Goal: Task Accomplishment & Management: Use online tool/utility

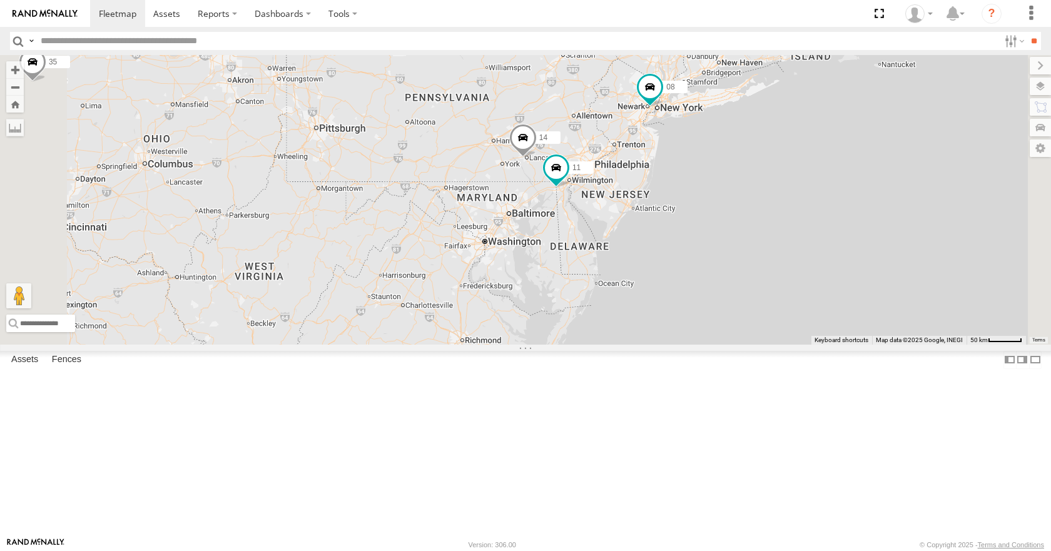
drag, startPoint x: 727, startPoint y: 304, endPoint x: 708, endPoint y: 298, distance: 20.4
click at [708, 298] on div "35 14 08 11 03 04 14" at bounding box center [525, 199] width 1051 height 289
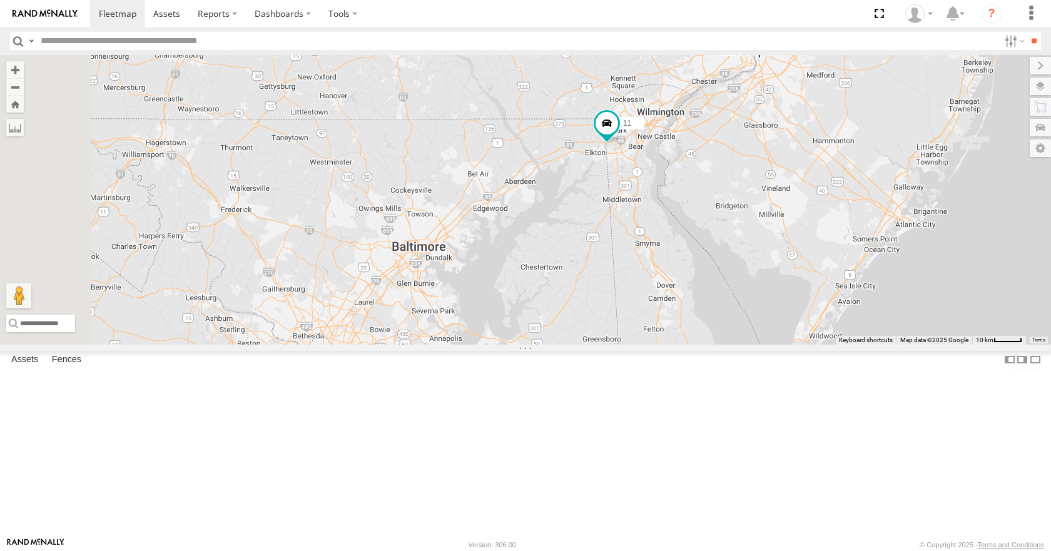
drag, startPoint x: 704, startPoint y: 289, endPoint x: 669, endPoint y: 350, distance: 70.1
click at [669, 344] on div "35 14 08 11 03 04" at bounding box center [525, 199] width 1051 height 289
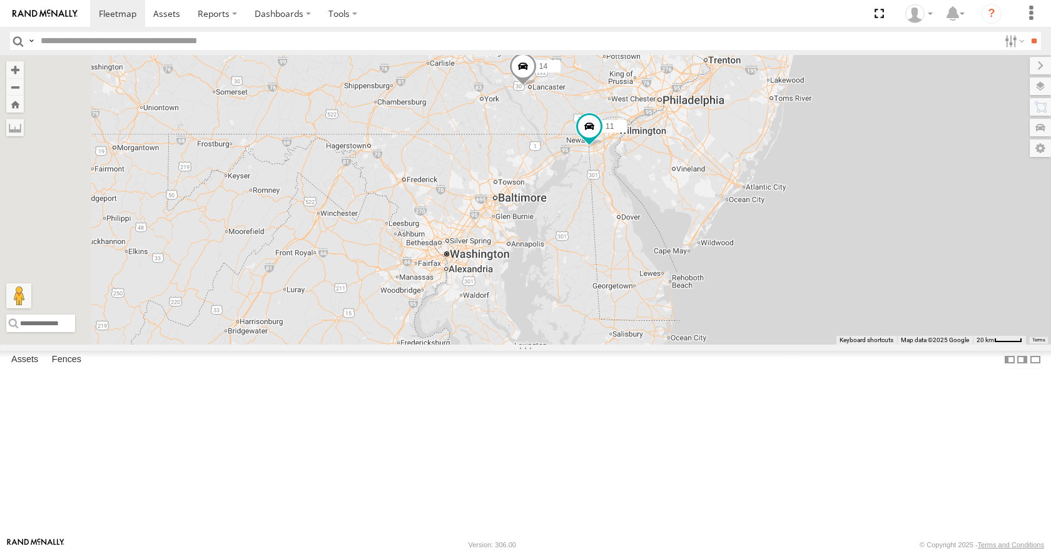
drag, startPoint x: 755, startPoint y: 260, endPoint x: 727, endPoint y: 307, distance: 54.7
click at [727, 307] on div "35 08 03 14 11" at bounding box center [525, 199] width 1051 height 289
drag, startPoint x: 721, startPoint y: 234, endPoint x: 678, endPoint y: 259, distance: 49.9
click at [678, 259] on div "35 08 03 14 11" at bounding box center [525, 199] width 1051 height 289
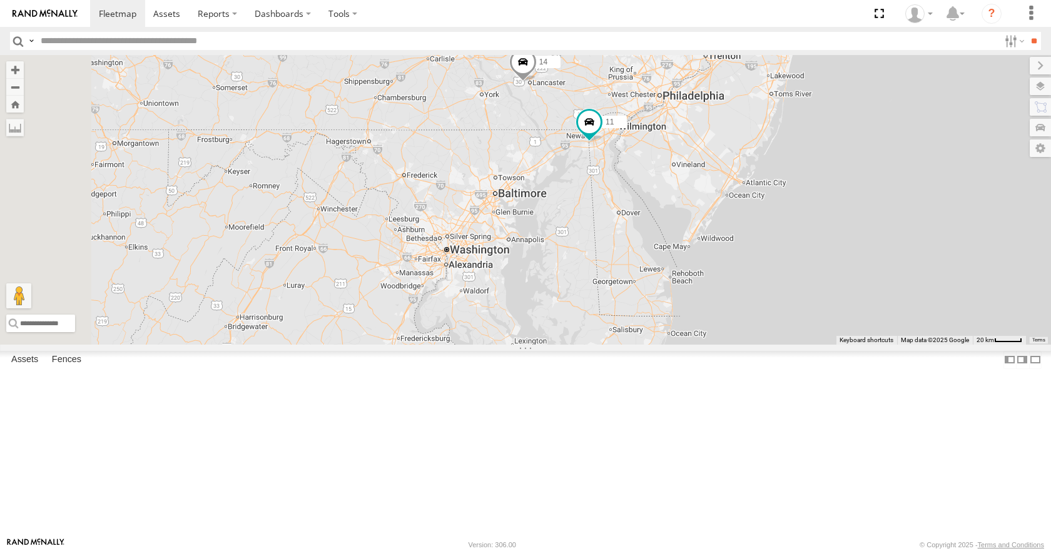
drag, startPoint x: 682, startPoint y: 317, endPoint x: 729, endPoint y: 259, distance: 74.3
click at [729, 259] on div "35 08 03 14 11" at bounding box center [525, 199] width 1051 height 289
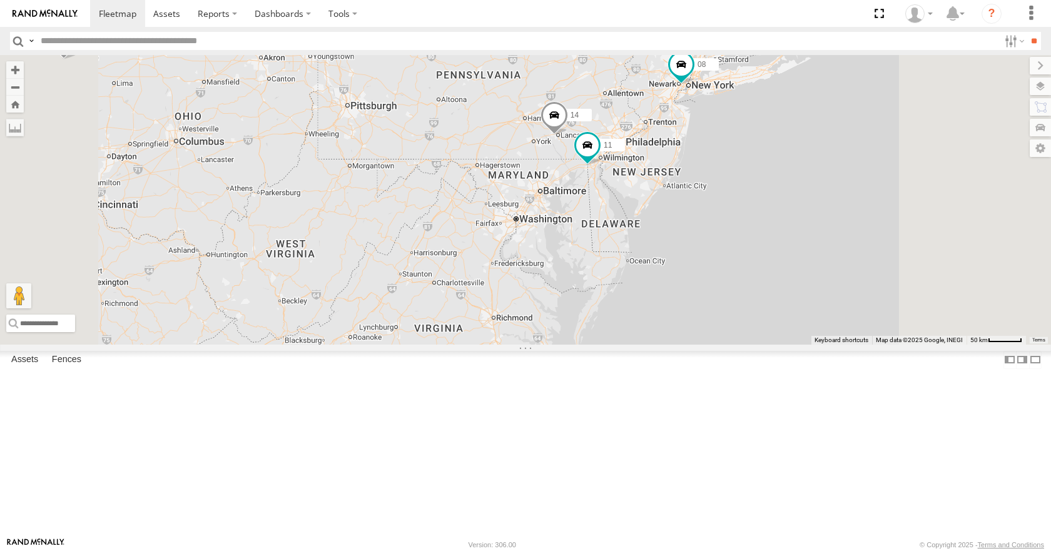
drag, startPoint x: 729, startPoint y: 305, endPoint x: 738, endPoint y: 275, distance: 32.1
click at [738, 275] on div "35 08 03 14 04 11 14 2" at bounding box center [525, 199] width 1051 height 289
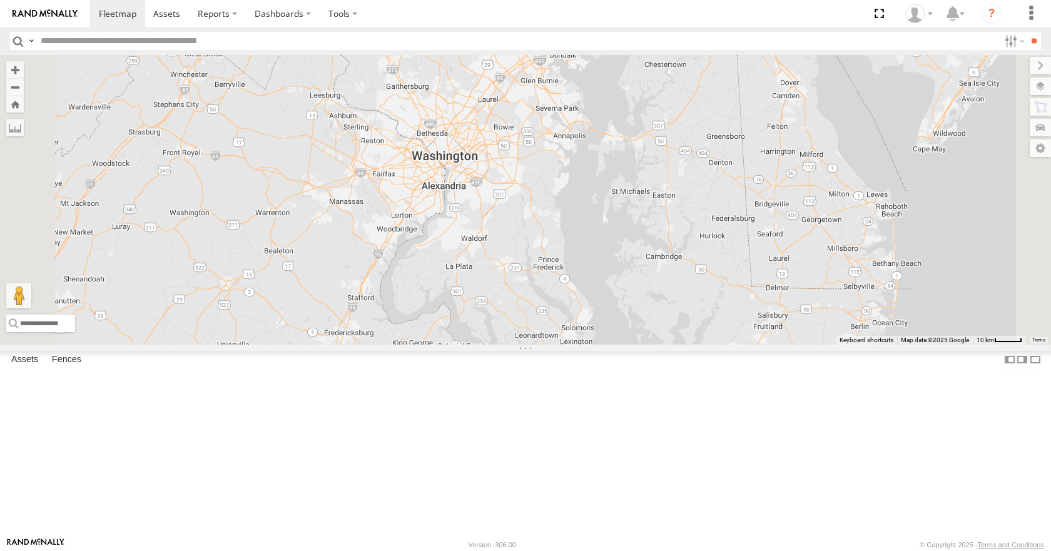
drag, startPoint x: 718, startPoint y: 243, endPoint x: 656, endPoint y: 313, distance: 92.6
click at [656, 313] on div "35 08 03 14 04 11" at bounding box center [525, 199] width 1051 height 289
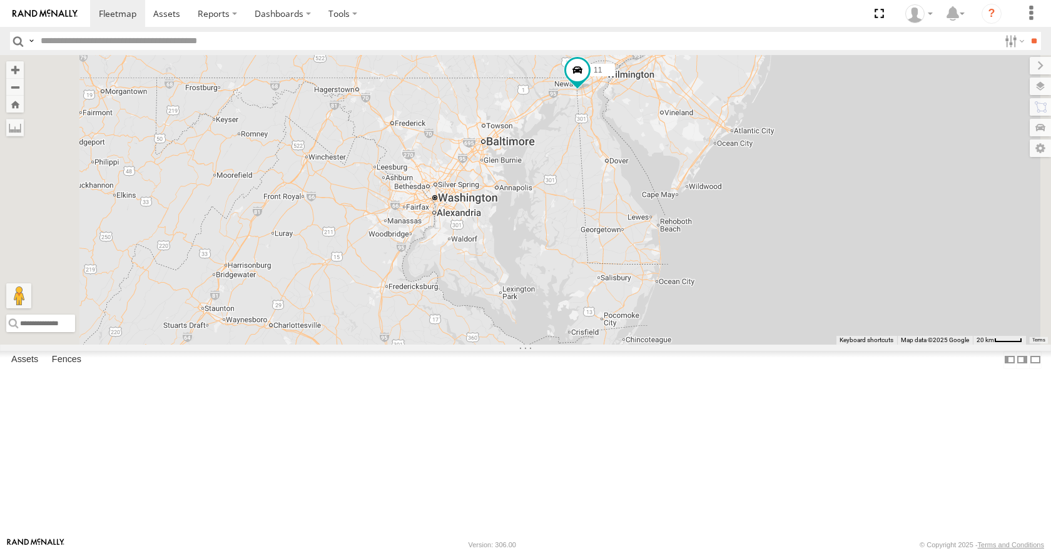
drag, startPoint x: 689, startPoint y: 290, endPoint x: 649, endPoint y: 302, distance: 41.0
click at [649, 302] on div "35 08 03 14 04 11" at bounding box center [525, 199] width 1051 height 289
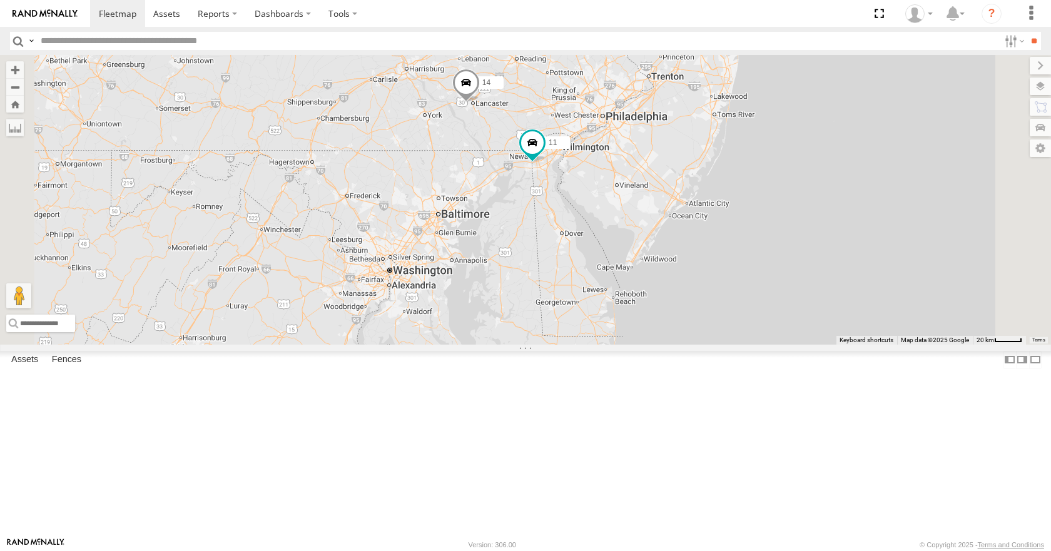
drag, startPoint x: 660, startPoint y: 245, endPoint x: 612, endPoint y: 321, distance: 89.7
click at [612, 321] on div "35 08 03 14 04 11" at bounding box center [525, 199] width 1051 height 289
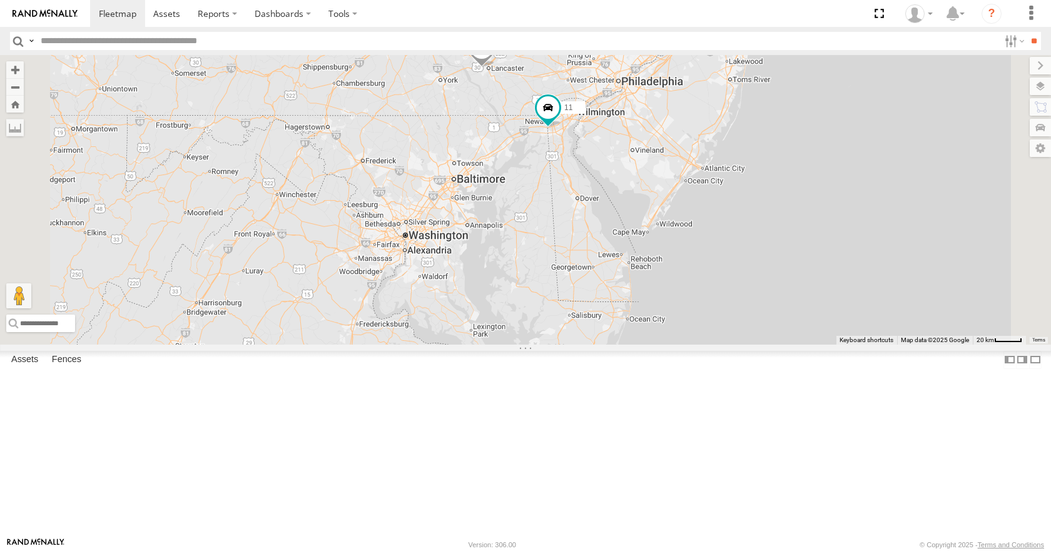
drag, startPoint x: 612, startPoint y: 321, endPoint x: 630, endPoint y: 283, distance: 41.7
click at [630, 283] on div "35 08 03 14 04 11" at bounding box center [525, 199] width 1051 height 289
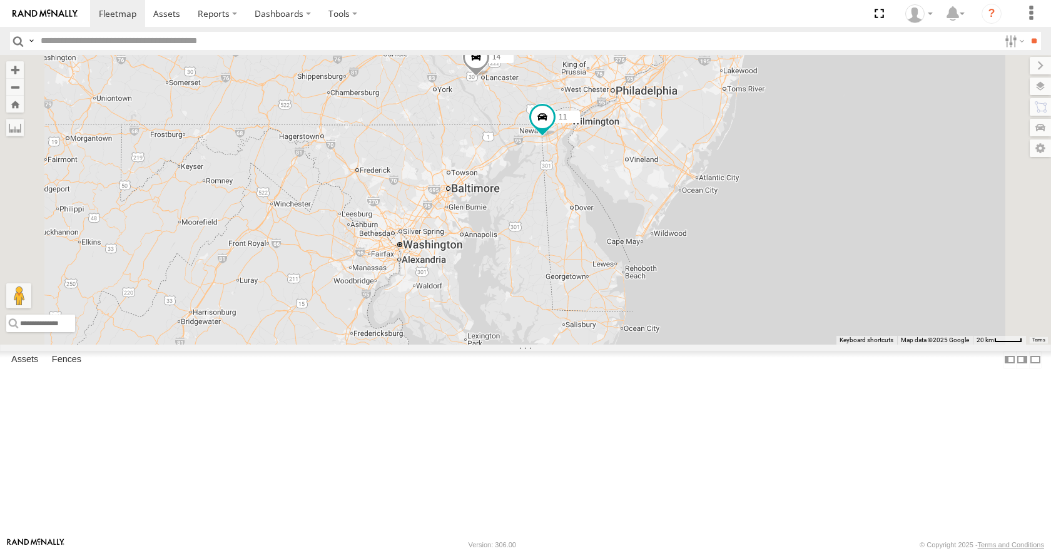
drag, startPoint x: 639, startPoint y: 270, endPoint x: 632, endPoint y: 282, distance: 14.3
click at [632, 282] on div "35 08 03 14 04 11" at bounding box center [525, 199] width 1051 height 289
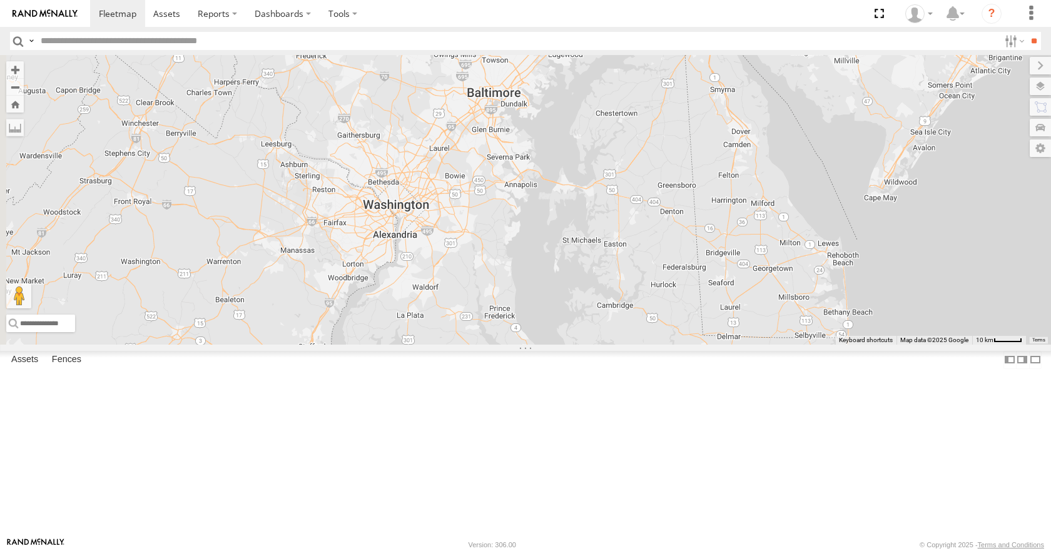
drag, startPoint x: 632, startPoint y: 282, endPoint x: 714, endPoint y: 175, distance: 135.3
click at [714, 175] on div "35 08 03 14 04 11" at bounding box center [525, 199] width 1051 height 289
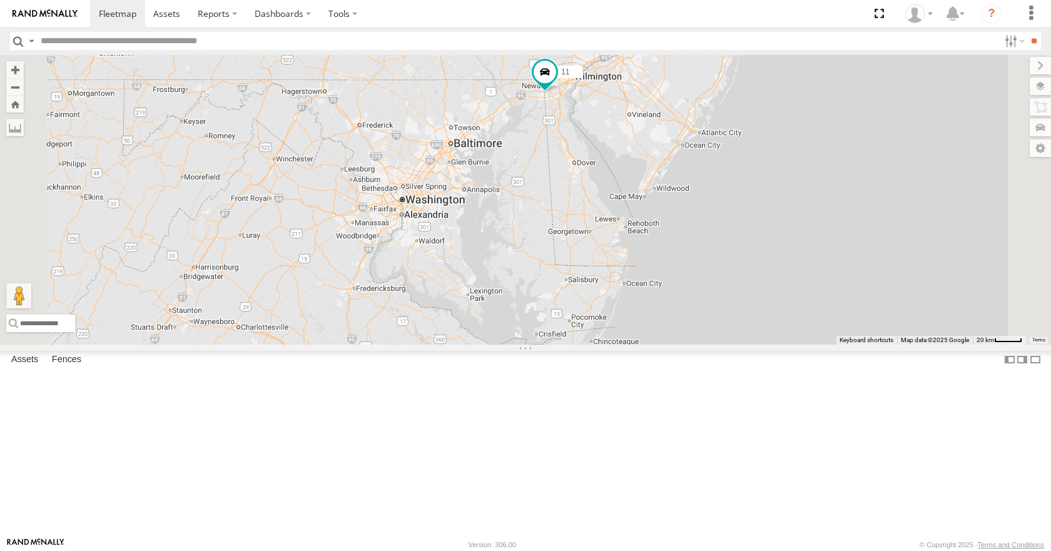
drag, startPoint x: 608, startPoint y: 276, endPoint x: 594, endPoint y: 283, distance: 16.2
click at [594, 283] on div "35 08 03 14 04 11" at bounding box center [525, 199] width 1051 height 289
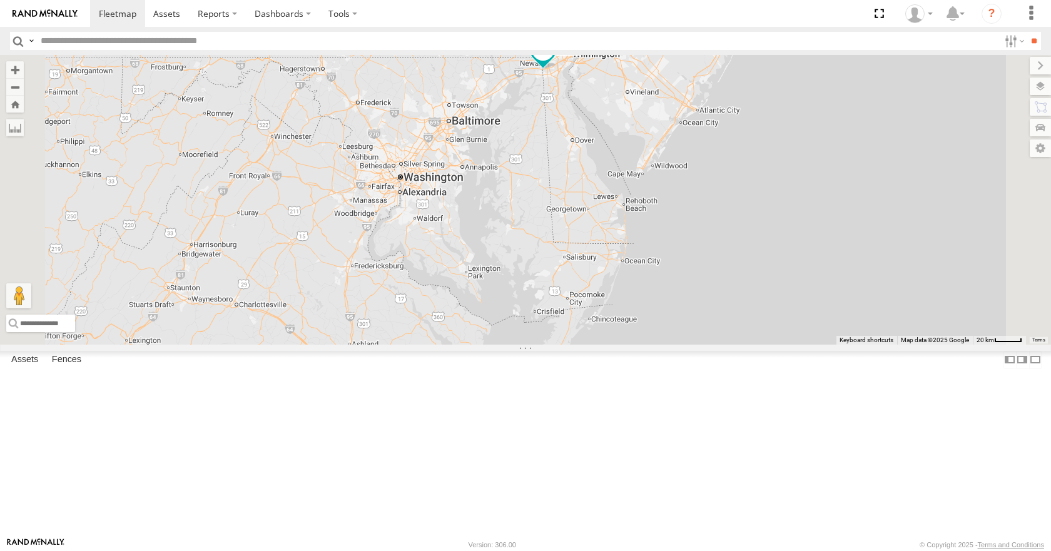
drag, startPoint x: 594, startPoint y: 283, endPoint x: 591, endPoint y: 259, distance: 24.5
click at [591, 259] on div "35 08 03 14 04 11" at bounding box center [525, 199] width 1051 height 289
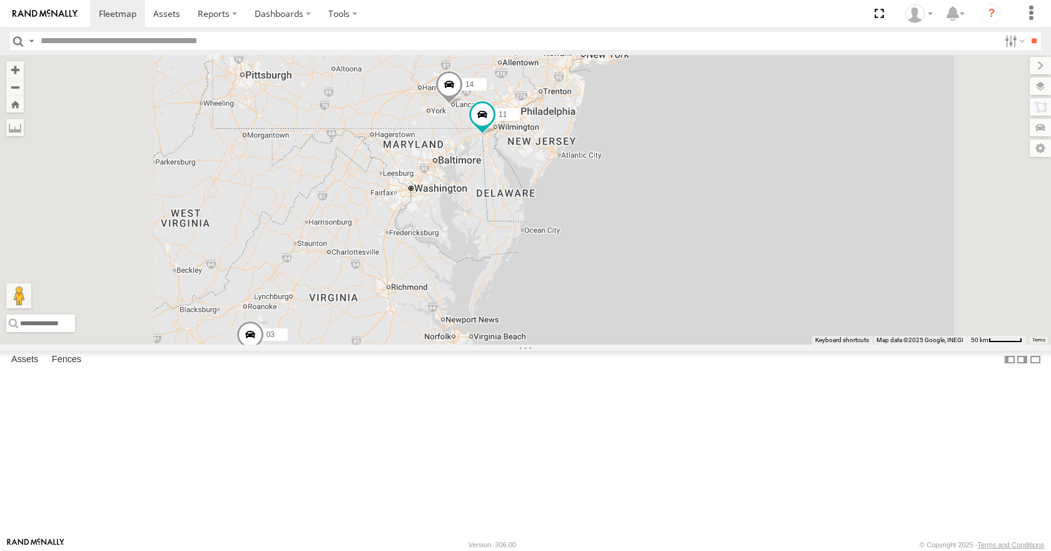
drag, startPoint x: 592, startPoint y: 236, endPoint x: 576, endPoint y: 231, distance: 16.4
click at [576, 231] on div "35 08 03 14 04 11 13 2" at bounding box center [525, 199] width 1051 height 289
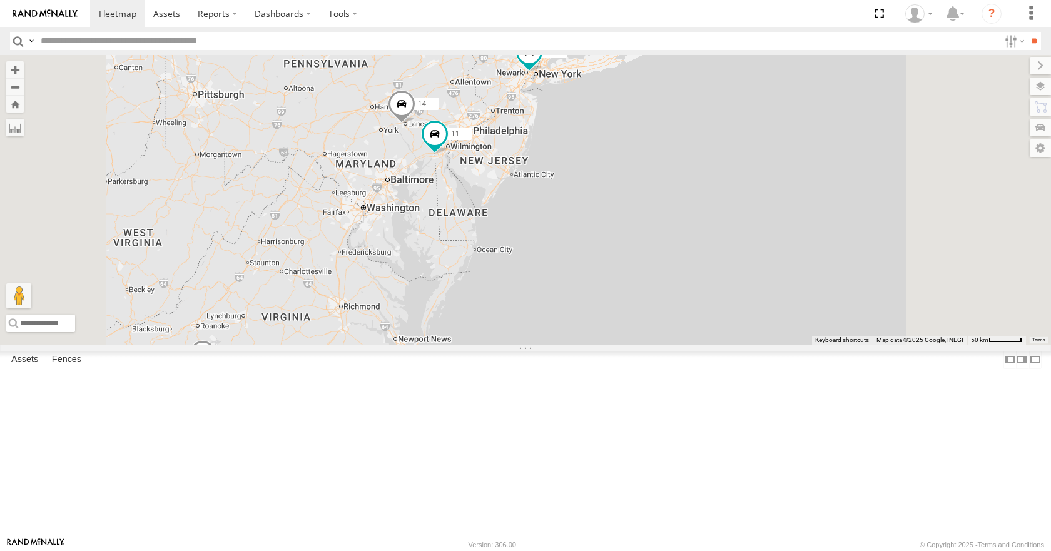
drag, startPoint x: 688, startPoint y: 127, endPoint x: 654, endPoint y: 151, distance: 41.3
click at [654, 151] on div "35 08 03 14 04 11 13 2" at bounding box center [525, 199] width 1051 height 289
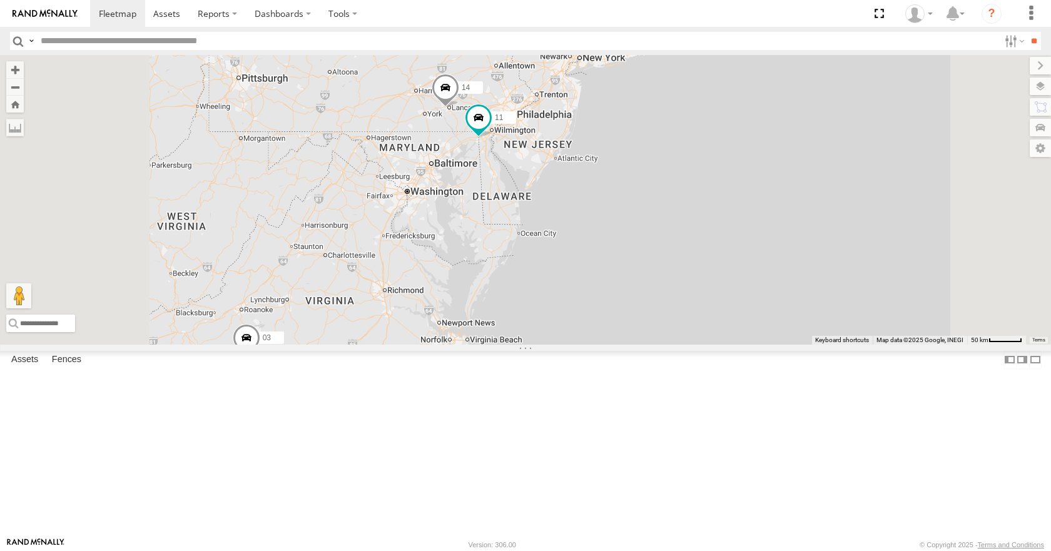
drag, startPoint x: 645, startPoint y: 238, endPoint x: 551, endPoint y: 427, distance: 211.2
click at [551, 344] on div "35 08 03 14 04 11 14 2" at bounding box center [525, 199] width 1051 height 289
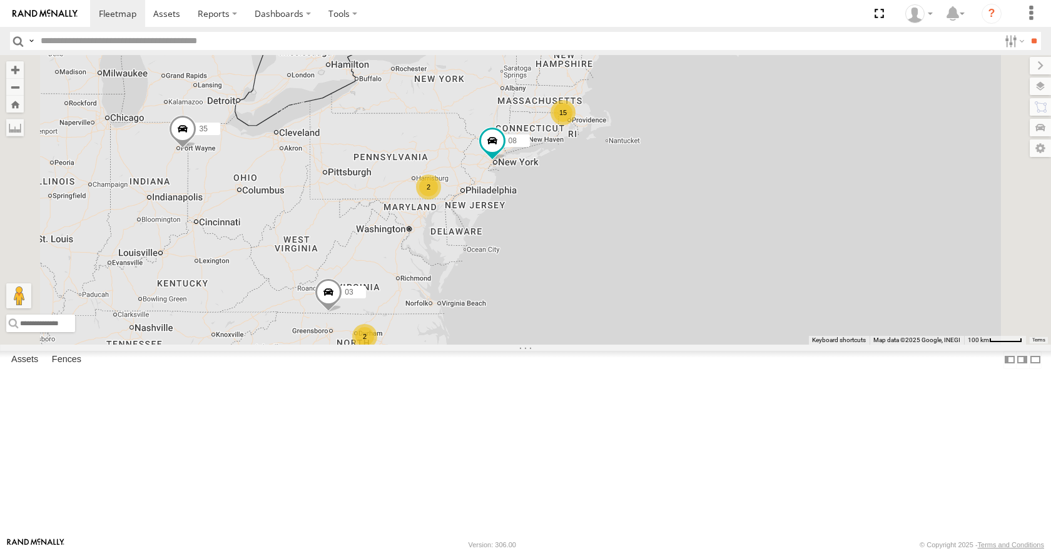
drag, startPoint x: 577, startPoint y: 218, endPoint x: 596, endPoint y: 204, distance: 23.7
click at [596, 204] on div "35 08 03 15 2 2" at bounding box center [525, 199] width 1051 height 289
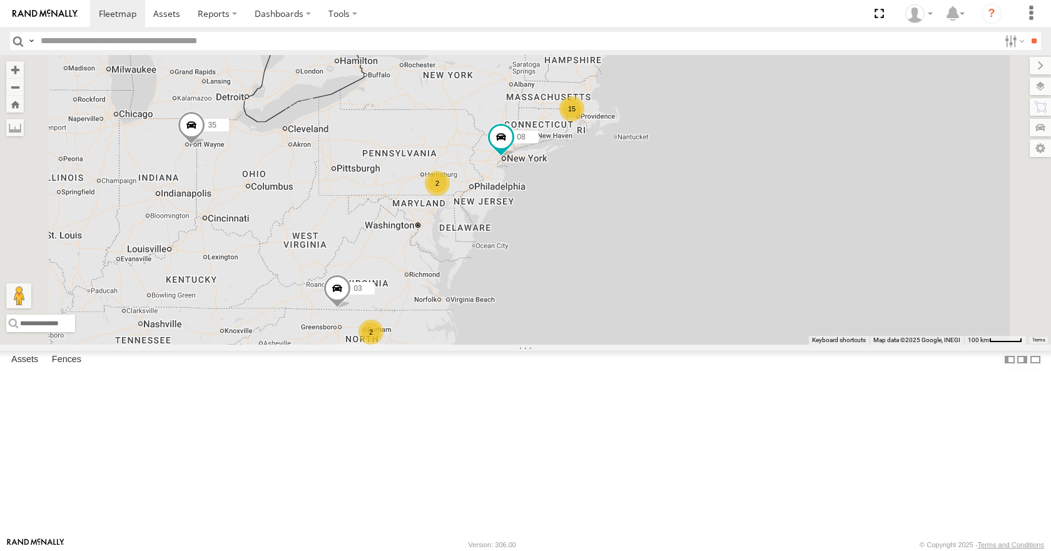
drag, startPoint x: 570, startPoint y: 418, endPoint x: 643, endPoint y: 387, distance: 78.8
click at [643, 344] on div "35 08 03 15 2 2" at bounding box center [525, 199] width 1051 height 289
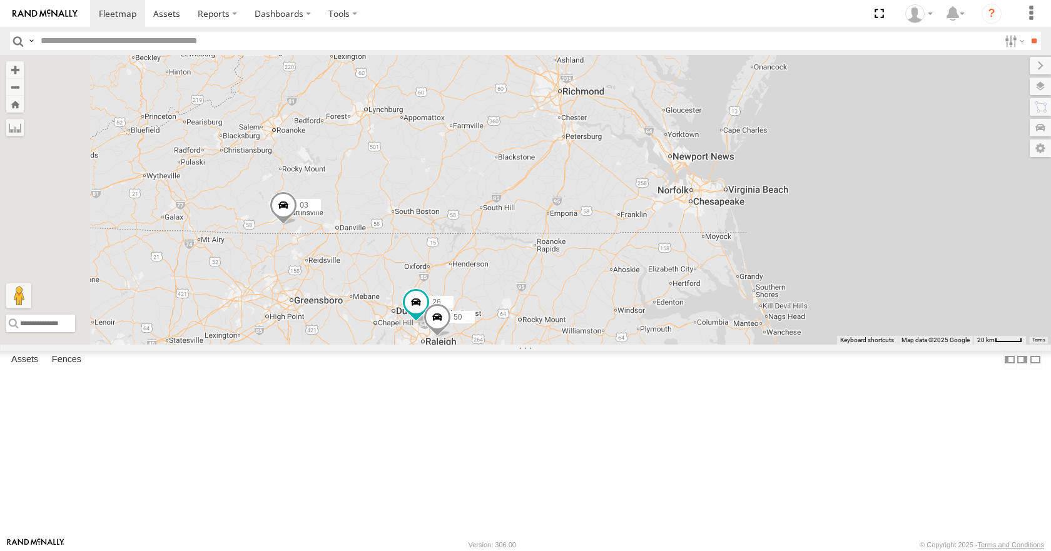
drag, startPoint x: 534, startPoint y: 393, endPoint x: 562, endPoint y: 373, distance: 34.5
click at [562, 344] on div "35 08 03 14 11 26 50" at bounding box center [525, 199] width 1051 height 289
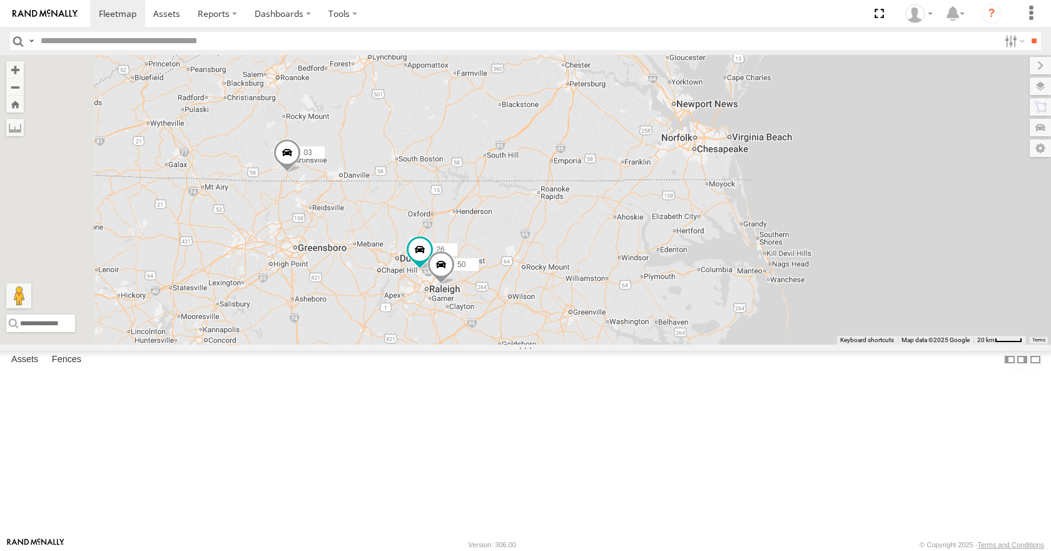
drag, startPoint x: 603, startPoint y: 295, endPoint x: 603, endPoint y: 242, distance: 53.2
click at [603, 242] on div "35 08 03 14 11 26 50" at bounding box center [525, 199] width 1051 height 289
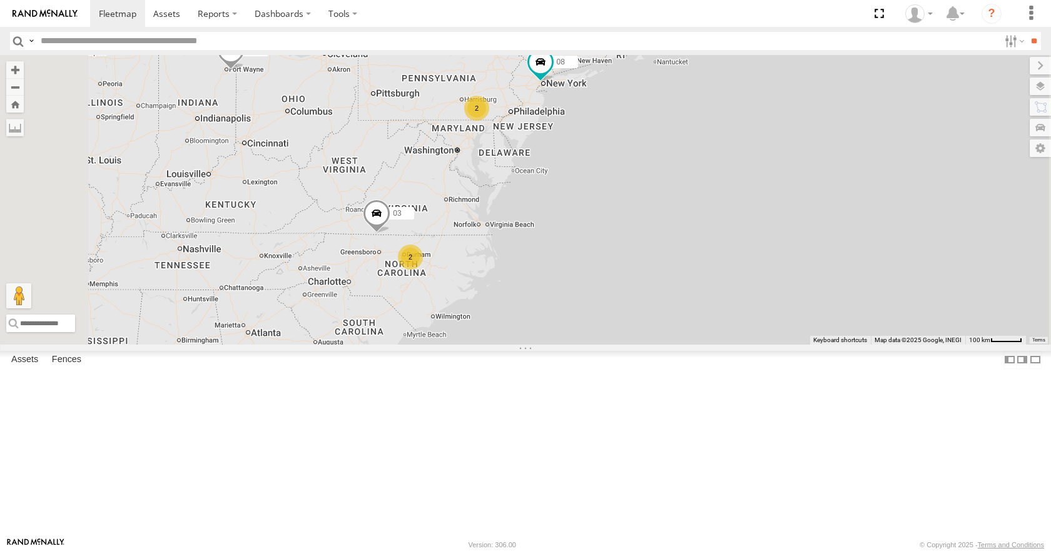
drag, startPoint x: 484, startPoint y: 352, endPoint x: 519, endPoint y: 367, distance: 38.9
click at [519, 344] on div "35 08 03 15 2 2" at bounding box center [525, 199] width 1051 height 289
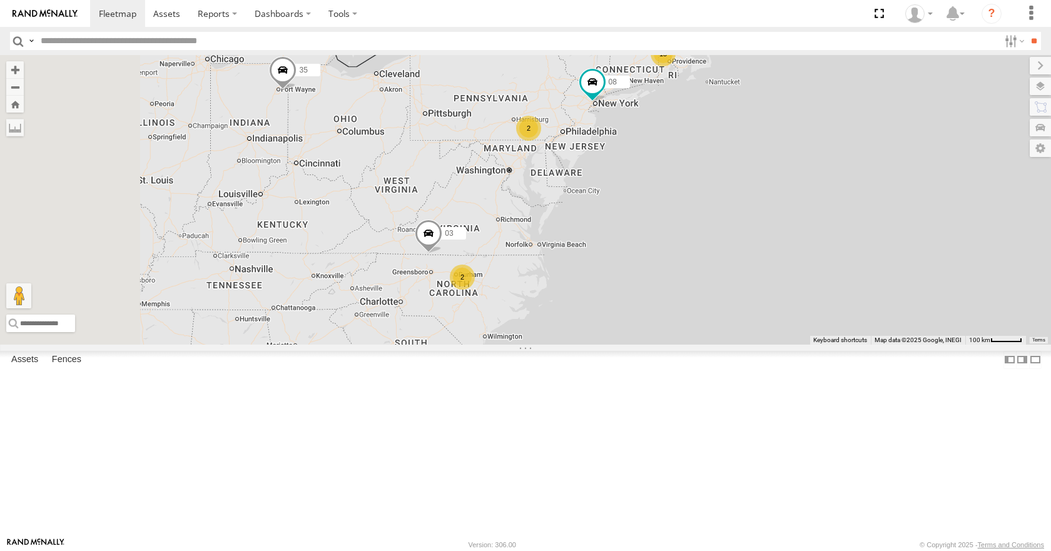
drag, startPoint x: 545, startPoint y: 226, endPoint x: 599, endPoint y: 246, distance: 57.4
click at [599, 246] on div "35 08 03 15 2 2" at bounding box center [525, 199] width 1051 height 289
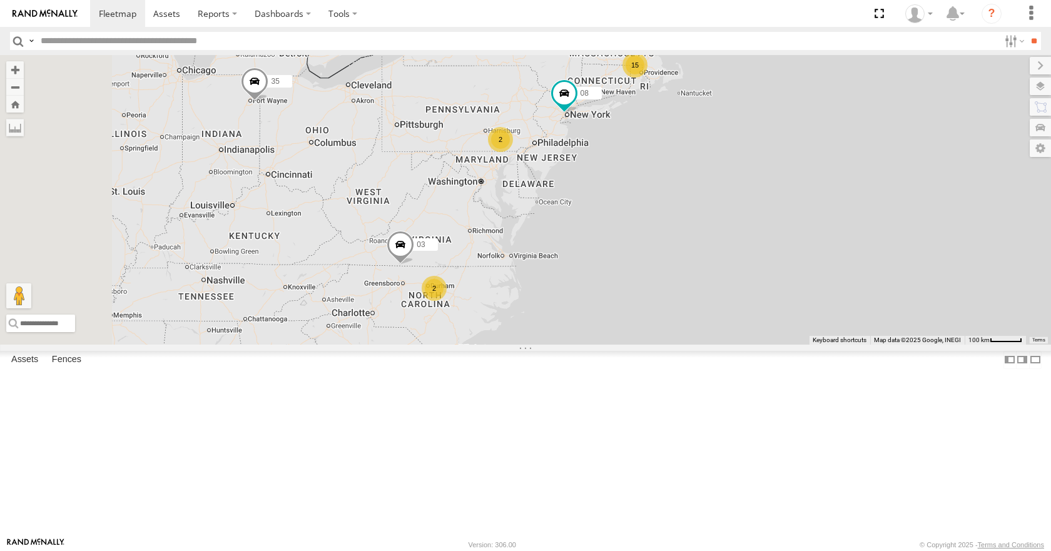
drag, startPoint x: 607, startPoint y: 247, endPoint x: 559, endPoint y: 262, distance: 49.9
click at [559, 262] on div "35 08 03 15 2 2" at bounding box center [525, 199] width 1051 height 289
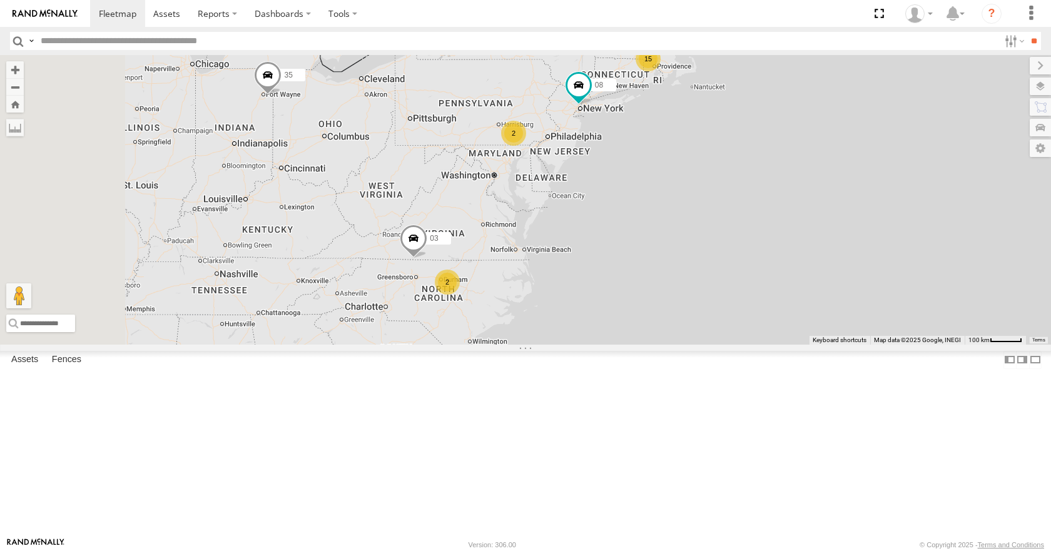
drag, startPoint x: 609, startPoint y: 300, endPoint x: 639, endPoint y: 287, distance: 33.4
click at [639, 287] on div "35 08 03 15 2 2" at bounding box center [525, 199] width 1051 height 289
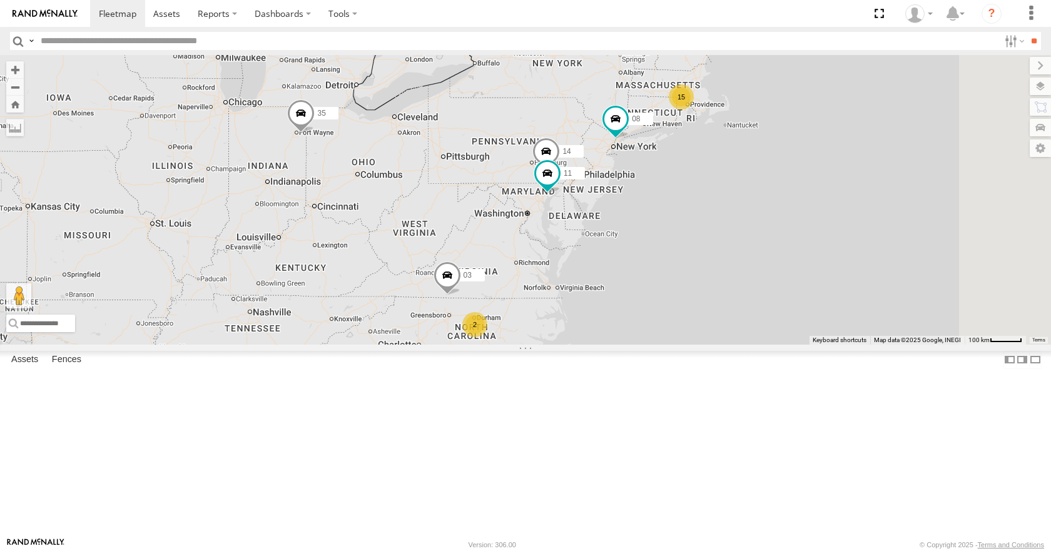
drag, startPoint x: 704, startPoint y: 283, endPoint x: 668, endPoint y: 288, distance: 37.3
click at [668, 288] on div "35 14 08 11 03 15 2" at bounding box center [525, 199] width 1051 height 289
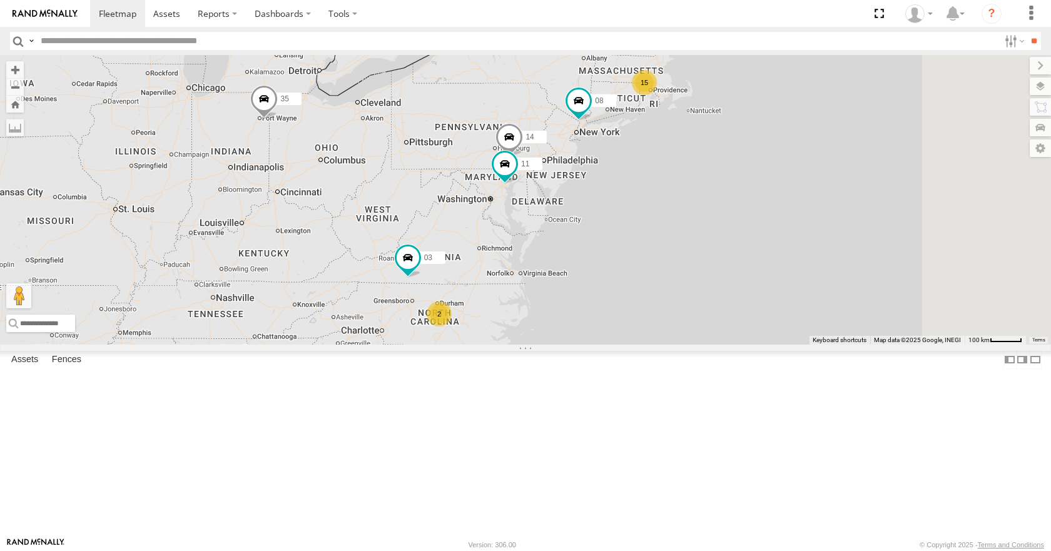
drag, startPoint x: 858, startPoint y: 252, endPoint x: 786, endPoint y: 243, distance: 72.5
click at [786, 243] on div "15 35 14 08 11 2 03" at bounding box center [525, 199] width 1051 height 289
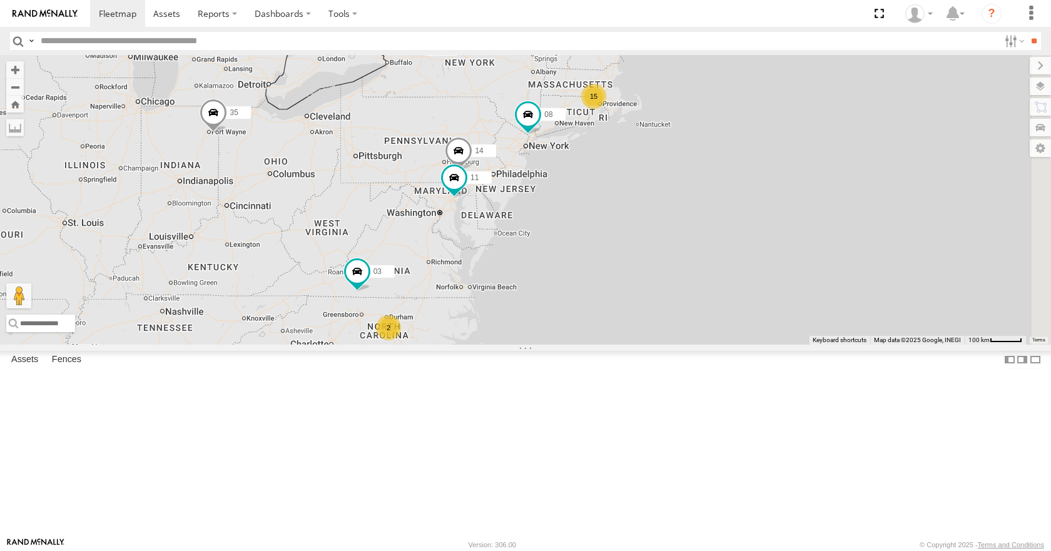
drag, startPoint x: 665, startPoint y: 324, endPoint x: 613, endPoint y: 339, distance: 54.1
click at [613, 339] on div "15 35 14 08 11 2 03" at bounding box center [525, 199] width 1051 height 289
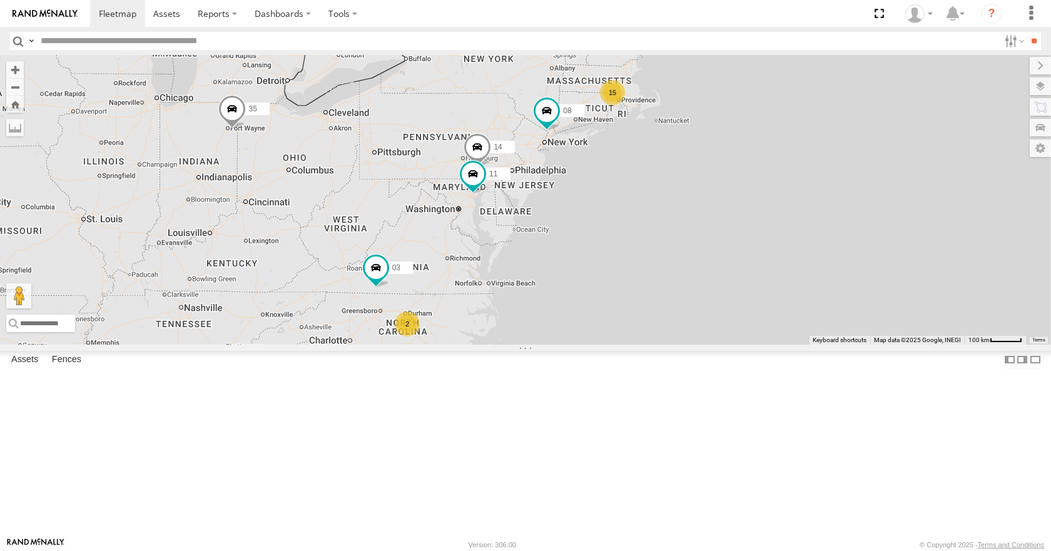
drag, startPoint x: 511, startPoint y: 300, endPoint x: 534, endPoint y: 297, distance: 22.8
click at [534, 297] on div "15 35 14 08 11 2 03" at bounding box center [525, 199] width 1051 height 289
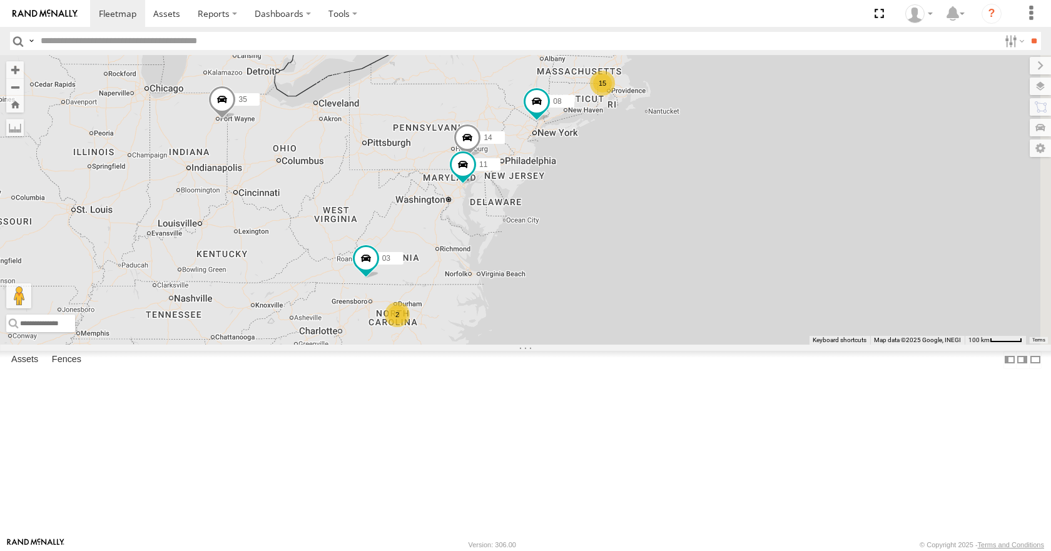
drag, startPoint x: 602, startPoint y: 216, endPoint x: 592, endPoint y: 206, distance: 13.7
click at [592, 206] on div "15 35 14 08 11 2 03" at bounding box center [525, 199] width 1051 height 289
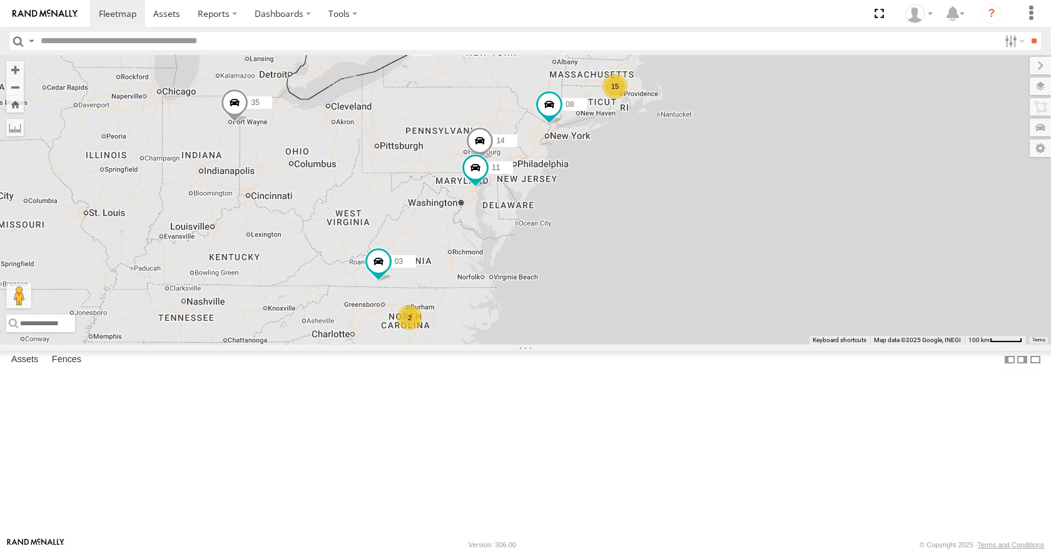
drag, startPoint x: 584, startPoint y: 204, endPoint x: 596, endPoint y: 207, distance: 12.3
click at [596, 207] on div "15 35 14 08 11 2 03" at bounding box center [525, 199] width 1051 height 289
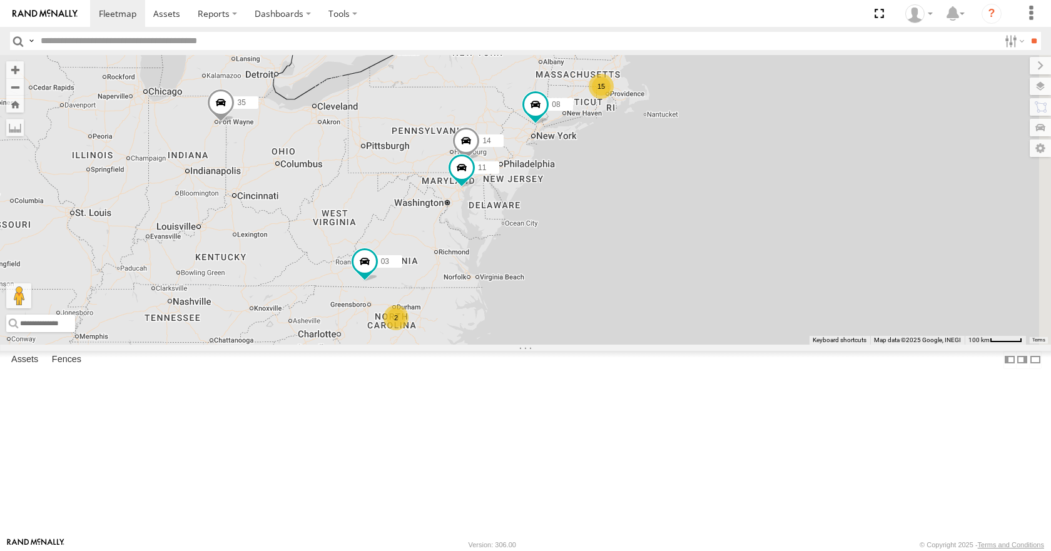
drag, startPoint x: 597, startPoint y: 207, endPoint x: 582, endPoint y: 208, distance: 15.0
click at [582, 208] on div "15 35 14 08 11 2 03" at bounding box center [525, 199] width 1051 height 289
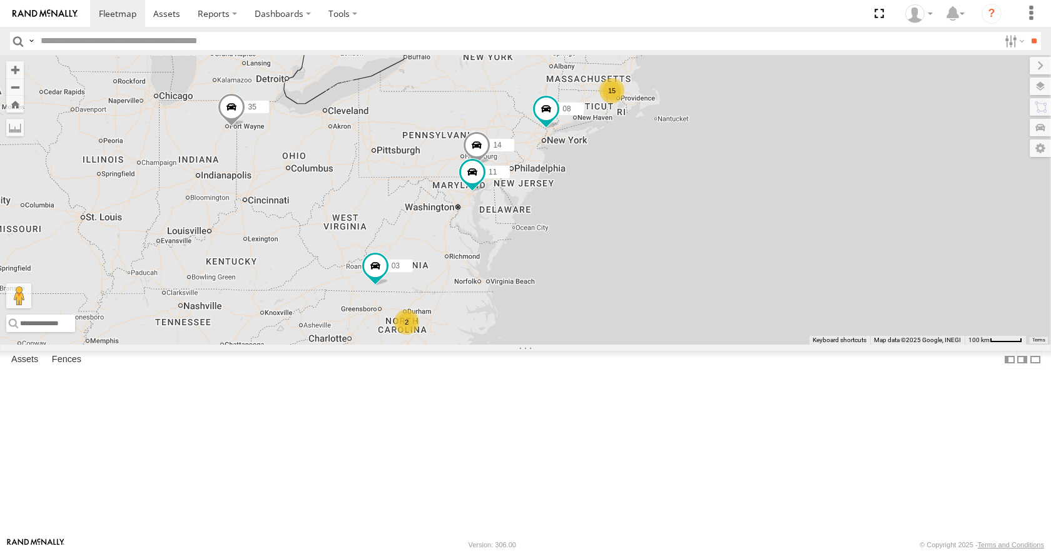
drag, startPoint x: 582, startPoint y: 208, endPoint x: 594, endPoint y: 214, distance: 13.7
click at [594, 214] on div "15 35 14 08 11 2 03" at bounding box center [525, 199] width 1051 height 289
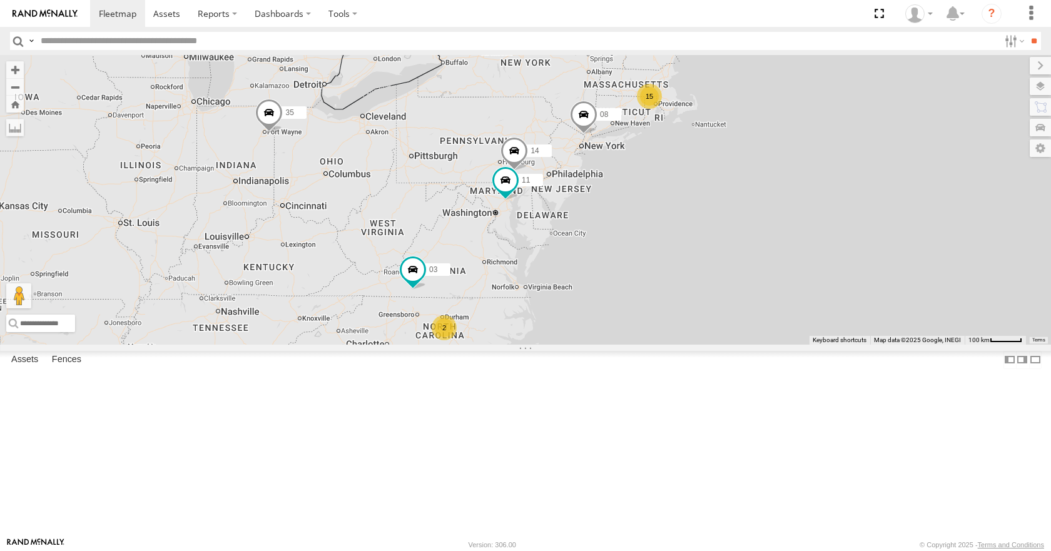
drag, startPoint x: 658, startPoint y: 240, endPoint x: 588, endPoint y: 247, distance: 69.8
click at [588, 247] on div "15 35 14 08 11 2 03" at bounding box center [525, 199] width 1051 height 289
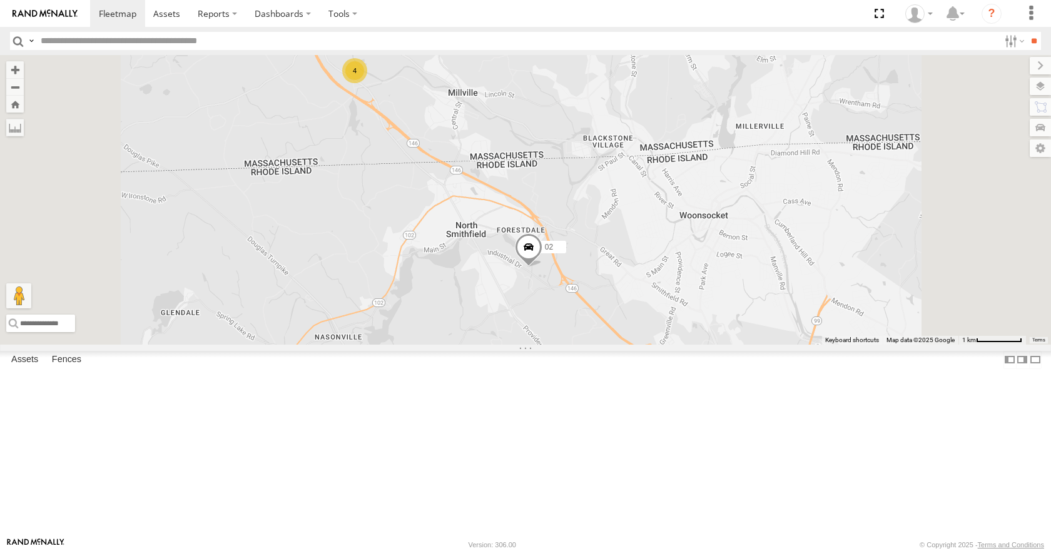
drag, startPoint x: 721, startPoint y: 166, endPoint x: 676, endPoint y: 219, distance: 69.2
click at [676, 219] on div "35 14 08 11 03 12 05 02 4" at bounding box center [525, 199] width 1051 height 289
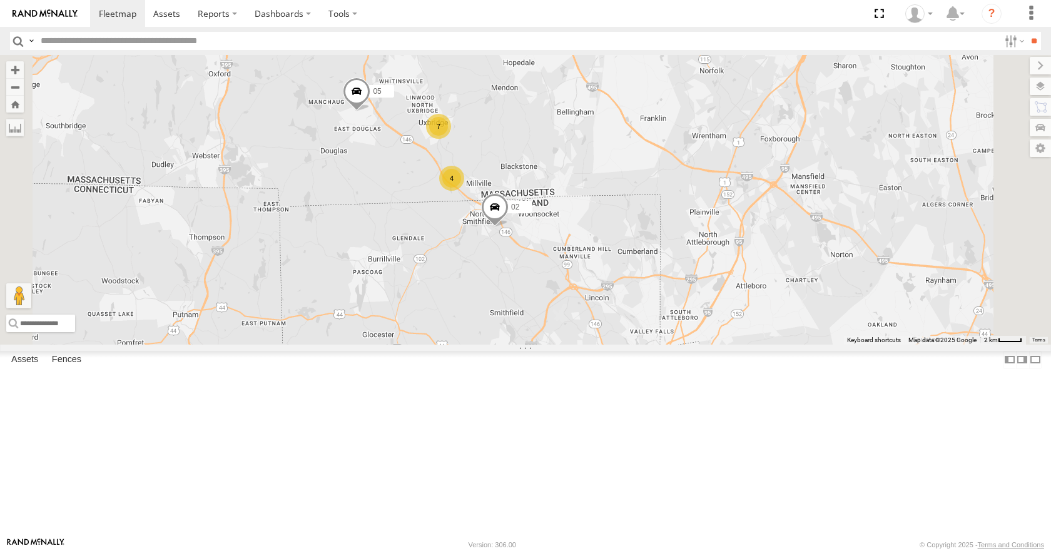
drag, startPoint x: 681, startPoint y: 154, endPoint x: 668, endPoint y: 238, distance: 85.0
click at [668, 238] on div "35 14 08 11 03 12 05 02 4 7" at bounding box center [525, 199] width 1051 height 289
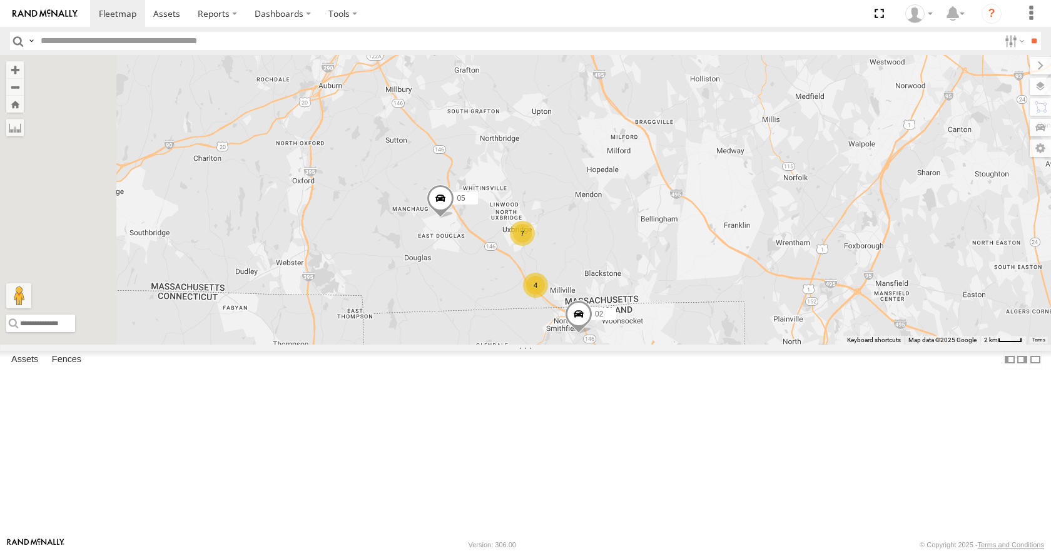
drag, startPoint x: 506, startPoint y: 204, endPoint x: 589, endPoint y: 312, distance: 136.9
click at [454, 218] on span at bounding box center [441, 202] width 28 height 34
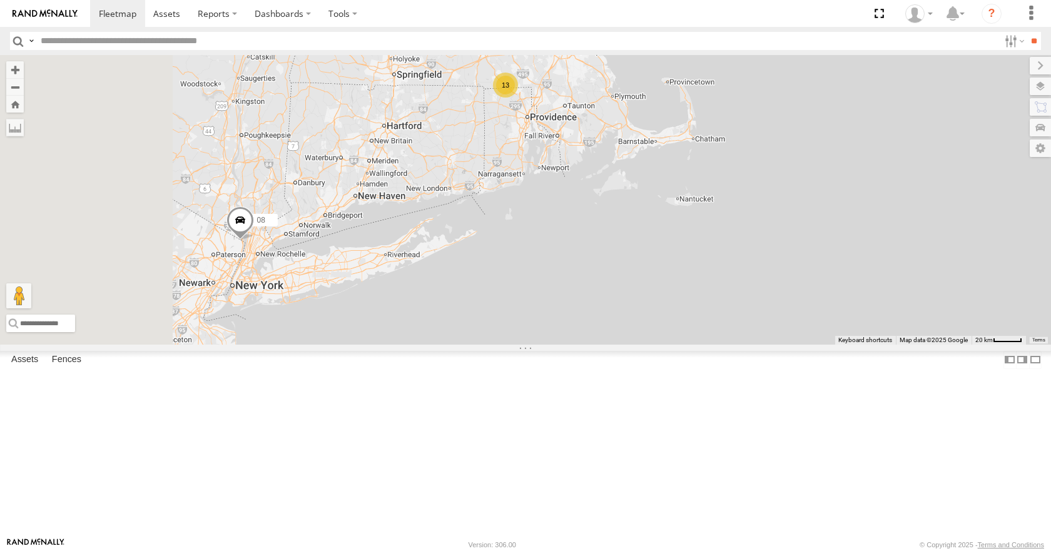
drag, startPoint x: 575, startPoint y: 417, endPoint x: 715, endPoint y: 209, distance: 251.1
click at [715, 209] on div "35 14 08 11 03 12 04 13" at bounding box center [525, 199] width 1051 height 289
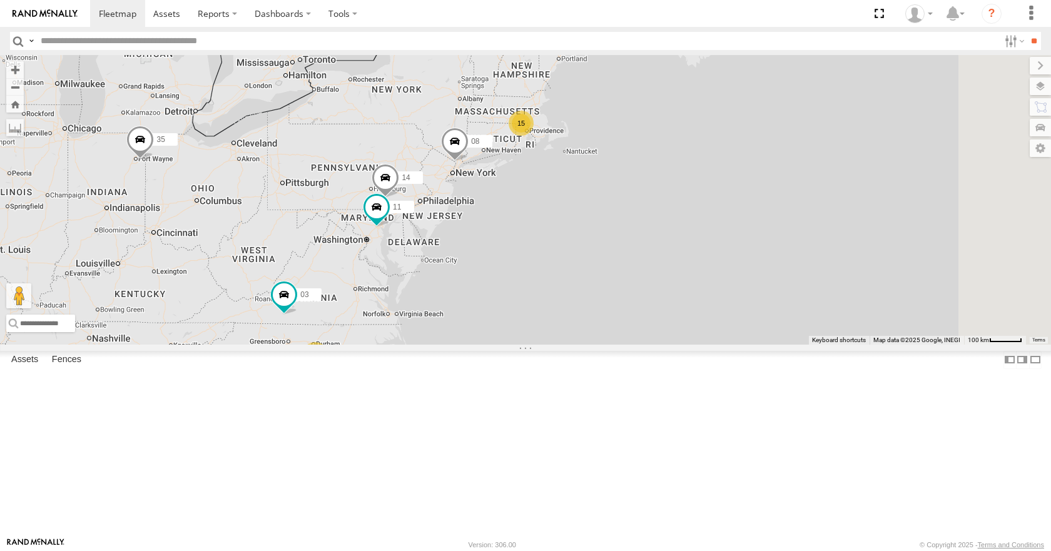
drag, startPoint x: 621, startPoint y: 295, endPoint x: 649, endPoint y: 270, distance: 37.6
click at [649, 270] on div "35 14 08 11 03 15 2" at bounding box center [525, 199] width 1051 height 289
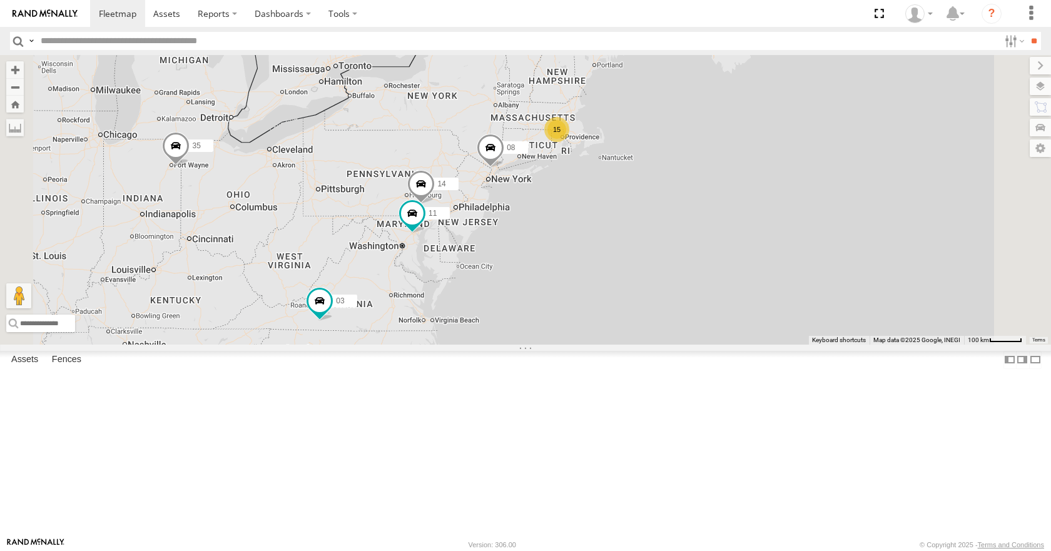
drag, startPoint x: 574, startPoint y: 295, endPoint x: 652, endPoint y: 279, distance: 79.3
click at [652, 279] on div "35 08 03 15 14 11 2" at bounding box center [525, 199] width 1051 height 289
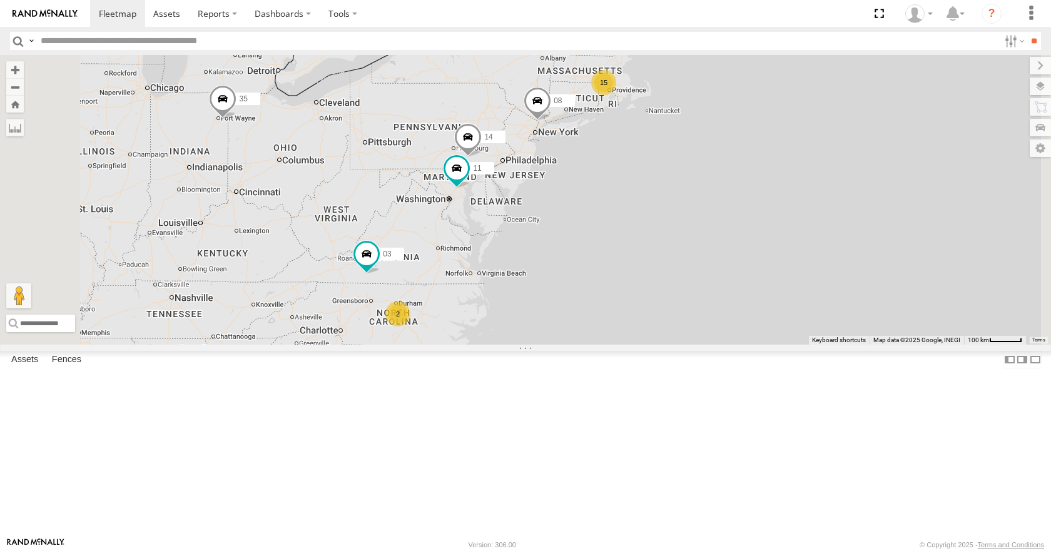
drag, startPoint x: 530, startPoint y: 210, endPoint x: 636, endPoint y: 191, distance: 108.1
click at [636, 191] on div "35 08 03 15 14 11 2" at bounding box center [525, 199] width 1051 height 289
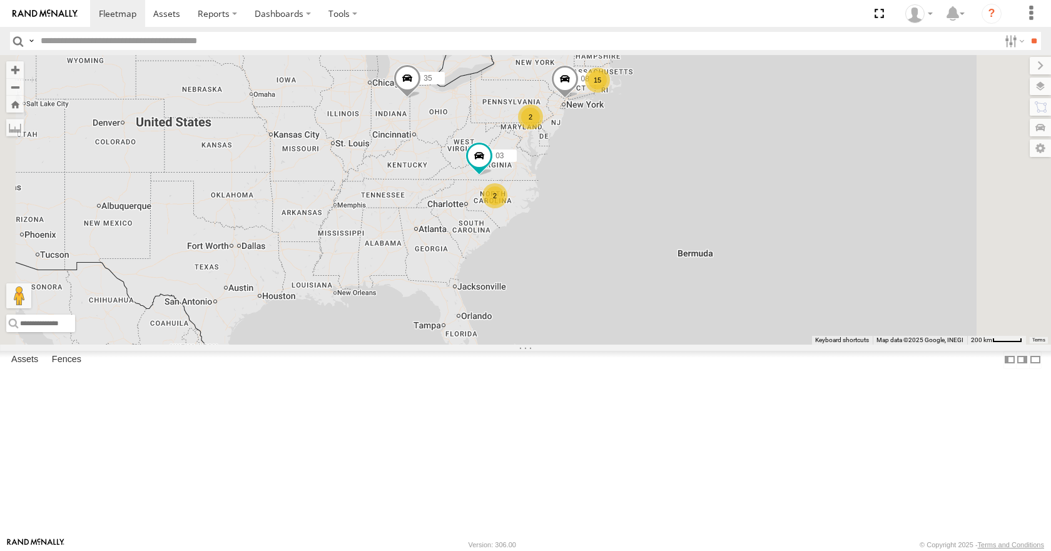
drag, startPoint x: 636, startPoint y: 182, endPoint x: 693, endPoint y: 173, distance: 57.6
click at [693, 173] on div "35 08 03 15 2 2" at bounding box center [525, 199] width 1051 height 289
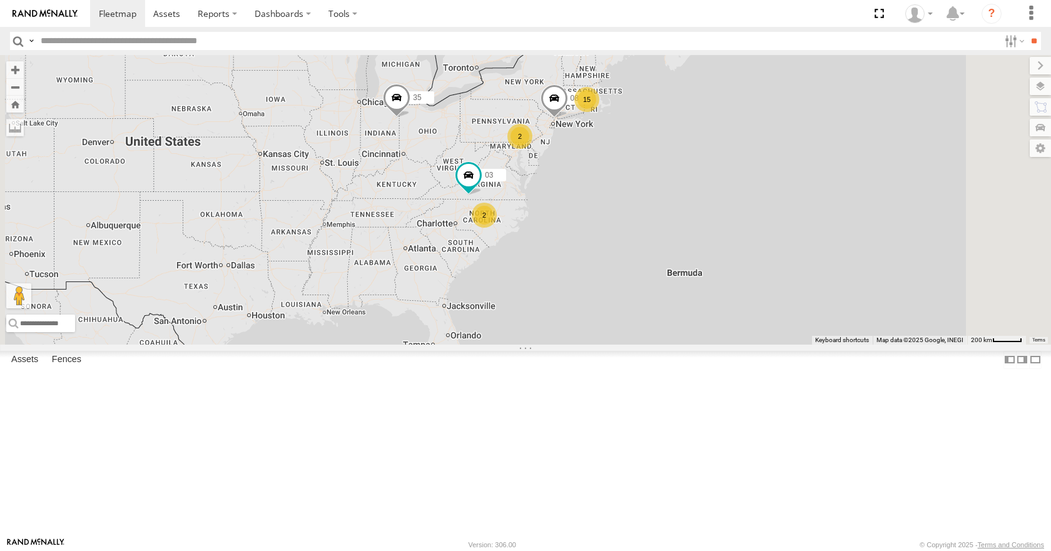
drag, startPoint x: 698, startPoint y: 171, endPoint x: 684, endPoint y: 193, distance: 26.4
click at [684, 193] on div "35 08 03 15 2 2" at bounding box center [525, 199] width 1051 height 289
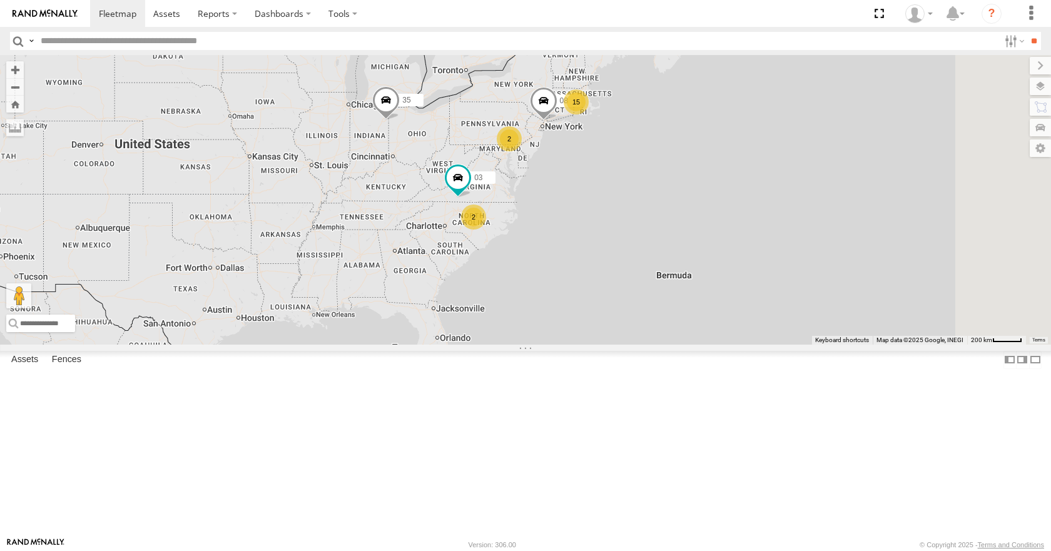
drag, startPoint x: 679, startPoint y: 168, endPoint x: 668, endPoint y: 171, distance: 11.9
click at [668, 171] on div "35 08 03 15 2 2" at bounding box center [525, 199] width 1051 height 289
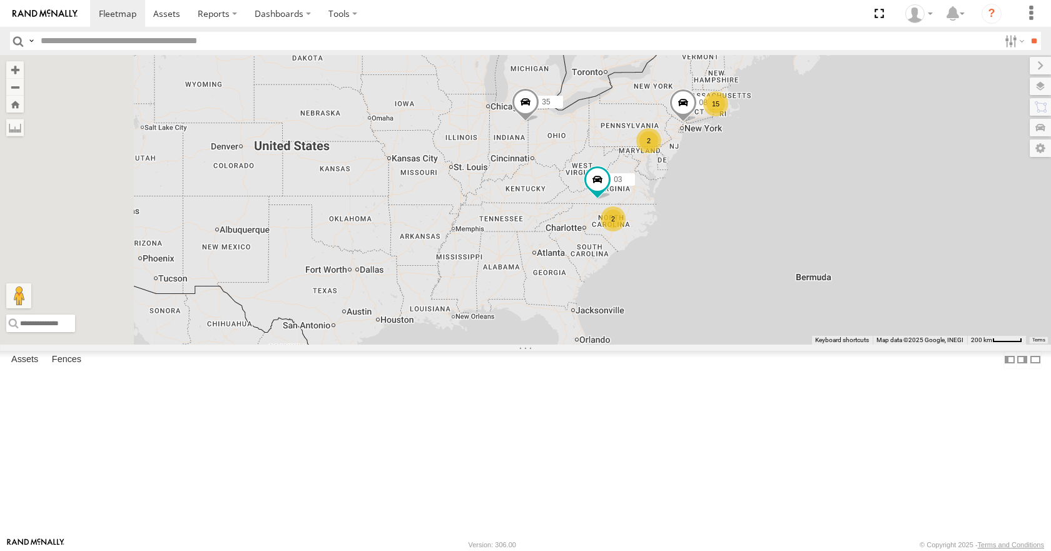
drag, startPoint x: 576, startPoint y: 215, endPoint x: 730, endPoint y: 218, distance: 153.9
click at [730, 218] on div "35 08 03 15 2 2" at bounding box center [525, 199] width 1051 height 289
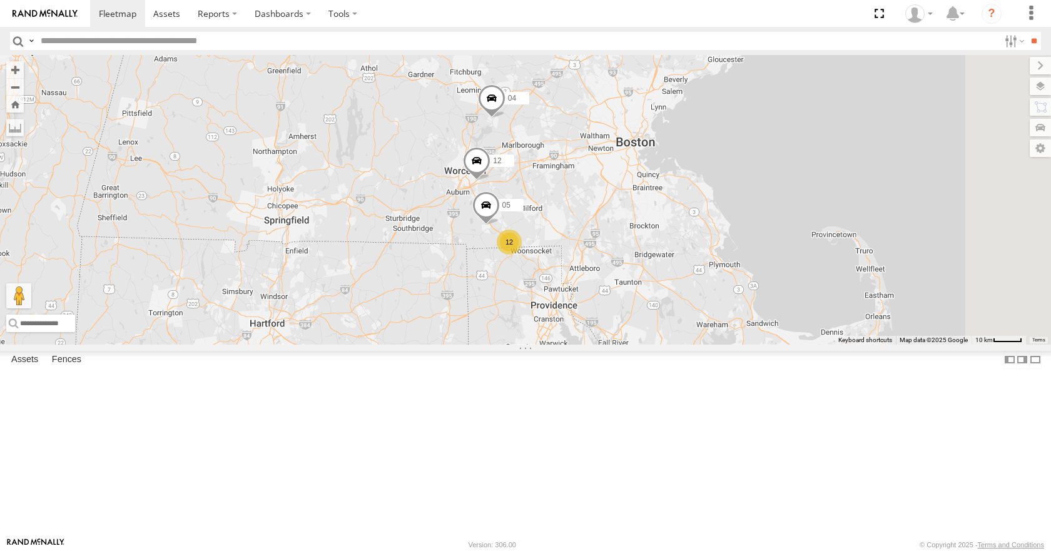
drag, startPoint x: 781, startPoint y: 181, endPoint x: 566, endPoint y: 231, distance: 221.4
click at [566, 231] on div "35 08 03 14 11 12 04 12 05" at bounding box center [525, 199] width 1051 height 289
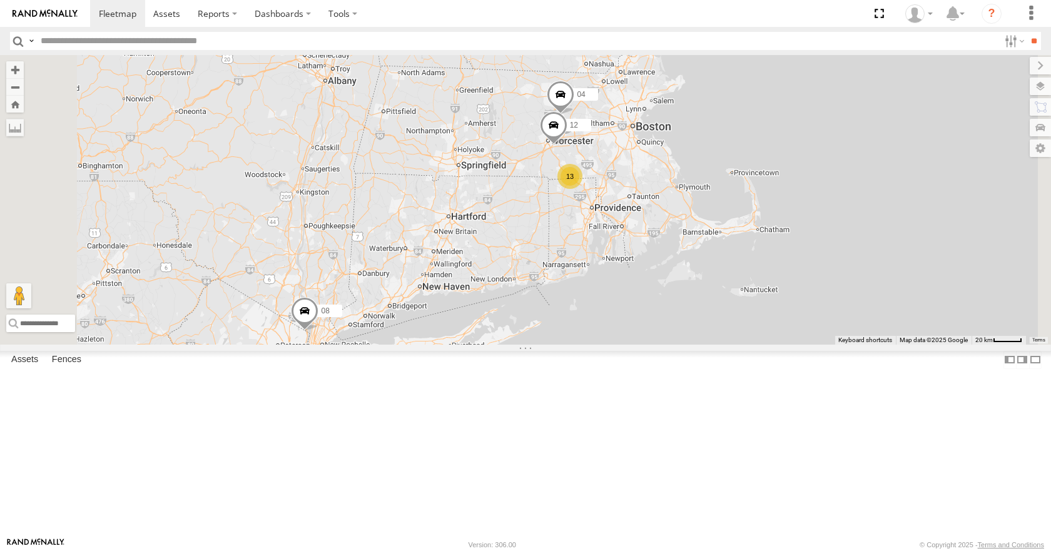
drag, startPoint x: 542, startPoint y: 252, endPoint x: 657, endPoint y: 226, distance: 117.9
click at [657, 226] on div "35 08 03 14 11 12 04 13" at bounding box center [525, 199] width 1051 height 289
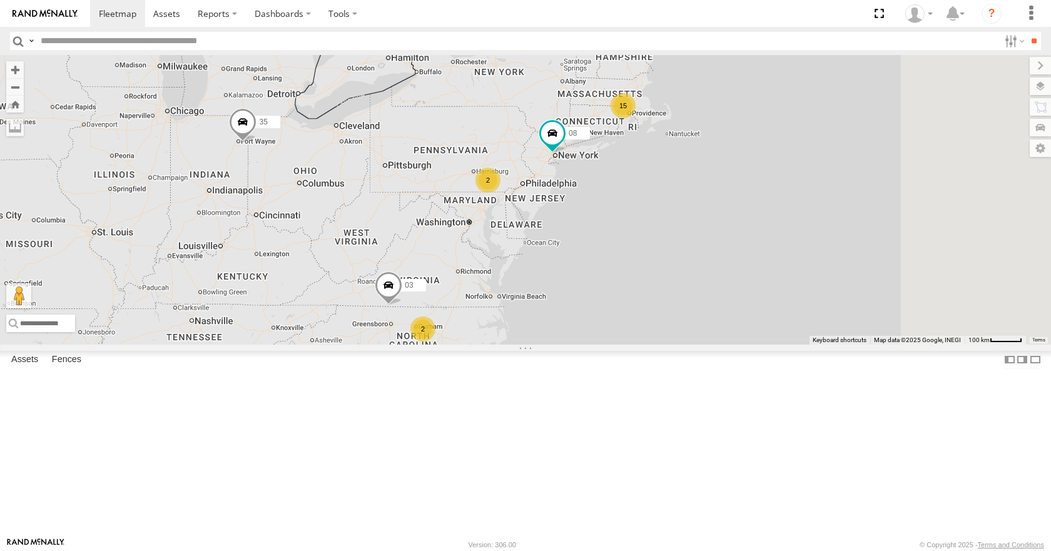
drag, startPoint x: 0, startPoint y: 0, endPoint x: 666, endPoint y: 205, distance: 697.0
click at [666, 205] on div "15 35 2 08 2 03" at bounding box center [525, 199] width 1051 height 289
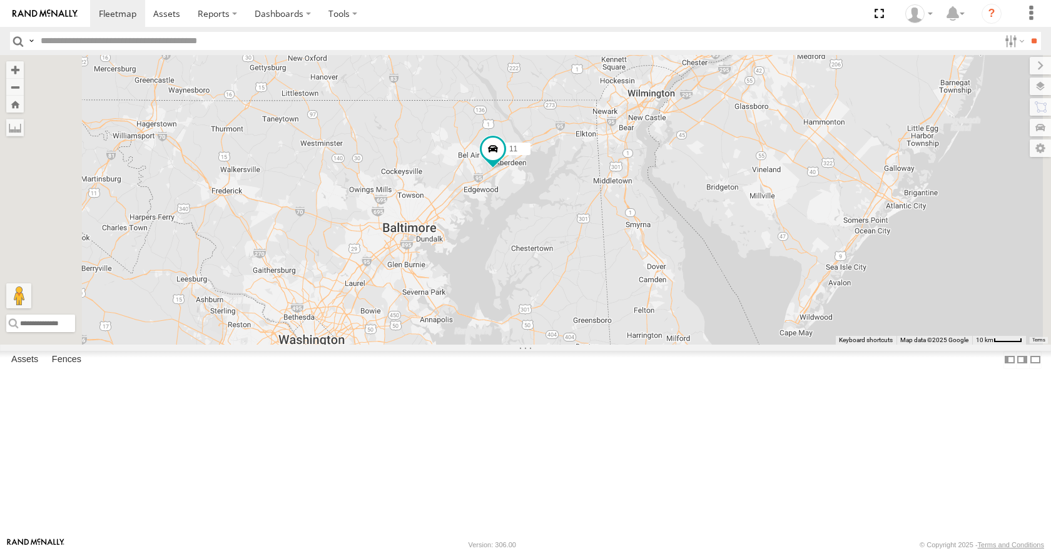
drag, startPoint x: 707, startPoint y: 268, endPoint x: 648, endPoint y: 299, distance: 66.3
click at [648, 299] on div "35 14 08 11 03 04" at bounding box center [525, 199] width 1051 height 289
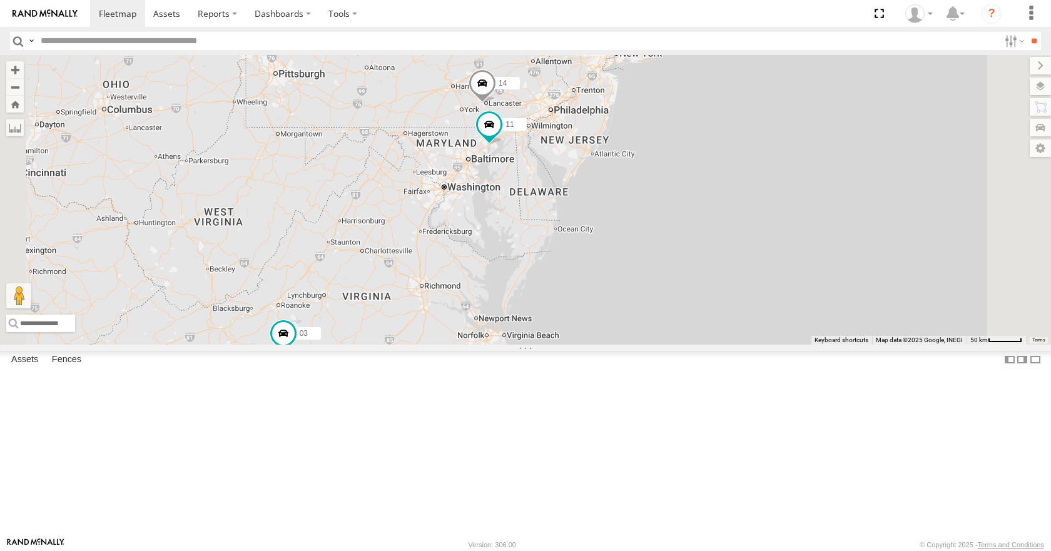
drag, startPoint x: 609, startPoint y: 320, endPoint x: 630, endPoint y: 258, distance: 64.9
click at [630, 258] on div "35 14 08 11 03 04 26 50 14" at bounding box center [525, 199] width 1051 height 289
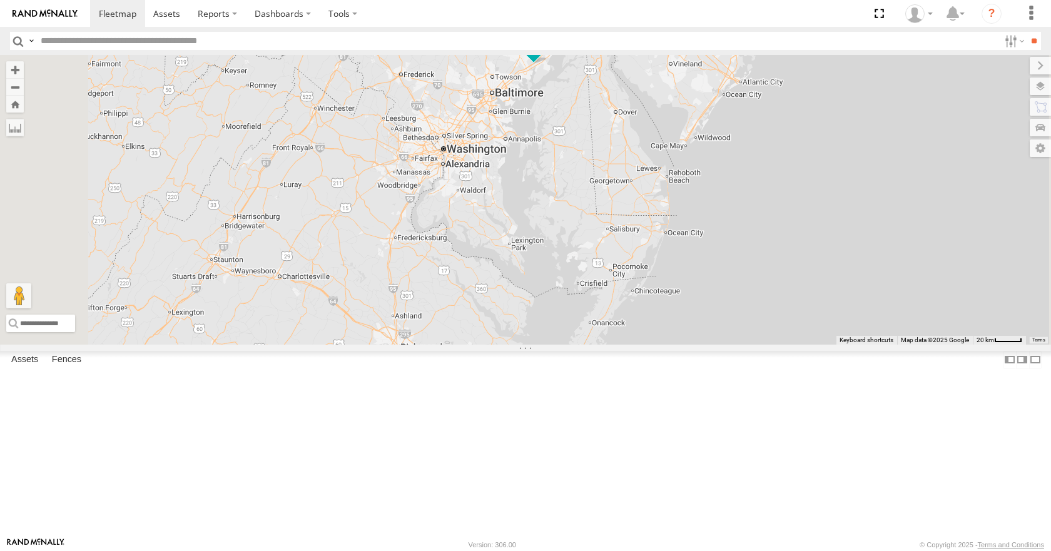
drag, startPoint x: 622, startPoint y: 268, endPoint x: 639, endPoint y: 225, distance: 46.0
click at [639, 225] on div "35 14 08 11 03 04 26 50" at bounding box center [525, 199] width 1051 height 289
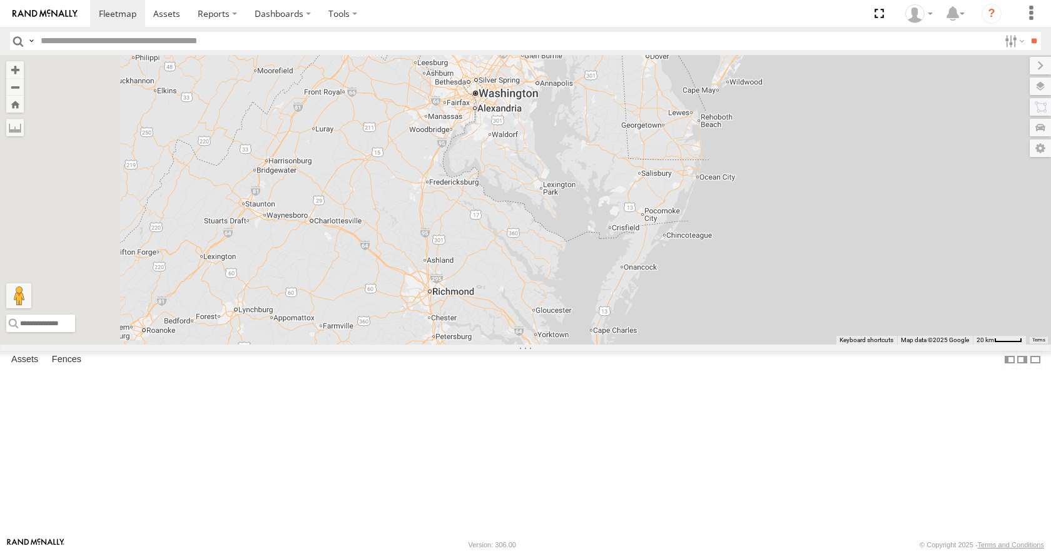
drag, startPoint x: 618, startPoint y: 295, endPoint x: 651, endPoint y: 239, distance: 65.1
click at [651, 239] on div "35 14 08 11 03 04 26 50" at bounding box center [525, 199] width 1051 height 289
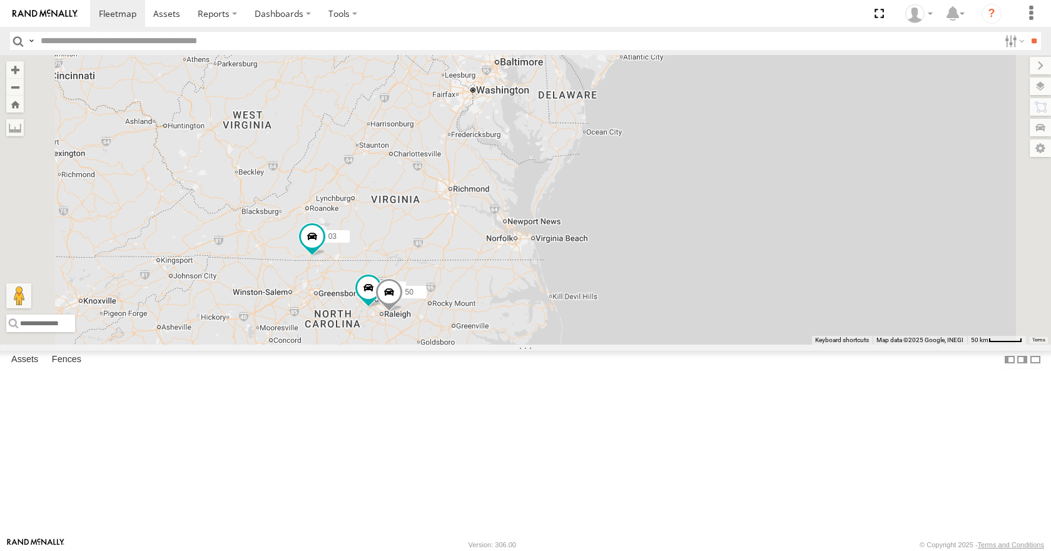
drag, startPoint x: 597, startPoint y: 286, endPoint x: 623, endPoint y: 237, distance: 55.1
click at [623, 237] on div "35 08 14 11 03 26 50" at bounding box center [525, 199] width 1051 height 289
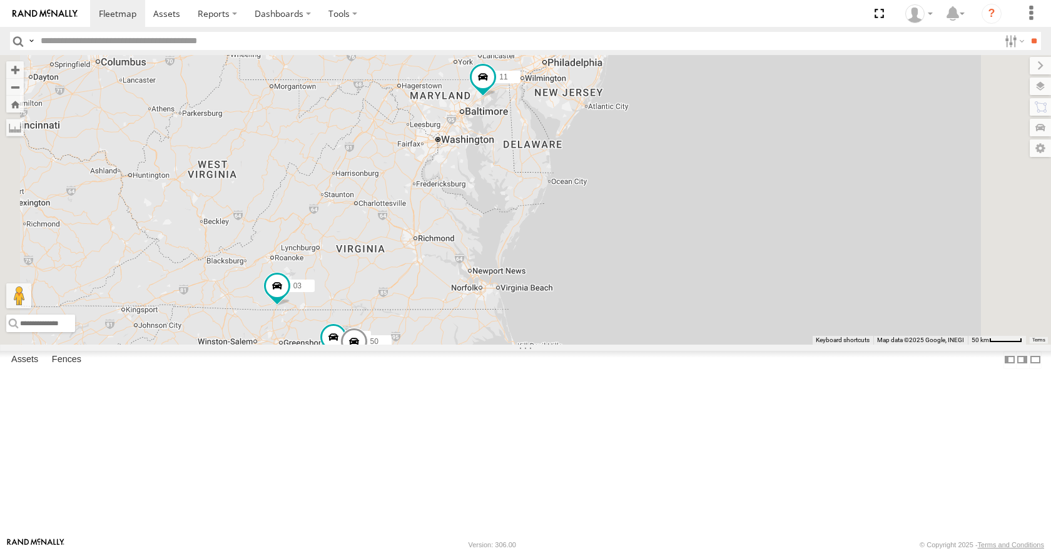
drag, startPoint x: 620, startPoint y: 214, endPoint x: 584, endPoint y: 264, distance: 61.8
click at [584, 264] on div "35 08 14 11 03 26 50" at bounding box center [525, 199] width 1051 height 289
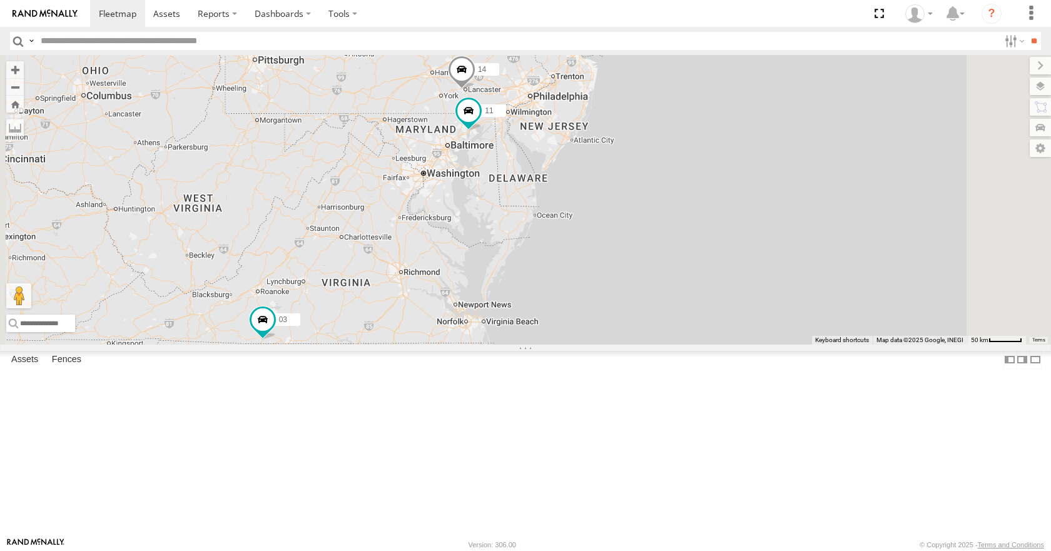
drag, startPoint x: 606, startPoint y: 215, endPoint x: 589, endPoint y: 258, distance: 46.0
click at [589, 258] on div "35 08 14 11 03 26 50" at bounding box center [525, 199] width 1051 height 289
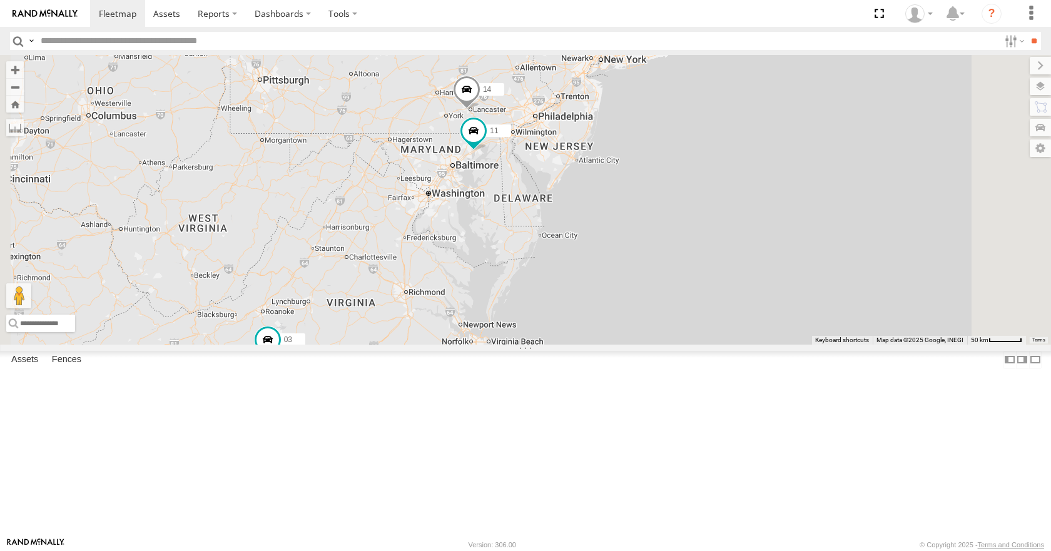
drag, startPoint x: 669, startPoint y: 134, endPoint x: 675, endPoint y: 155, distance: 21.6
click at [675, 155] on div "35 08 14 11 03 26 50 02" at bounding box center [525, 199] width 1051 height 289
drag, startPoint x: 714, startPoint y: 143, endPoint x: 683, endPoint y: 173, distance: 43.4
click at [683, 173] on div "35 08 14 11 03 26 50 14" at bounding box center [525, 199] width 1051 height 289
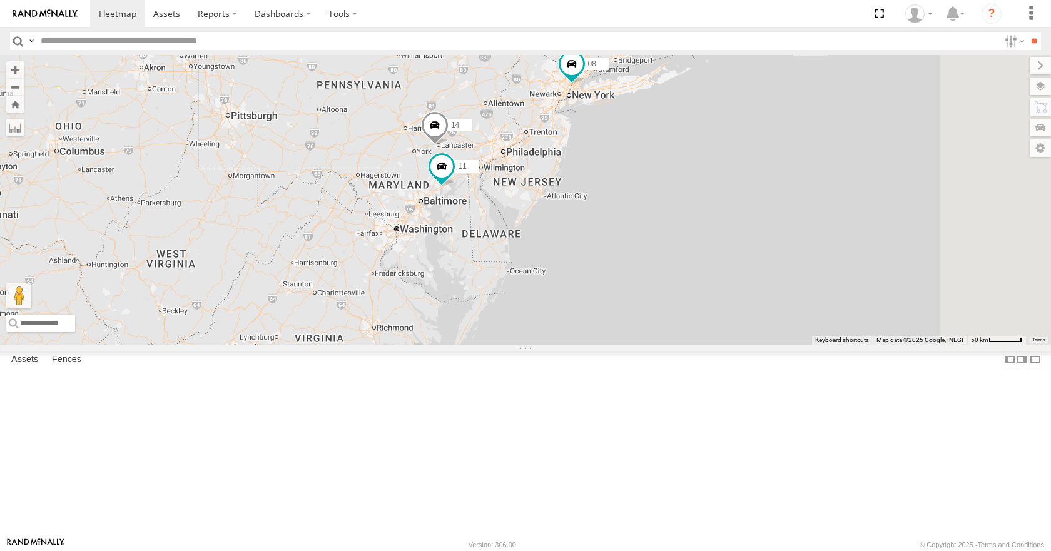
drag, startPoint x: 699, startPoint y: 169, endPoint x: 694, endPoint y: 177, distance: 9.5
click at [694, 177] on div "35 08 14 11 03 26 50 14 04" at bounding box center [525, 199] width 1051 height 289
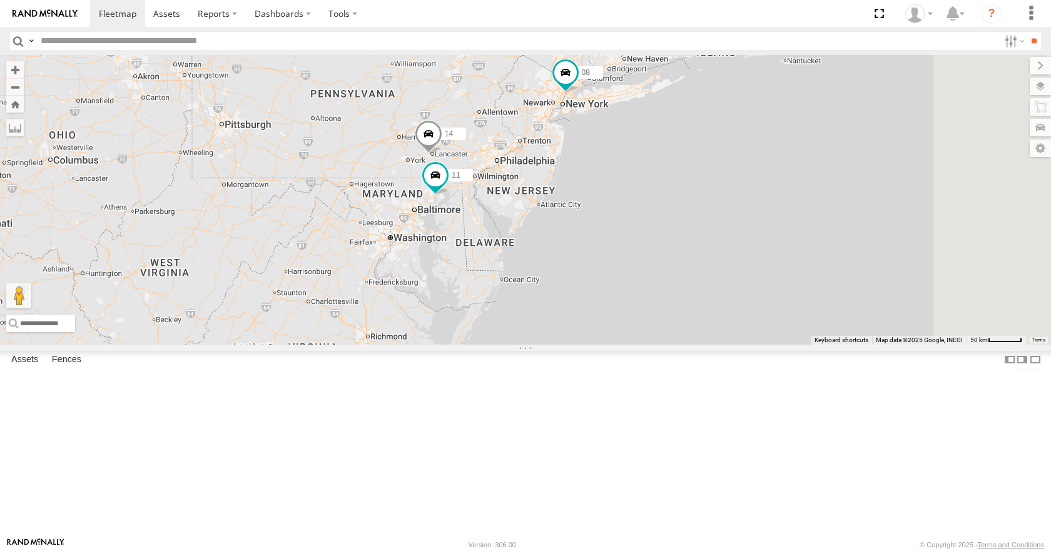
drag, startPoint x: 754, startPoint y: 188, endPoint x: 746, endPoint y: 198, distance: 13.0
click at [746, 198] on div "35 08 14 11 03 26 50 14 04" at bounding box center [525, 199] width 1051 height 289
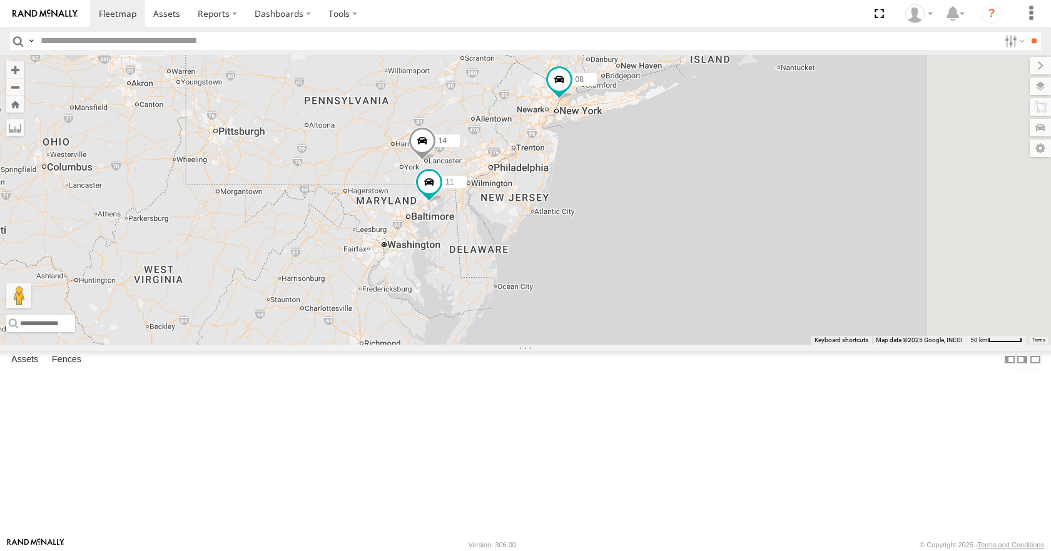
drag, startPoint x: 733, startPoint y: 213, endPoint x: 713, endPoint y: 243, distance: 35.9
click at [713, 243] on div "35 08 14 11 03 26 50 14 04" at bounding box center [525, 199] width 1051 height 289
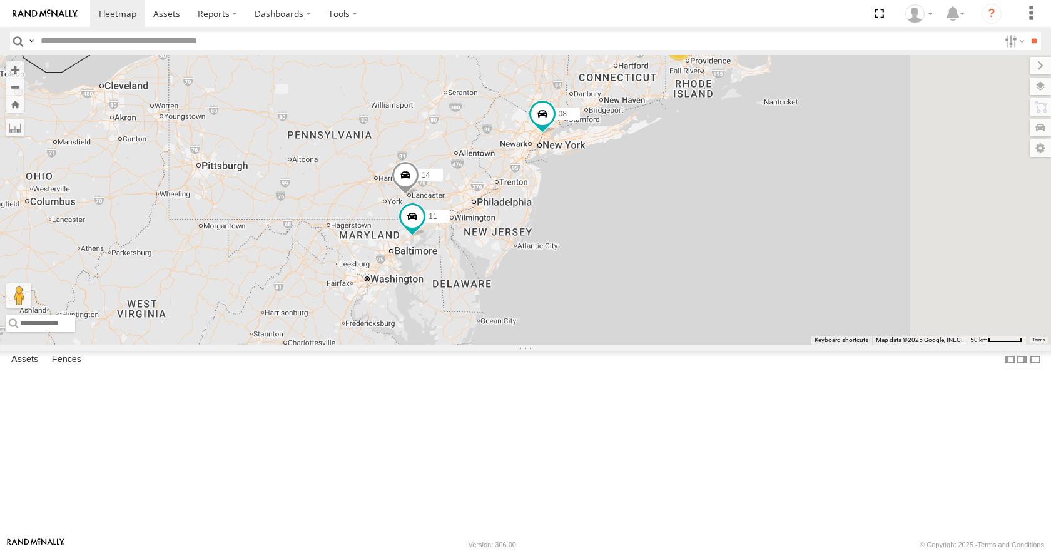
drag, startPoint x: 669, startPoint y: 260, endPoint x: 666, endPoint y: 270, distance: 10.5
click at [666, 270] on div "35 08 14 11 03 26 50 14 04" at bounding box center [525, 199] width 1051 height 289
click at [664, 287] on div "35 08 14 11 03 26 50 14 04" at bounding box center [525, 199] width 1051 height 289
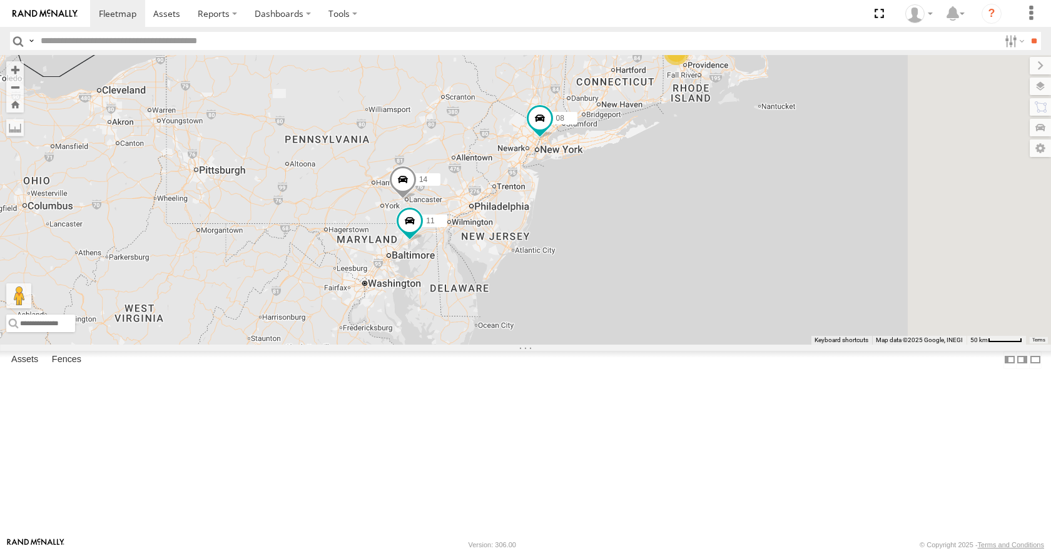
drag, startPoint x: 676, startPoint y: 260, endPoint x: 671, endPoint y: 268, distance: 10.1
click at [671, 268] on div "35 08 14 11 03 26 50 14 04" at bounding box center [525, 199] width 1051 height 289
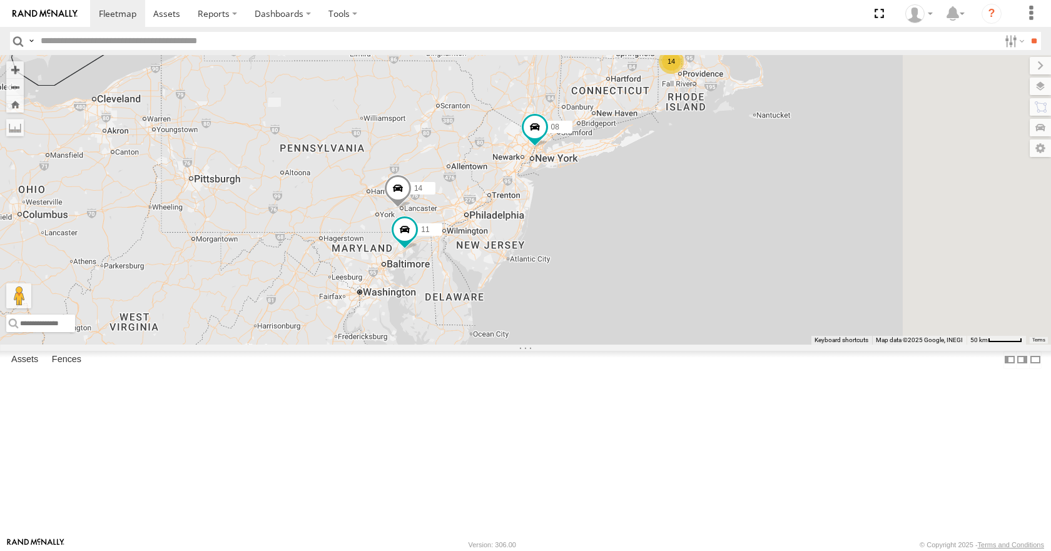
drag, startPoint x: 663, startPoint y: 235, endPoint x: 659, endPoint y: 255, distance: 20.4
click at [659, 255] on div "35 08 14 11 03 26 50 14 04" at bounding box center [525, 199] width 1051 height 289
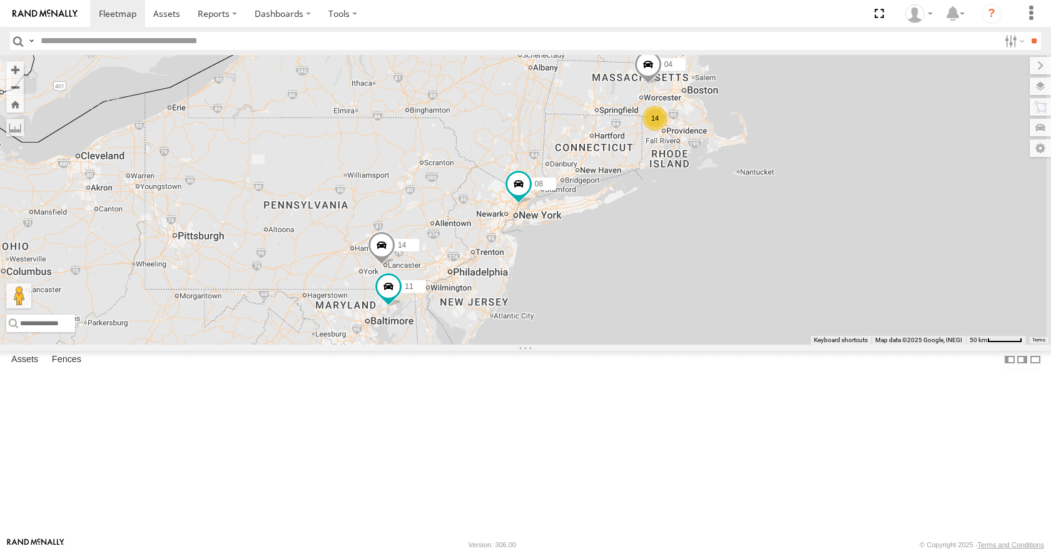
drag, startPoint x: 721, startPoint y: 297, endPoint x: 716, endPoint y: 303, distance: 8.4
click at [716, 303] on div "35 08 14 11 03 26 50 14 04" at bounding box center [525, 199] width 1051 height 289
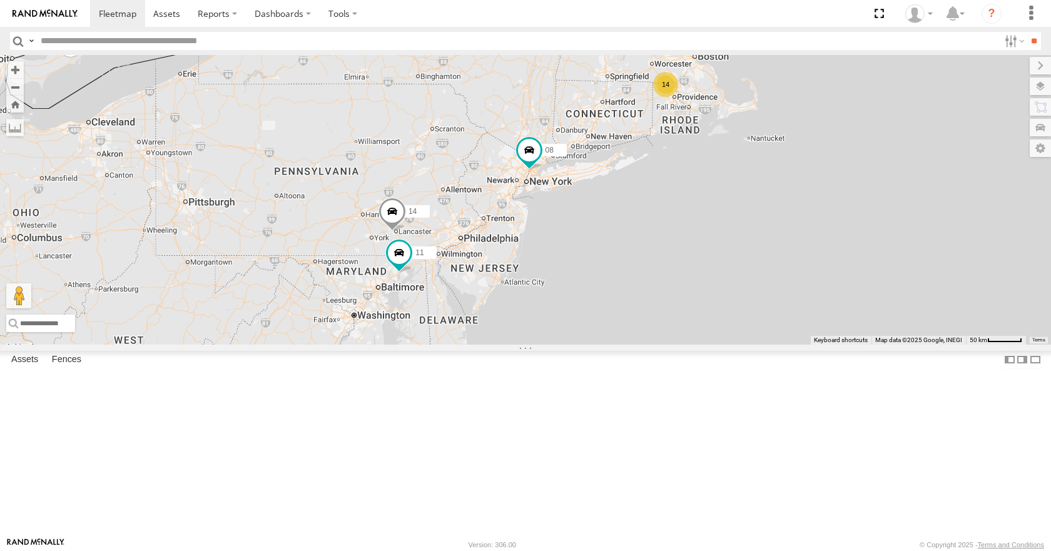
drag, startPoint x: 682, startPoint y: 360, endPoint x: 699, endPoint y: 314, distance: 48.9
click at [699, 314] on div "35 08 14 11 03 26 50 14 04" at bounding box center [525, 199] width 1051 height 289
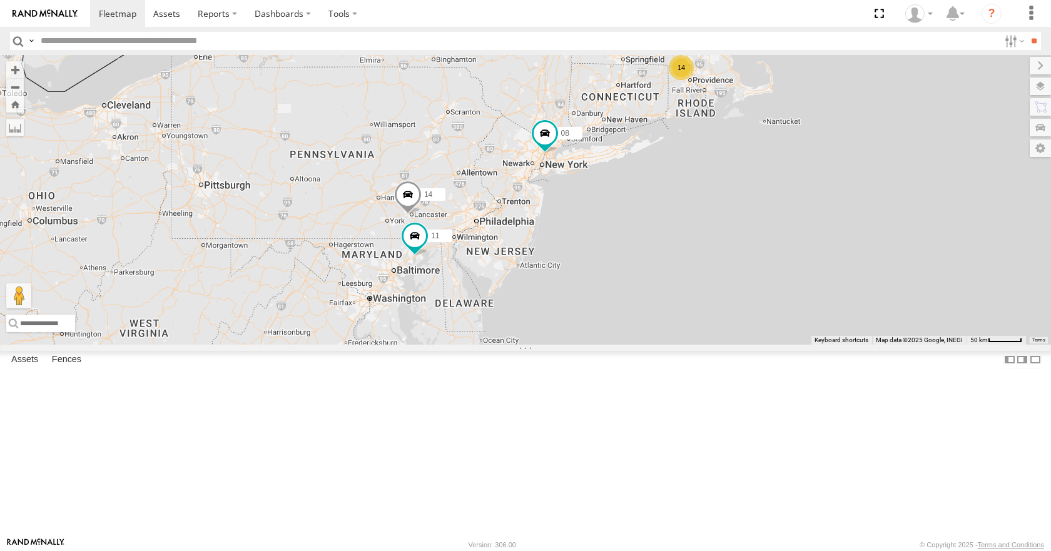
drag, startPoint x: 691, startPoint y: 323, endPoint x: 715, endPoint y: 293, distance: 39.2
click at [715, 293] on div "35 08 14 11 03 26 50 14 04" at bounding box center [525, 199] width 1051 height 289
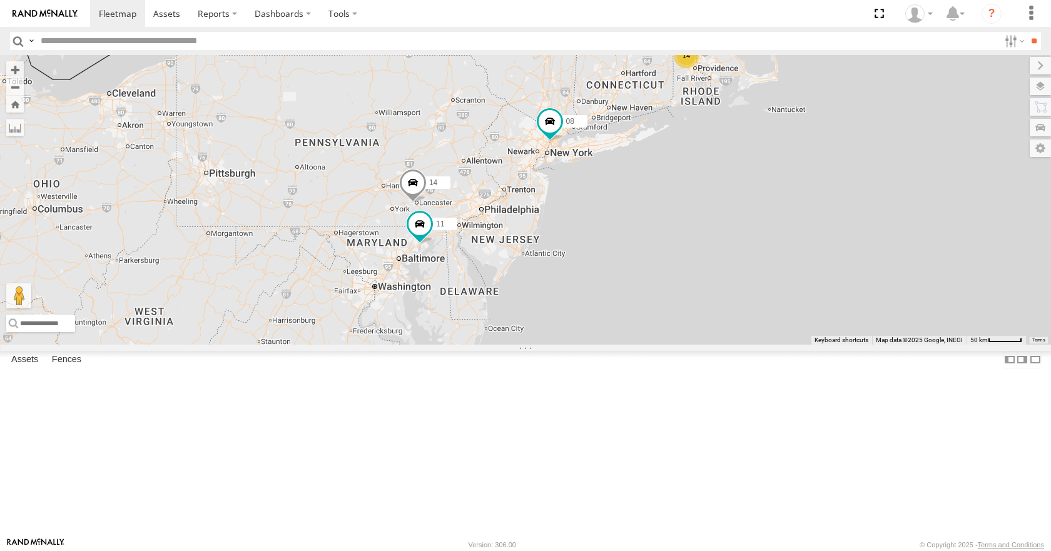
click at [706, 159] on div "35 08 14 11 03 26 50 14 04" at bounding box center [525, 199] width 1051 height 289
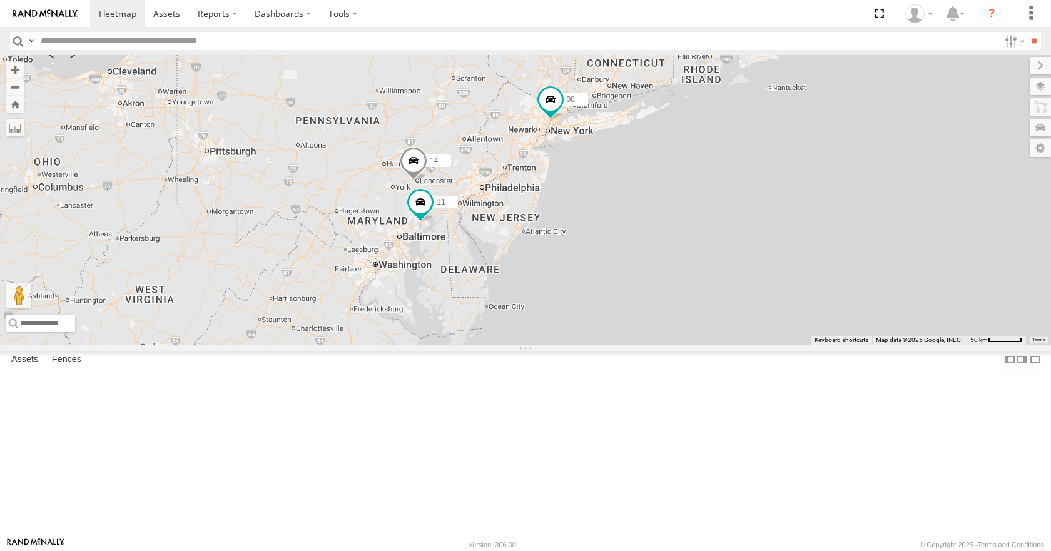
drag, startPoint x: 691, startPoint y: 205, endPoint x: 700, endPoint y: 145, distance: 60.1
click at [700, 145] on div "35 08 14 11 03 26 50 14 04" at bounding box center [525, 199] width 1051 height 289
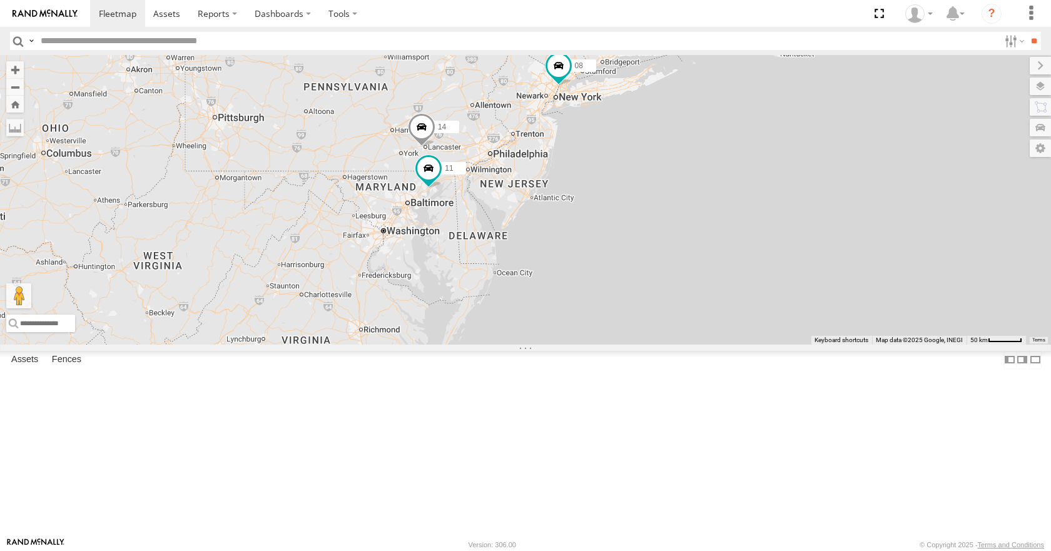
drag, startPoint x: 655, startPoint y: 179, endPoint x: 689, endPoint y: 163, distance: 37.5
click at [689, 163] on div "35 08 14 11 03 26 50 14 04" at bounding box center [525, 199] width 1051 height 289
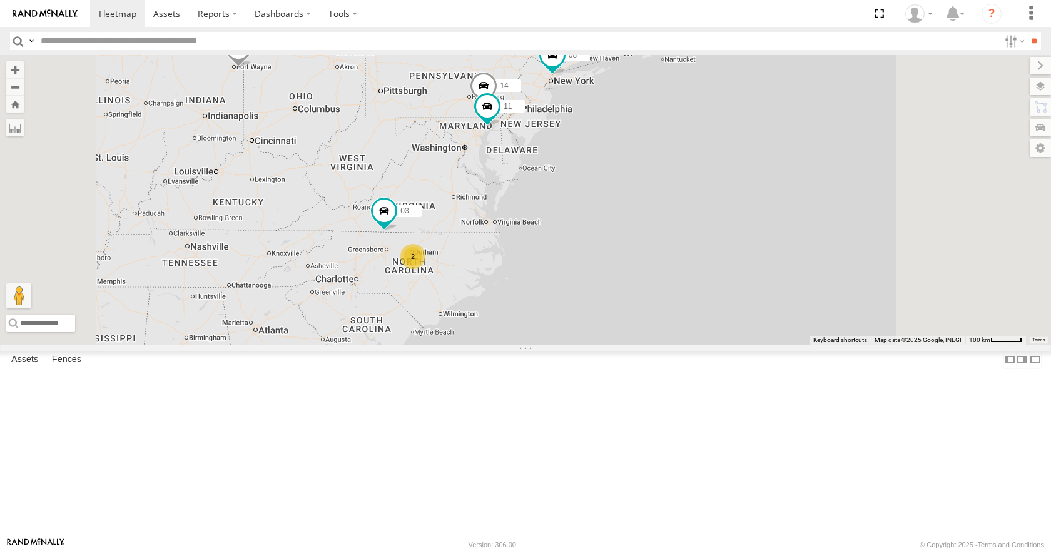
drag, startPoint x: 689, startPoint y: 143, endPoint x: 654, endPoint y: 160, distance: 38.3
click at [654, 160] on div "35 08 14 11 03 15 2" at bounding box center [525, 199] width 1051 height 289
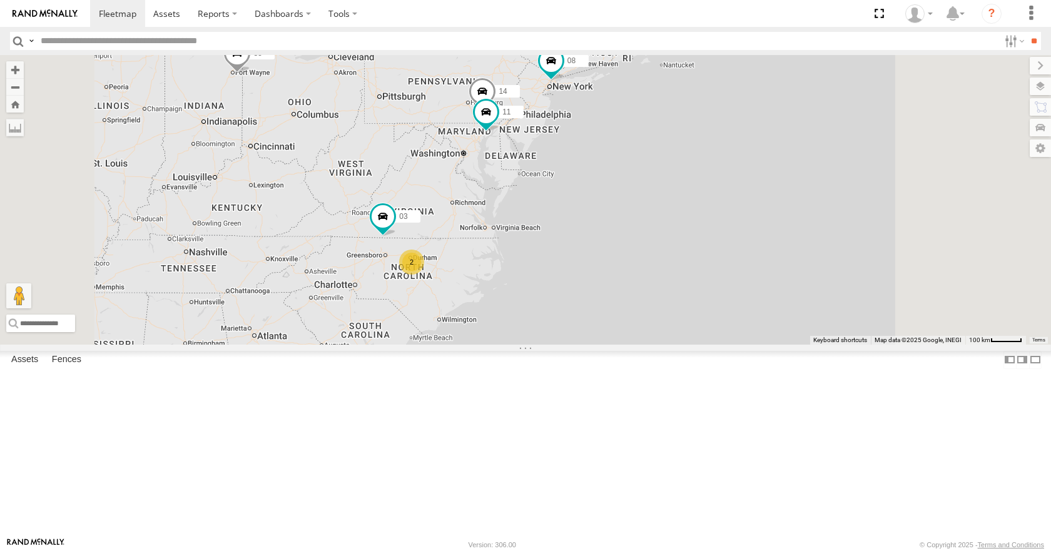
drag, startPoint x: 680, startPoint y: 133, endPoint x: 679, endPoint y: 141, distance: 8.8
click at [679, 141] on div "35 08 14 11 03 15 2" at bounding box center [525, 199] width 1051 height 289
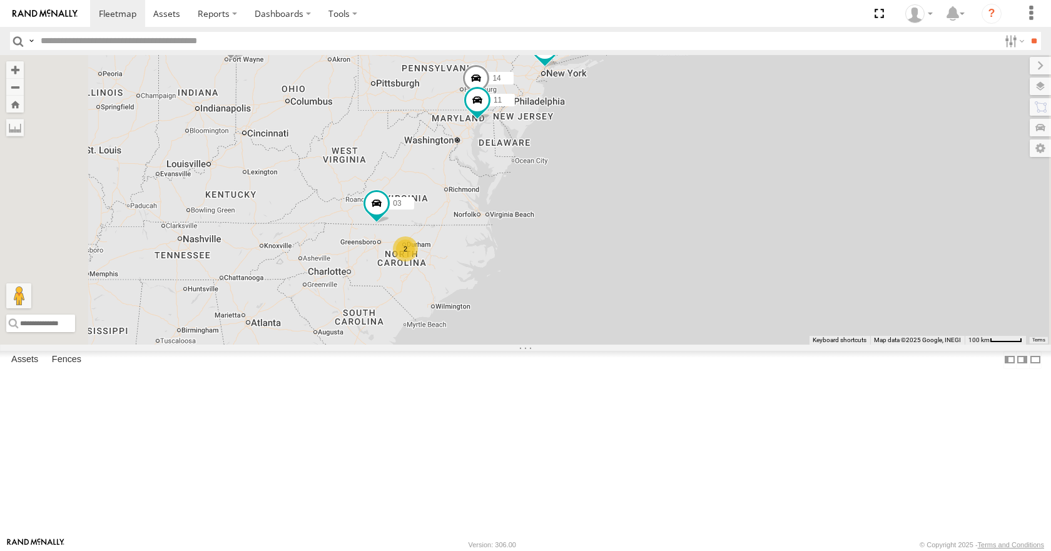
drag, startPoint x: 655, startPoint y: 153, endPoint x: 641, endPoint y: 143, distance: 17.4
click at [641, 143] on div "35 08 14 11 03 15 2" at bounding box center [525, 199] width 1051 height 289
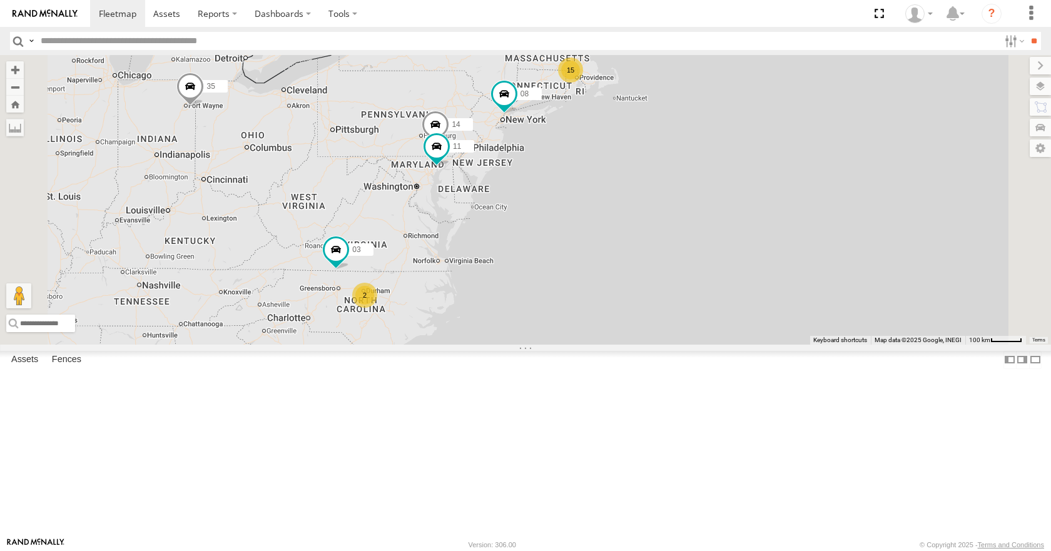
drag, startPoint x: 598, startPoint y: 225, endPoint x: 564, endPoint y: 263, distance: 51.0
click at [564, 263] on div "35 08 14 11 03 15 2" at bounding box center [525, 199] width 1051 height 289
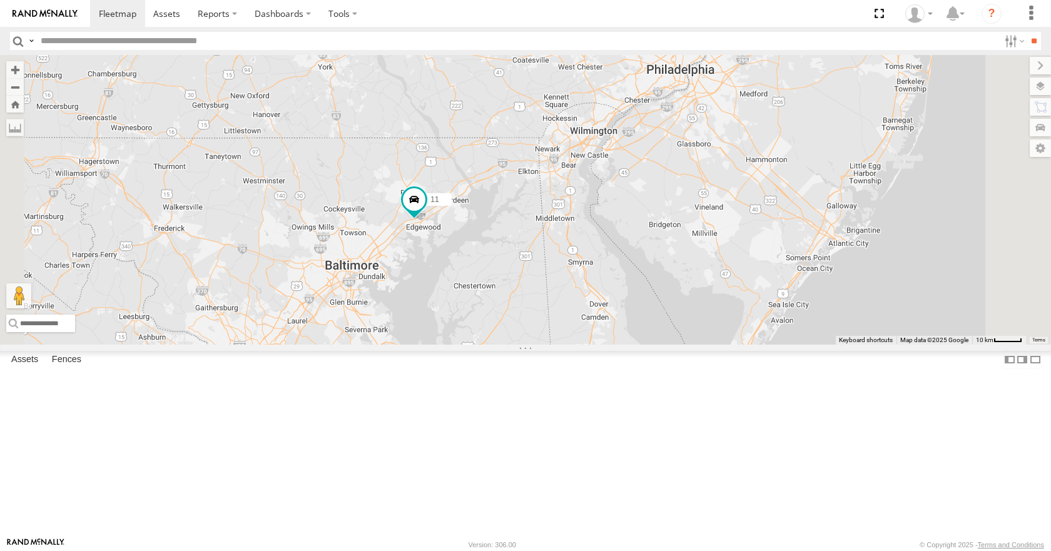
drag, startPoint x: 591, startPoint y: 227, endPoint x: 618, endPoint y: 130, distance: 100.6
click at [618, 130] on div "35 08 14 11 03 26 50" at bounding box center [525, 199] width 1051 height 289
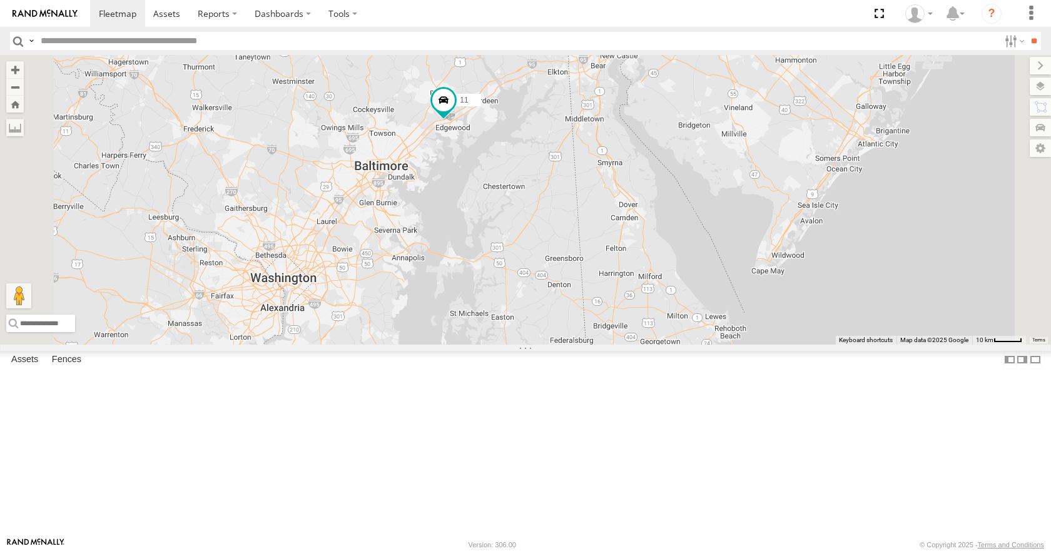
drag, startPoint x: 656, startPoint y: 179, endPoint x: 677, endPoint y: 130, distance: 53.6
click at [677, 130] on div "35 08 14 11 03 26 50" at bounding box center [525, 199] width 1051 height 289
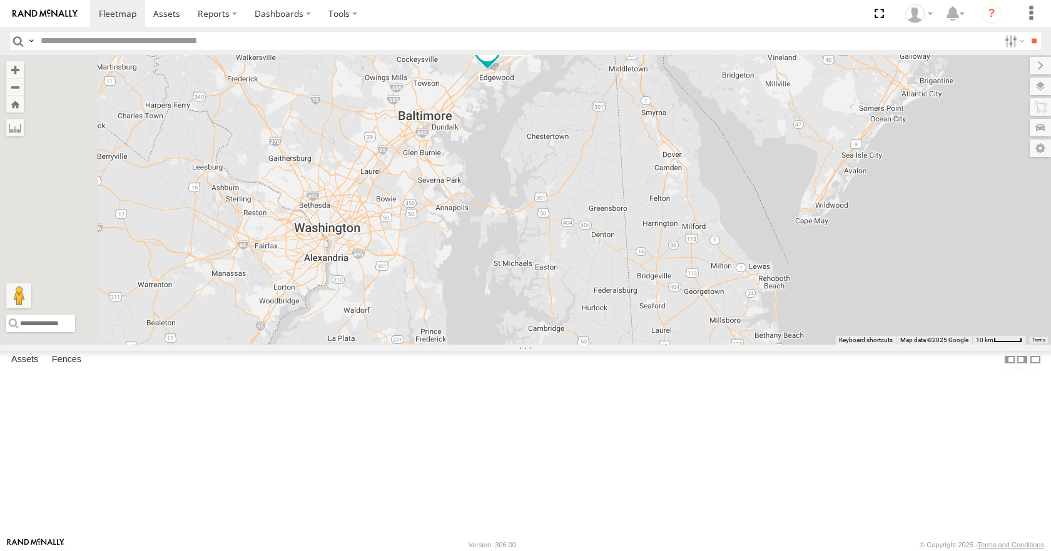
drag, startPoint x: 654, startPoint y: 220, endPoint x: 711, endPoint y: 185, distance: 66.5
click at [711, 185] on div "35 08 14 11 03 26 50" at bounding box center [525, 199] width 1051 height 289
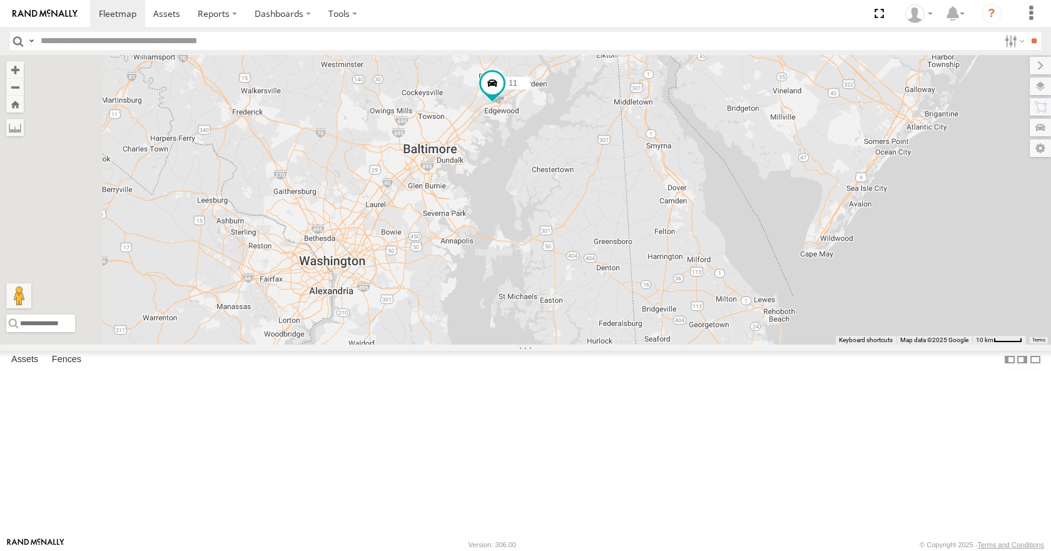
drag, startPoint x: 674, startPoint y: 184, endPoint x: 661, endPoint y: 233, distance: 50.5
click at [661, 233] on div "35 08 14 11 03 26 50" at bounding box center [525, 199] width 1051 height 289
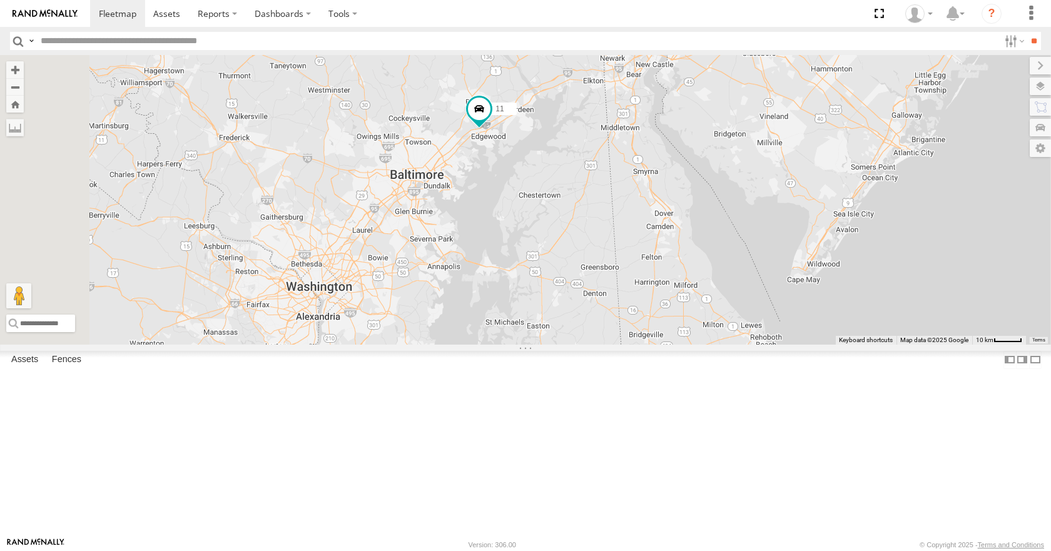
drag, startPoint x: 661, startPoint y: 143, endPoint x: 644, endPoint y: 174, distance: 35.3
click at [644, 174] on div "35 08 14 11 03 26 50" at bounding box center [525, 199] width 1051 height 289
drag, startPoint x: 652, startPoint y: 129, endPoint x: 641, endPoint y: 151, distance: 24.3
click at [641, 151] on div "35 08 14 11 03 26 50" at bounding box center [525, 199] width 1051 height 289
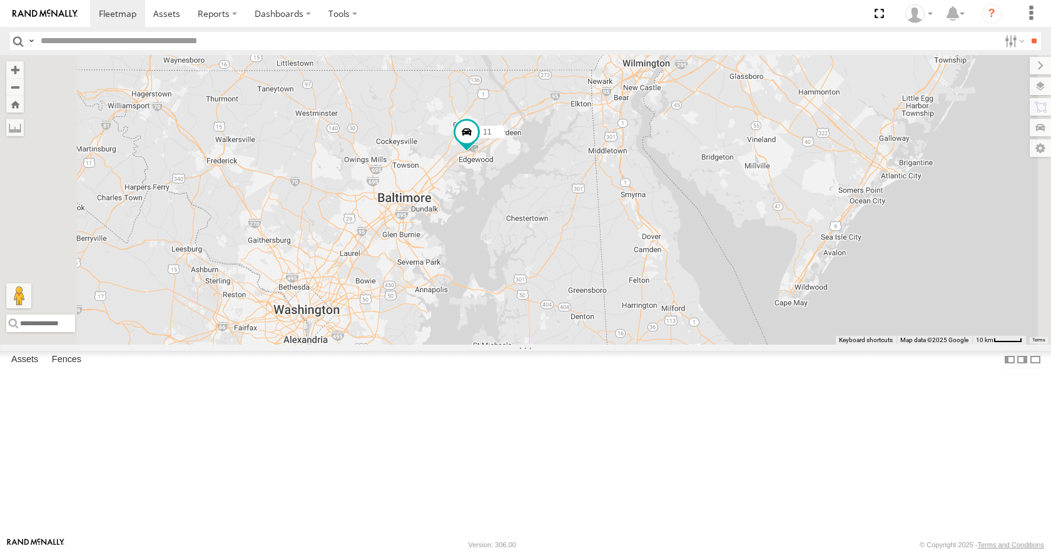
drag, startPoint x: 623, startPoint y: 196, endPoint x: 644, endPoint y: 151, distance: 49.8
click at [644, 151] on div "35 08 14 11 03 26 50" at bounding box center [525, 199] width 1051 height 289
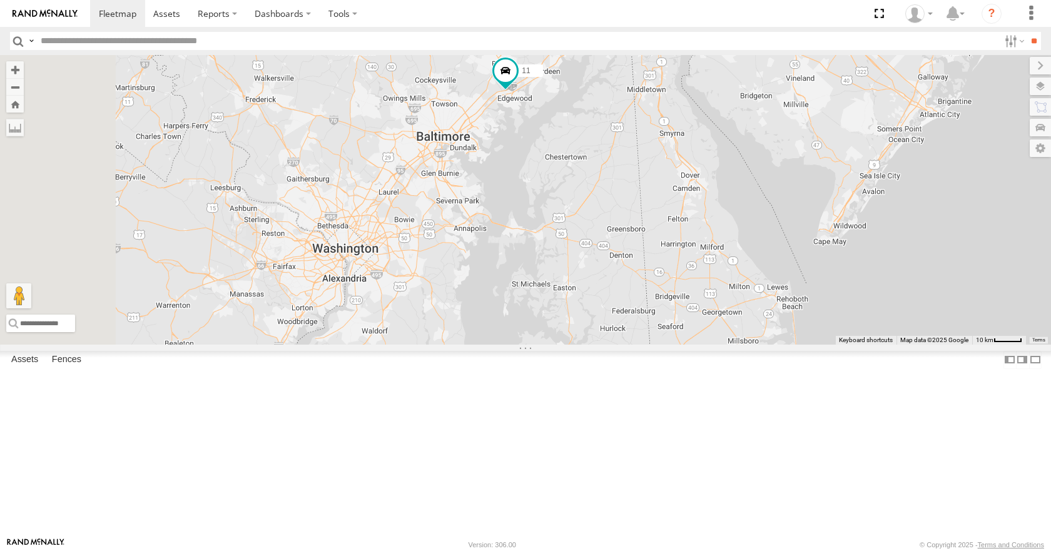
drag, startPoint x: 611, startPoint y: 206, endPoint x: 642, endPoint y: 180, distance: 40.5
click at [642, 180] on div "35 08 14 11 03 26 50" at bounding box center [525, 199] width 1051 height 289
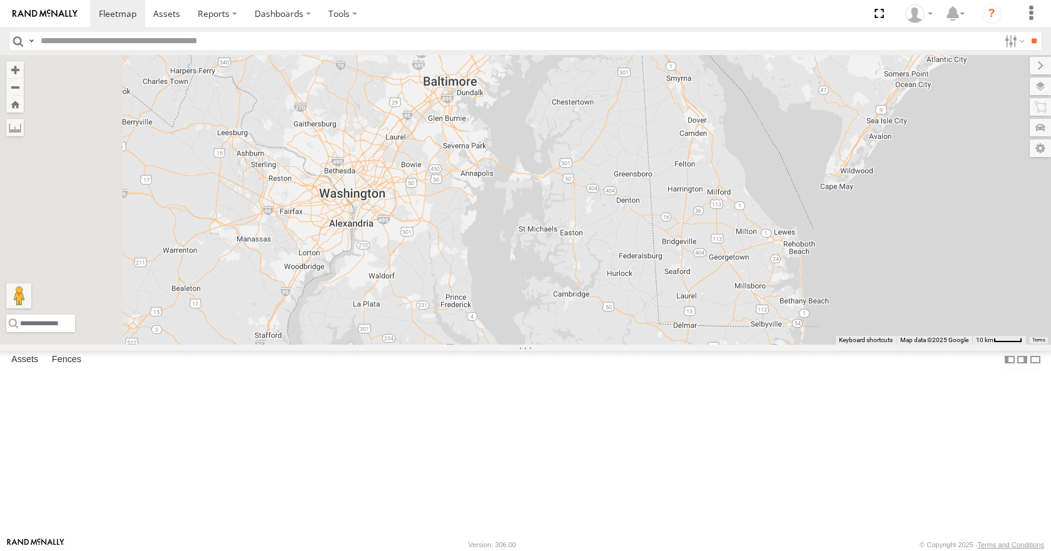
drag, startPoint x: 642, startPoint y: 180, endPoint x: 647, endPoint y: 128, distance: 52.8
click at [647, 128] on div "35 08 14 11 03 26 50" at bounding box center [525, 199] width 1051 height 289
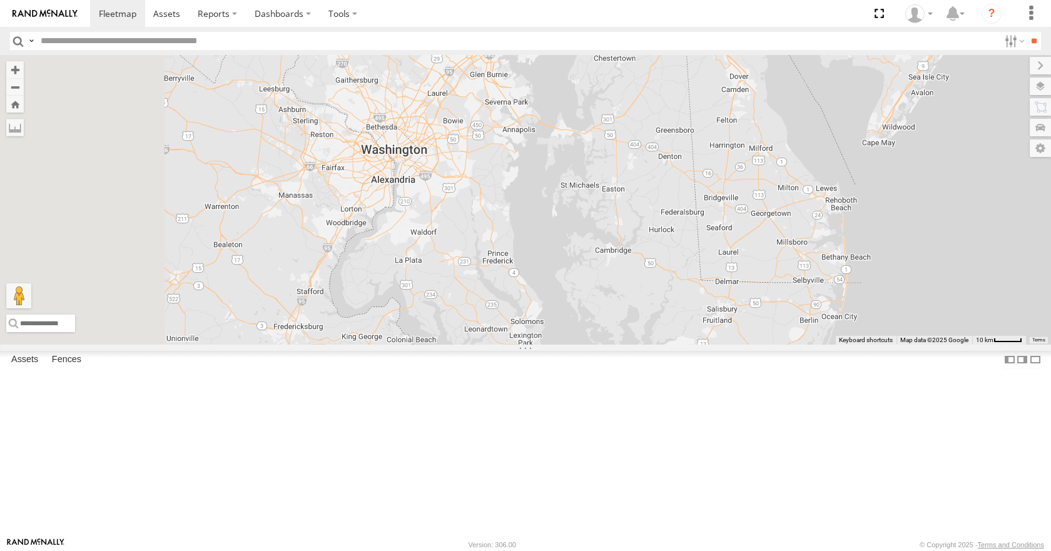
drag, startPoint x: 618, startPoint y: 231, endPoint x: 668, endPoint y: 178, distance: 72.1
click at [668, 178] on div "35 08 14 11 03 26 50" at bounding box center [525, 199] width 1051 height 289
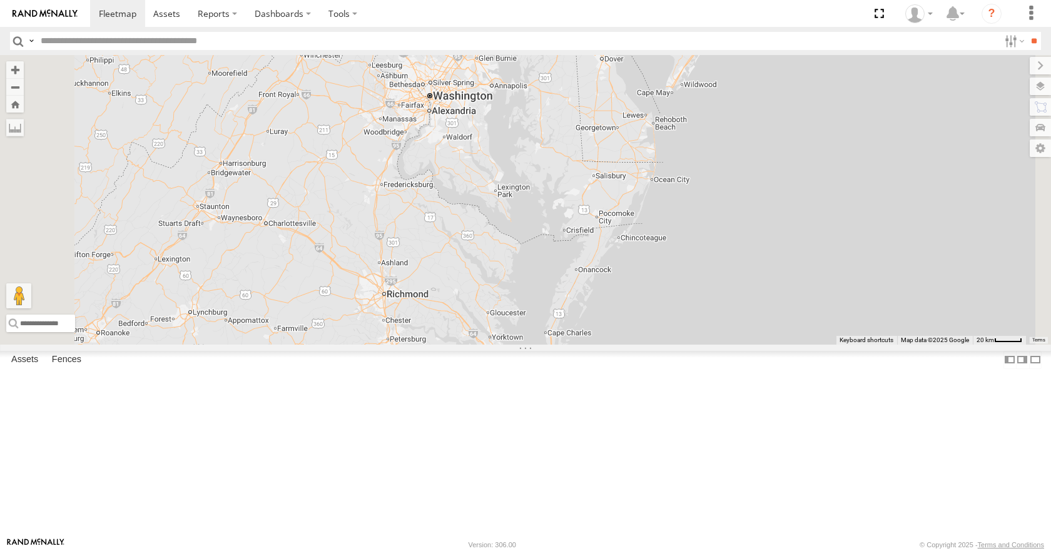
drag
click at [596, 255] on div "35 08 14 11 03 26 50" at bounding box center [525, 199] width 1051 height 289
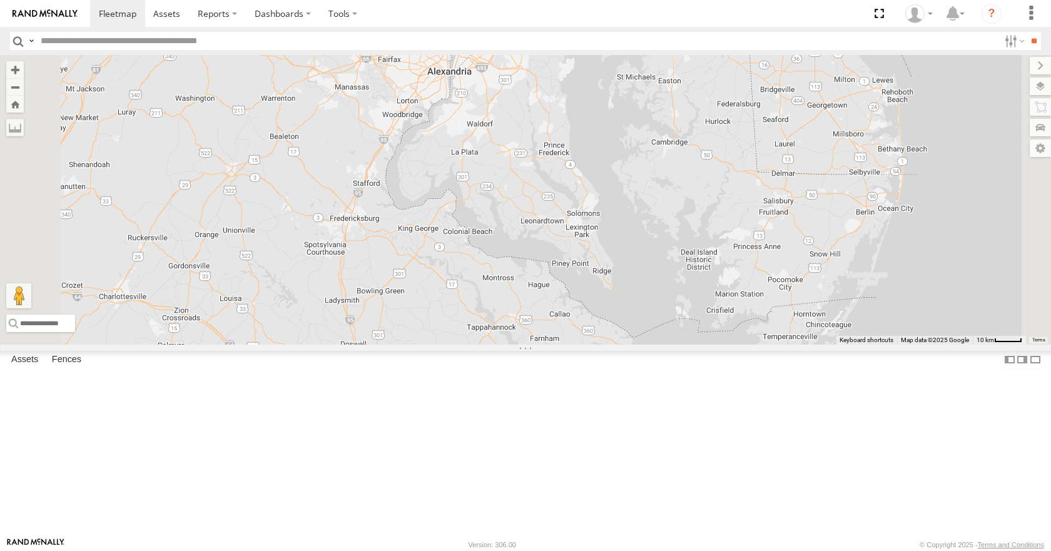
click at [539, 277] on div "35 08 14 11 03 26 50" at bounding box center [525, 199] width 1051 height 289
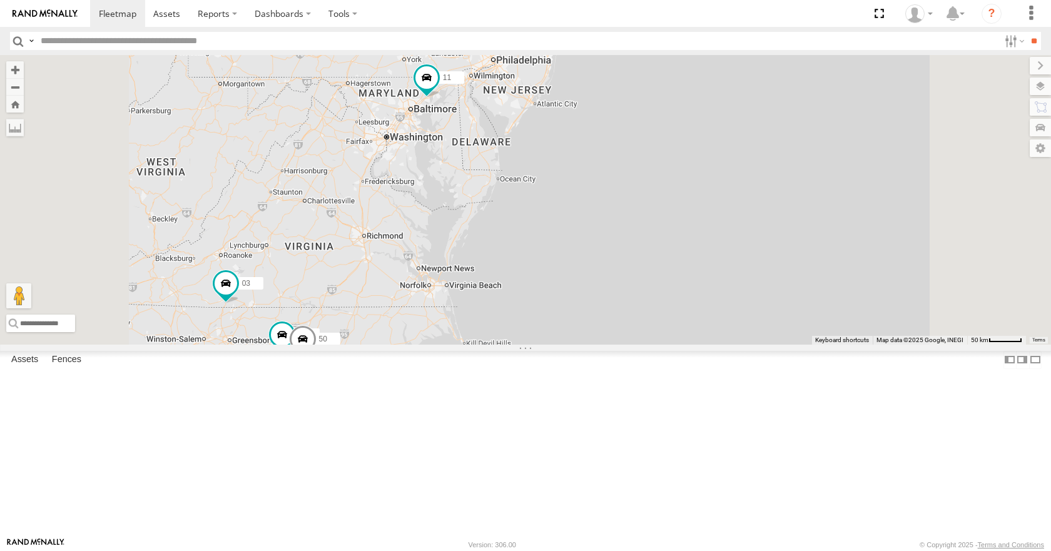
click at [546, 240] on div "35 08 14 11 03 26 50" at bounding box center [525, 199] width 1051 height 289
drag, startPoint x: 555, startPoint y: 216, endPoint x: 561, endPoint y: 205, distance: 12.9
click at [561, 205] on div "35 08 14 11 03 26 50" at bounding box center [525, 199] width 1051 height 289
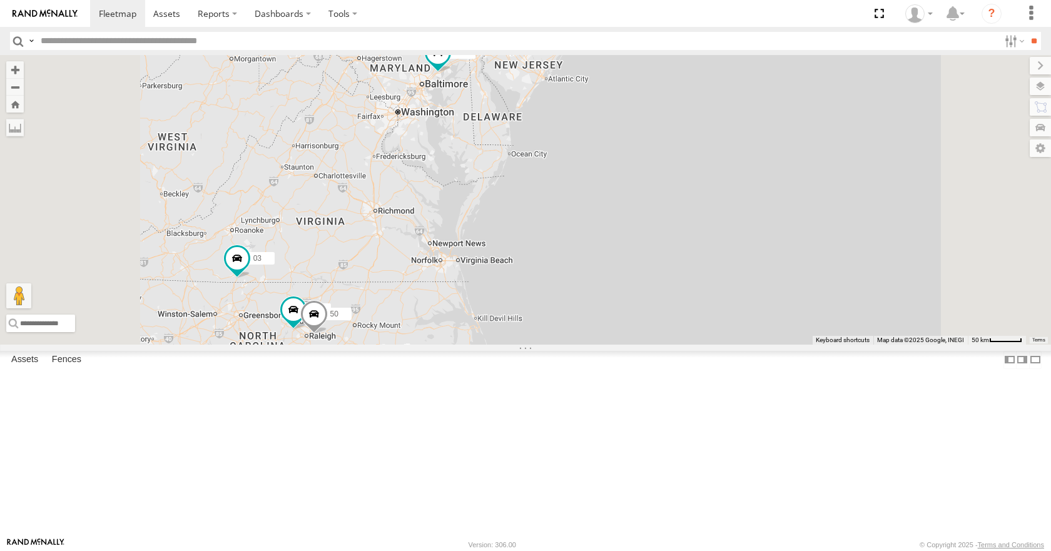
drag, startPoint x: 586, startPoint y: 173, endPoint x: 569, endPoint y: 185, distance: 21.2
click at [569, 185] on div "35 08 14 11 03 26 50" at bounding box center [525, 199] width 1051 height 289
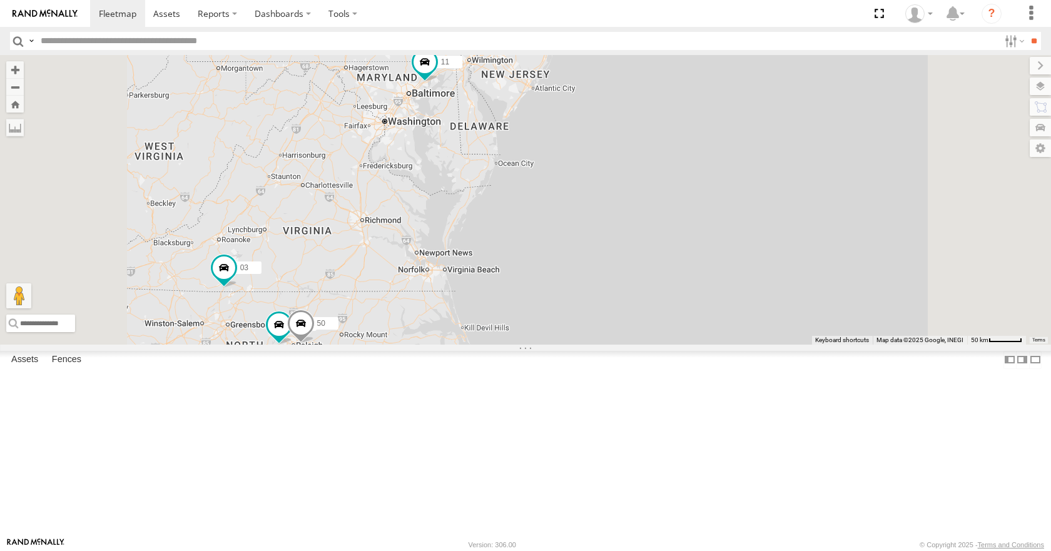
drag, startPoint x: 496, startPoint y: 251, endPoint x: 522, endPoint y: 235, distance: 31.1
click at [522, 235] on div "35 08 14 11 03 26 50" at bounding box center [525, 199] width 1051 height 289
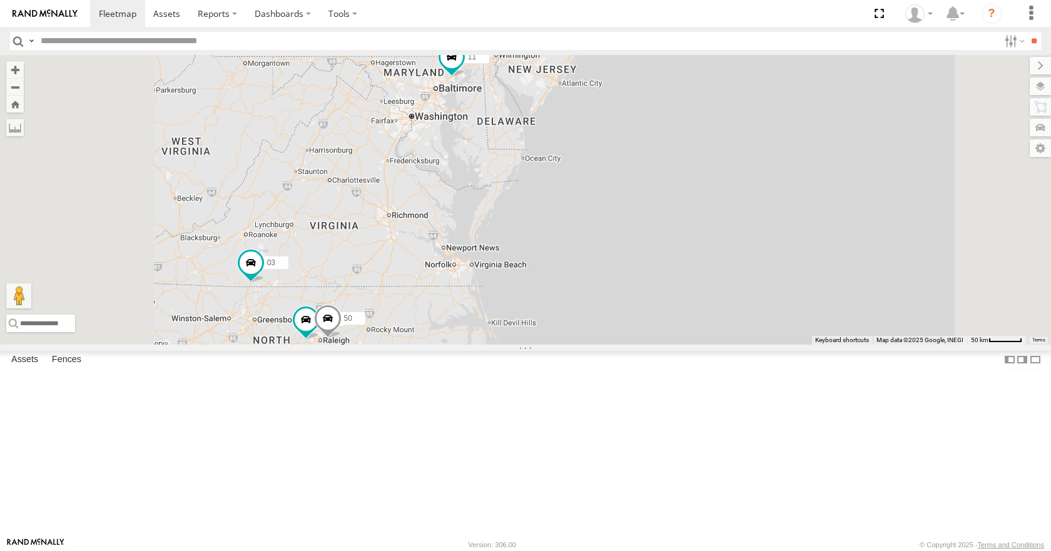
drag, startPoint x: 554, startPoint y: 209, endPoint x: 586, endPoint y: 204, distance: 32.3
click at [586, 204] on div "35 08 14 11 03 26 50" at bounding box center [525, 199] width 1051 height 289
drag, startPoint x: 587, startPoint y: 193, endPoint x: 597, endPoint y: 218, distance: 27.5
click at [597, 218] on div "35 08 14 11 03 26 50" at bounding box center [525, 199] width 1051 height 289
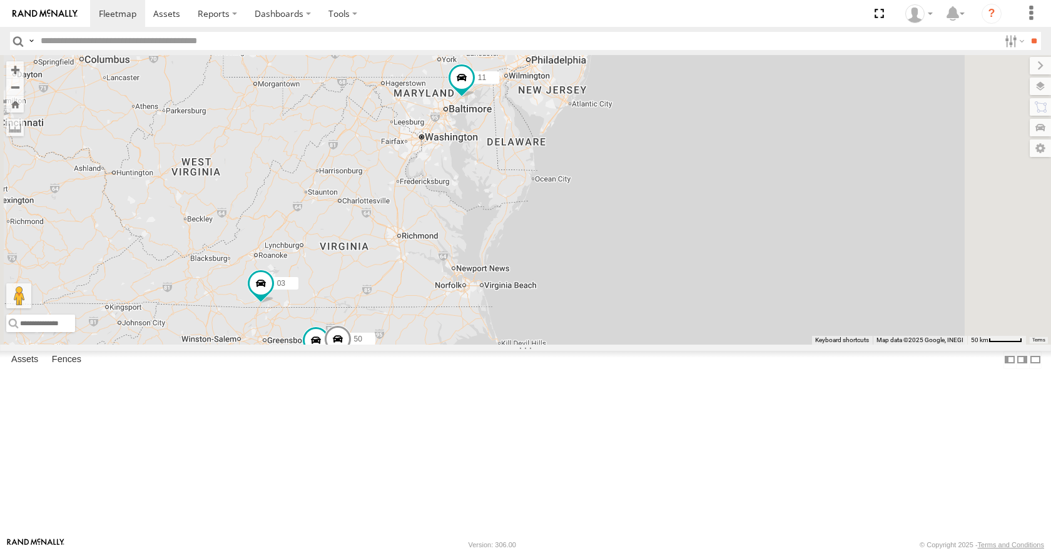
drag, startPoint x: 577, startPoint y: 175, endPoint x: 532, endPoint y: 218, distance: 62.0
click at [532, 218] on div "35 08 14 11 03 26 50" at bounding box center [525, 199] width 1051 height 289
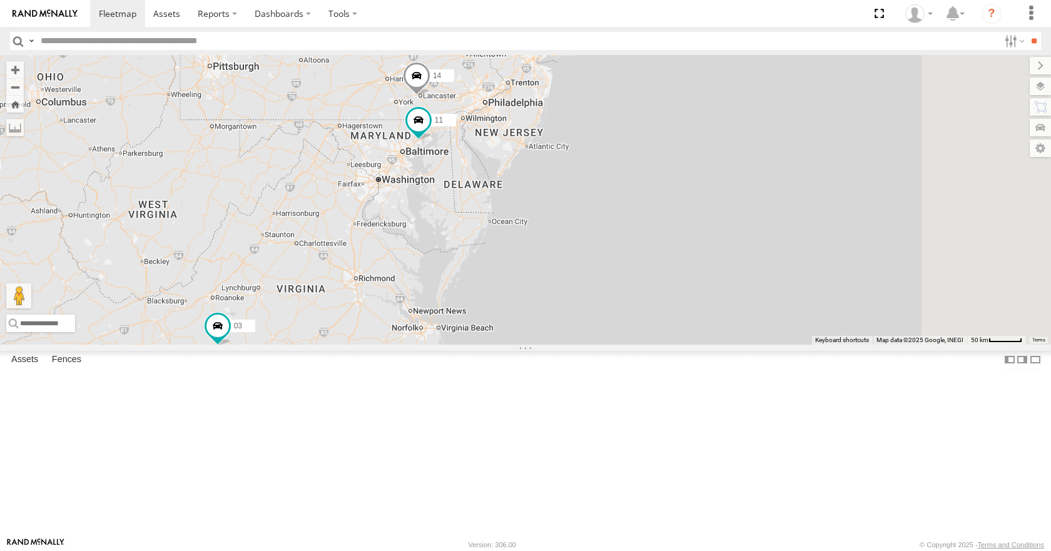
drag, startPoint x: 529, startPoint y: 217, endPoint x: 549, endPoint y: 178, distance: 44.5
click at [549, 178] on div "35 08 14 11 03 26 50 13" at bounding box center [525, 199] width 1051 height 289
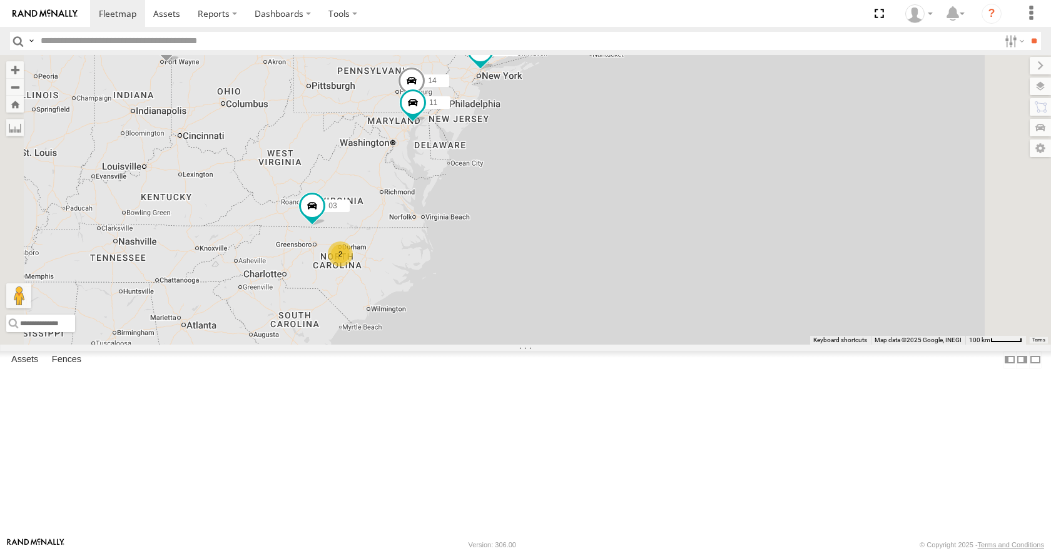
click at [527, 230] on div "35 08 14 11 03 15 2" at bounding box center [525, 199] width 1051 height 289
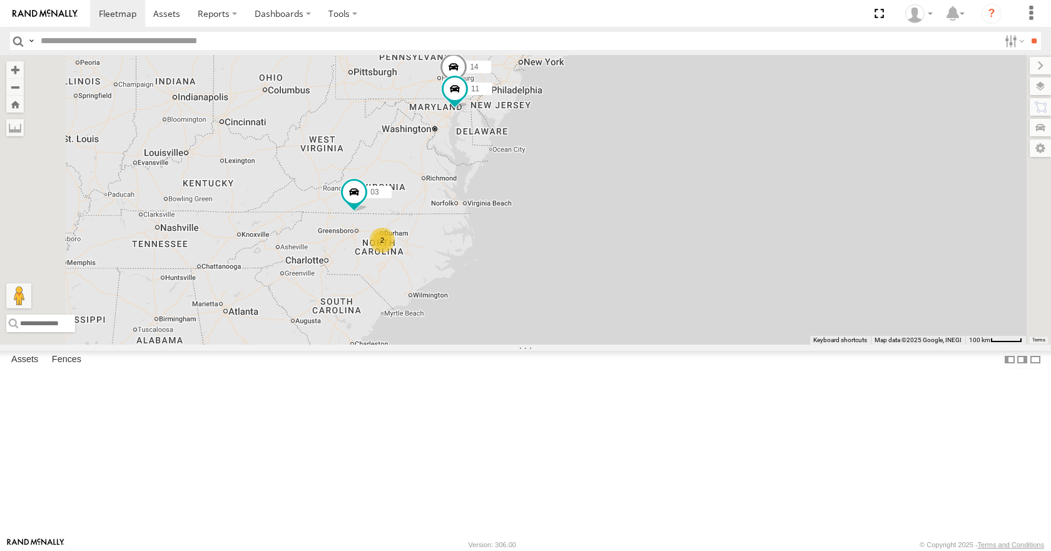
drag, startPoint x: 568, startPoint y: 153, endPoint x: 611, endPoint y: 140, distance: 45.3
click at [611, 140] on div "35 08 14 11 03 15 2" at bounding box center [525, 199] width 1051 height 289
drag, startPoint x: 611, startPoint y: 128, endPoint x: 623, endPoint y: 127, distance: 11.3
click at [623, 127] on div "35 08 14 11 03 15 2" at bounding box center [525, 199] width 1051 height 289
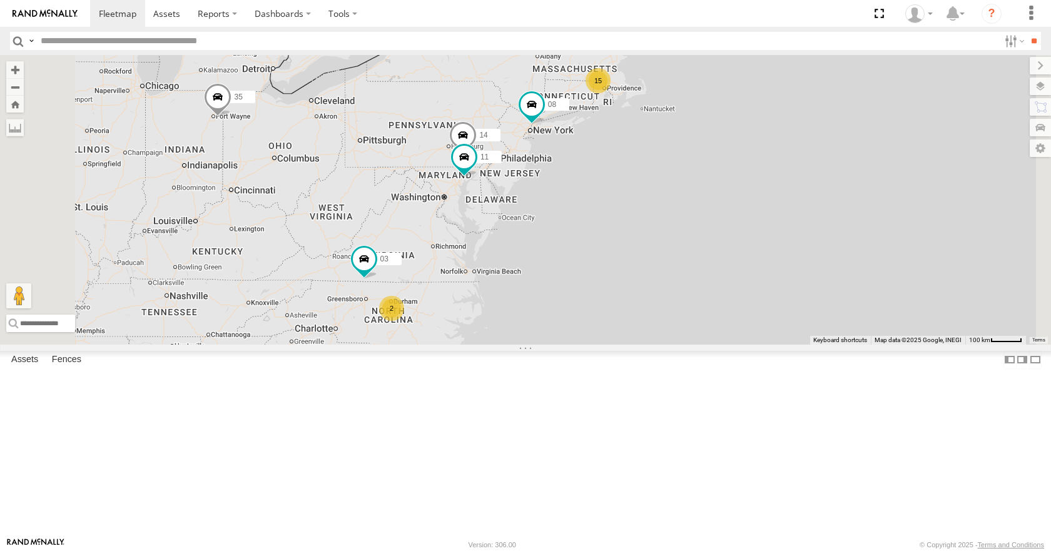
drag, startPoint x: 546, startPoint y: 173, endPoint x: 572, endPoint y: 224, distance: 56.8
click at [572, 224] on div "35 08 15 14 11 2 03" at bounding box center [525, 199] width 1051 height 289
click at [636, 130] on div "35 08 15 14 11 2 03" at bounding box center [525, 199] width 1051 height 289
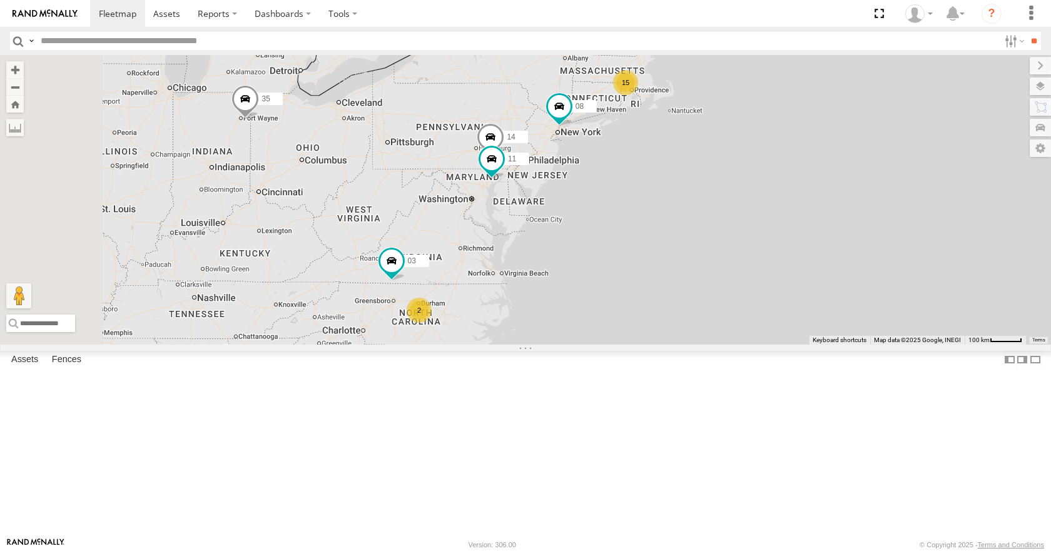
drag, startPoint x: 639, startPoint y: 128, endPoint x: 669, endPoint y: 126, distance: 29.5
click at [669, 126] on div "35 08 15 14 11 2 03" at bounding box center [525, 199] width 1051 height 289
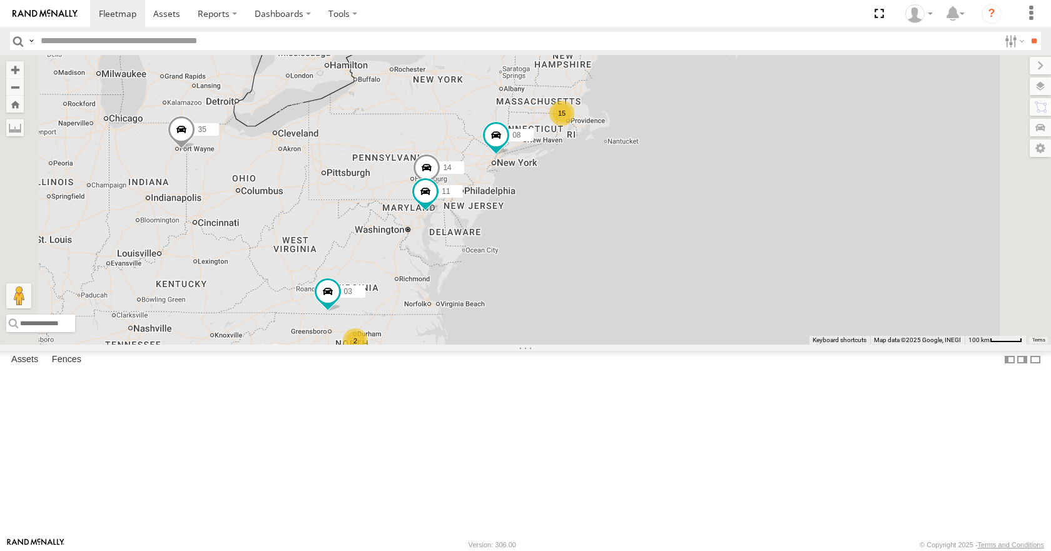
drag, startPoint x: 778, startPoint y: 255, endPoint x: 710, endPoint y: 287, distance: 75.3
click at [710, 287] on div "35 14 08 11 03 15 2" at bounding box center [525, 199] width 1051 height 289
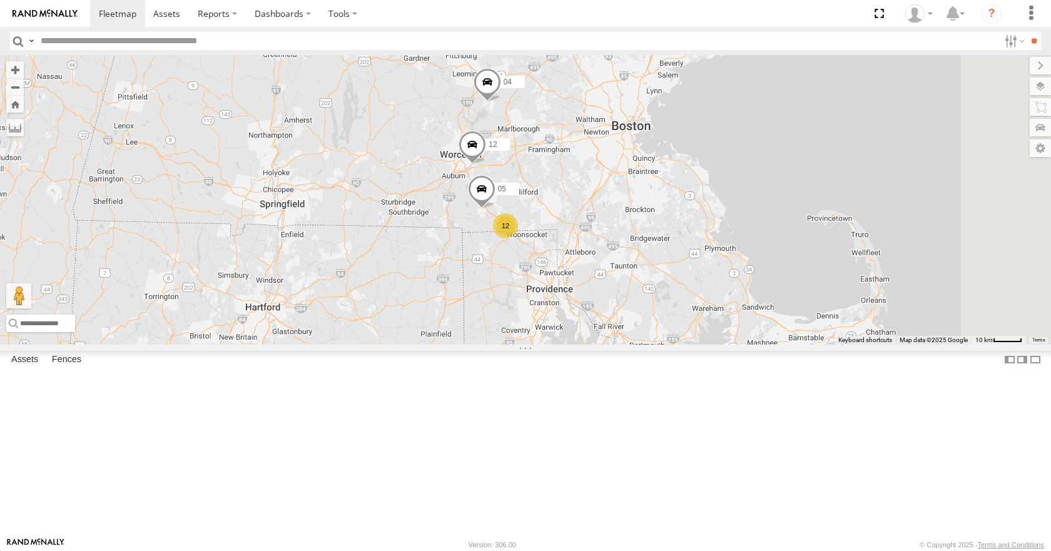
drag, startPoint x: 735, startPoint y: 166, endPoint x: 718, endPoint y: 318, distance: 153.0
click at [718, 318] on div "35 14 08 11 03 12 12 05 04" at bounding box center [525, 199] width 1051 height 289
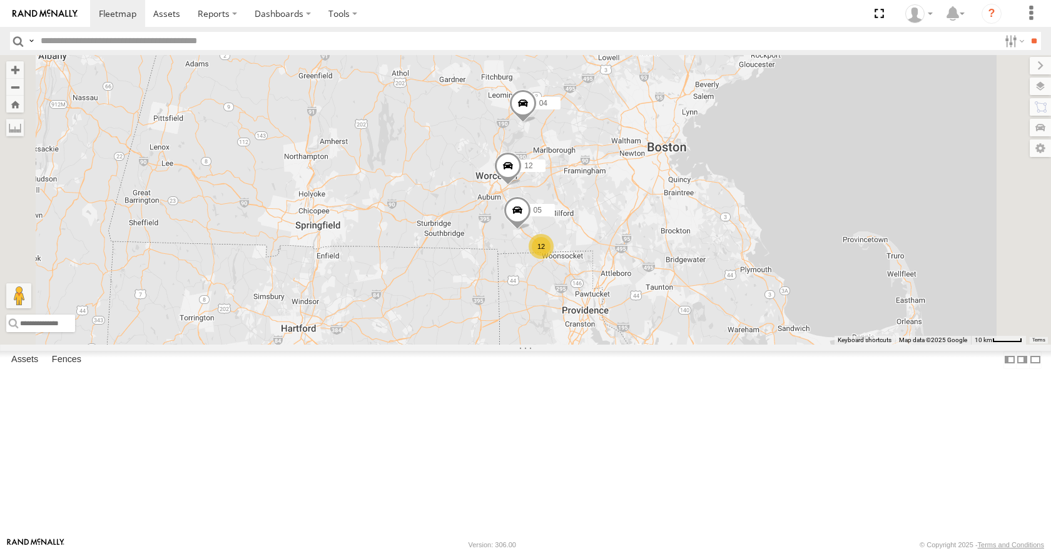
drag, startPoint x: 671, startPoint y: 263, endPoint x: 710, endPoint y: 285, distance: 45.1
click at [710, 285] on div "35 14 08 11 03 12 12 05 04" at bounding box center [525, 199] width 1051 height 289
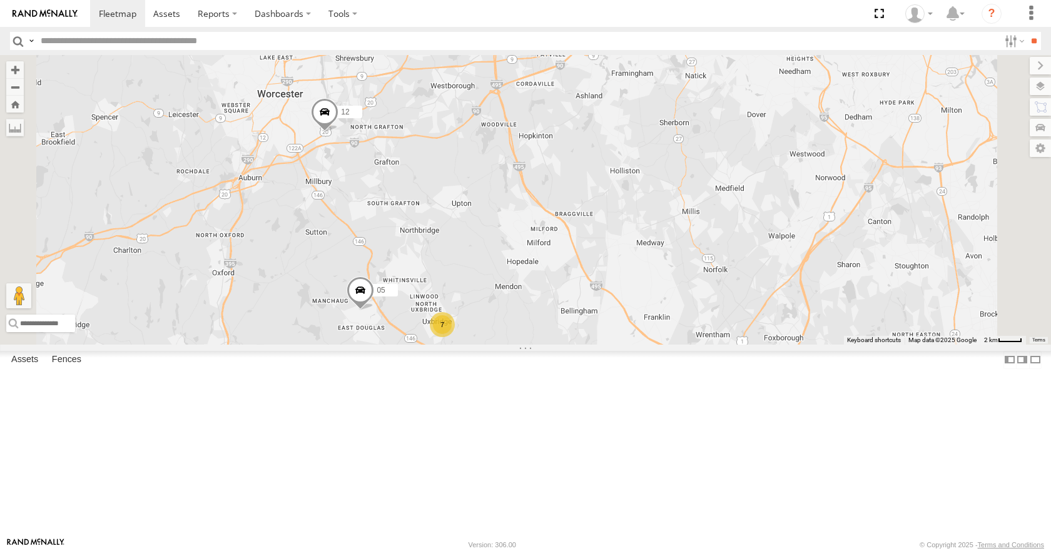
drag, startPoint x: 714, startPoint y: 298, endPoint x: 670, endPoint y: 317, distance: 47.6
click at [670, 317] on div "35 14 08 11 03 12 05 04 02 4 7" at bounding box center [525, 199] width 1051 height 289
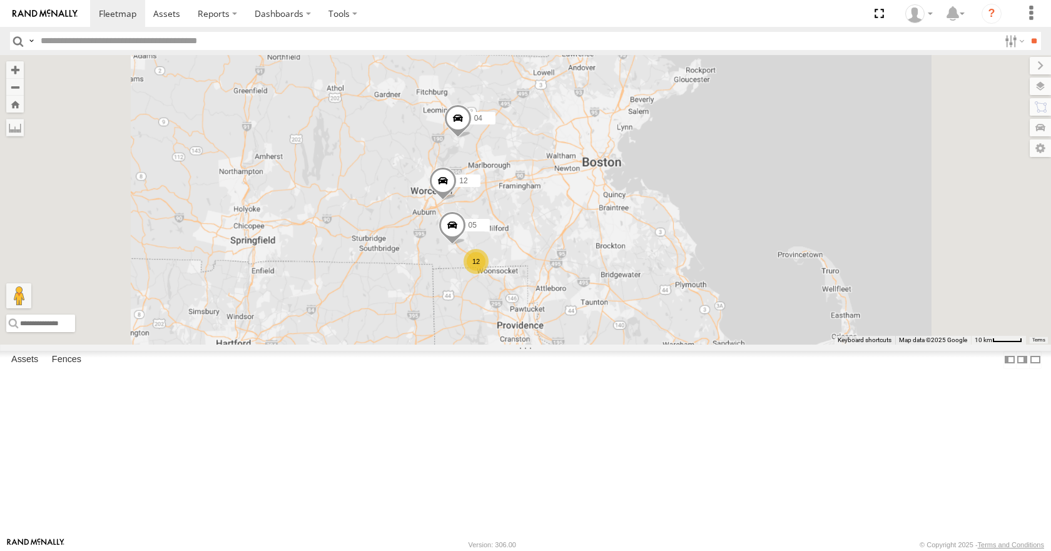
drag, startPoint x: 679, startPoint y: 282, endPoint x: 656, endPoint y: 282, distance: 23.2
click at [656, 282] on div "35 14 08 11 03 12 05 04 12" at bounding box center [525, 199] width 1051 height 289
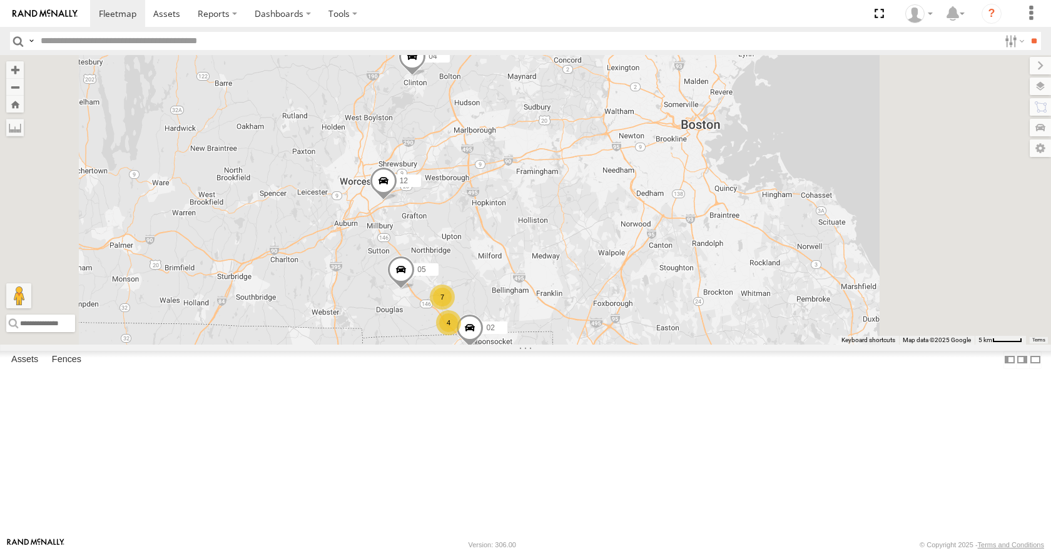
drag, startPoint x: 659, startPoint y: 273, endPoint x: 636, endPoint y: 295, distance: 32.7
click at [636, 295] on div "35 14 08 11 03 12 05 04 4 7 02" at bounding box center [525, 199] width 1051 height 289
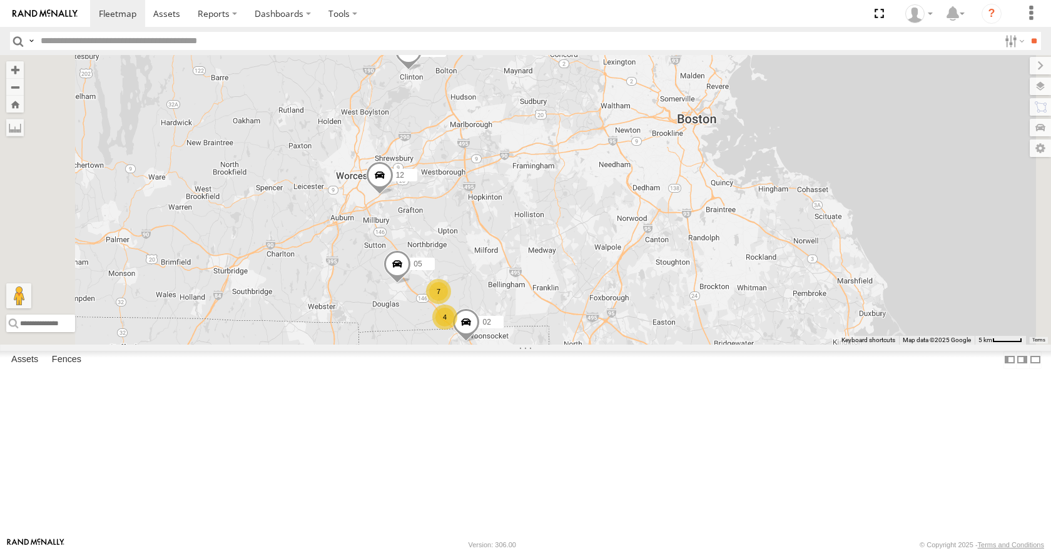
drag, startPoint x: 702, startPoint y: 255, endPoint x: 702, endPoint y: 246, distance: 8.8
click at [702, 246] on div "35 14 08 11 03 12 05 04 4 7 02" at bounding box center [525, 199] width 1051 height 289
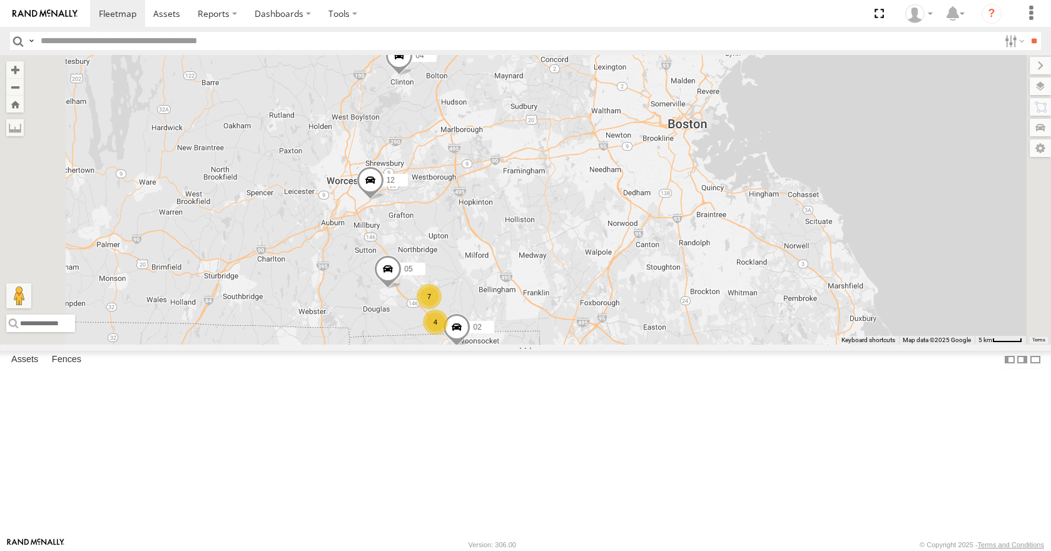
drag, startPoint x: 671, startPoint y: 240, endPoint x: 664, endPoint y: 243, distance: 7.3
click at [664, 243] on div "35 14 08 11 03 12 05 04 02 4 7" at bounding box center [525, 199] width 1051 height 289
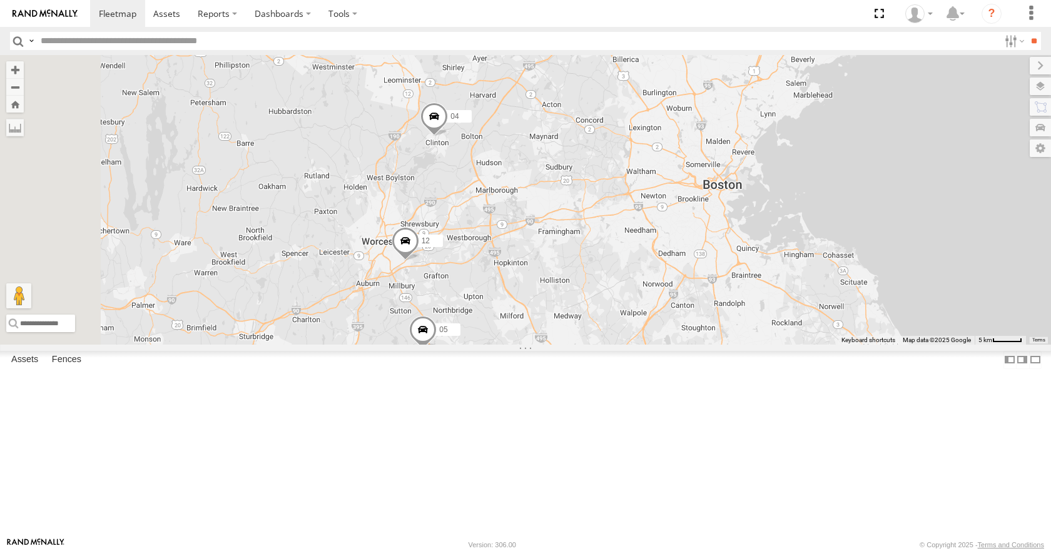
drag, startPoint x: 788, startPoint y: 190, endPoint x: 828, endPoint y: 260, distance: 81.2
click at [828, 260] on div "35 14 08 11 03 12 05 04 02 4 7" at bounding box center [525, 199] width 1051 height 289
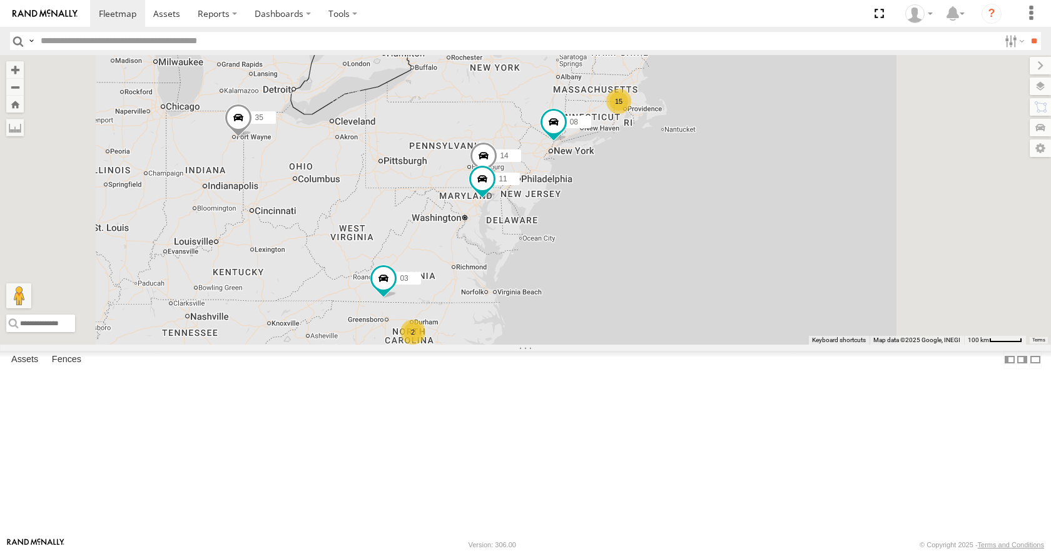
drag, startPoint x: 733, startPoint y: 273, endPoint x: 682, endPoint y: 226, distance: 69.5
click at [682, 226] on div "35 14 08 11 03 15 2" at bounding box center [525, 199] width 1051 height 289
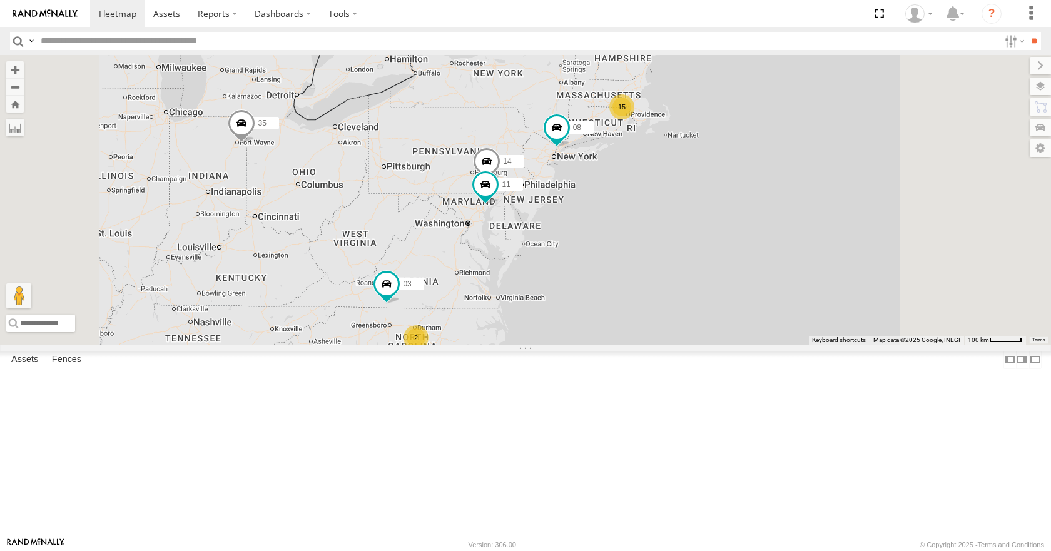
drag, startPoint x: 742, startPoint y: 141, endPoint x: 746, endPoint y: 148, distance: 7.6
click at [746, 148] on div "35 14 08 11 03 15 2" at bounding box center [525, 199] width 1051 height 289
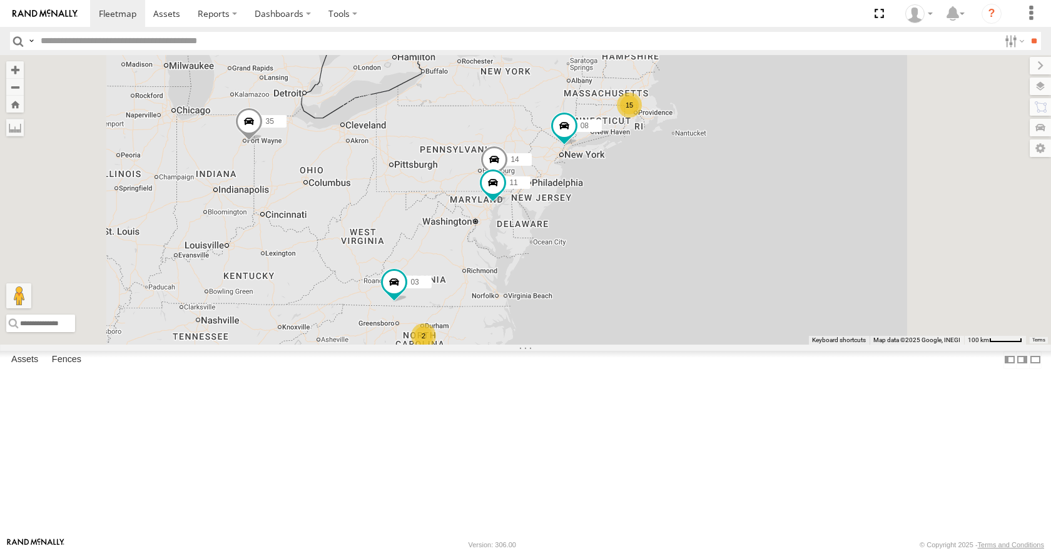
drag, startPoint x: 774, startPoint y: 131, endPoint x: 790, endPoint y: 128, distance: 16.7
click at [790, 128] on div "35 14 08 11 03 15 2" at bounding box center [525, 199] width 1051 height 289
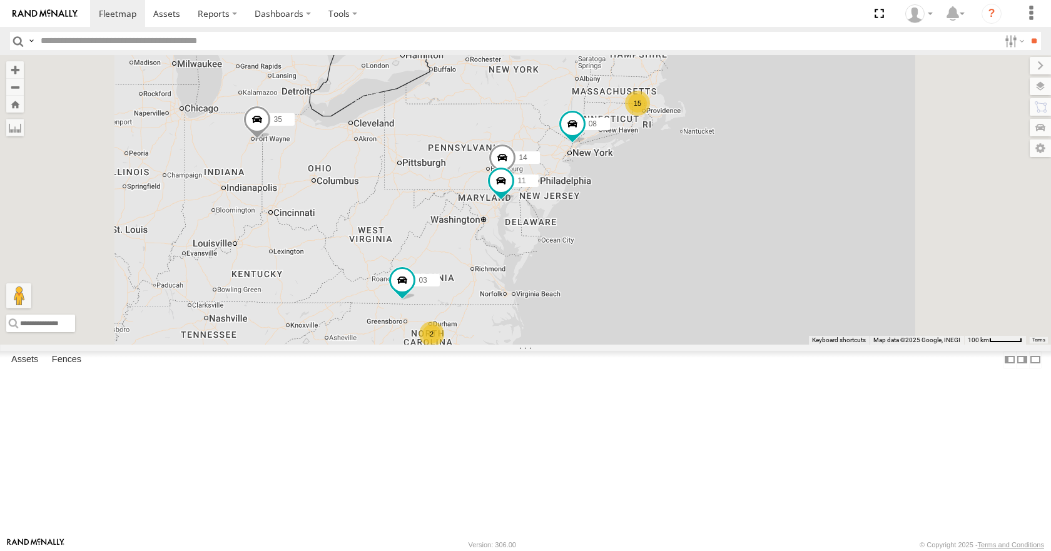
click at [765, 98] on div "35 14 08 11 03 15 2" at bounding box center [525, 199] width 1051 height 289
drag, startPoint x: 803, startPoint y: 134, endPoint x: 783, endPoint y: 131, distance: 19.6
click at [783, 131] on div "35 14 08 11 03 15 2" at bounding box center [525, 199] width 1051 height 289
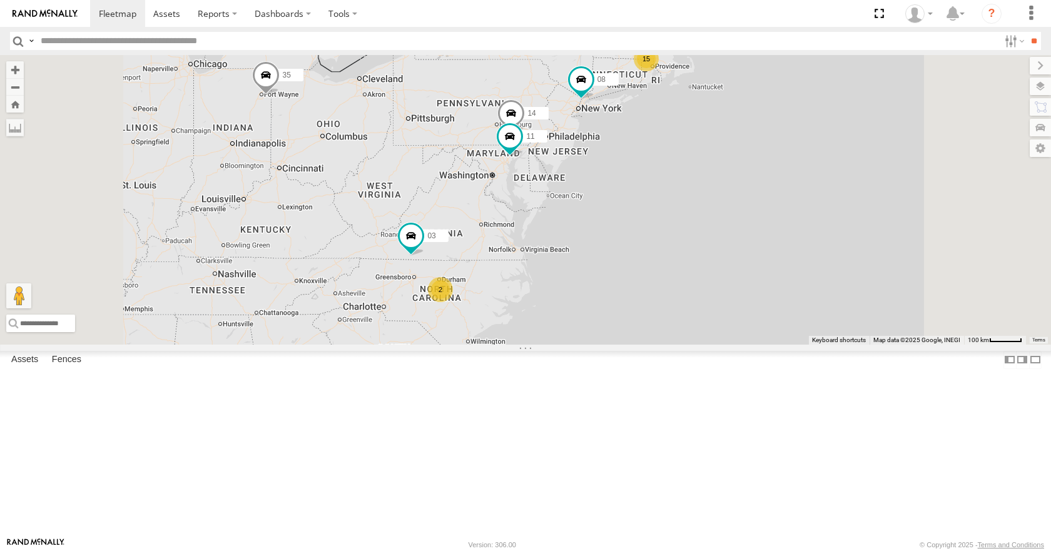
drag, startPoint x: 777, startPoint y: 162, endPoint x: 803, endPoint y: 124, distance: 46.0
click at [803, 124] on div "35 14 08 11 03 15 2" at bounding box center [525, 199] width 1051 height 289
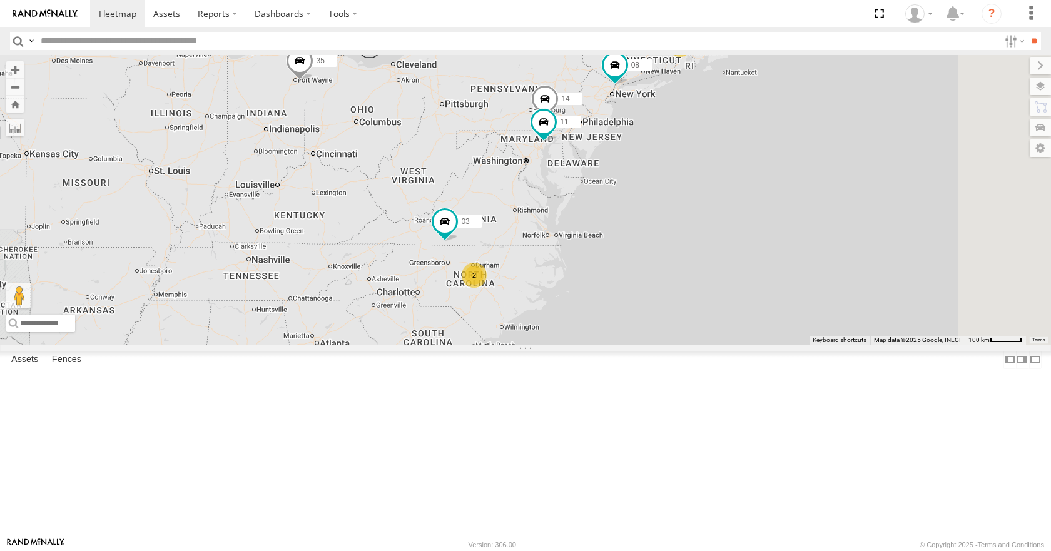
drag, startPoint x: 620, startPoint y: 238, endPoint x: 658, endPoint y: 222, distance: 41.5
click at [658, 222] on div "35 14 08 11 03 15 2" at bounding box center [525, 199] width 1051 height 289
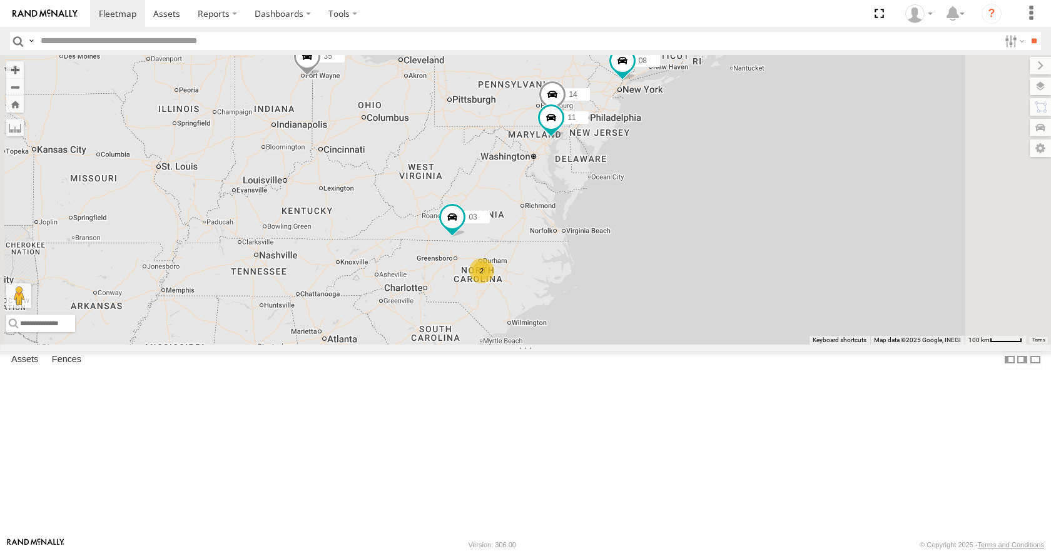
drag, startPoint x: 664, startPoint y: 206, endPoint x: 672, endPoint y: 201, distance: 9.4
click at [672, 201] on div "35 14 08 11 03 15 2" at bounding box center [525, 199] width 1051 height 289
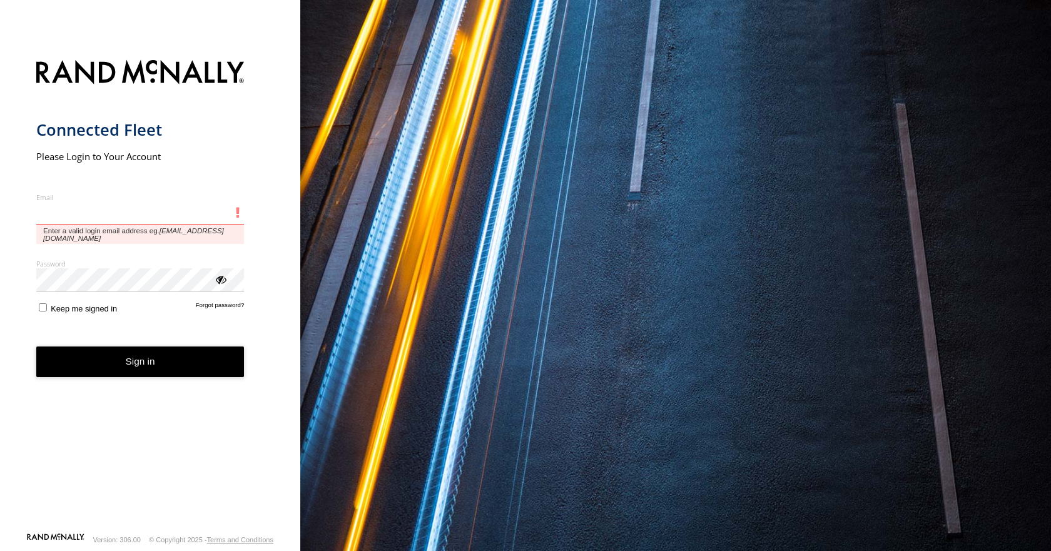
type input "**********"
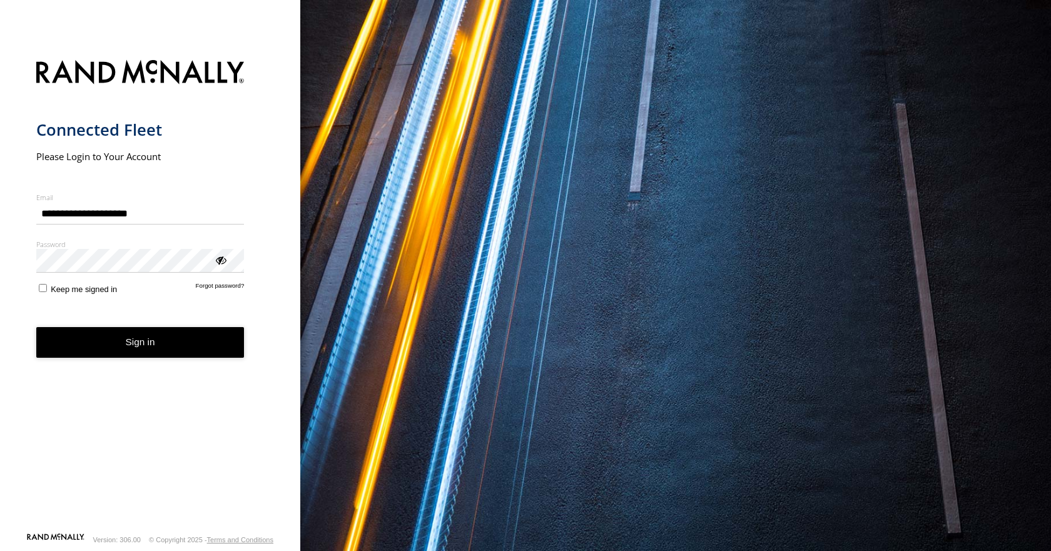
click at [138, 346] on button "Sign in" at bounding box center [140, 342] width 208 height 31
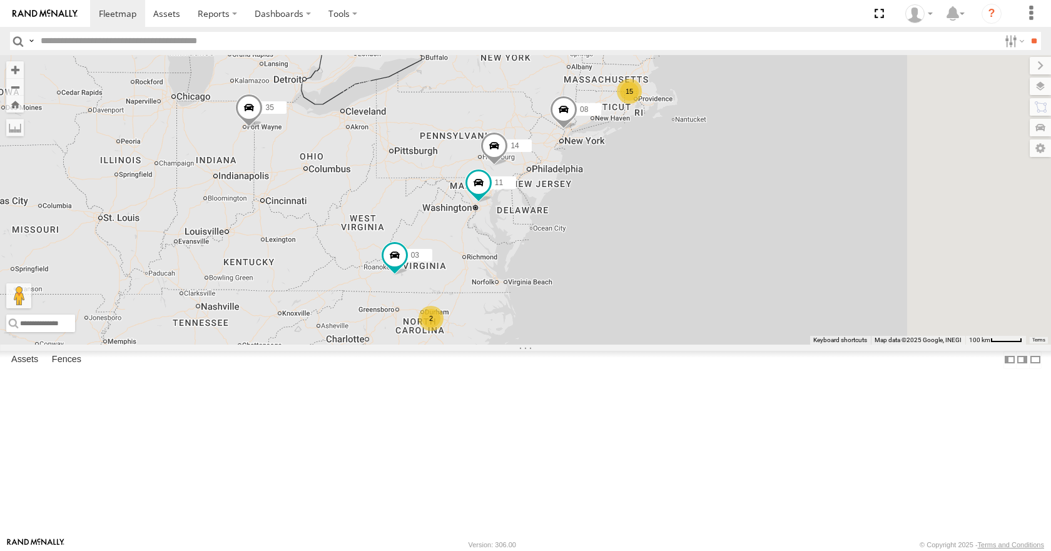
drag, startPoint x: 821, startPoint y: 221, endPoint x: 724, endPoint y: 304, distance: 127.8
click at [724, 304] on div "35 14 08 11 03 15 2" at bounding box center [525, 199] width 1051 height 289
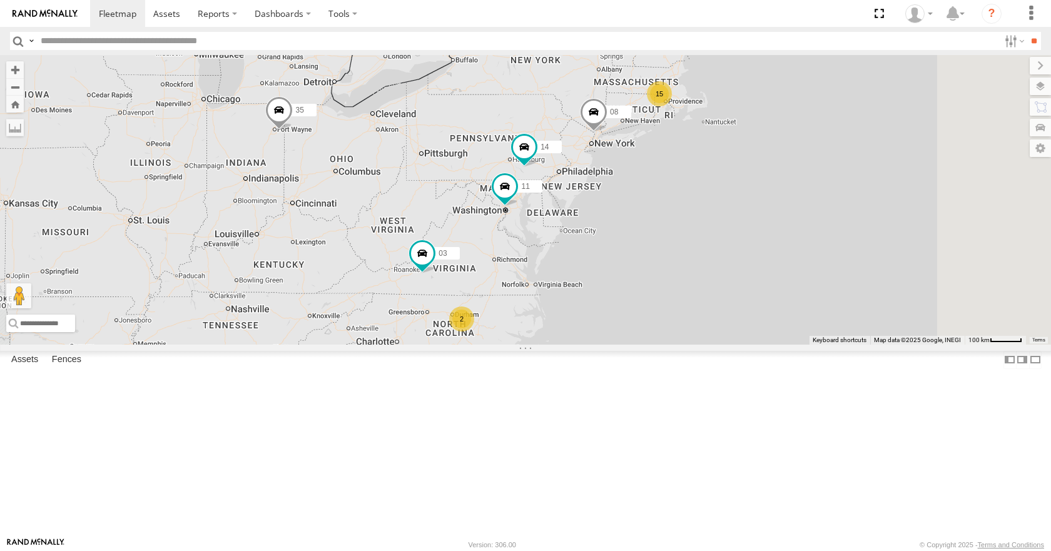
drag, startPoint x: 770, startPoint y: 215, endPoint x: 714, endPoint y: 215, distance: 56.3
click at [714, 215] on div "15 35 14 08 11 2 03" at bounding box center [525, 199] width 1051 height 289
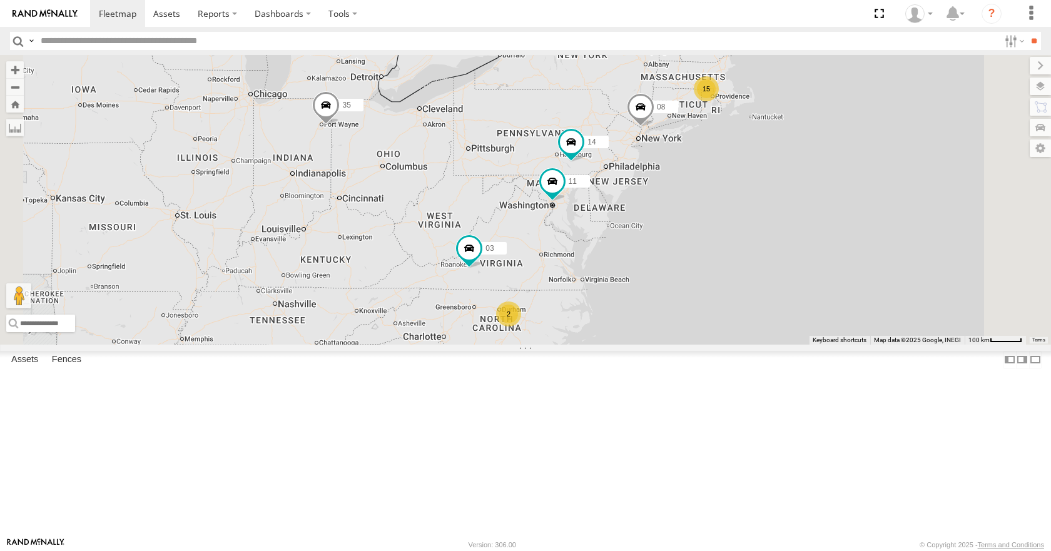
drag, startPoint x: 584, startPoint y: 259, endPoint x: 633, endPoint y: 254, distance: 49.7
click at [633, 254] on div "15 35 14 08 11 2 03" at bounding box center [525, 199] width 1051 height 289
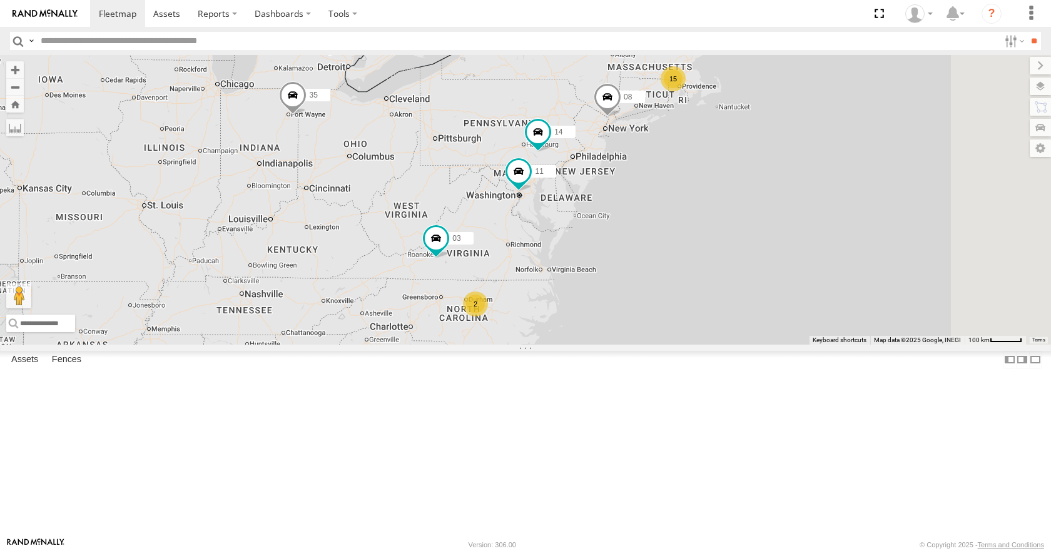
drag, startPoint x: 648, startPoint y: 262, endPoint x: 604, endPoint y: 250, distance: 46.0
click at [604, 250] on div "35 14 08 11 03 15 2" at bounding box center [525, 199] width 1051 height 289
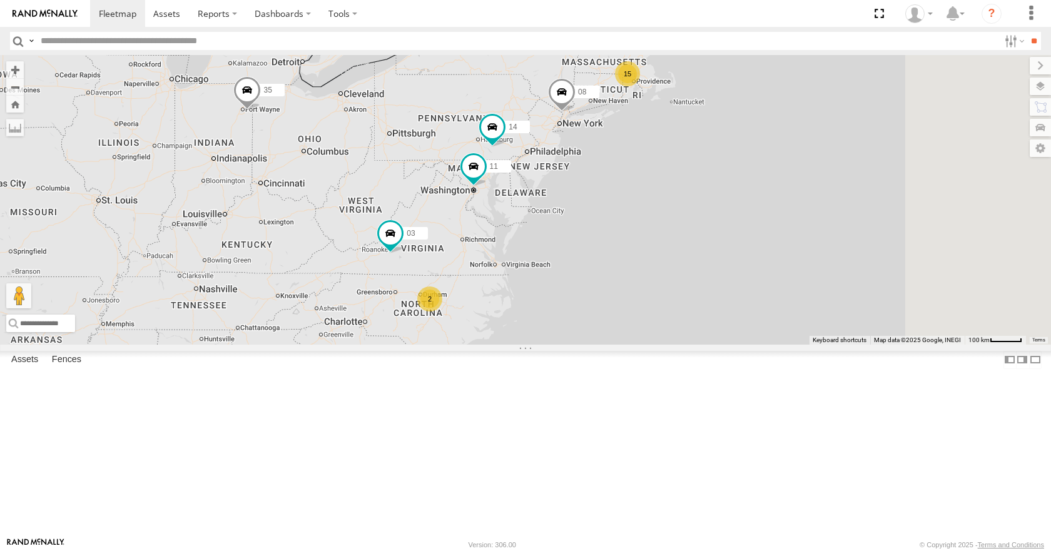
drag, startPoint x: 631, startPoint y: 185, endPoint x: 602, endPoint y: 193, distance: 29.1
click at [602, 193] on div "35 14 08 11 03 15 2" at bounding box center [525, 199] width 1051 height 289
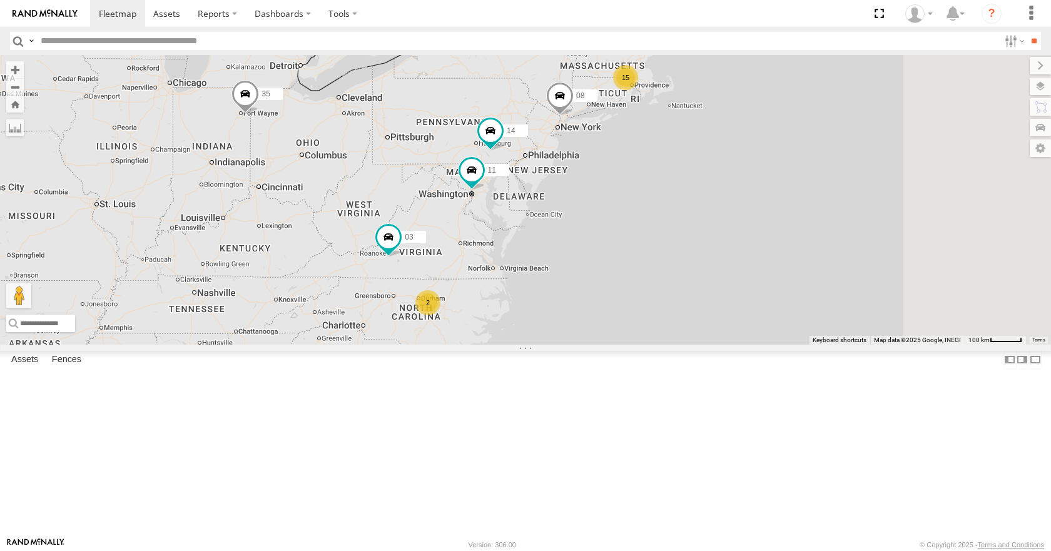
drag, startPoint x: 653, startPoint y: 114, endPoint x: 659, endPoint y: 129, distance: 15.7
click at [659, 129] on div "35 14 08 11 03 15 2" at bounding box center [525, 199] width 1051 height 289
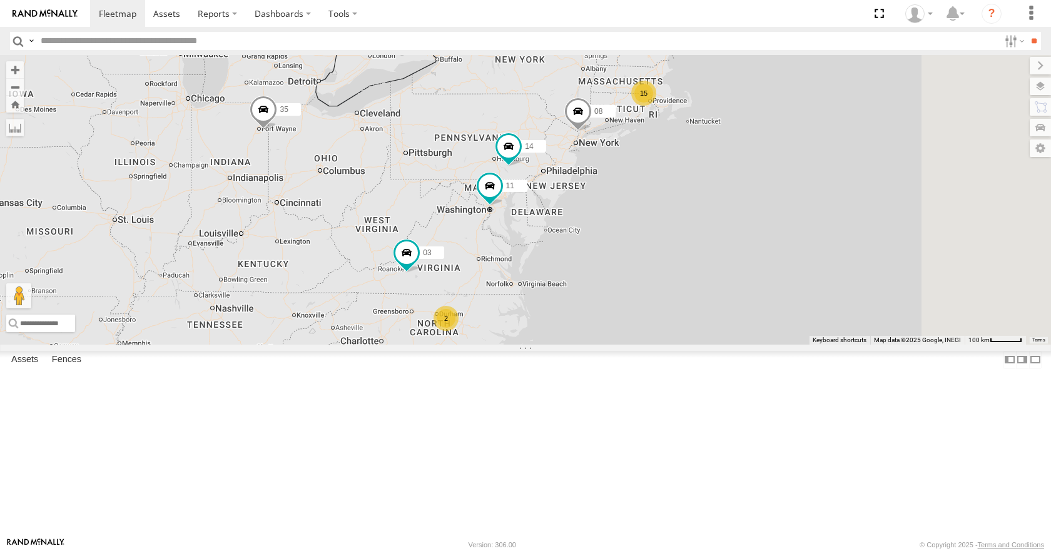
drag, startPoint x: 765, startPoint y: 73, endPoint x: 780, endPoint y: 83, distance: 18.9
click at [780, 83] on div "35 14 08 11 03 15 2" at bounding box center [525, 199] width 1051 height 289
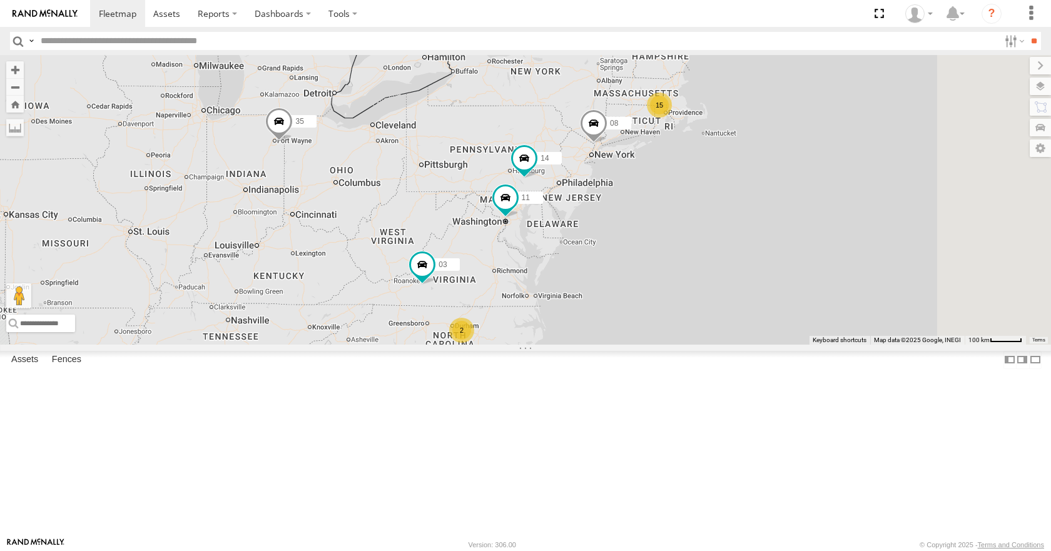
drag, startPoint x: 805, startPoint y: 116, endPoint x: 816, endPoint y: 124, distance: 14.4
click at [816, 124] on div "35 14 08 11 03 15 2" at bounding box center [525, 199] width 1051 height 289
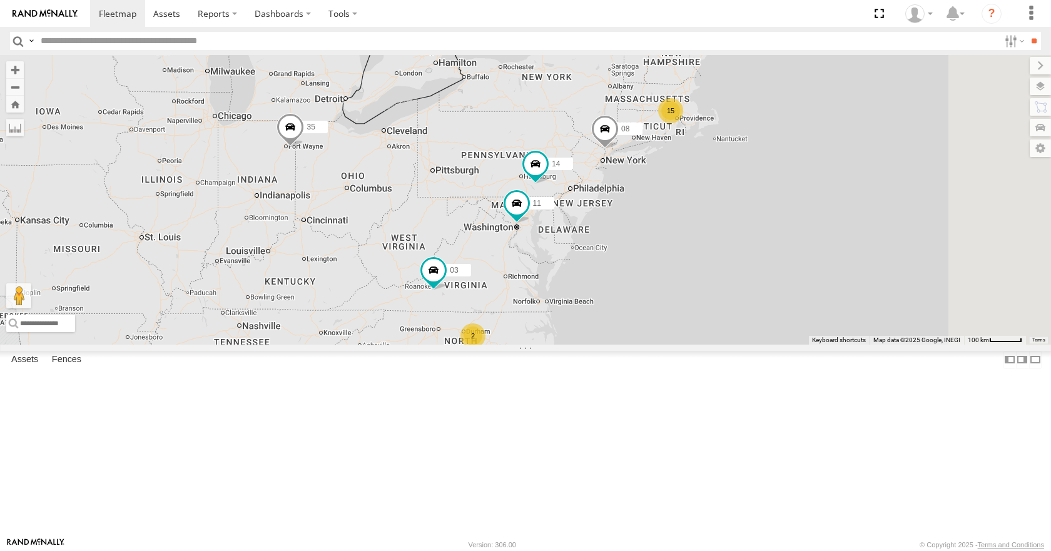
drag, startPoint x: 864, startPoint y: 126, endPoint x: 895, endPoint y: 108, distance: 36.2
click at [876, 131] on div "35 14 08 11 03 15 2" at bounding box center [525, 199] width 1051 height 289
click at [909, 75] on div "35 14 08 11 03 15 2" at bounding box center [525, 199] width 1051 height 289
drag, startPoint x: 903, startPoint y: 136, endPoint x: 909, endPoint y: 121, distance: 16.6
click at [909, 121] on div "35 14 08 11 03 15 2" at bounding box center [525, 199] width 1051 height 289
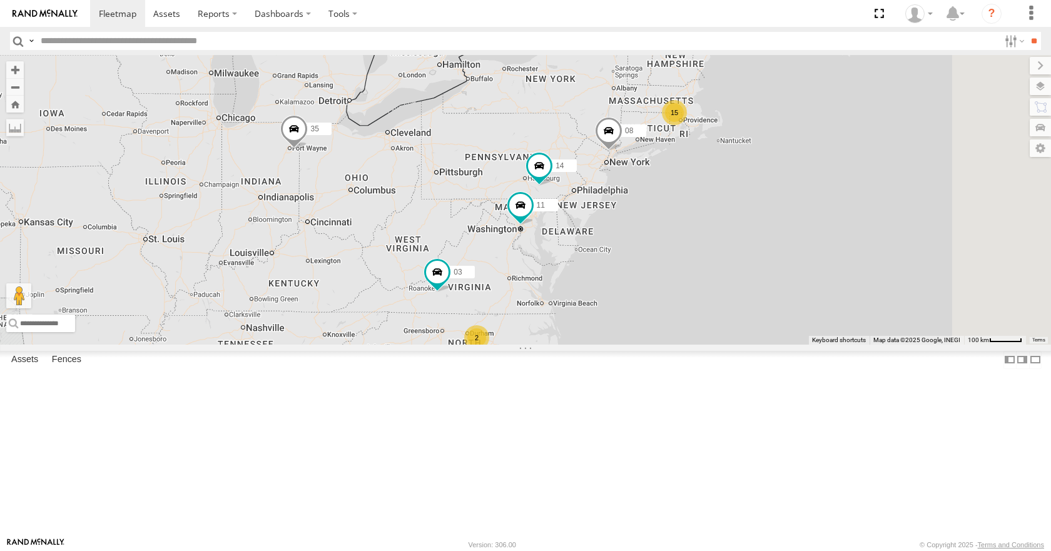
drag, startPoint x: 878, startPoint y: 158, endPoint x: 890, endPoint y: 135, distance: 26.0
click at [890, 135] on div "35 14 08 11 03 15 2" at bounding box center [525, 199] width 1051 height 289
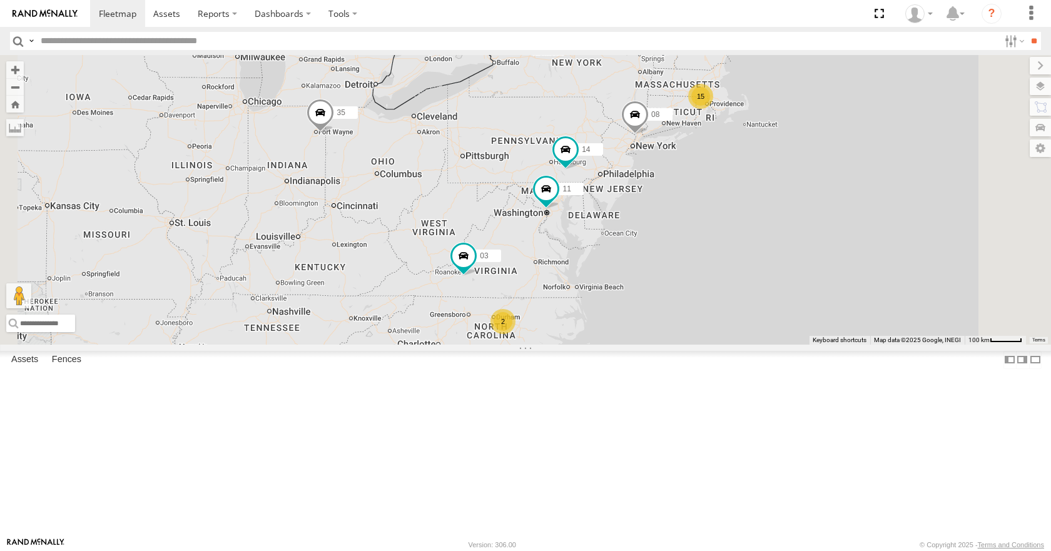
drag, startPoint x: 828, startPoint y: 150, endPoint x: 846, endPoint y: 161, distance: 21.6
click at [846, 161] on div "35 14 08 11 03 15 2" at bounding box center [525, 199] width 1051 height 289
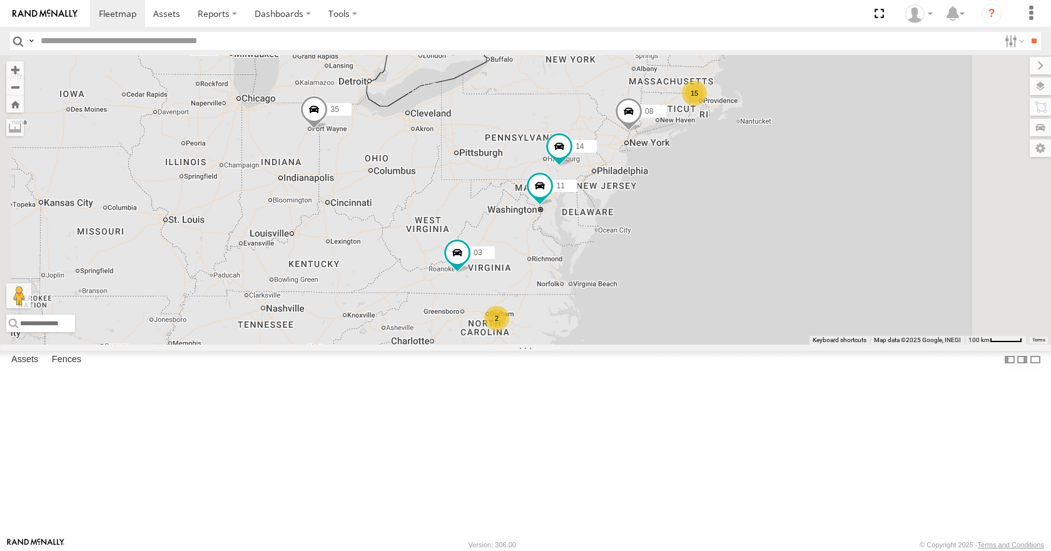
drag, startPoint x: 886, startPoint y: 191, endPoint x: 863, endPoint y: 181, distance: 25.5
click at [863, 181] on div "35 14 08 11 03 15 2" at bounding box center [525, 199] width 1051 height 289
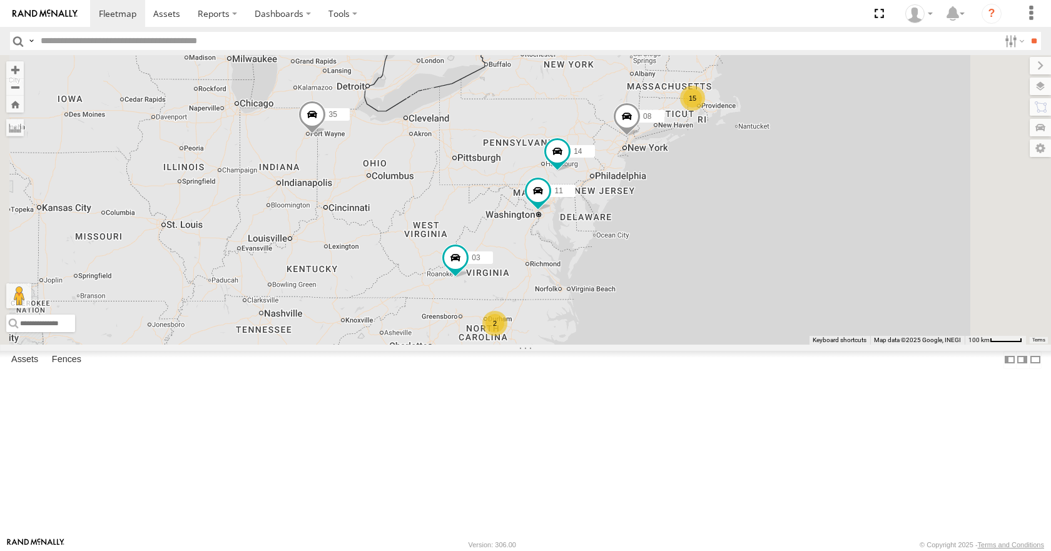
drag, startPoint x: 894, startPoint y: 198, endPoint x: 901, endPoint y: 206, distance: 10.7
click at [901, 206] on div "35 14 08 11 03 15 2" at bounding box center [525, 199] width 1051 height 289
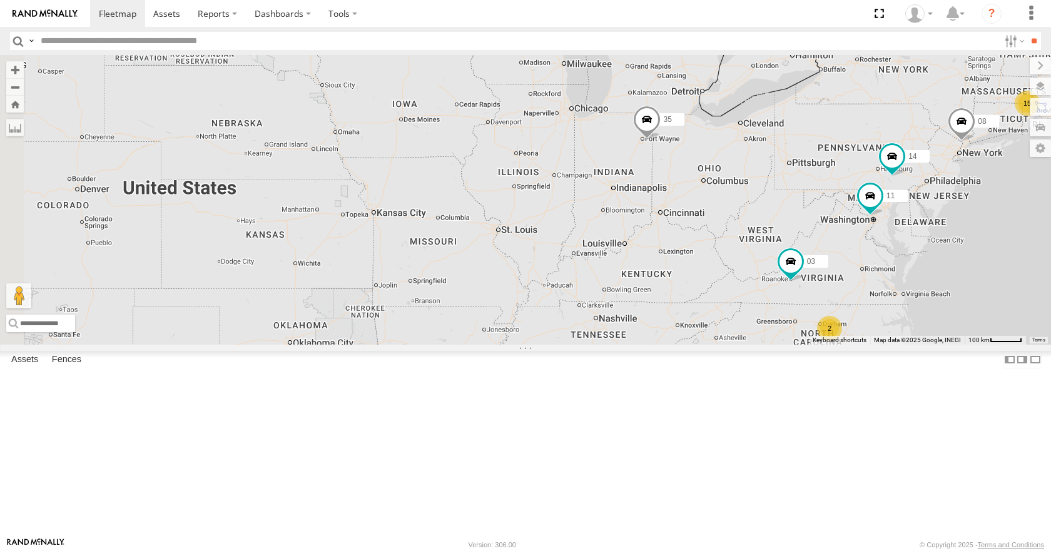
drag, startPoint x: 386, startPoint y: 240, endPoint x: 724, endPoint y: 245, distance: 337.9
click at [724, 245] on div "35 14 08 11 03 15 2" at bounding box center [525, 199] width 1051 height 289
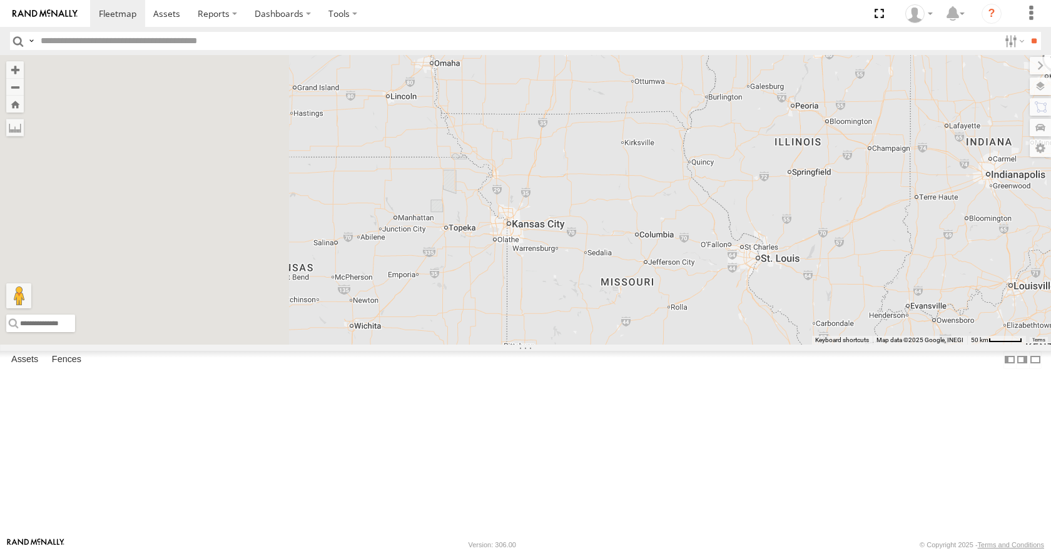
drag, startPoint x: 607, startPoint y: 288, endPoint x: 873, endPoint y: 330, distance: 268.7
click at [873, 330] on div "35 14 08 11 03" at bounding box center [525, 199] width 1051 height 289
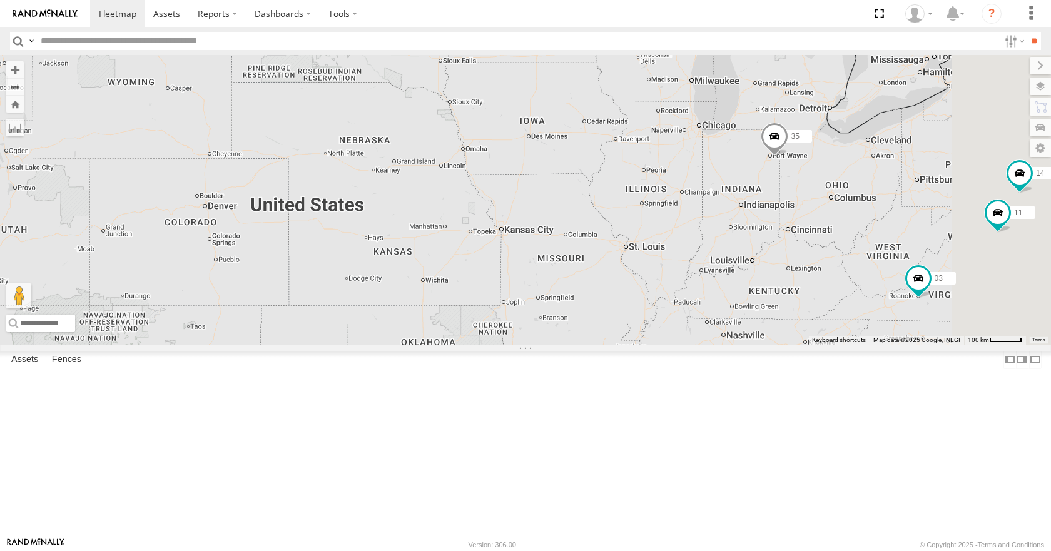
drag, startPoint x: 815, startPoint y: 312, endPoint x: 698, endPoint y: 320, distance: 116.7
click at [698, 320] on div "35 14 08 11 03" at bounding box center [525, 199] width 1051 height 289
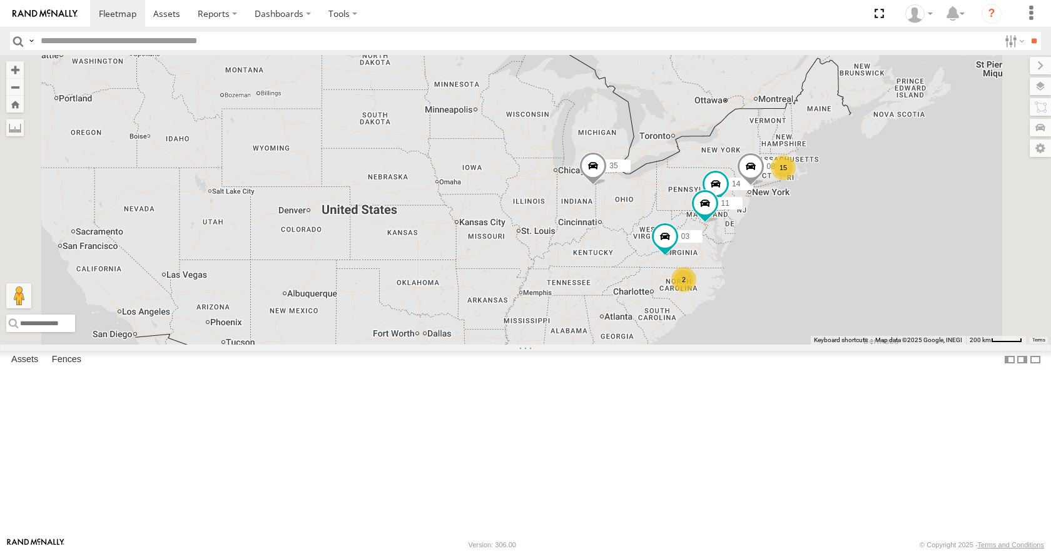
drag, startPoint x: 742, startPoint y: 309, endPoint x: 633, endPoint y: 295, distance: 110.4
click at [633, 295] on div "35 14 08 11 03 15 2" at bounding box center [525, 199] width 1051 height 289
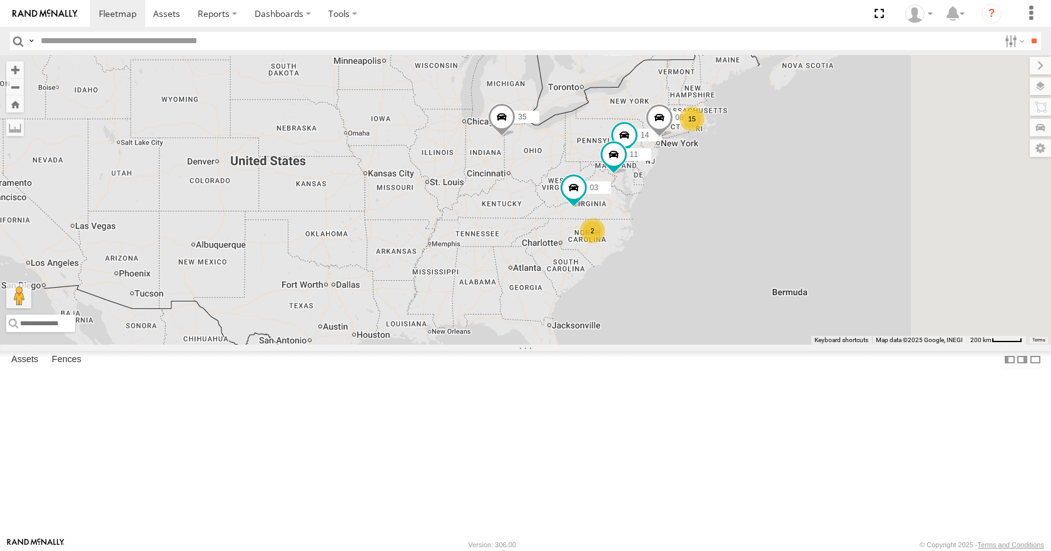
drag, startPoint x: 659, startPoint y: 292, endPoint x: 609, endPoint y: 253, distance: 63.7
click at [609, 253] on div "35 14 08 11 03 15 2" at bounding box center [525, 199] width 1051 height 289
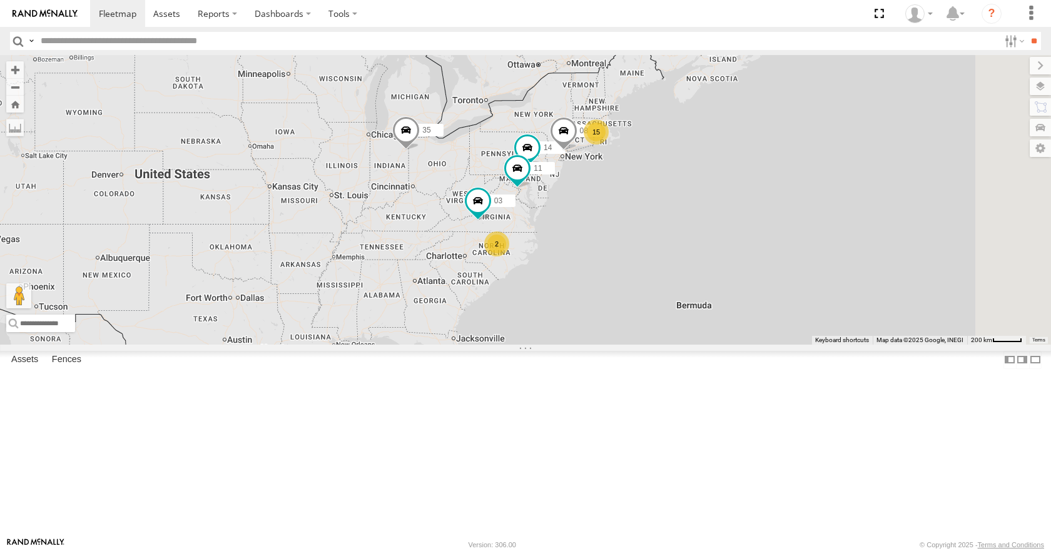
drag, startPoint x: 752, startPoint y: 203, endPoint x: 654, endPoint y: 218, distance: 99.3
click at [654, 218] on div "35 14 08 11 03 15 2" at bounding box center [525, 199] width 1051 height 289
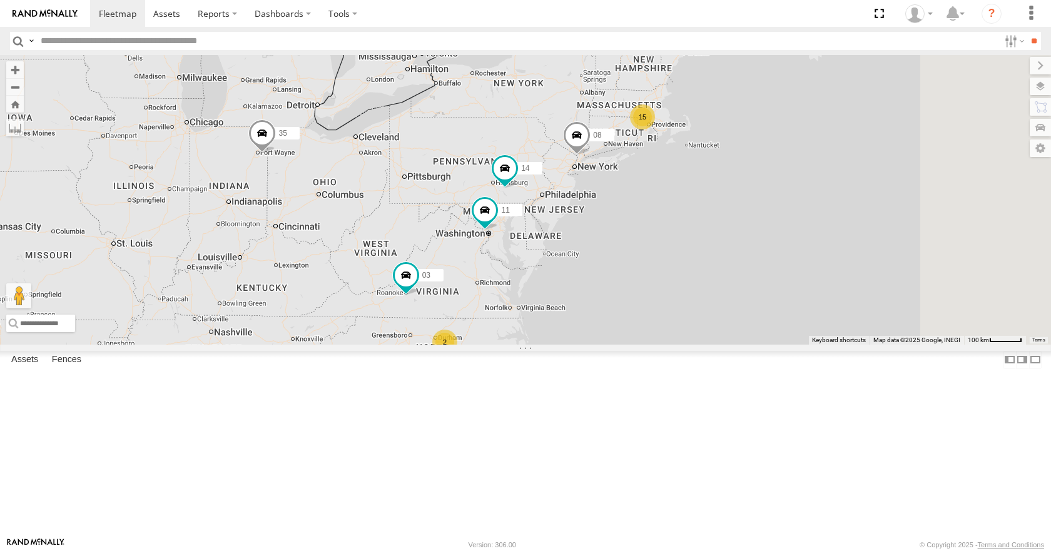
click at [707, 230] on div "35 14 08 11 03 15 2" at bounding box center [525, 199] width 1051 height 289
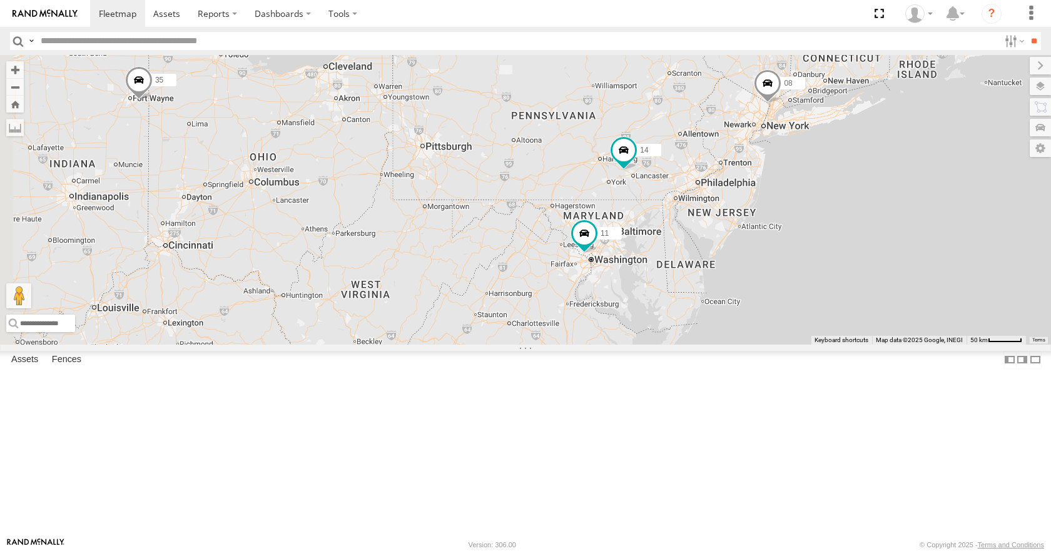
drag, startPoint x: 709, startPoint y: 243, endPoint x: 898, endPoint y: 166, distance: 204.0
click at [898, 166] on div "35 14 08 11 03 14 04" at bounding box center [525, 199] width 1051 height 289
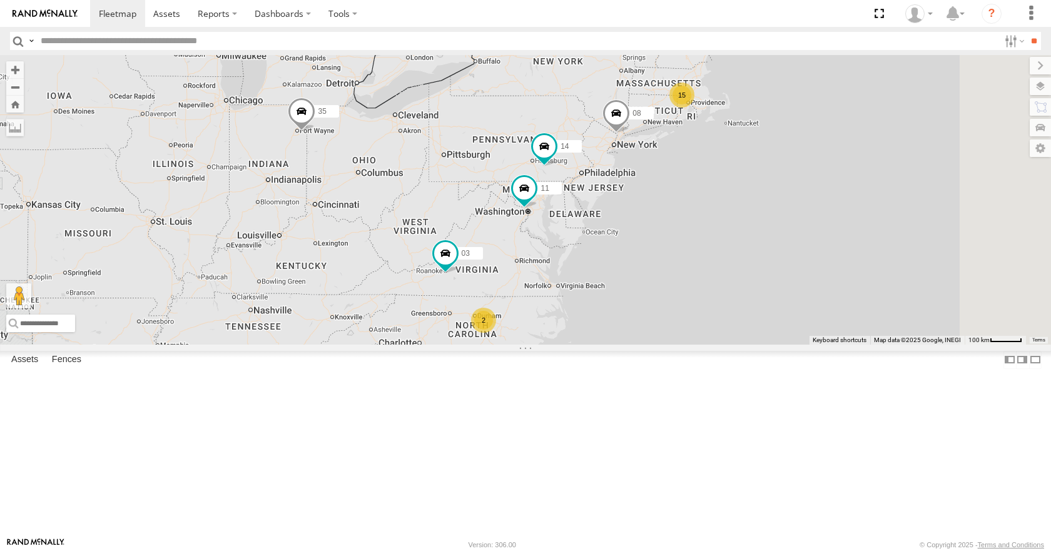
drag, startPoint x: 879, startPoint y: 163, endPoint x: 737, endPoint y: 220, distance: 153.2
click at [737, 220] on div "35 14 08 11 03 15 2" at bounding box center [525, 199] width 1051 height 289
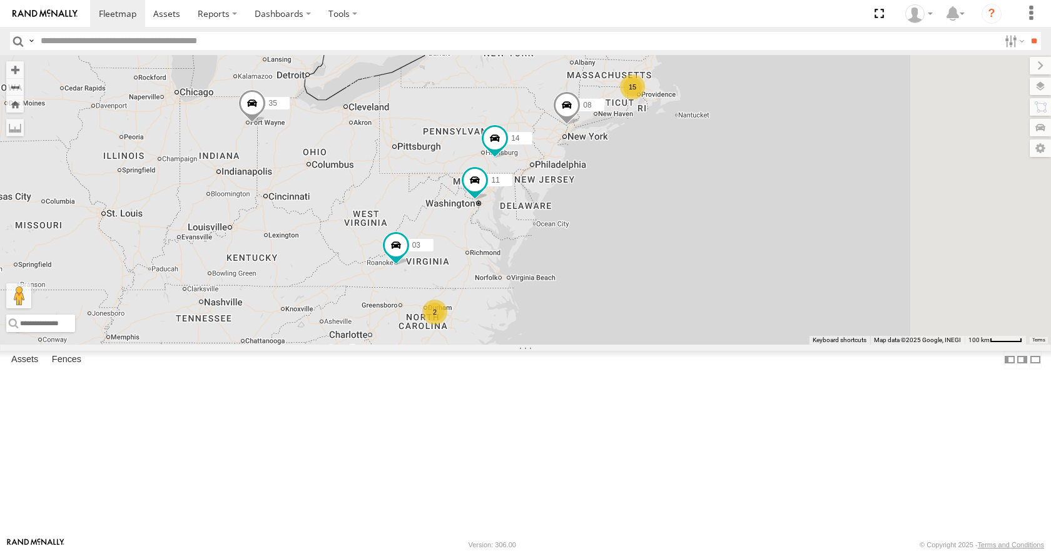
drag, startPoint x: 703, startPoint y: 217, endPoint x: 682, endPoint y: 212, distance: 21.2
click at [682, 212] on div "35 14 08 11 03 15 2" at bounding box center [525, 199] width 1051 height 289
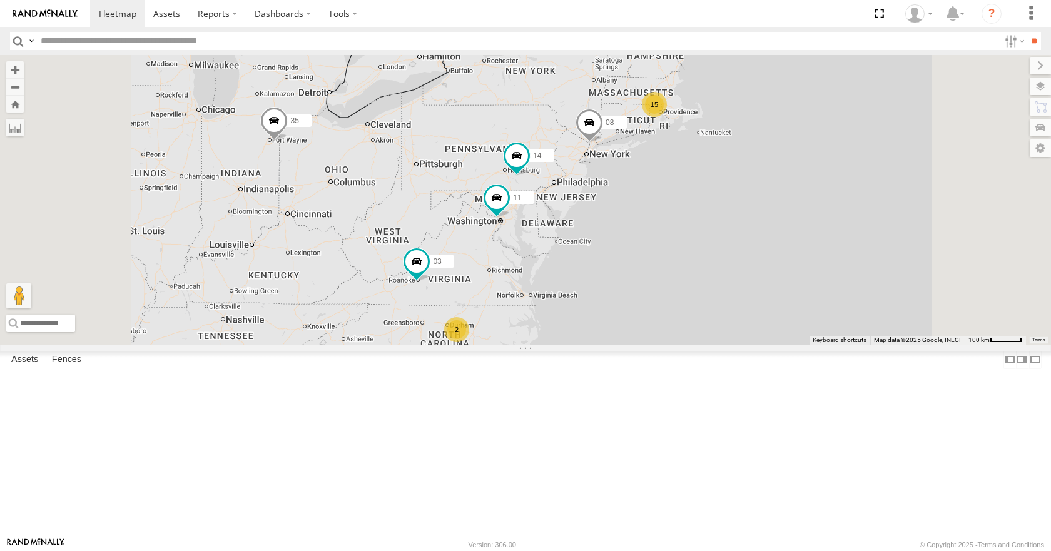
drag, startPoint x: 627, startPoint y: 226, endPoint x: 647, endPoint y: 238, distance: 23.3
click at [647, 238] on div "35 14 08 11 03 15 2" at bounding box center [525, 199] width 1051 height 289
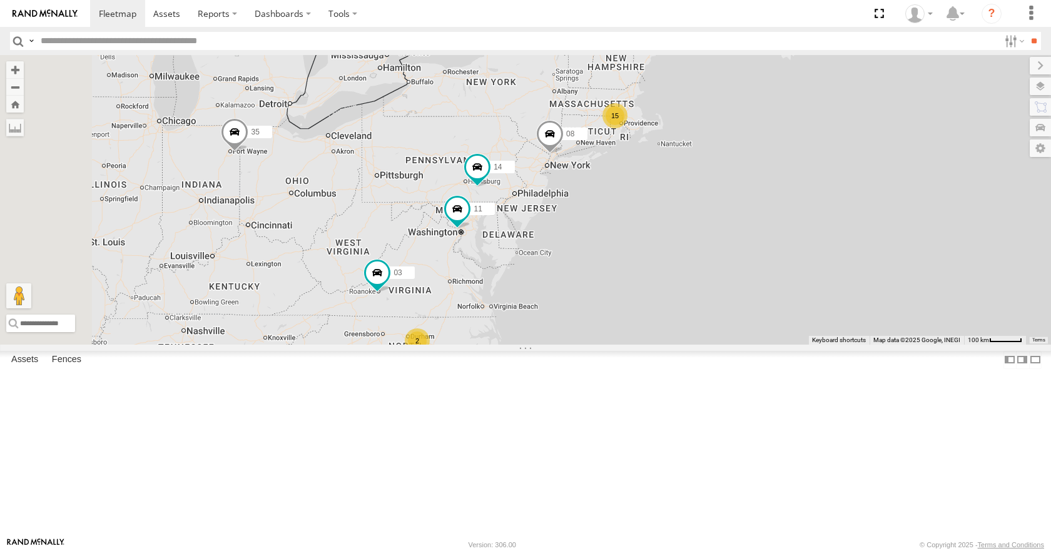
drag, startPoint x: 644, startPoint y: 225, endPoint x: 603, endPoint y: 236, distance: 42.2
click at [603, 236] on div "35 14 08 11 03 15 2" at bounding box center [525, 199] width 1051 height 289
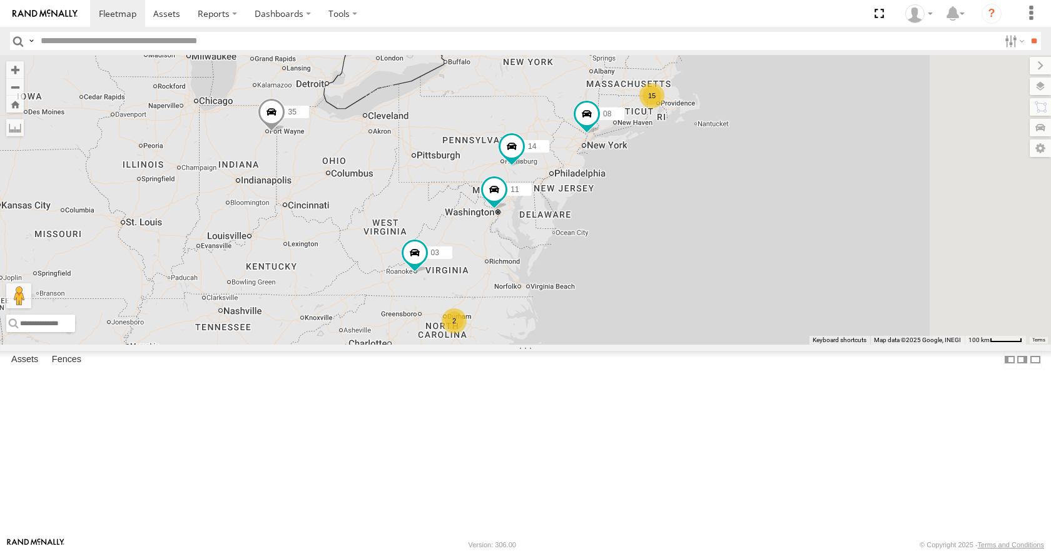
drag, startPoint x: 810, startPoint y: 330, endPoint x: 744, endPoint y: 332, distance: 66.3
click at [744, 332] on div "35 15 14 08 11 2 03" at bounding box center [525, 199] width 1051 height 289
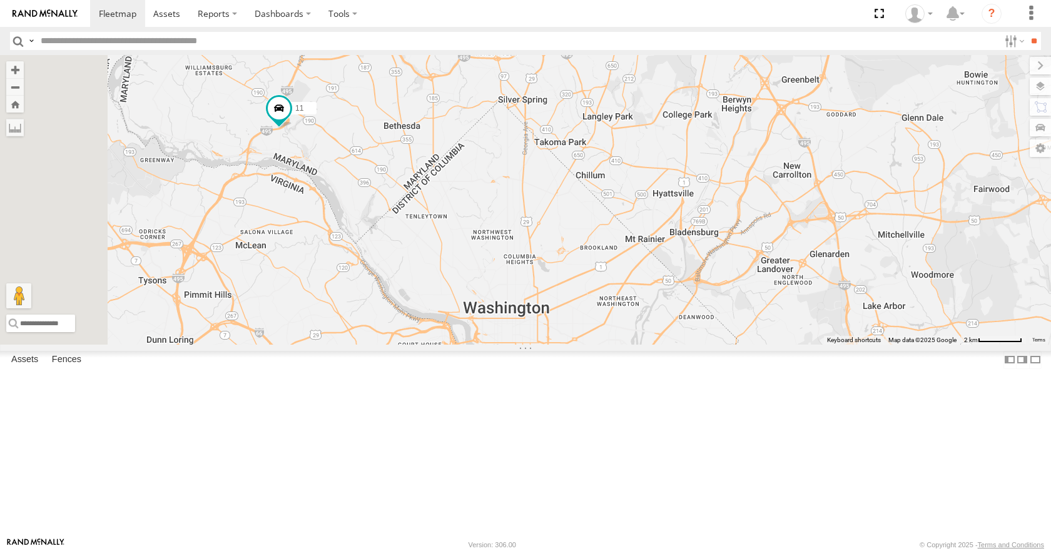
drag, startPoint x: 467, startPoint y: 197, endPoint x: 496, endPoint y: 288, distance: 95.2
click at [496, 288] on div "35 14 08 11 03" at bounding box center [525, 199] width 1051 height 289
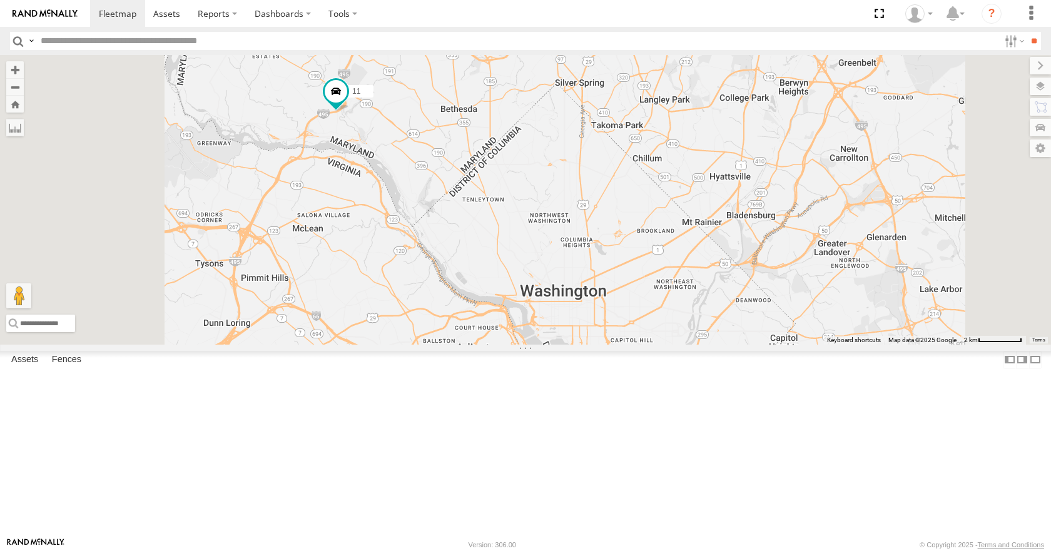
drag, startPoint x: 485, startPoint y: 276, endPoint x: 585, endPoint y: 205, distance: 122.5
click at [585, 205] on div "35 14 08 11 03" at bounding box center [525, 199] width 1051 height 289
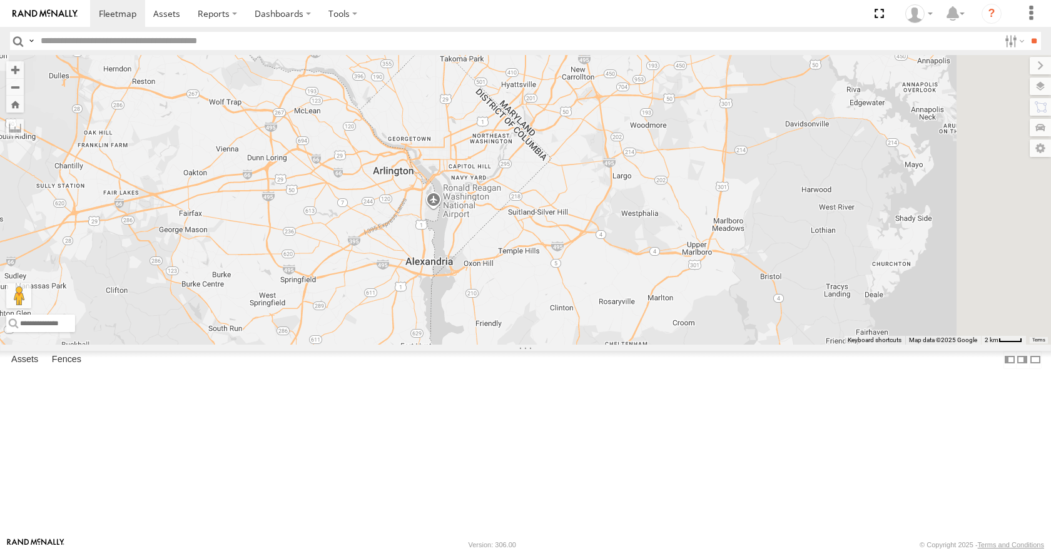
drag, startPoint x: 629, startPoint y: 225, endPoint x: 569, endPoint y: 225, distance: 60.7
click at [569, 225] on div "35 14 08 11 03" at bounding box center [525, 199] width 1051 height 289
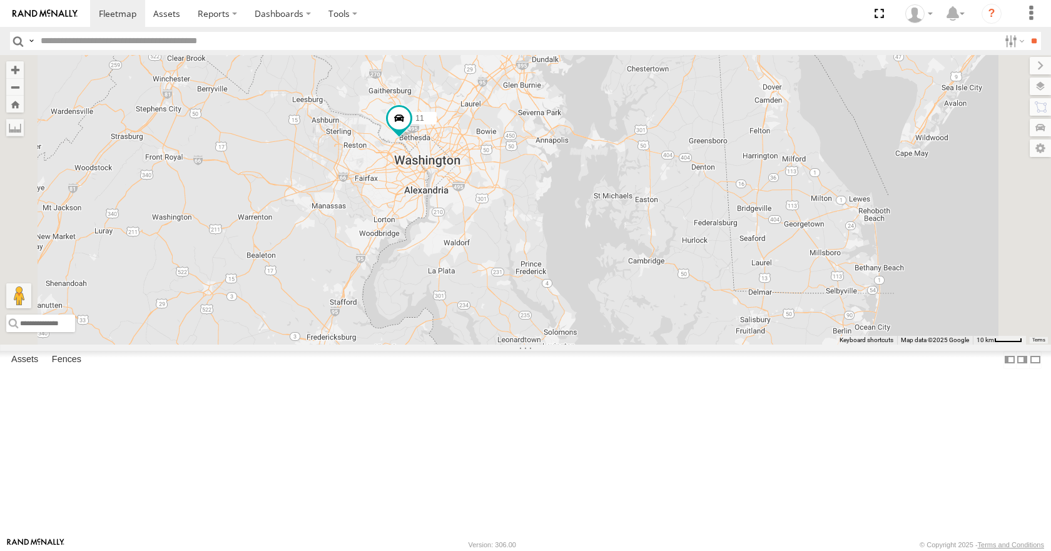
drag, startPoint x: 569, startPoint y: 209, endPoint x: 584, endPoint y: 254, distance: 47.5
click at [584, 254] on div "35 14 08 11 03" at bounding box center [525, 199] width 1051 height 289
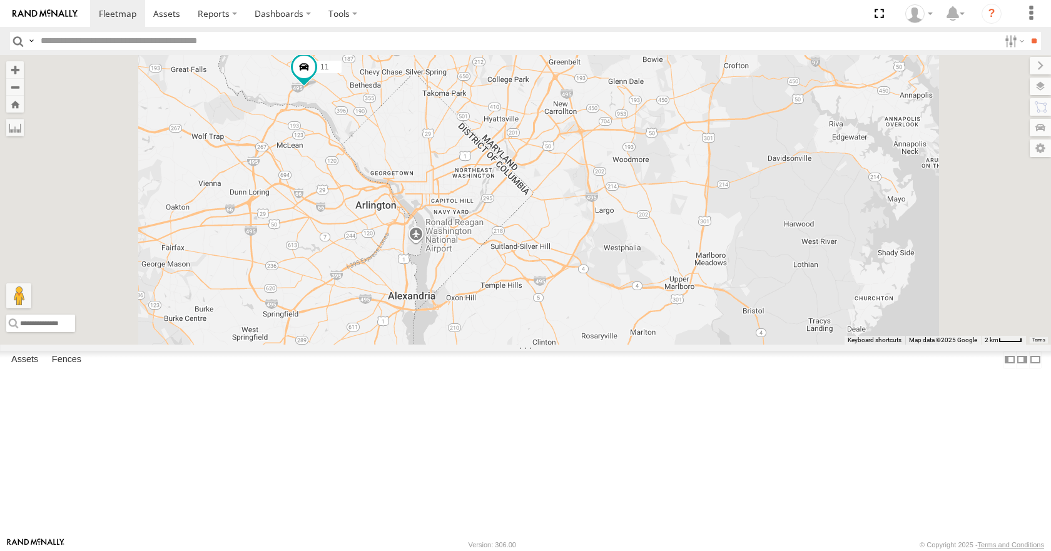
drag, startPoint x: 514, startPoint y: 210, endPoint x: 560, endPoint y: 210, distance: 45.7
click at [560, 210] on div "35 14 08 11 03" at bounding box center [525, 199] width 1051 height 289
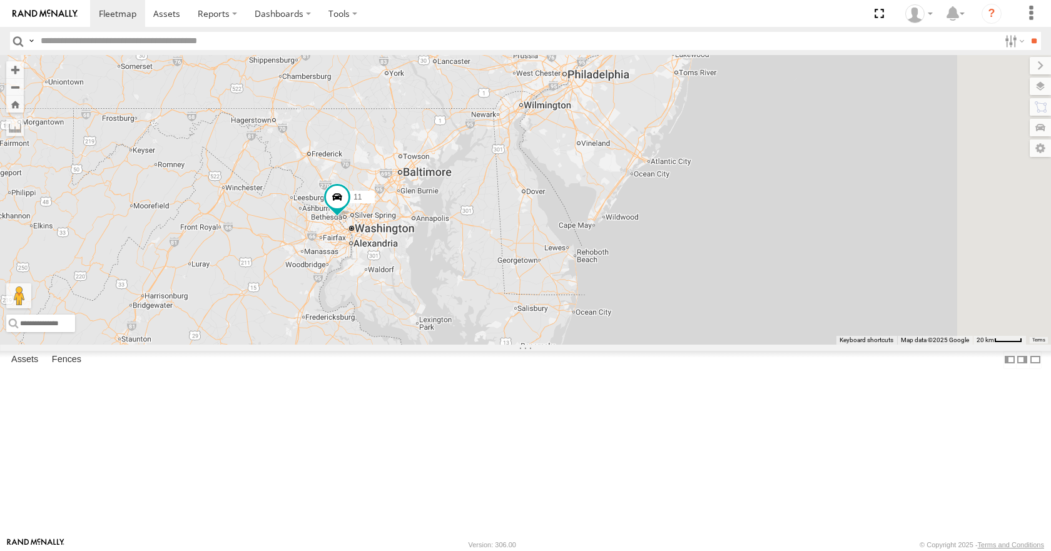
drag, startPoint x: 665, startPoint y: 256, endPoint x: 611, endPoint y: 314, distance: 79.7
click at [611, 314] on div "35 14 08 11 03" at bounding box center [525, 199] width 1051 height 289
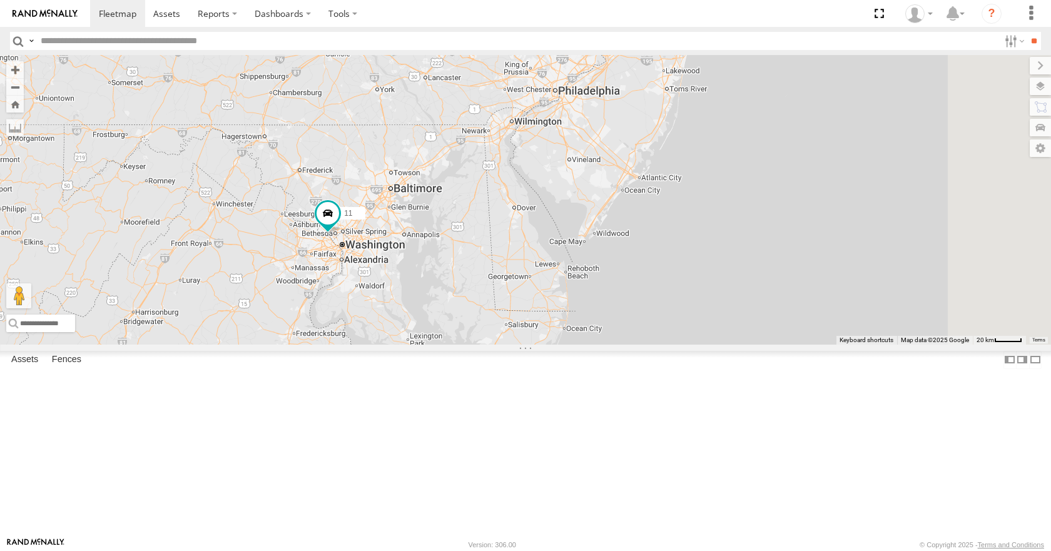
drag, startPoint x: 628, startPoint y: 197, endPoint x: 617, endPoint y: 218, distance: 24.1
click at [617, 218] on div "35 14 08 11 03" at bounding box center [525, 199] width 1051 height 289
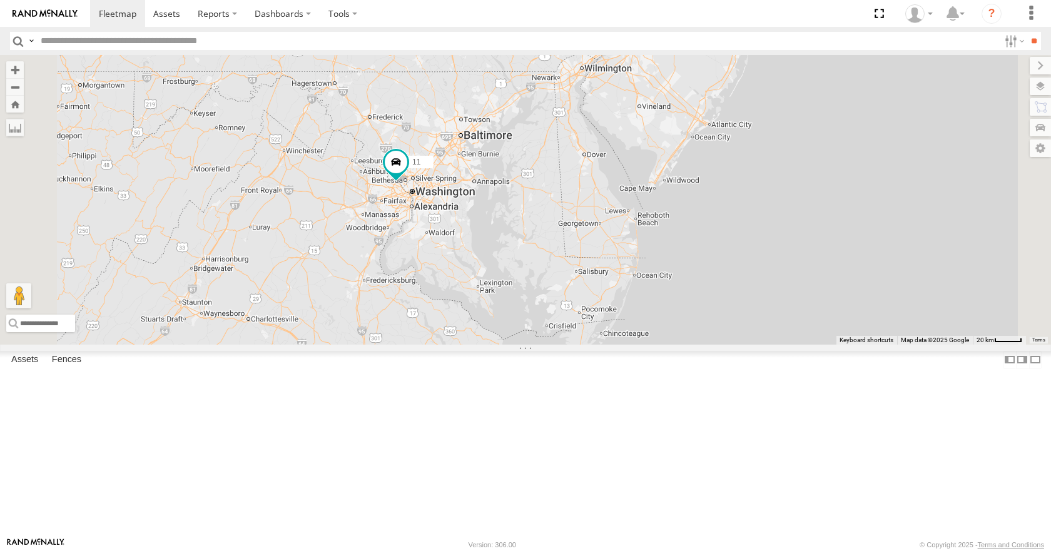
drag, startPoint x: 532, startPoint y: 315, endPoint x: 612, endPoint y: 246, distance: 105.6
click at [612, 246] on div "35 14 08 11 03" at bounding box center [525, 199] width 1051 height 289
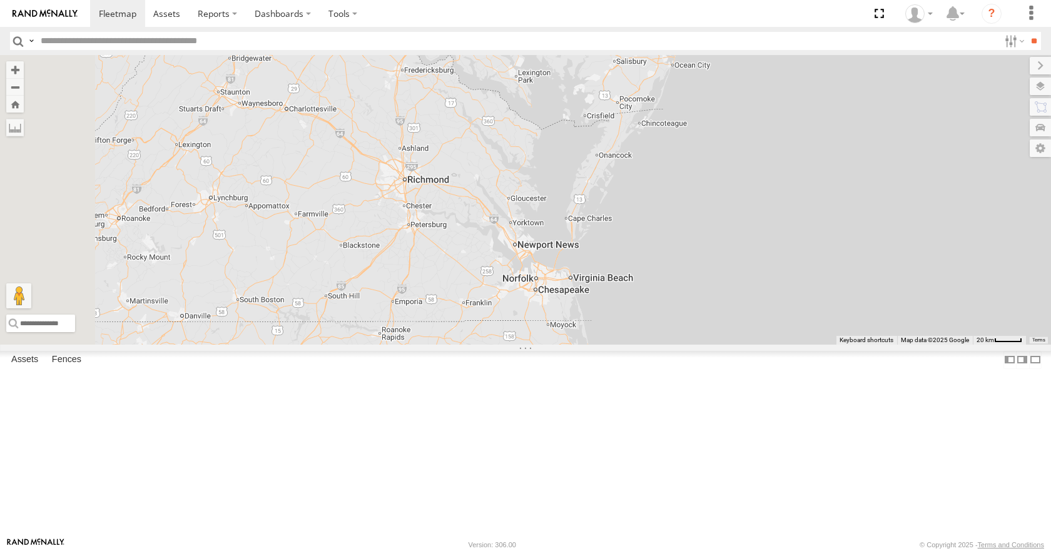
drag, startPoint x: 561, startPoint y: 348, endPoint x: 616, endPoint y: 88, distance: 265.3
click at [616, 88] on div "11 14" at bounding box center [525, 199] width 1051 height 289
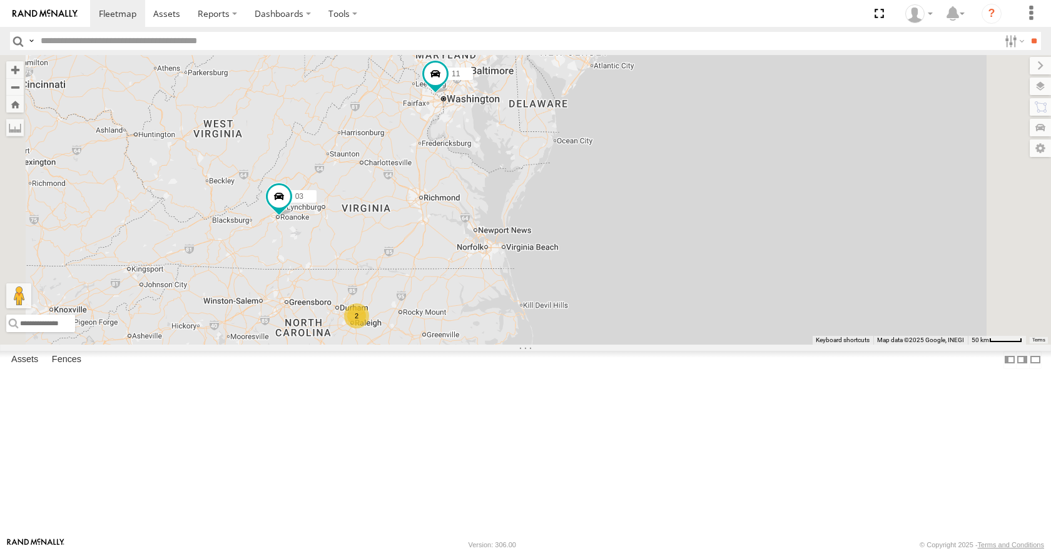
drag, startPoint x: 579, startPoint y: 332, endPoint x: 574, endPoint y: 348, distance: 17.6
click at [574, 344] on div "11 14 03 2" at bounding box center [525, 199] width 1051 height 289
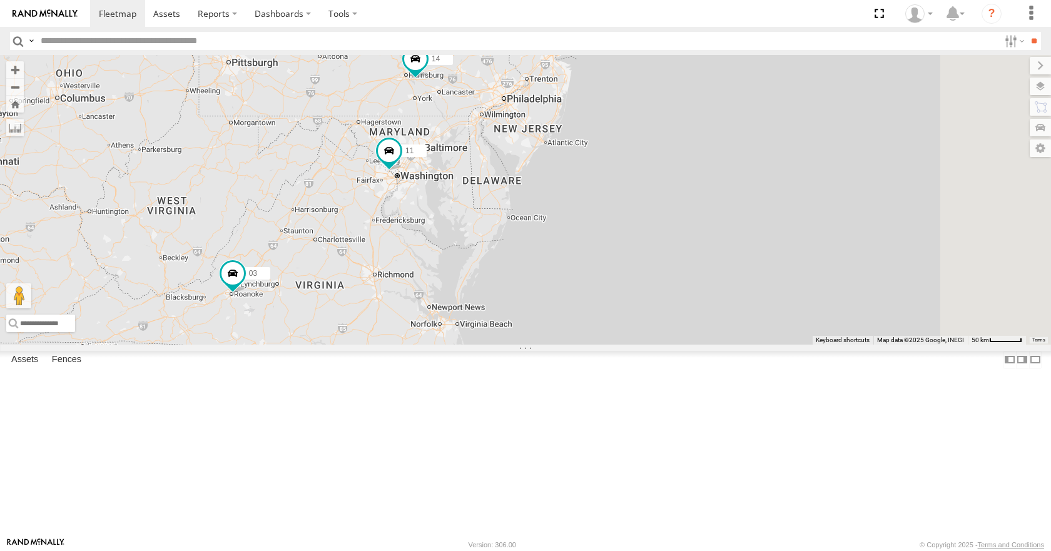
drag, startPoint x: 602, startPoint y: 284, endPoint x: 556, endPoint y: 362, distance: 91.2
click at [556, 344] on div "11 14 03 2 08" at bounding box center [525, 199] width 1051 height 289
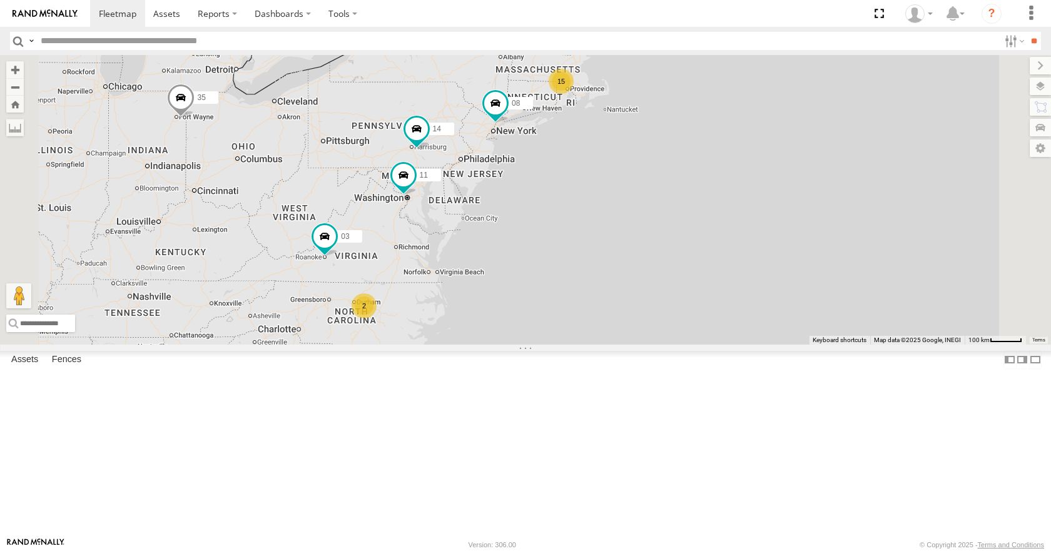
drag, startPoint x: 556, startPoint y: 340, endPoint x: 566, endPoint y: 328, distance: 15.5
click at [566, 328] on div "11 14 03 08 15 35 2" at bounding box center [525, 199] width 1051 height 289
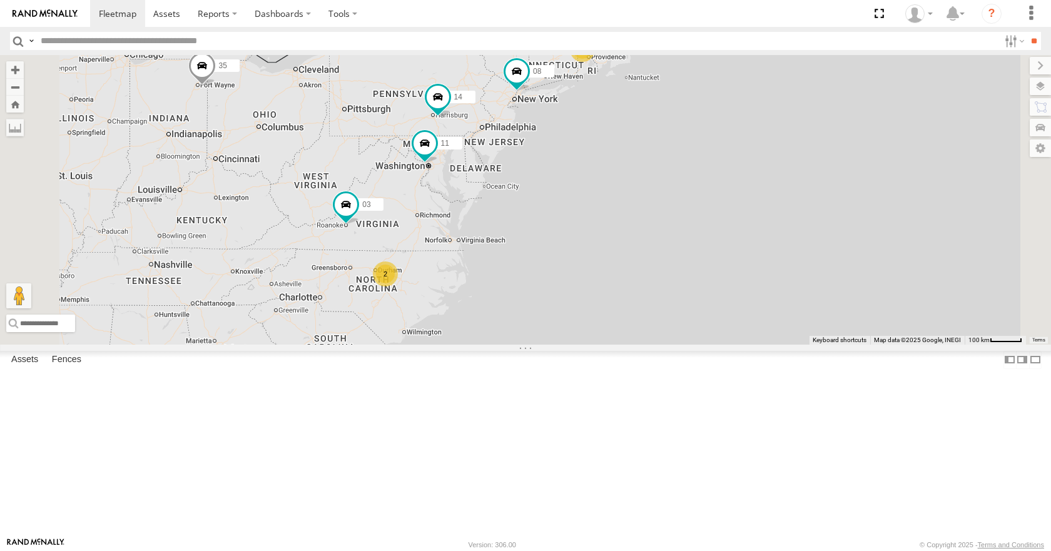
drag, startPoint x: 566, startPoint y: 328, endPoint x: 589, endPoint y: 293, distance: 42.0
click at [589, 293] on div "11 14 03 08 15 35 2" at bounding box center [525, 199] width 1051 height 289
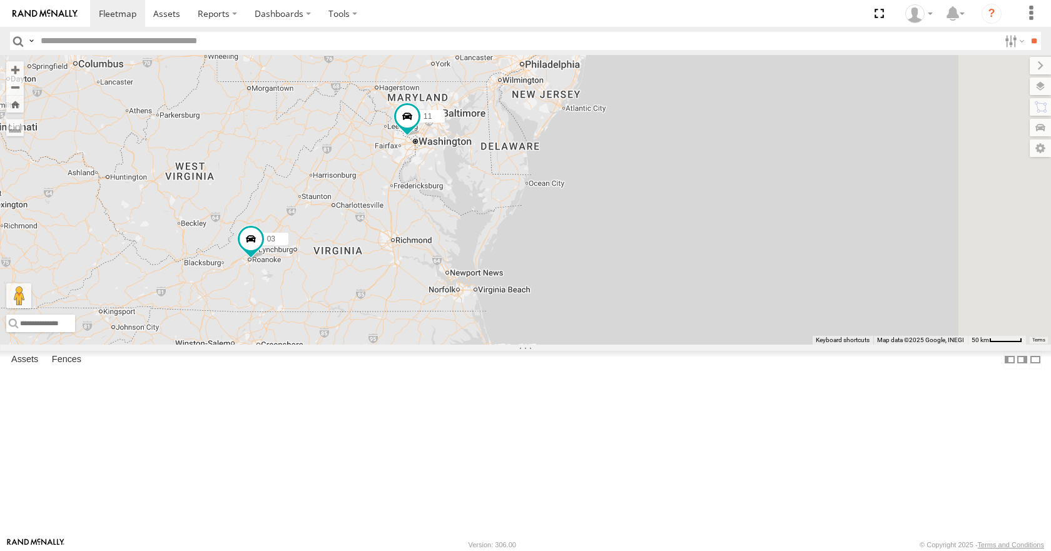
drag, startPoint x: 579, startPoint y: 255, endPoint x: 531, endPoint y: 329, distance: 87.8
click at [531, 329] on div "11 14 03 08 35 2" at bounding box center [525, 199] width 1051 height 289
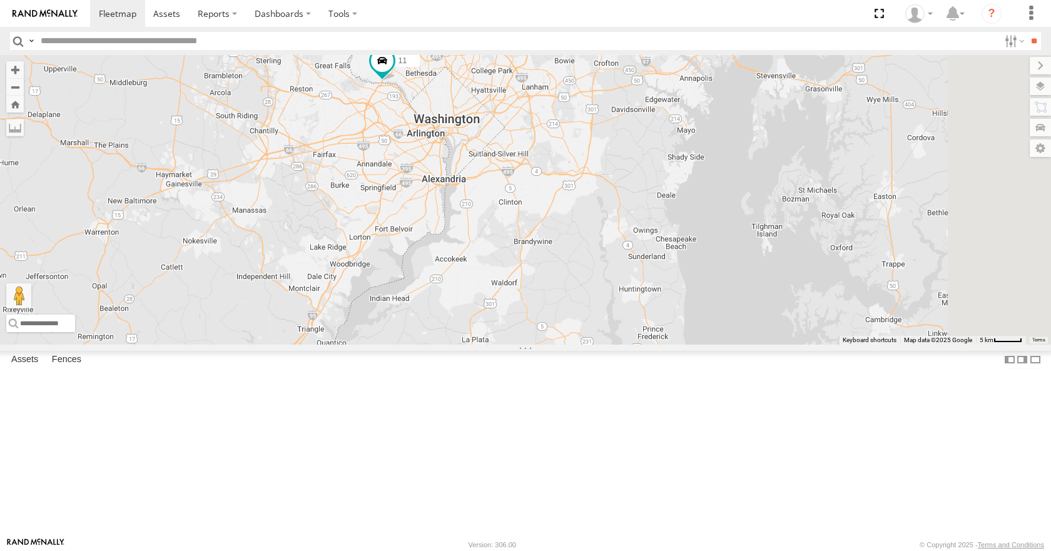
drag, startPoint x: 569, startPoint y: 224, endPoint x: 541, endPoint y: 260, distance: 45.9
click at [541, 260] on div "11 14 03 08 35" at bounding box center [525, 199] width 1051 height 289
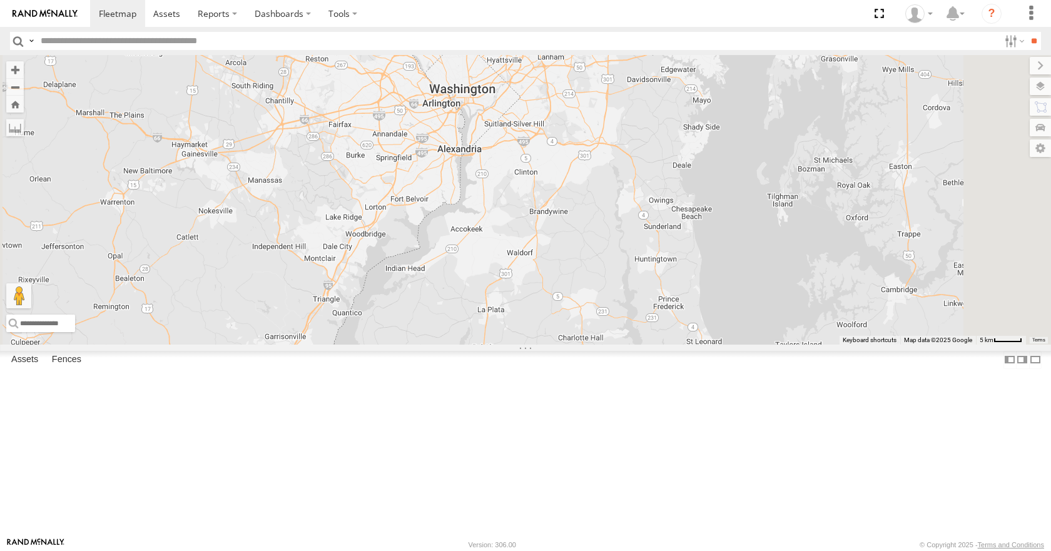
drag, startPoint x: 514, startPoint y: 323, endPoint x: 572, endPoint y: 216, distance: 121.5
click at [572, 216] on div "11 14 03 08 35" at bounding box center [525, 199] width 1051 height 289
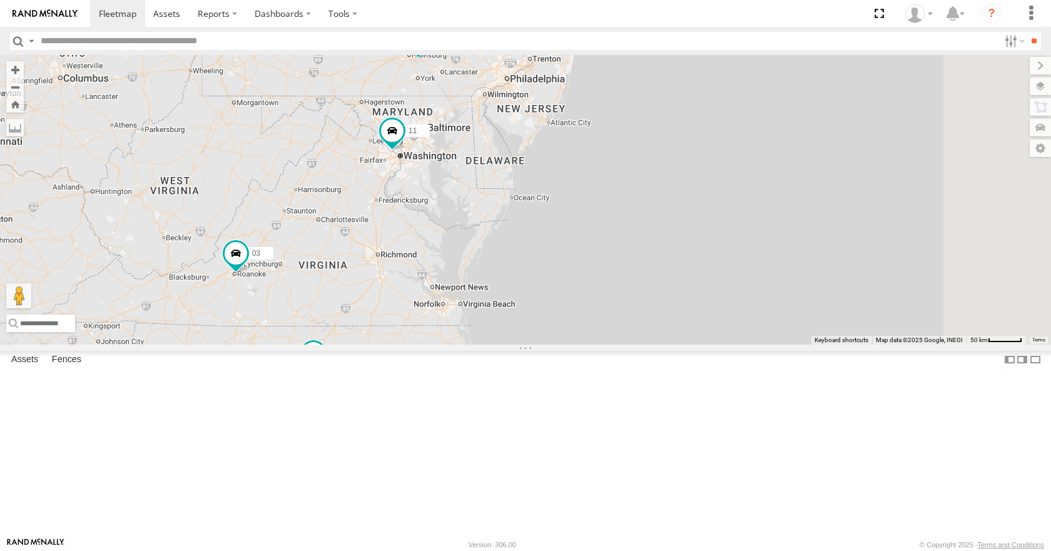
drag, startPoint x: 551, startPoint y: 402, endPoint x: 564, endPoint y: 306, distance: 96.7
click at [564, 306] on div "11 14 03 08 35 14 04 26" at bounding box center [525, 199] width 1051 height 289
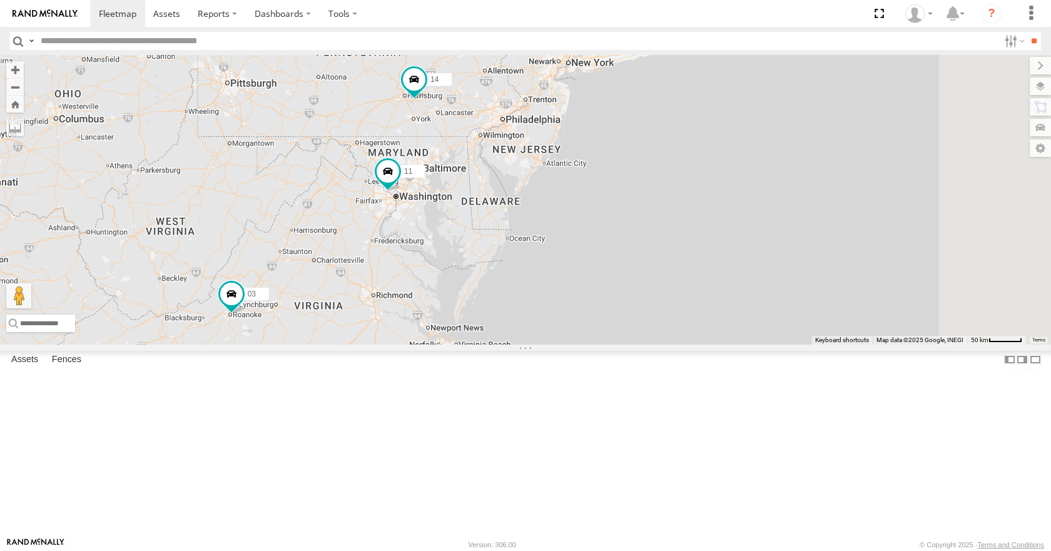
drag, startPoint x: 564, startPoint y: 272, endPoint x: 560, endPoint y: 314, distance: 42.8
click at [560, 314] on div "11 14 03 08 35 14 04 2" at bounding box center [525, 199] width 1051 height 289
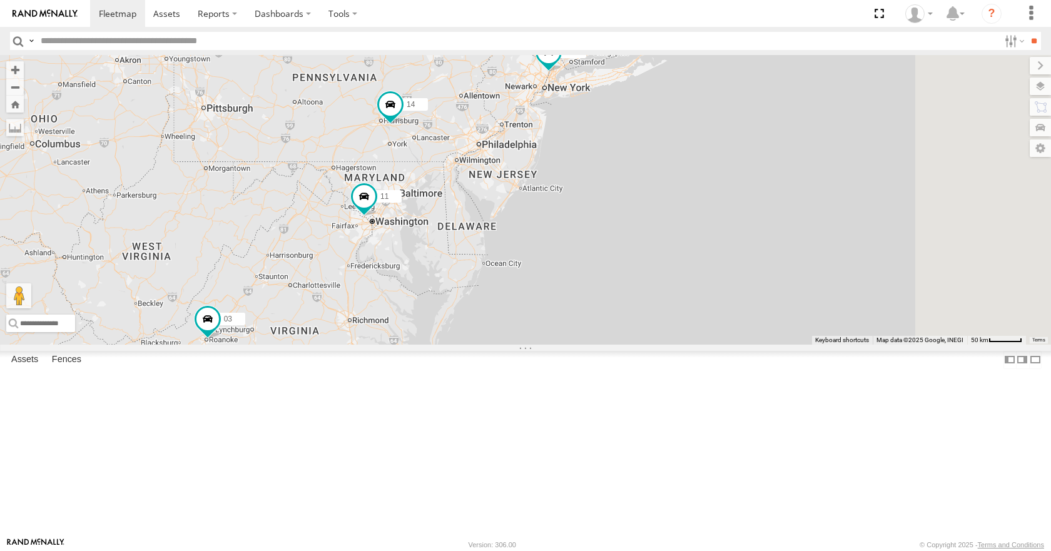
drag, startPoint x: 619, startPoint y: 195, endPoint x: 590, endPoint y: 227, distance: 43.9
click at [590, 227] on div "11 14 03 08 35 14 04 2" at bounding box center [525, 199] width 1051 height 289
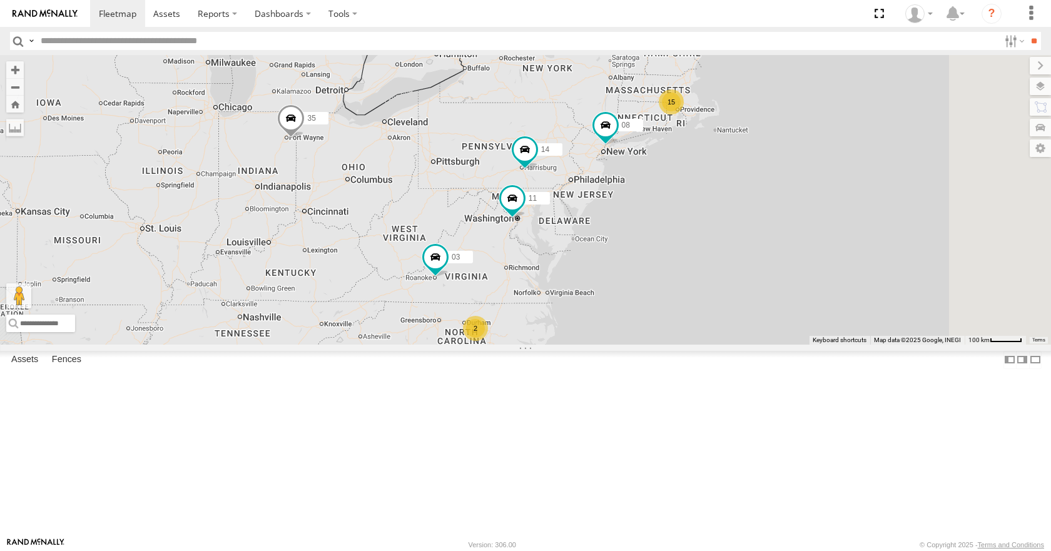
drag, startPoint x: 741, startPoint y: 210, endPoint x: 688, endPoint y: 219, distance: 54.6
click at [688, 219] on div "14 08 11 03 15 35 2" at bounding box center [525, 199] width 1051 height 289
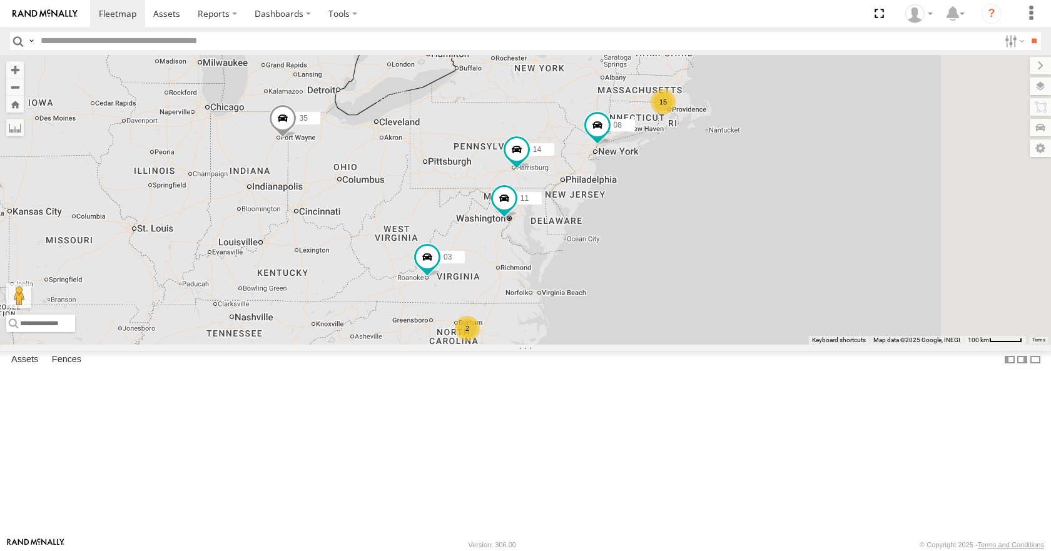
drag, startPoint x: 713, startPoint y: 200, endPoint x: 693, endPoint y: 198, distance: 20.7
click at [693, 198] on div "14 08 11 03 15 35 2" at bounding box center [525, 199] width 1051 height 289
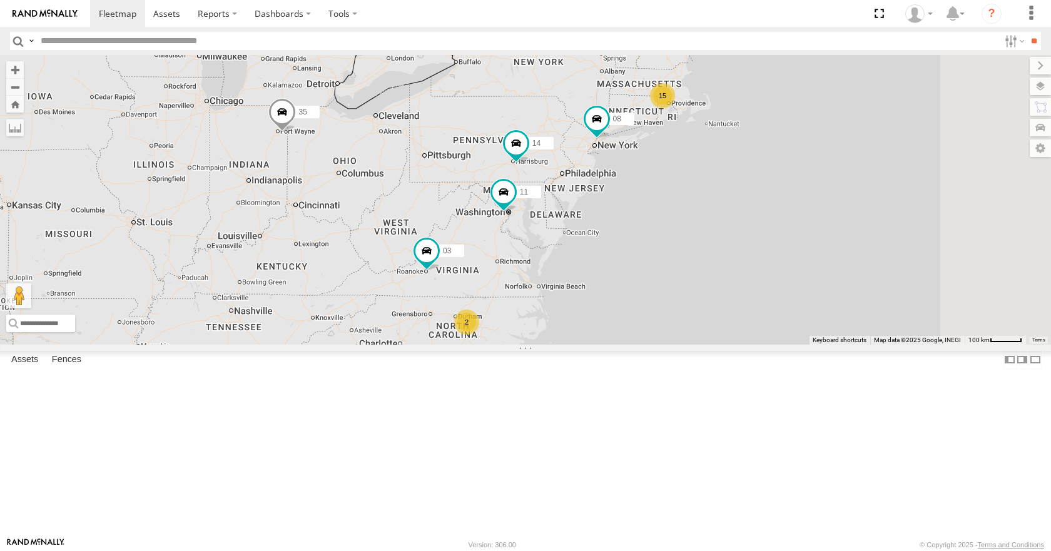
drag, startPoint x: 782, startPoint y: 175, endPoint x: 801, endPoint y: 170, distance: 20.0
click at [801, 170] on div "14 08 11 03 15 35 2" at bounding box center [525, 199] width 1051 height 289
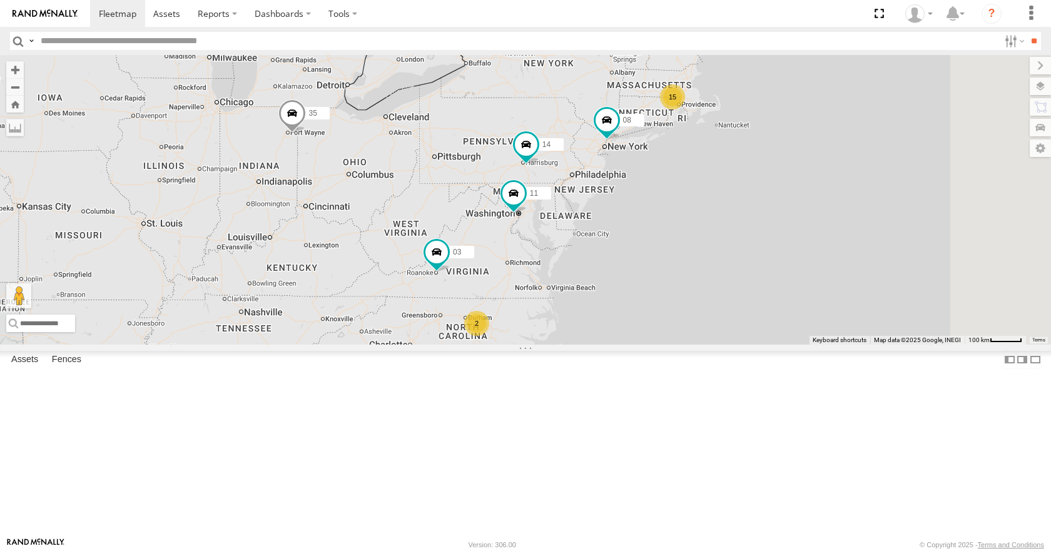
drag, startPoint x: 821, startPoint y: 119, endPoint x: 830, endPoint y: 123, distance: 9.9
click at [830, 123] on div "14 08 11 03 15 35 2" at bounding box center [525, 199] width 1051 height 289
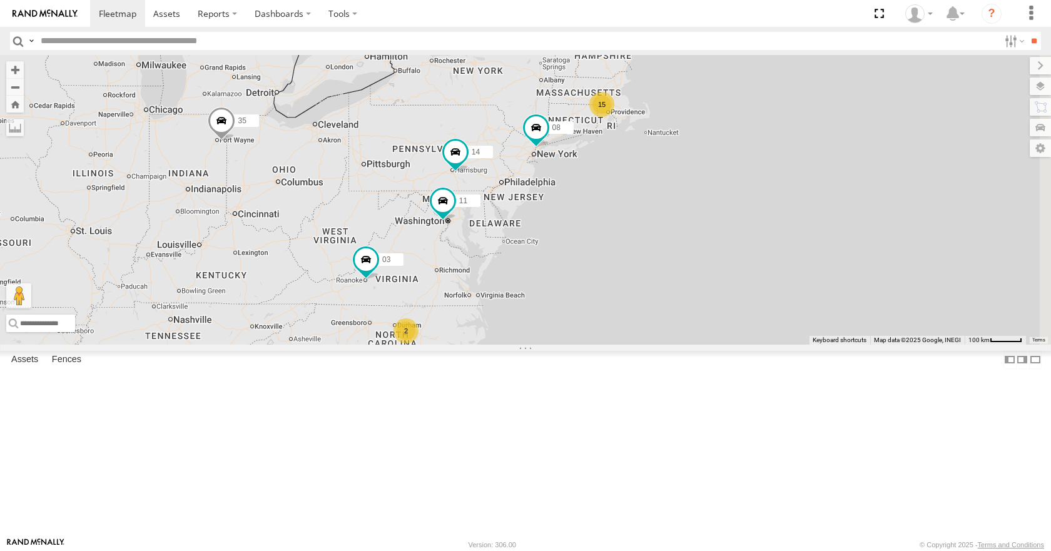
drag, startPoint x: 772, startPoint y: 190, endPoint x: 696, endPoint y: 197, distance: 76.1
click at [696, 197] on div "14 08 11 03 15 35 2" at bounding box center [525, 199] width 1051 height 289
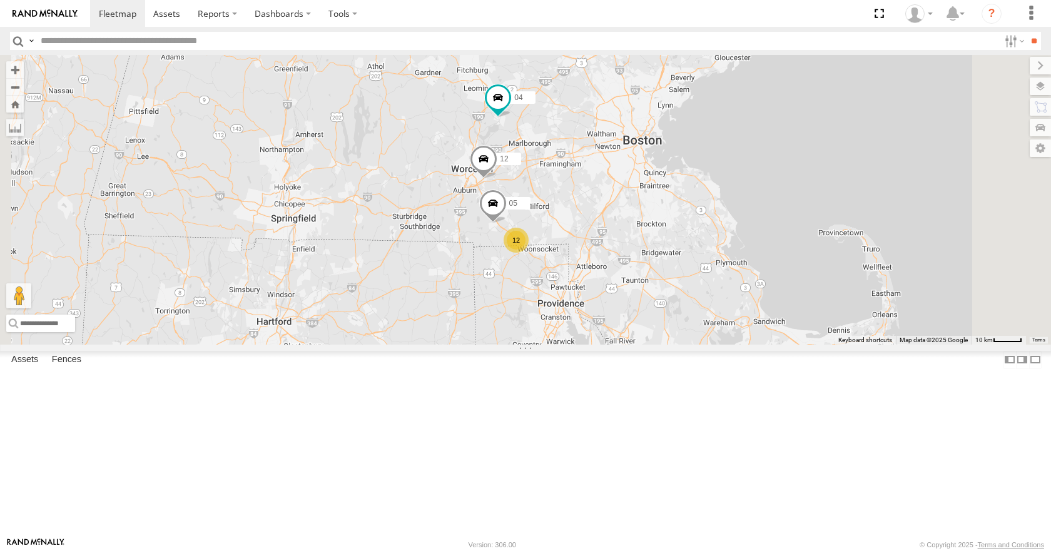
drag, startPoint x: 774, startPoint y: 126, endPoint x: 733, endPoint y: 274, distance: 153.9
click at [733, 274] on div "14 08 11 03 35 04 12 12 05" at bounding box center [525, 199] width 1051 height 289
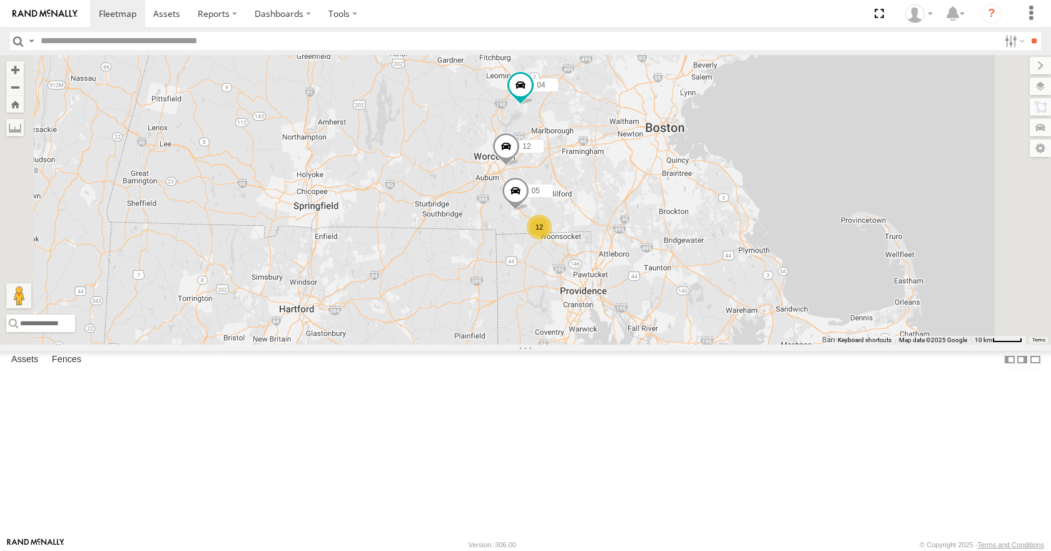
drag, startPoint x: 709, startPoint y: 251, endPoint x: 736, endPoint y: 236, distance: 30.5
click at [736, 236] on div "14 08 11 03 35 04 12 12 05" at bounding box center [525, 199] width 1051 height 289
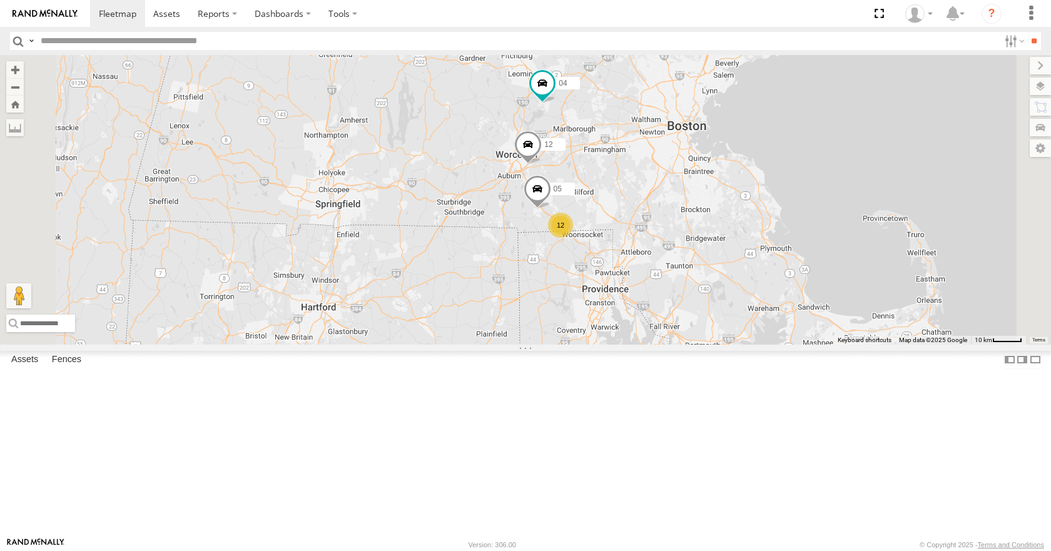
drag, startPoint x: 742, startPoint y: 217, endPoint x: 779, endPoint y: 213, distance: 37.1
click at [779, 213] on div "14 08 11 03 35 04 12 12 05" at bounding box center [525, 199] width 1051 height 289
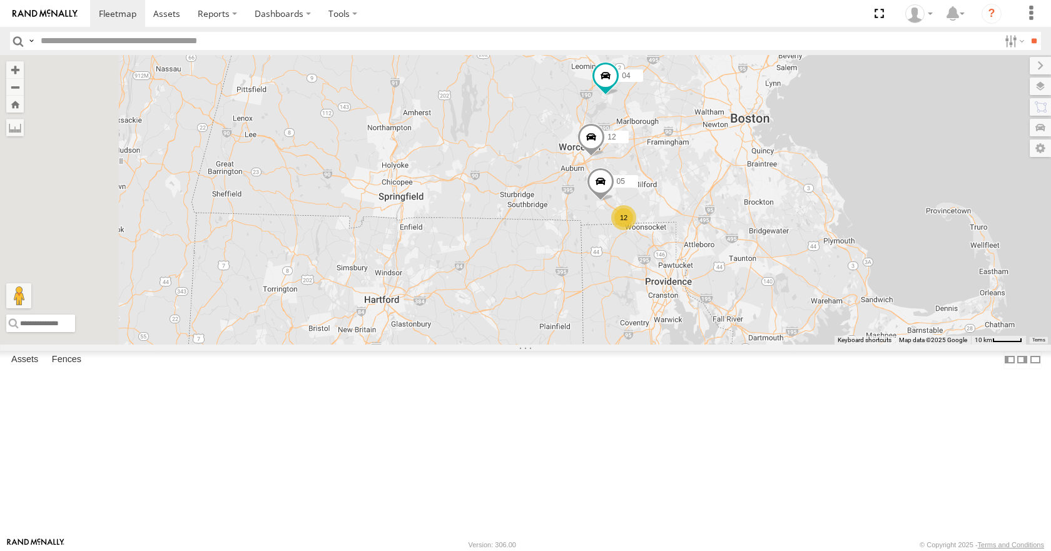
drag, startPoint x: 836, startPoint y: 199, endPoint x: 827, endPoint y: 207, distance: 12.4
click at [827, 207] on div "14 08 11 03 35 04 12 12 05" at bounding box center [525, 199] width 1051 height 289
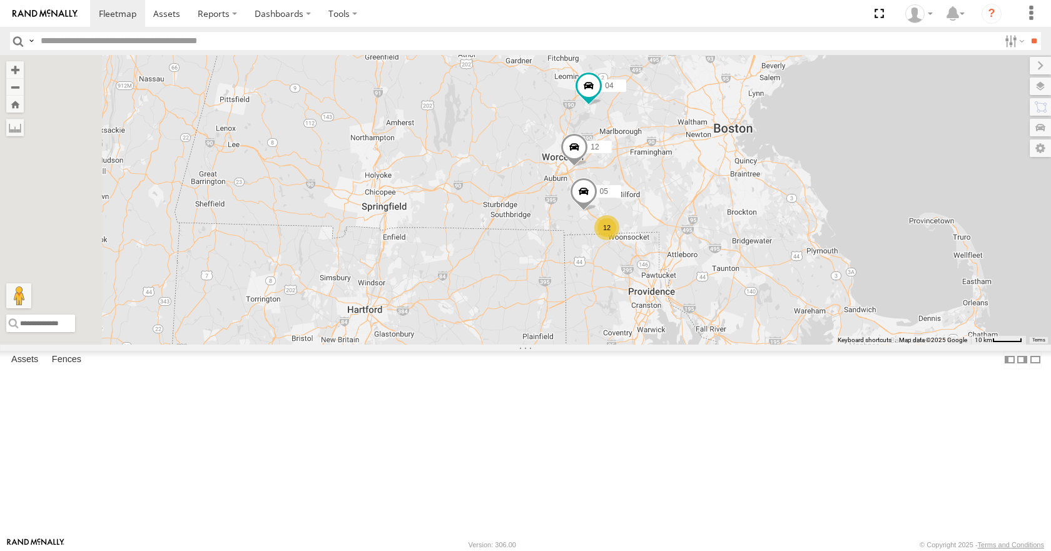
drag, startPoint x: 868, startPoint y: 203, endPoint x: 846, endPoint y: 211, distance: 23.9
click at [846, 211] on div "14 08 11 03 35 04 12 12 05" at bounding box center [525, 199] width 1051 height 289
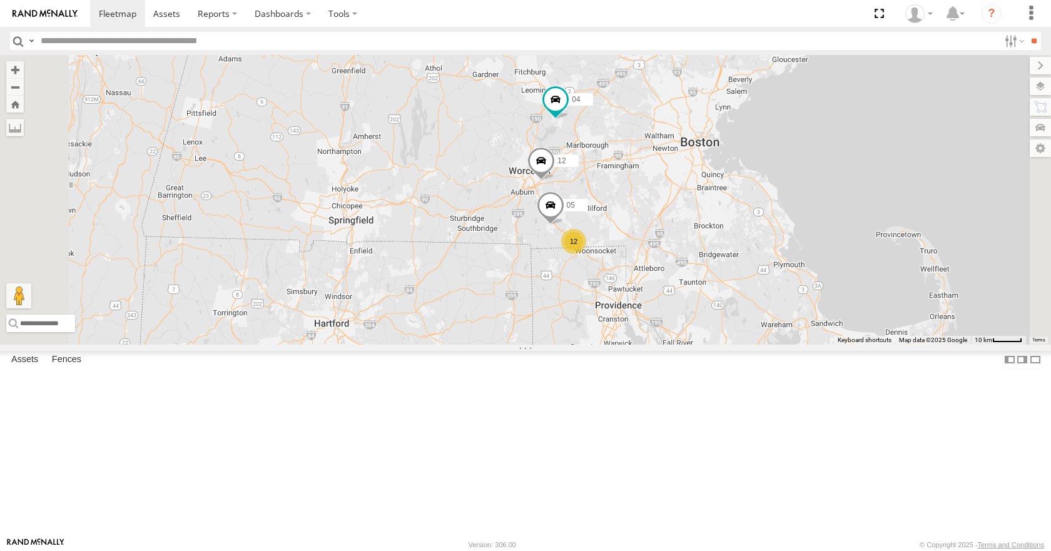
drag, startPoint x: 852, startPoint y: 215, endPoint x: 842, endPoint y: 221, distance: 11.8
click at [842, 221] on div "14 08 11 03 35 04 12 12 05" at bounding box center [525, 199] width 1051 height 289
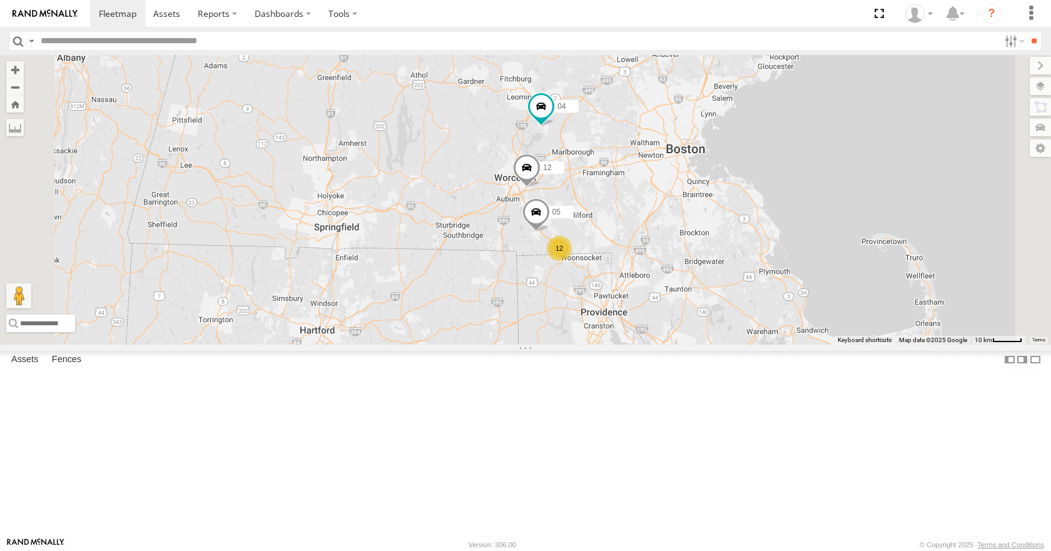
drag, startPoint x: 875, startPoint y: 190, endPoint x: 849, endPoint y: 200, distance: 27.5
click at [849, 200] on div "14 08 11 03 35 04 12 12 05" at bounding box center [525, 199] width 1051 height 289
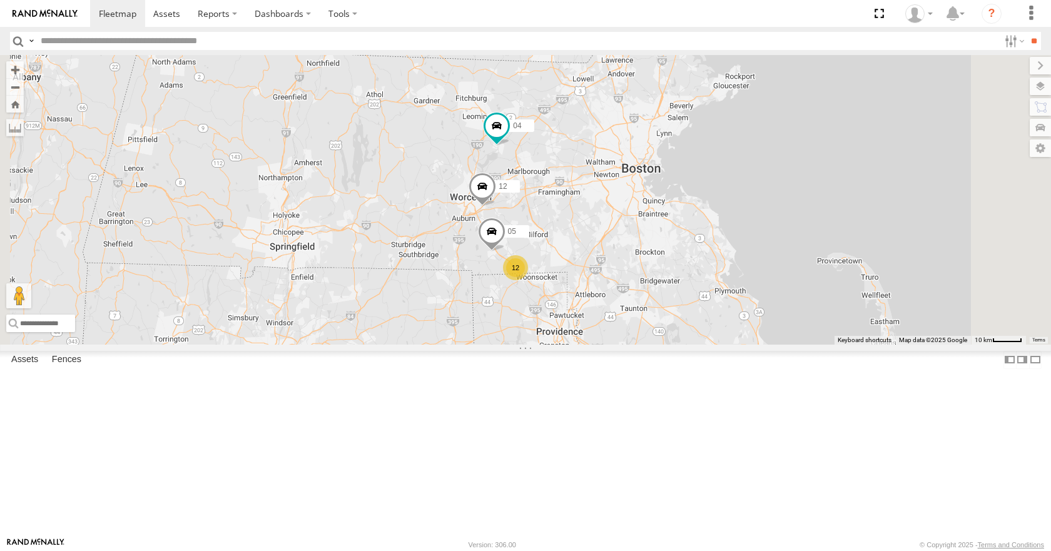
click at [843, 196] on div "14 08 11 03 35 04 12 12 05" at bounding box center [525, 199] width 1051 height 289
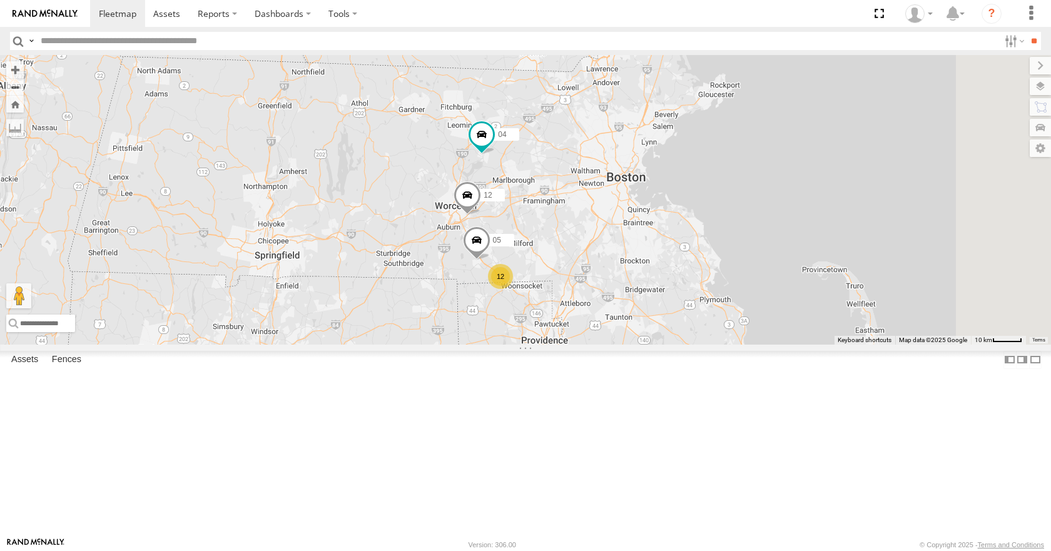
drag, startPoint x: 880, startPoint y: 169, endPoint x: 866, endPoint y: 175, distance: 15.7
click at [866, 175] on div "14 08 11 03 35 04 12 12 05" at bounding box center [525, 199] width 1051 height 289
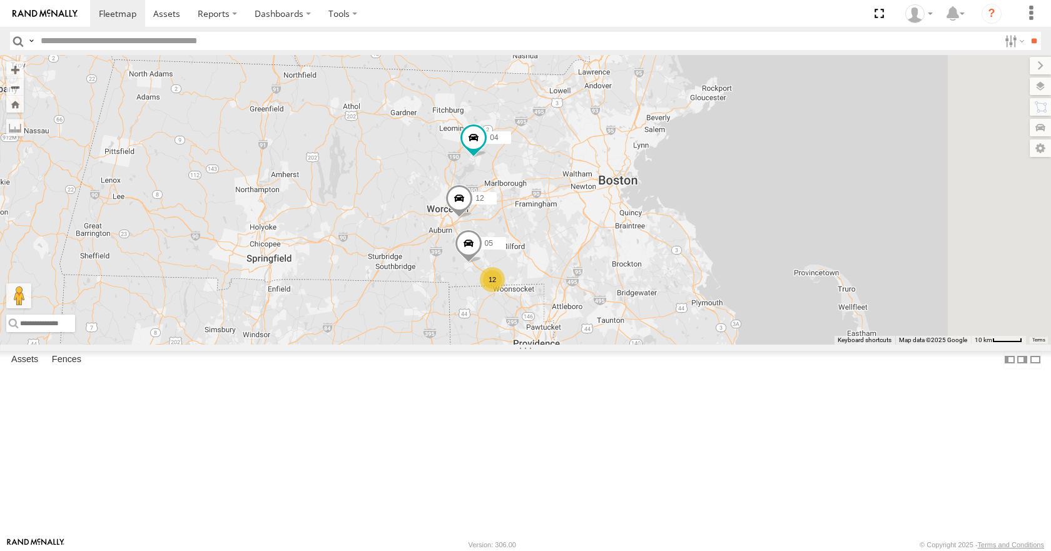
drag, startPoint x: 874, startPoint y: 168, endPoint x: 868, endPoint y: 171, distance: 7.3
click at [868, 171] on div "14 08 11 03 35 04 12 12 05" at bounding box center [525, 199] width 1051 height 289
drag, startPoint x: 861, startPoint y: 208, endPoint x: 870, endPoint y: 205, distance: 9.3
click at [870, 205] on div "14 08 11 03 35 04 12 12 05" at bounding box center [525, 199] width 1051 height 289
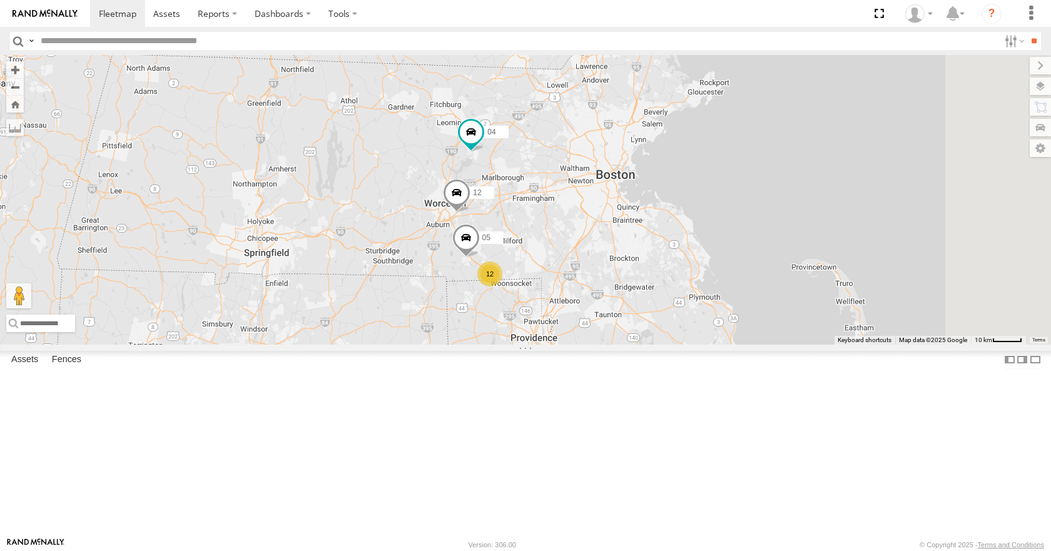
drag, startPoint x: 832, startPoint y: 203, endPoint x: 822, endPoint y: 199, distance: 10.9
click at [822, 199] on div "14 08 11 03 35 04 12 12 05" at bounding box center [525, 199] width 1051 height 289
click at [805, 219] on div "14 08 11 03 35 04 12 12 05" at bounding box center [525, 199] width 1051 height 289
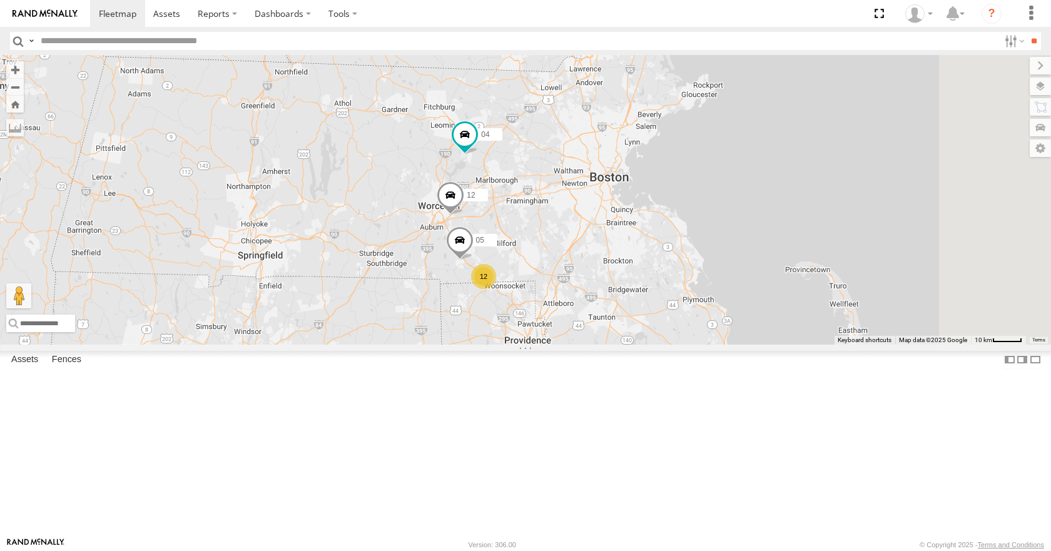
drag, startPoint x: 805, startPoint y: 228, endPoint x: 795, endPoint y: 240, distance: 15.5
click at [795, 240] on div "14 08 11 03 35 04 12 12 05" at bounding box center [525, 199] width 1051 height 289
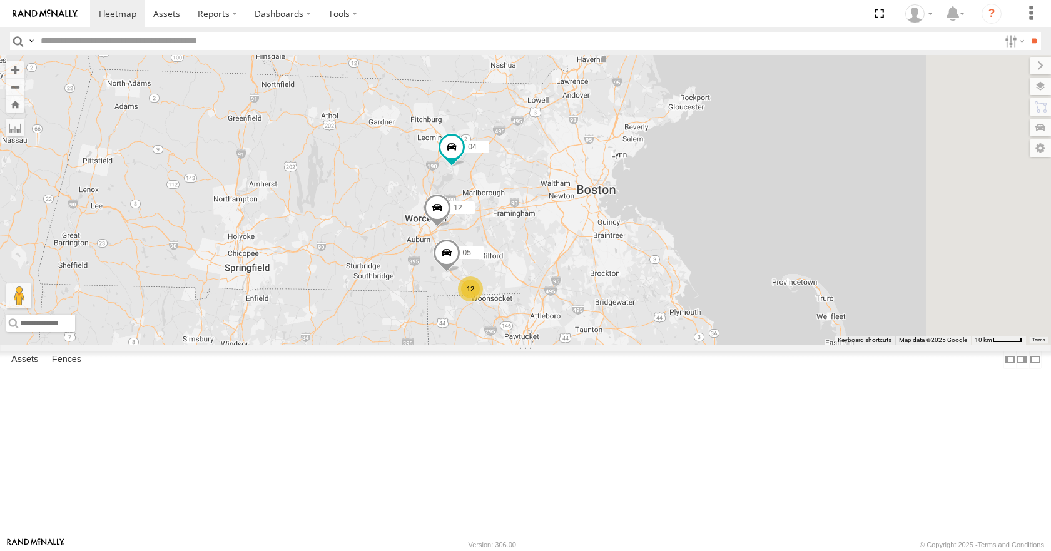
drag, startPoint x: 771, startPoint y: 262, endPoint x: 783, endPoint y: 261, distance: 12.0
click at [783, 261] on div "14 08 11 03 35 04 12 12 05" at bounding box center [525, 199] width 1051 height 289
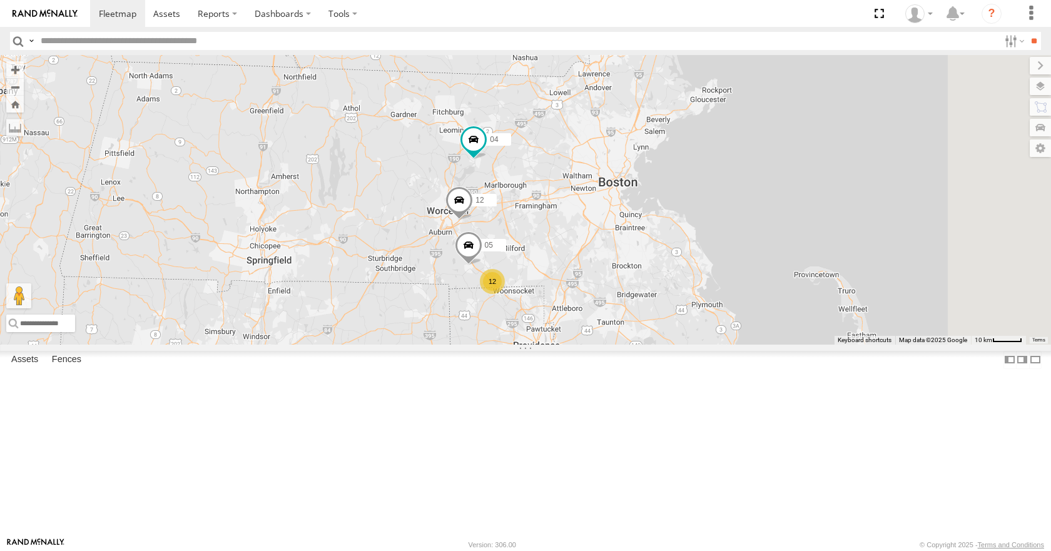
drag, startPoint x: 768, startPoint y: 265, endPoint x: 781, endPoint y: 258, distance: 15.1
click at [781, 258] on div "14 08 11 03 35 04 12 12 05" at bounding box center [525, 199] width 1051 height 289
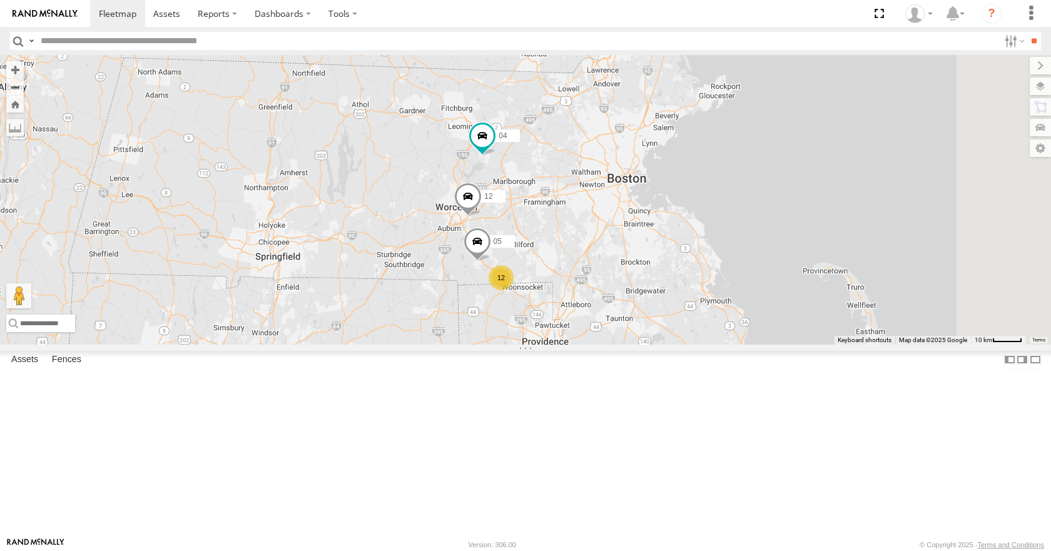
click at [771, 293] on div "14 08 11 03 35 04 12 12 05" at bounding box center [525, 199] width 1051 height 289
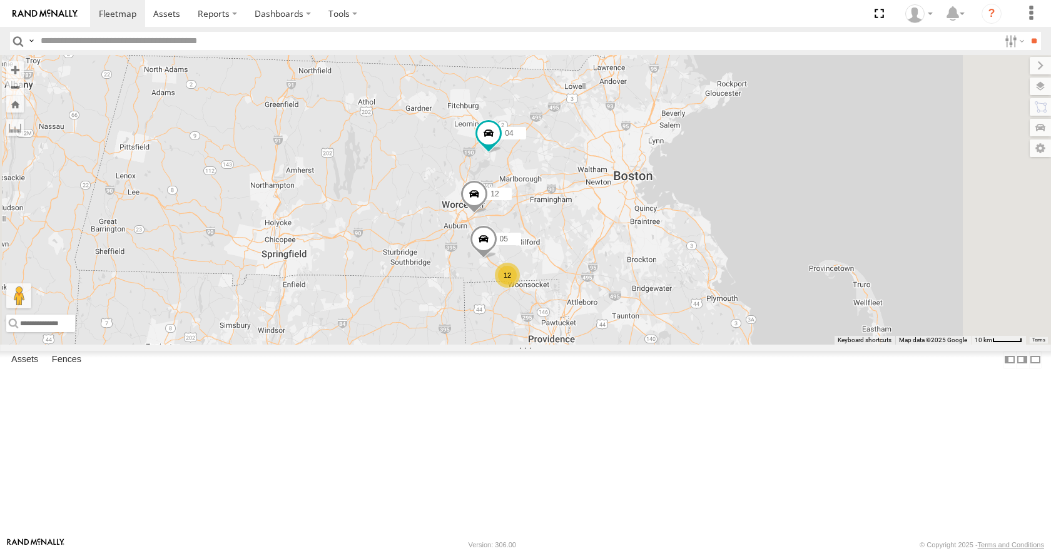
drag, startPoint x: 743, startPoint y: 285, endPoint x: 756, endPoint y: 279, distance: 13.7
click at [756, 279] on div "14 08 11 03 35 04 12 12 05" at bounding box center [525, 199] width 1051 height 289
drag, startPoint x: 763, startPoint y: 254, endPoint x: 742, endPoint y: 269, distance: 26.0
click at [742, 269] on div "14 08 11 03 35 04 12 12 05" at bounding box center [525, 199] width 1051 height 289
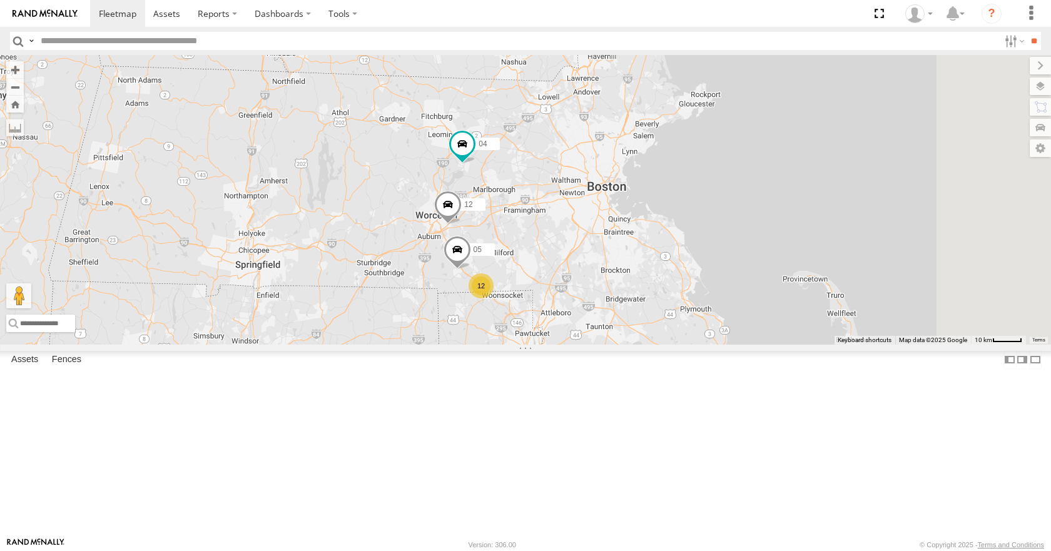
drag, startPoint x: 709, startPoint y: 206, endPoint x: 698, endPoint y: 196, distance: 15.0
click at [698, 196] on div "14 08 11 03 35 04 12 12 05" at bounding box center [525, 199] width 1051 height 289
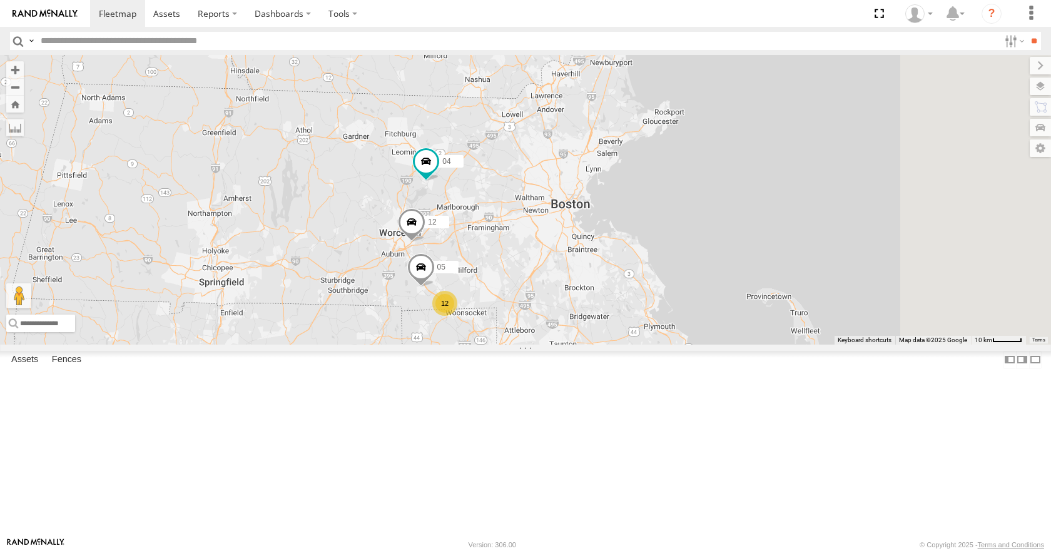
drag, startPoint x: 726, startPoint y: 172, endPoint x: 699, endPoint y: 192, distance: 33.0
click at [699, 192] on div "14 08 11 03 35 04 12 12 05" at bounding box center [525, 199] width 1051 height 289
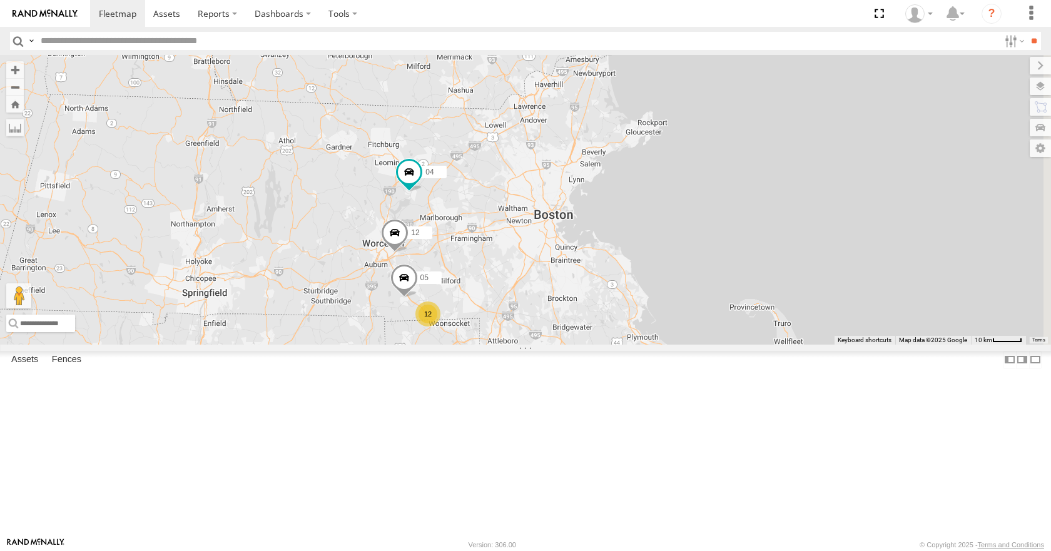
click at [701, 190] on div "14 08 11 03 35 04 12 12 05" at bounding box center [525, 199] width 1051 height 289
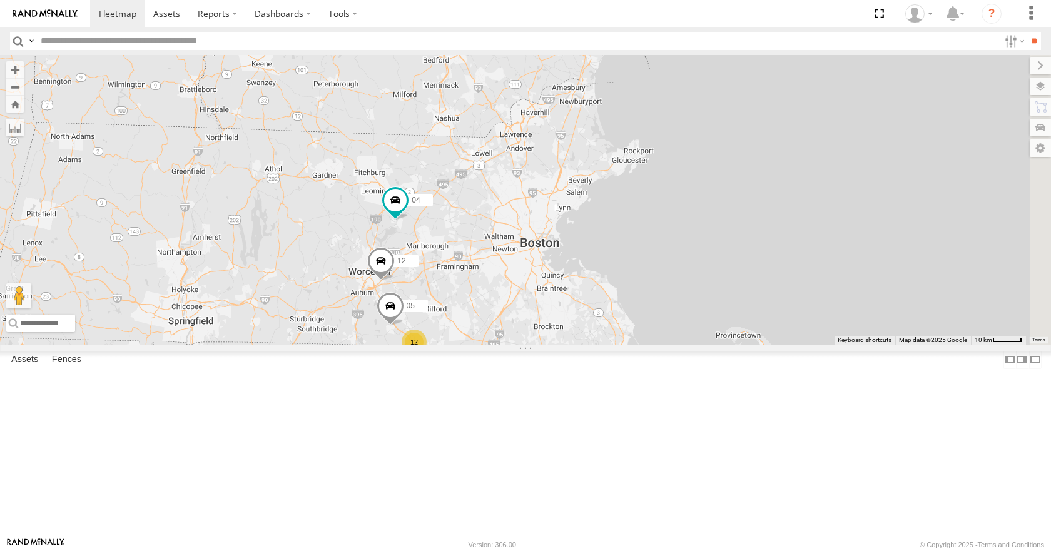
drag, startPoint x: 735, startPoint y: 173, endPoint x: 723, endPoint y: 150, distance: 25.5
click at [726, 171] on div "14 08 11 03 35 04 12 12 05" at bounding box center [525, 199] width 1051 height 289
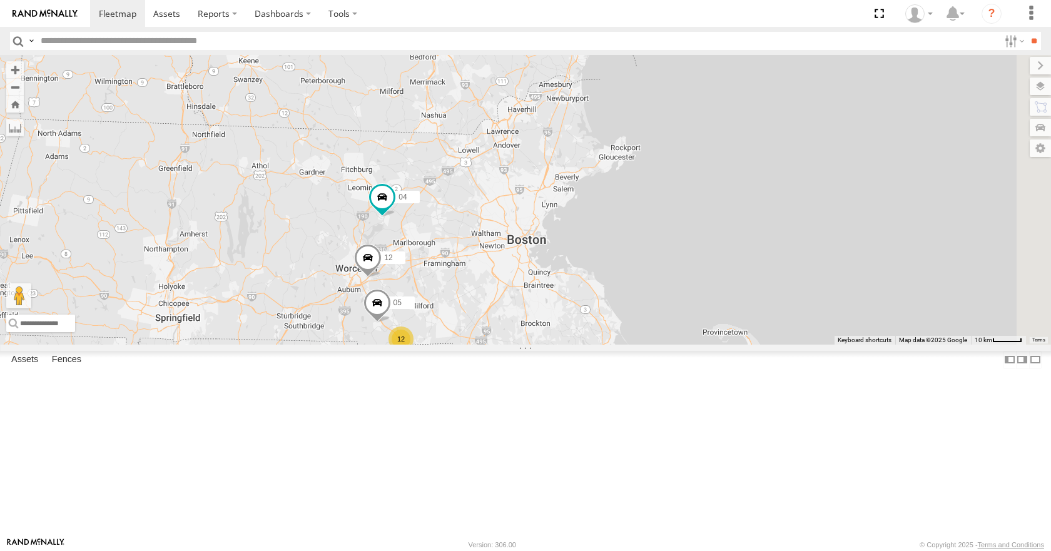
drag, startPoint x: 707, startPoint y: 123, endPoint x: 698, endPoint y: 136, distance: 16.1
click at [698, 136] on div "14 08 11 03 35 04 12 12 05" at bounding box center [525, 199] width 1051 height 289
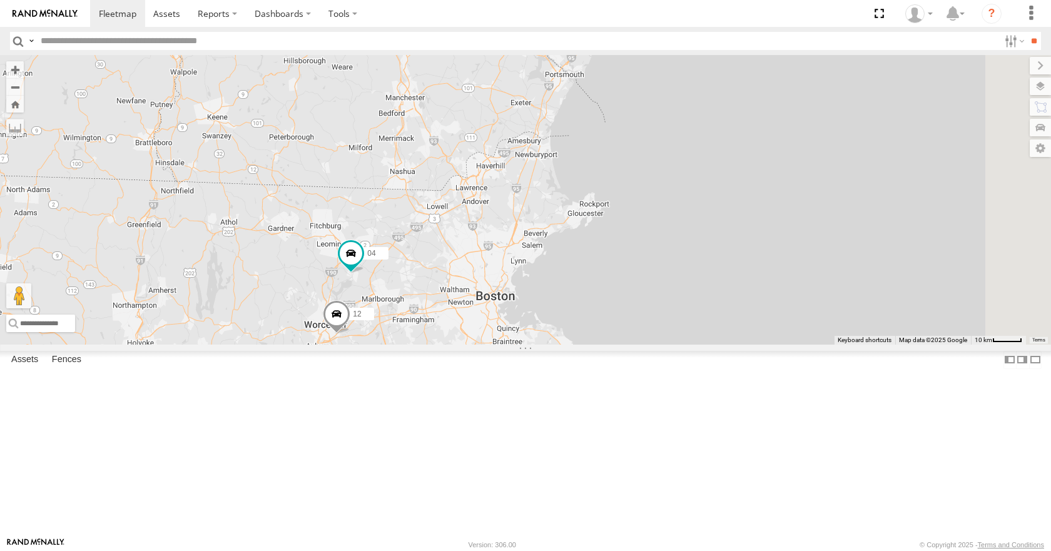
drag, startPoint x: 729, startPoint y: 138, endPoint x: 714, endPoint y: 171, distance: 36.7
click at [714, 171] on div "14 08 11 03 35 04 12 12 05" at bounding box center [525, 199] width 1051 height 289
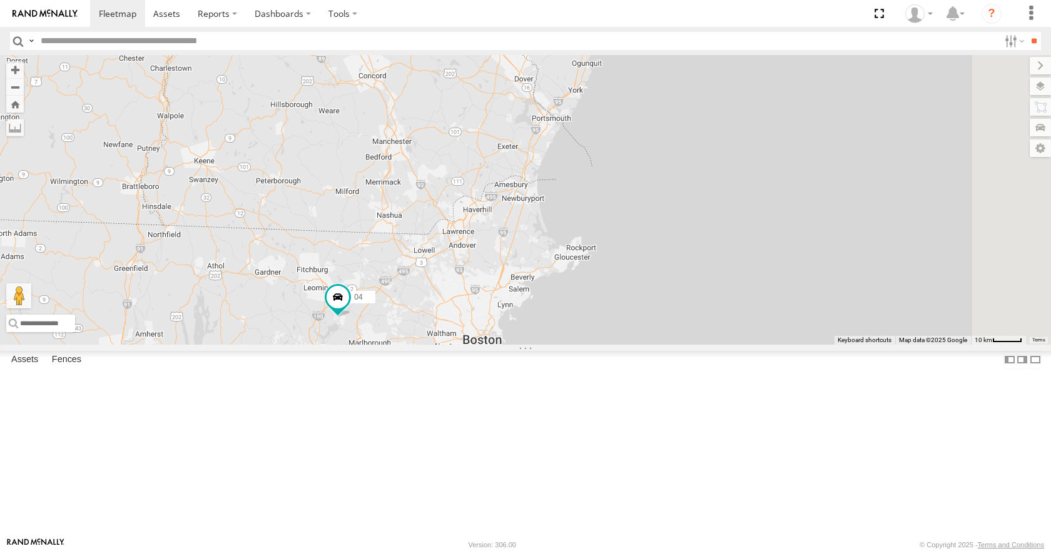
drag, startPoint x: 734, startPoint y: 158, endPoint x: 738, endPoint y: 173, distance: 15.6
click at [738, 173] on div "14 08 11 03 35 04 12 12 05" at bounding box center [525, 199] width 1051 height 289
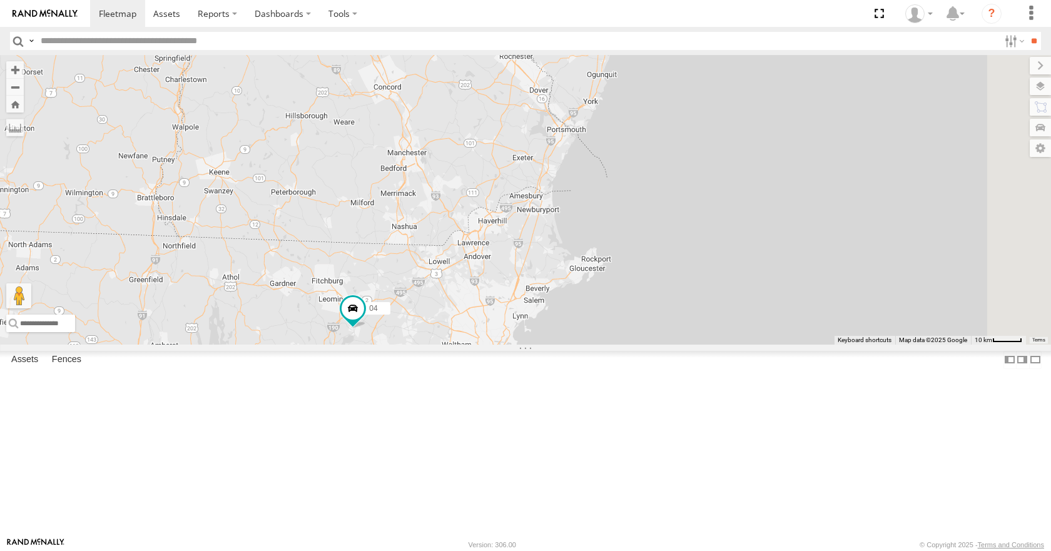
drag, startPoint x: 748, startPoint y: 157, endPoint x: 768, endPoint y: 133, distance: 32.0
click at [768, 133] on div "14 08 11 03 35 04 12 12 05" at bounding box center [525, 199] width 1051 height 289
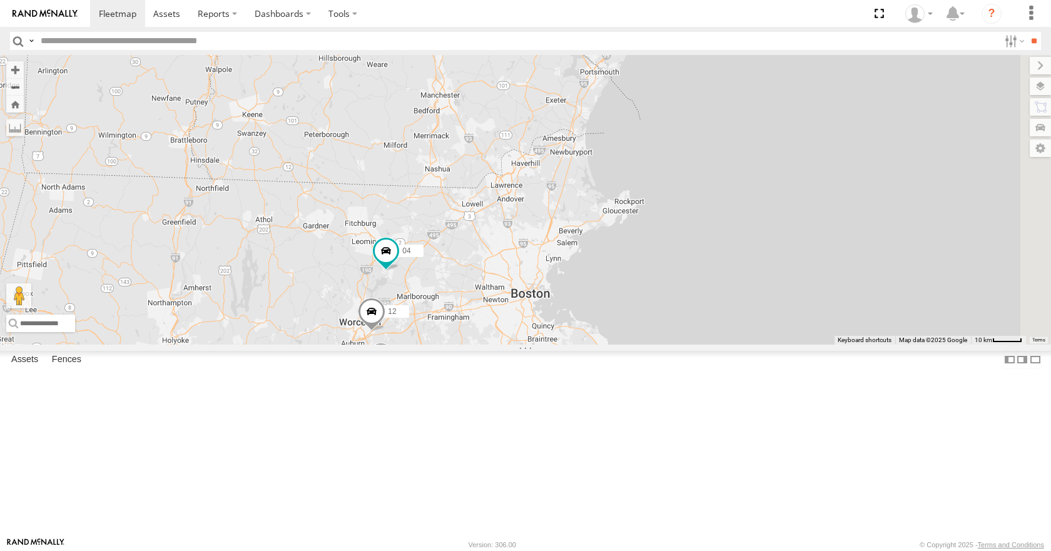
drag, startPoint x: 792, startPoint y: 113, endPoint x: 835, endPoint y: 52, distance: 74.1
click at [806, 86] on div "14 08 11 03 35 04 12 12 05" at bounding box center [525, 199] width 1051 height 289
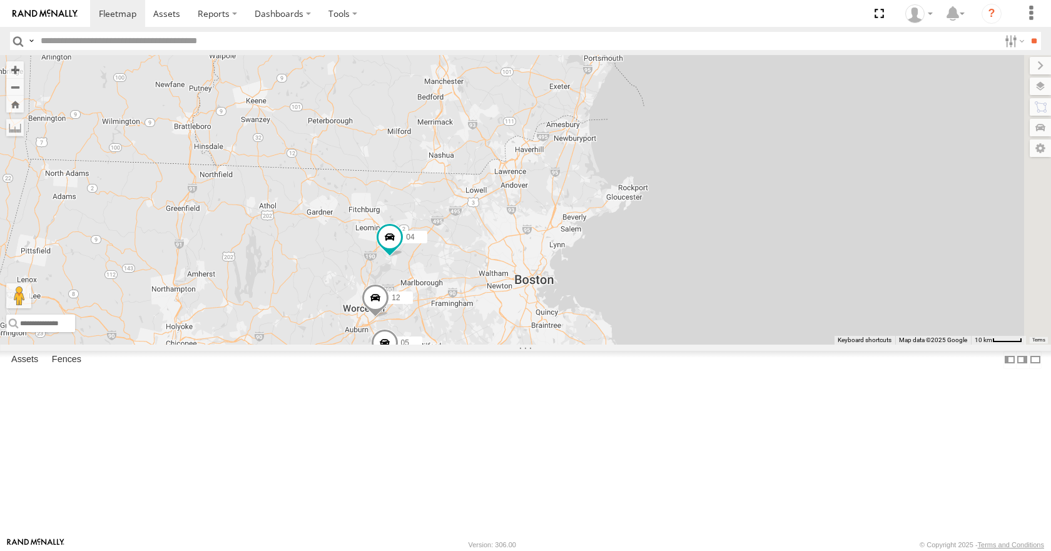
click at [835, 54] on header "Search Query Asset ID Asset Label Registration Manufacturer Model VIN Job ID" at bounding box center [525, 41] width 1051 height 28
drag, startPoint x: 831, startPoint y: 60, endPoint x: 823, endPoint y: 80, distance: 21.9
click at [823, 80] on div "14 08 11 03 35 04 12 12 05" at bounding box center [525, 199] width 1051 height 289
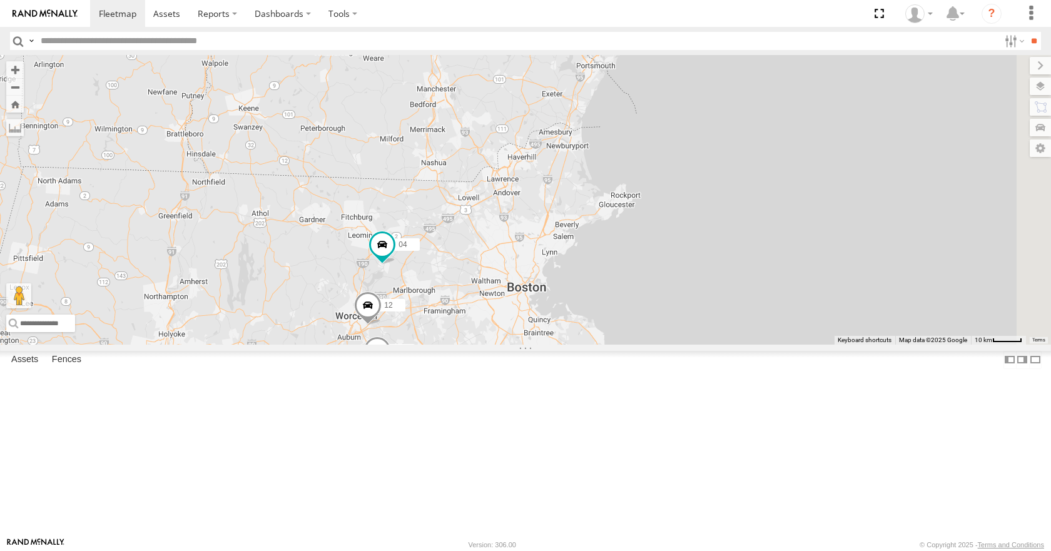
drag, startPoint x: 803, startPoint y: 114, endPoint x: 809, endPoint y: 86, distance: 28.1
click at [809, 87] on div "14 08 11 03 35 04 12 12 05" at bounding box center [525, 199] width 1051 height 289
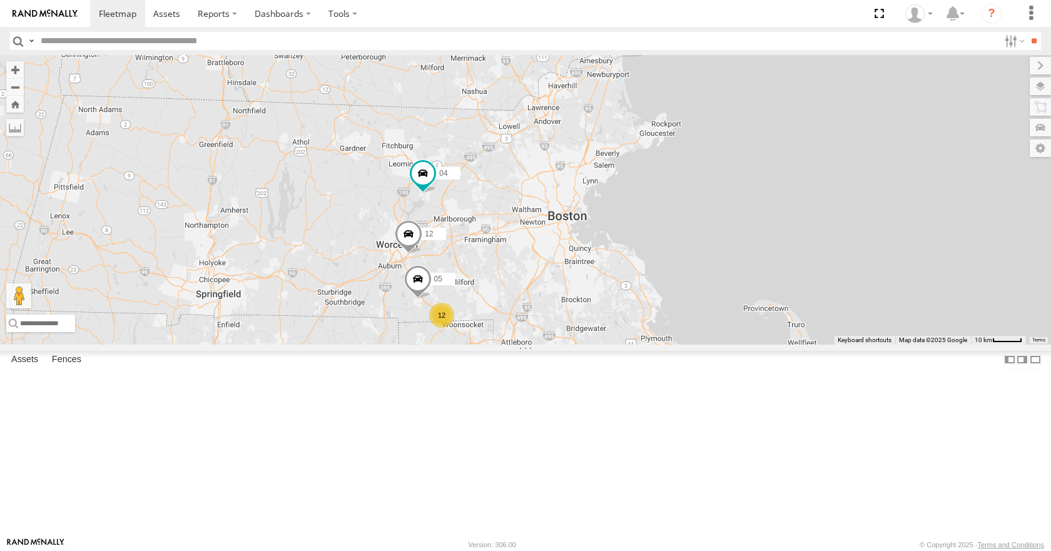
click at [821, 153] on div "14 08 11 03 35 04 12 12 05" at bounding box center [525, 199] width 1051 height 289
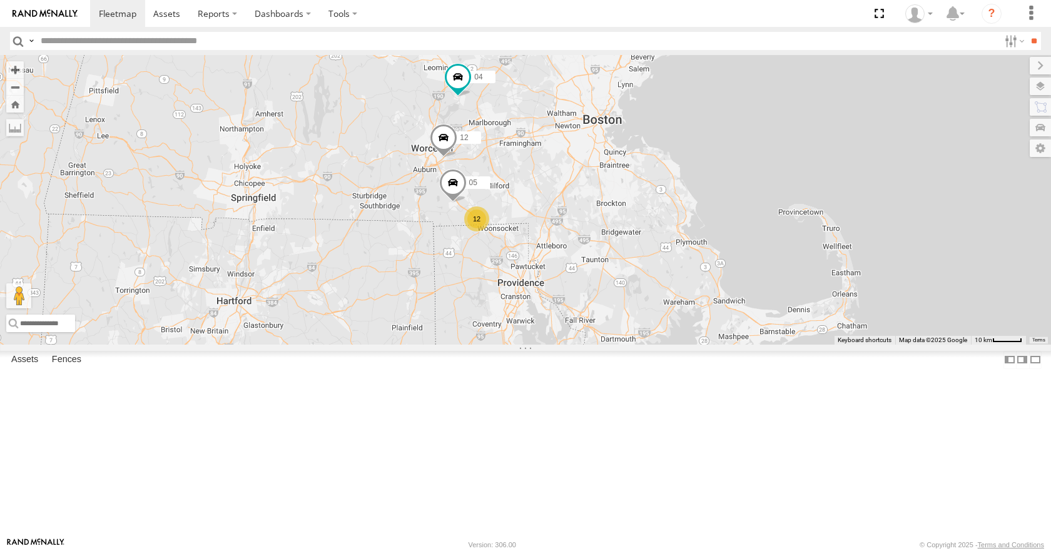
drag, startPoint x: 663, startPoint y: 307, endPoint x: 699, endPoint y: 211, distance: 102.4
click at [699, 211] on div "14 08 11 03 35 04 12 12 05" at bounding box center [525, 199] width 1051 height 289
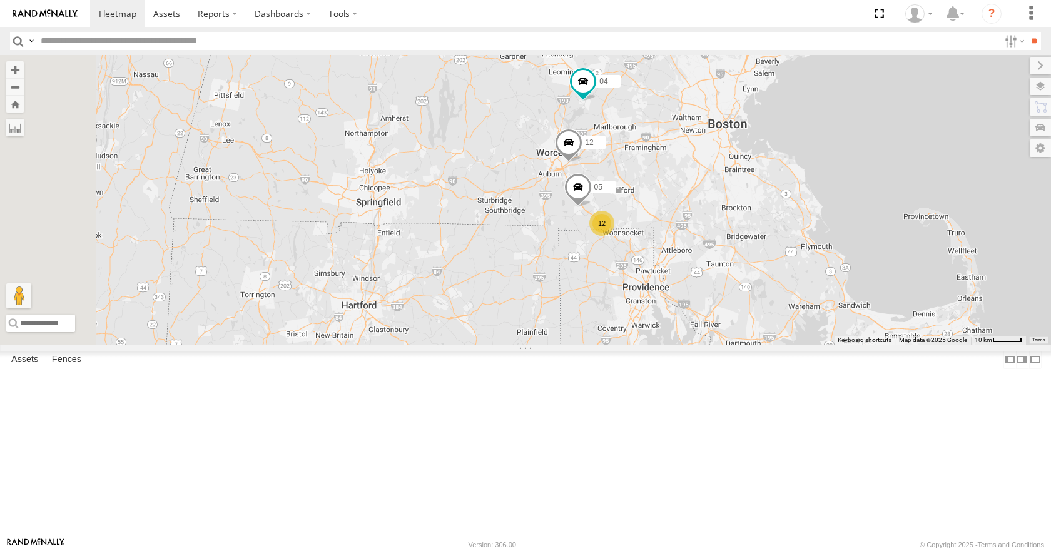
drag, startPoint x: 541, startPoint y: 258, endPoint x: 673, endPoint y: 270, distance: 131.9
click at [673, 270] on div "14 08 11 03 35 04 12 12 05" at bounding box center [525, 199] width 1051 height 289
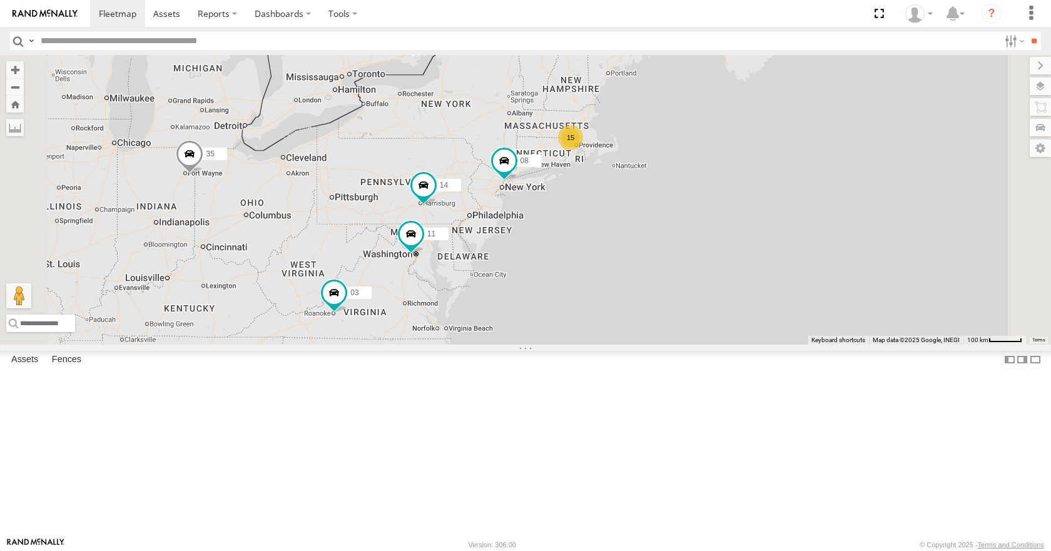
drag, startPoint x: 552, startPoint y: 338, endPoint x: 649, endPoint y: 306, distance: 102.1
click at [649, 306] on div "14 08 11 03 35 15 2" at bounding box center [525, 199] width 1051 height 289
drag, startPoint x: 561, startPoint y: 245, endPoint x: 691, endPoint y: 193, distance: 139.3
click at [691, 193] on div "35 14 08 11 03 15 2" at bounding box center [525, 199] width 1051 height 289
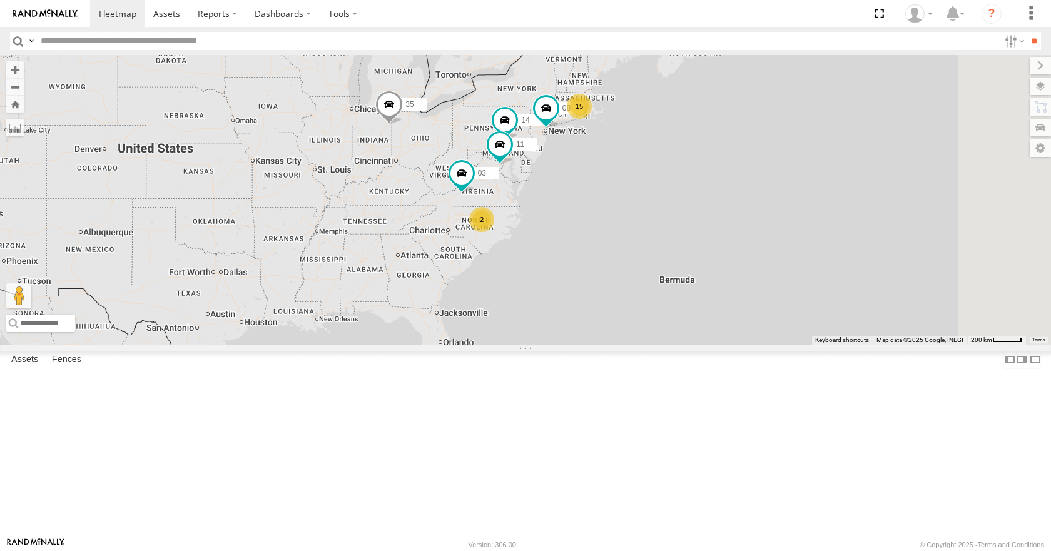
drag, startPoint x: 741, startPoint y: 272, endPoint x: 698, endPoint y: 292, distance: 47.6
click at [698, 292] on div "35 14 08 11 03 15 2" at bounding box center [525, 199] width 1051 height 289
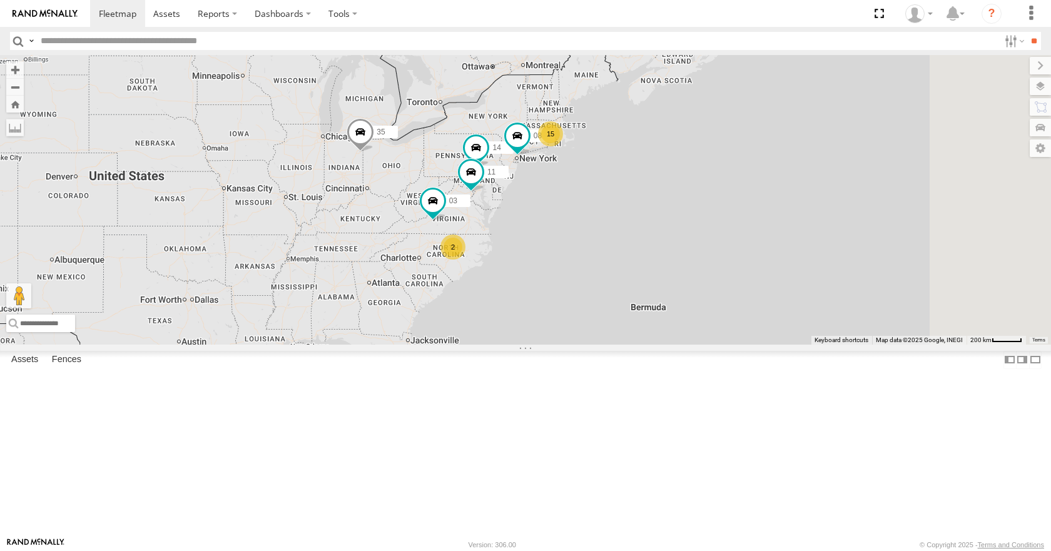
drag, startPoint x: 688, startPoint y: 287, endPoint x: 700, endPoint y: 297, distance: 15.5
click at [700, 297] on div "35 14 08 11 03 15 2" at bounding box center [525, 199] width 1051 height 289
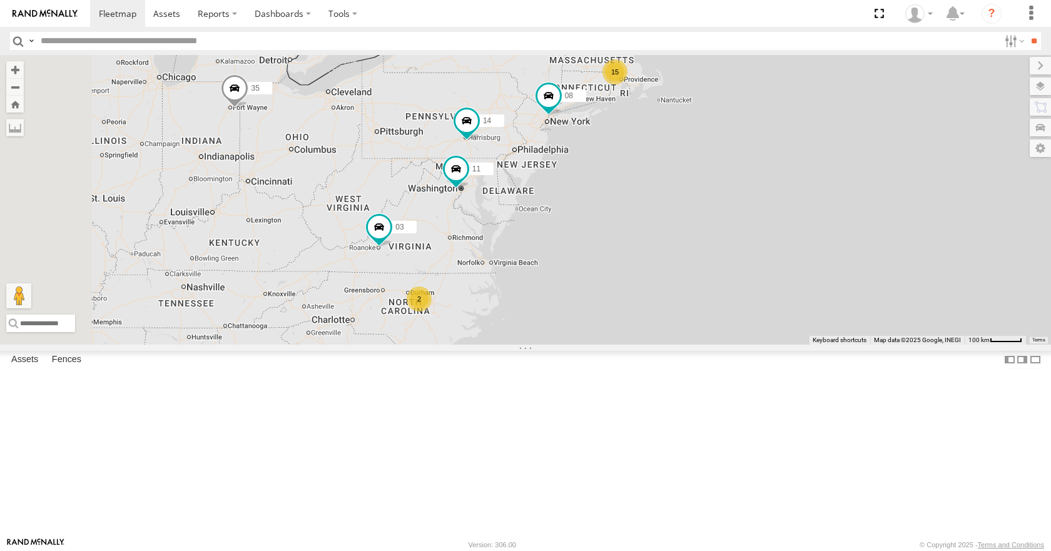
drag, startPoint x: 668, startPoint y: 196, endPoint x: 706, endPoint y: 187, distance: 39.3
click at [706, 187] on div "35 14 08 11 03 15 2" at bounding box center [525, 199] width 1051 height 289
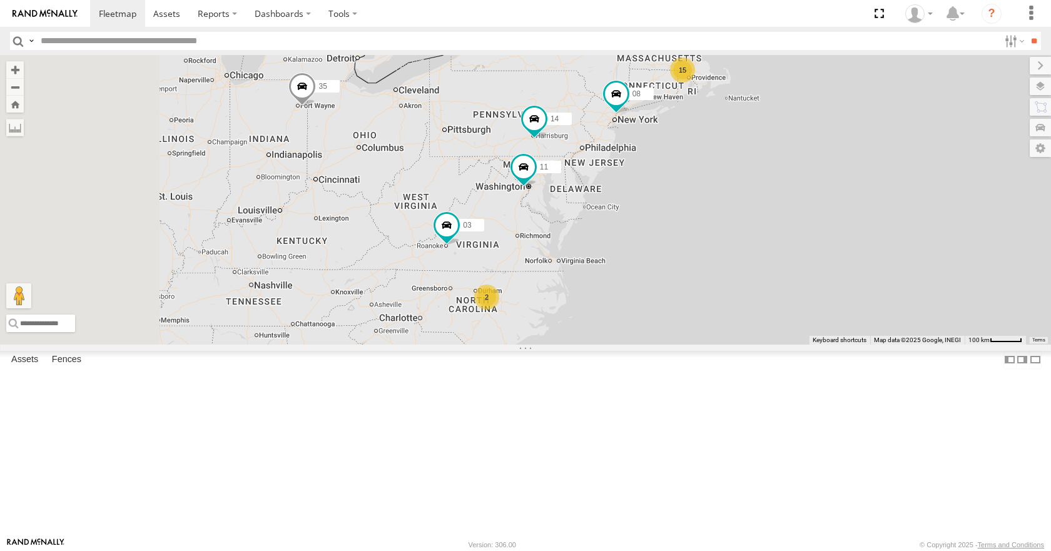
drag, startPoint x: 724, startPoint y: 145, endPoint x: 760, endPoint y: 151, distance: 35.5
click at [760, 151] on div "35 14 08 11 03 15 2" at bounding box center [525, 199] width 1051 height 289
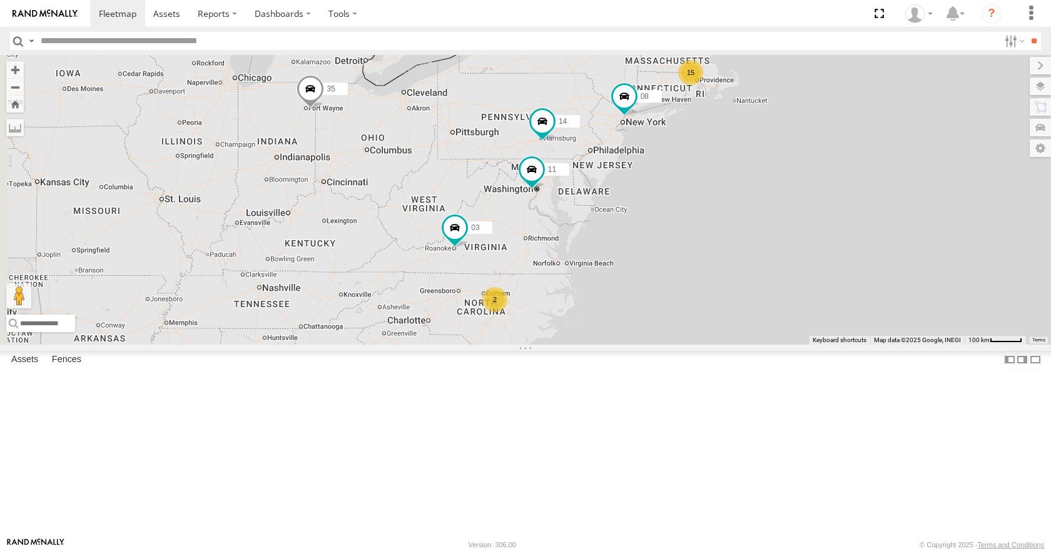
drag, startPoint x: 723, startPoint y: 151, endPoint x: 734, endPoint y: 155, distance: 11.9
click at [734, 155] on div "35 14 08 11 03 15 2" at bounding box center [525, 199] width 1051 height 289
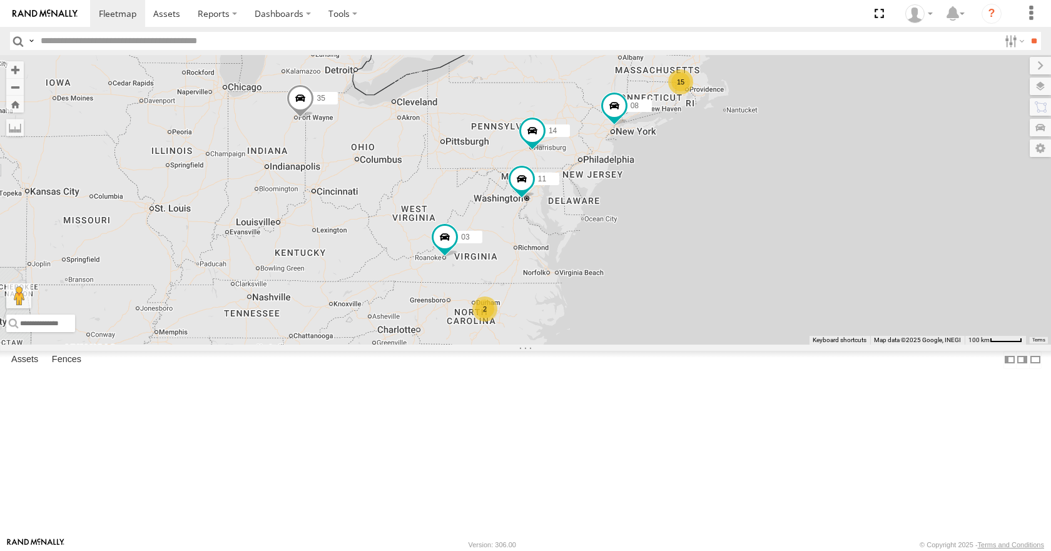
drag, startPoint x: 724, startPoint y: 124, endPoint x: 706, endPoint y: 135, distance: 21.4
click at [706, 135] on div "35 14 08 11 03 15 2" at bounding box center [525, 199] width 1051 height 289
drag, startPoint x: 696, startPoint y: 166, endPoint x: 681, endPoint y: 186, distance: 24.1
click at [681, 186] on div "35 14 08 11 03 15 2" at bounding box center [525, 199] width 1051 height 289
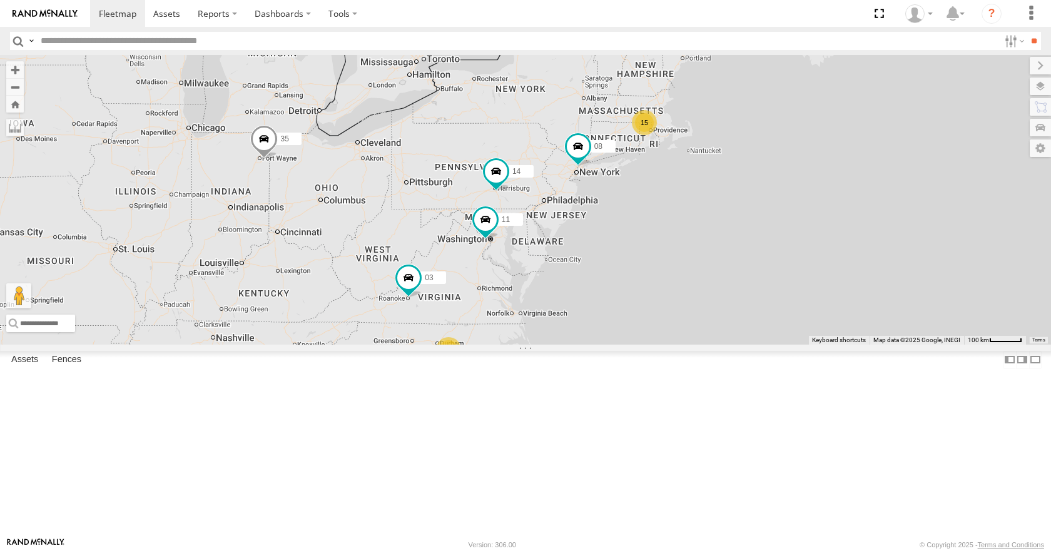
drag, startPoint x: 708, startPoint y: 136, endPoint x: 687, endPoint y: 163, distance: 33.4
click at [687, 163] on div "35 14 08 11 03 15 2" at bounding box center [525, 199] width 1051 height 289
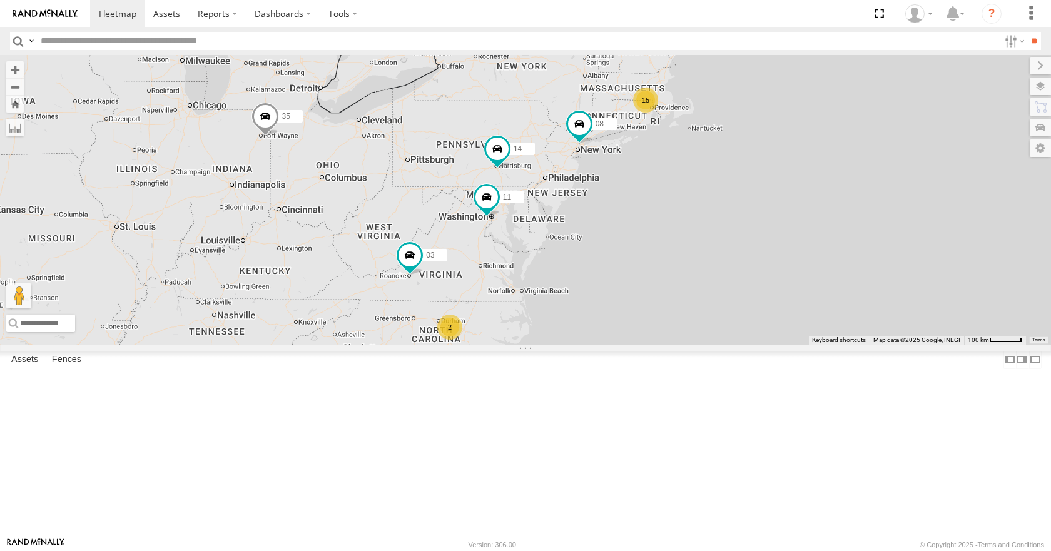
drag, startPoint x: 676, startPoint y: 196, endPoint x: 678, endPoint y: 173, distance: 23.3
click at [678, 173] on div "35 14 08 11 03 15 2" at bounding box center [525, 199] width 1051 height 289
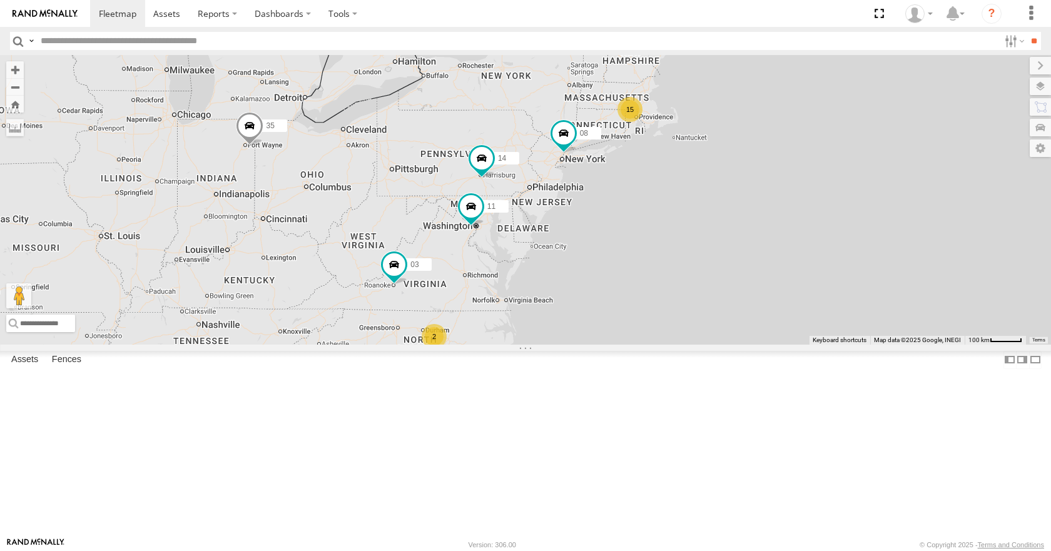
drag, startPoint x: 681, startPoint y: 196, endPoint x: 664, endPoint y: 206, distance: 19.3
click at [664, 206] on div "35 14 08 11 03 15 2" at bounding box center [525, 199] width 1051 height 289
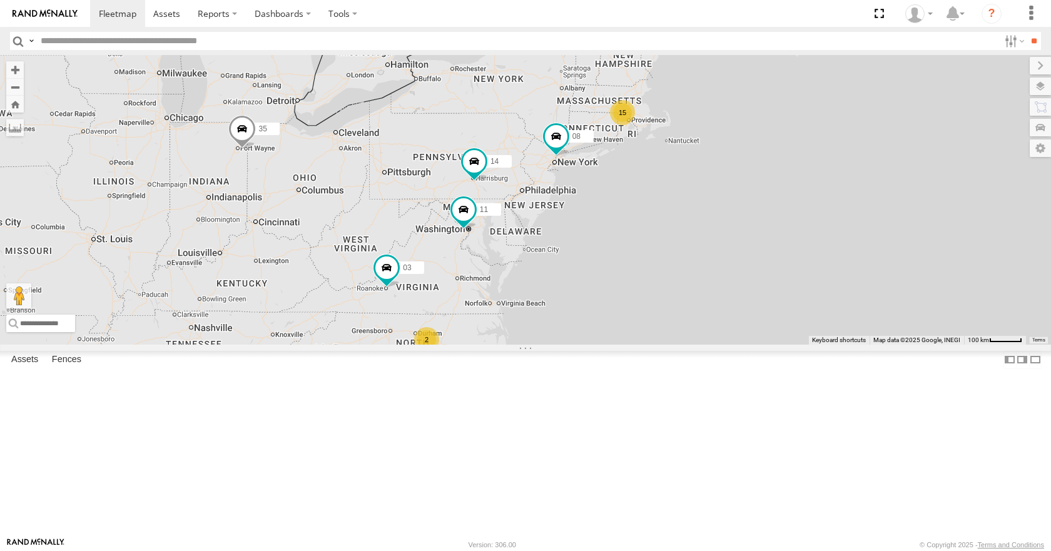
drag, startPoint x: 659, startPoint y: 169, endPoint x: 649, endPoint y: 173, distance: 10.7
click at [649, 173] on div "35 14 08 11 03 15 2" at bounding box center [525, 199] width 1051 height 289
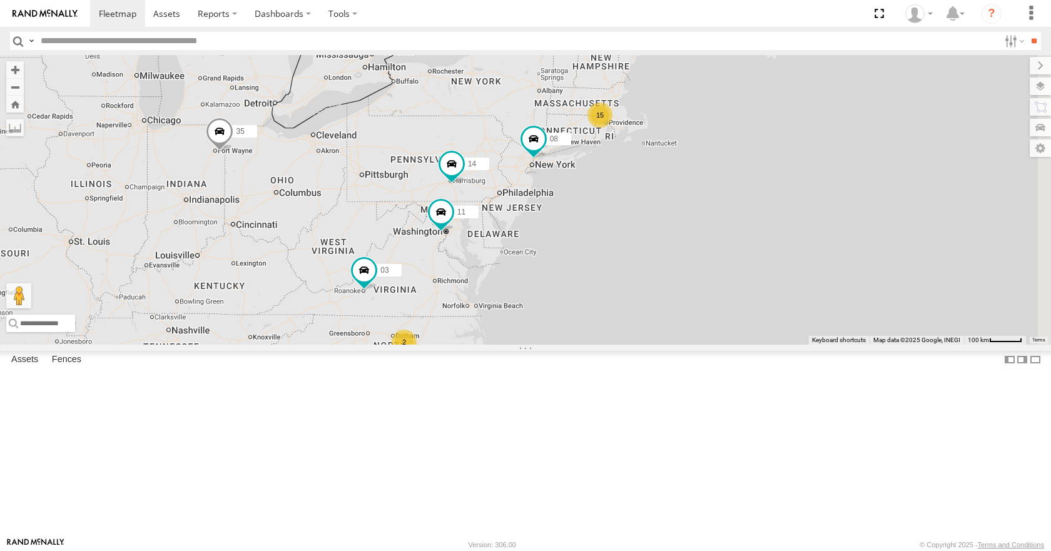
drag, startPoint x: 654, startPoint y: 175, endPoint x: 623, endPoint y: 180, distance: 32.3
click at [623, 180] on div "35 14 08 11 03 15 2" at bounding box center [525, 199] width 1051 height 289
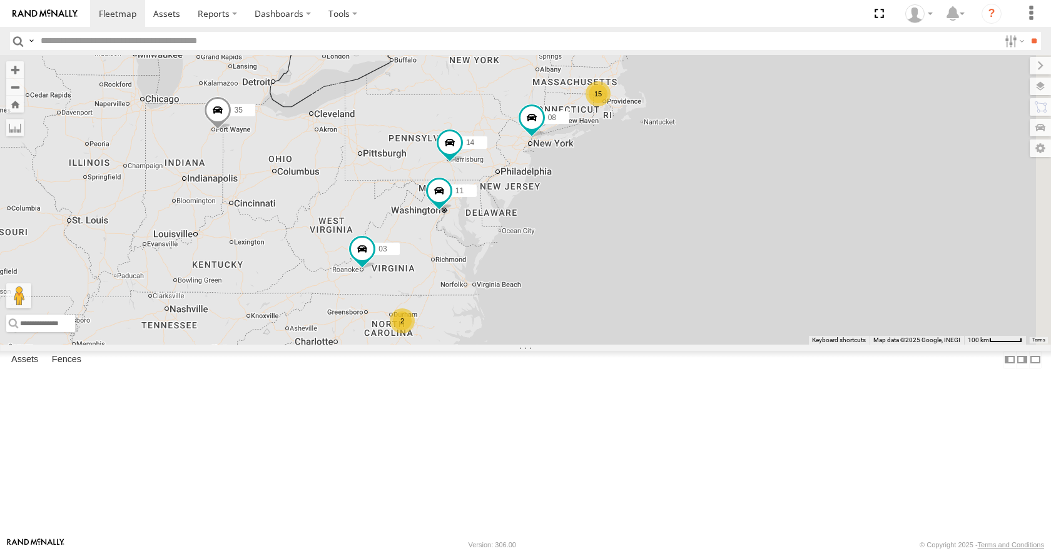
drag, startPoint x: 624, startPoint y: 177, endPoint x: 629, endPoint y: 156, distance: 21.7
click at [629, 156] on div "35 14 08 11 03 15 2" at bounding box center [525, 199] width 1051 height 289
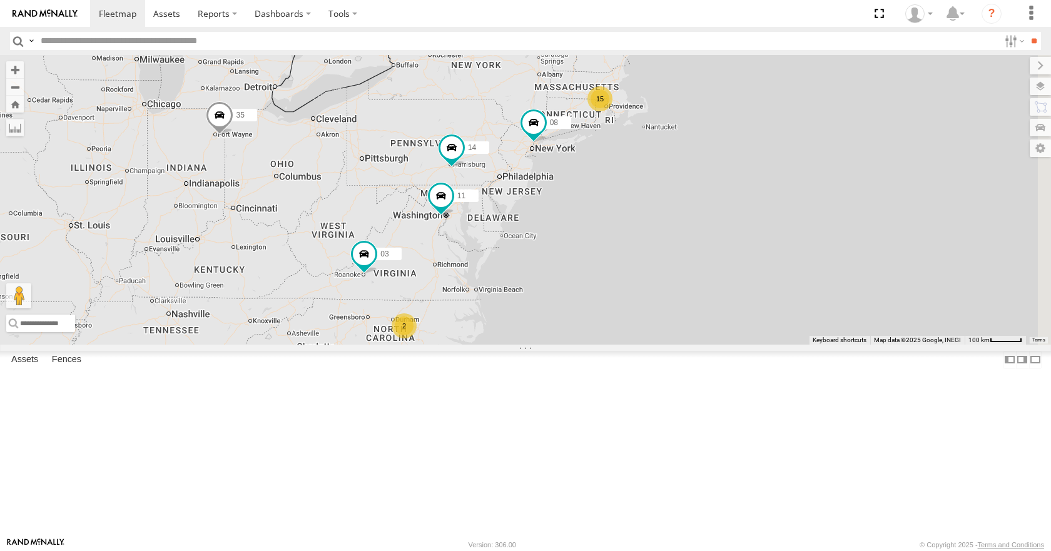
drag, startPoint x: 756, startPoint y: 133, endPoint x: 759, endPoint y: 141, distance: 8.7
click at [759, 141] on div "35 14 08 11 03 15 2" at bounding box center [525, 199] width 1051 height 289
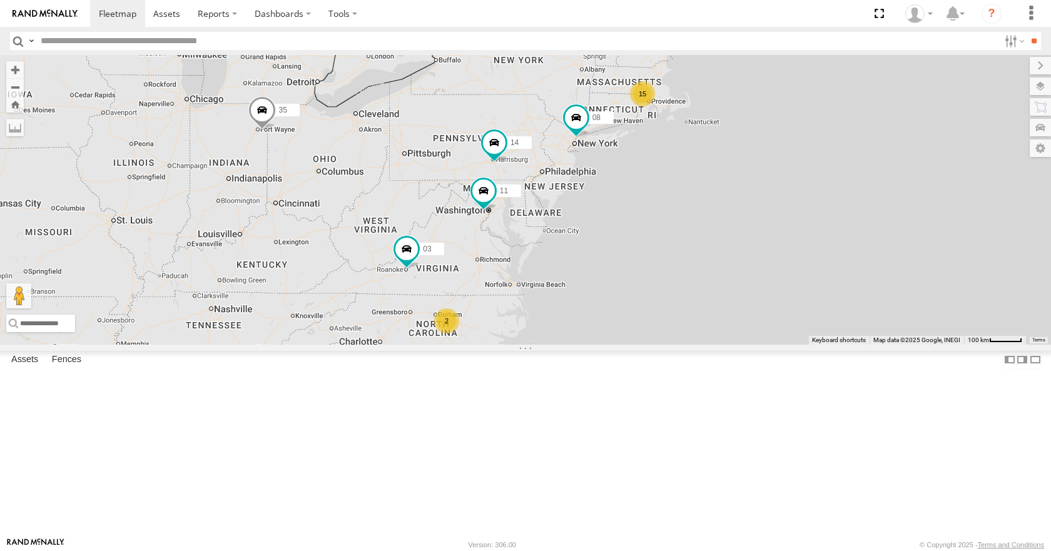
drag, startPoint x: 759, startPoint y: 143, endPoint x: 803, endPoint y: 136, distance: 45.0
click at [803, 136] on div "35 14 08 11 03 15 2" at bounding box center [525, 199] width 1051 height 289
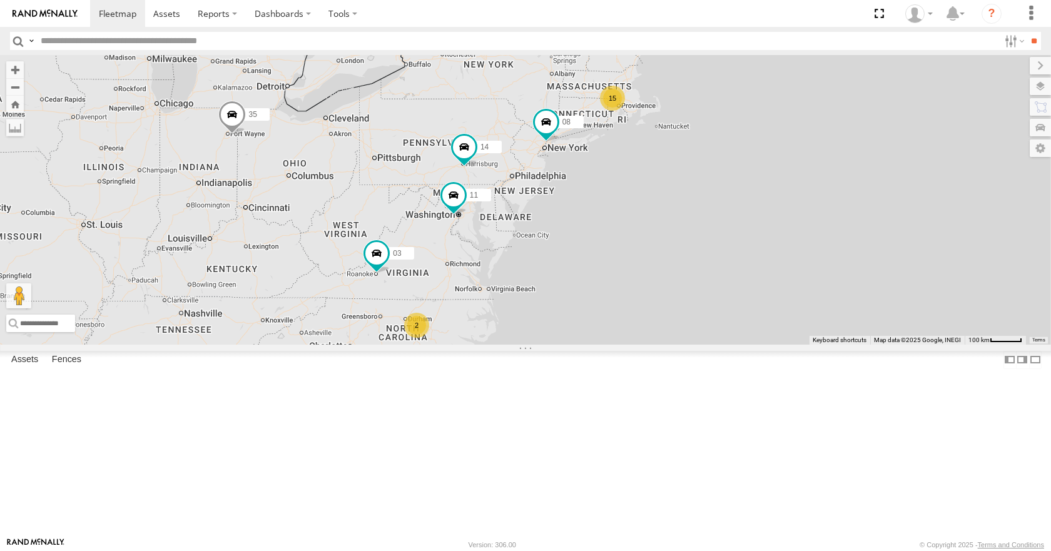
drag, startPoint x: 800, startPoint y: 135, endPoint x: 768, endPoint y: 140, distance: 31.6
click at [768, 140] on div "35 14 08 11 03 15 2" at bounding box center [525, 199] width 1051 height 289
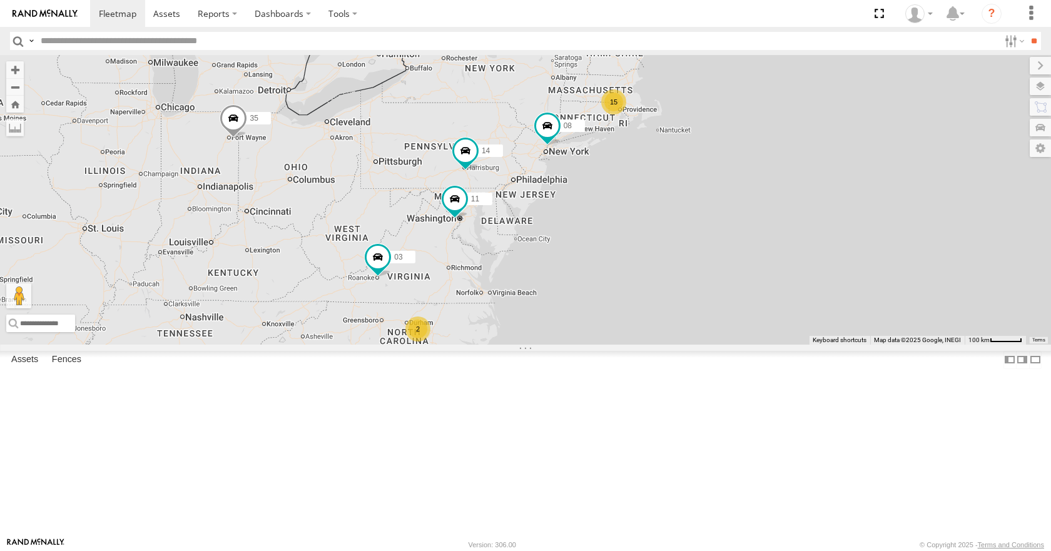
drag, startPoint x: 732, startPoint y: 101, endPoint x: 734, endPoint y: 111, distance: 10.9
click at [734, 111] on div "35 14 08 11 03 15 2" at bounding box center [525, 199] width 1051 height 289
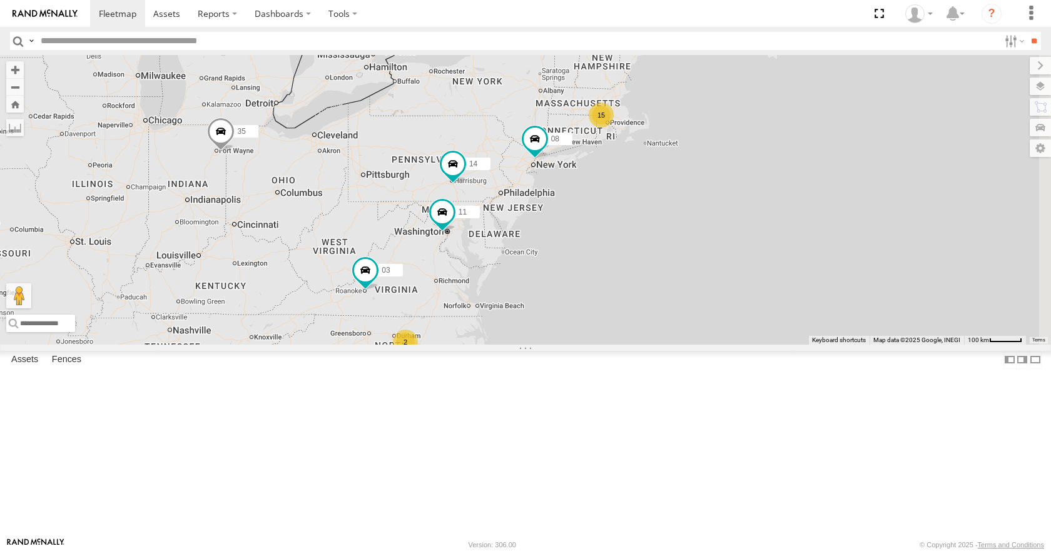
drag, startPoint x: 844, startPoint y: 87, endPoint x: 830, endPoint y: 93, distance: 15.5
click at [830, 93] on div "35 14 08 11 03 15 2" at bounding box center [525, 199] width 1051 height 289
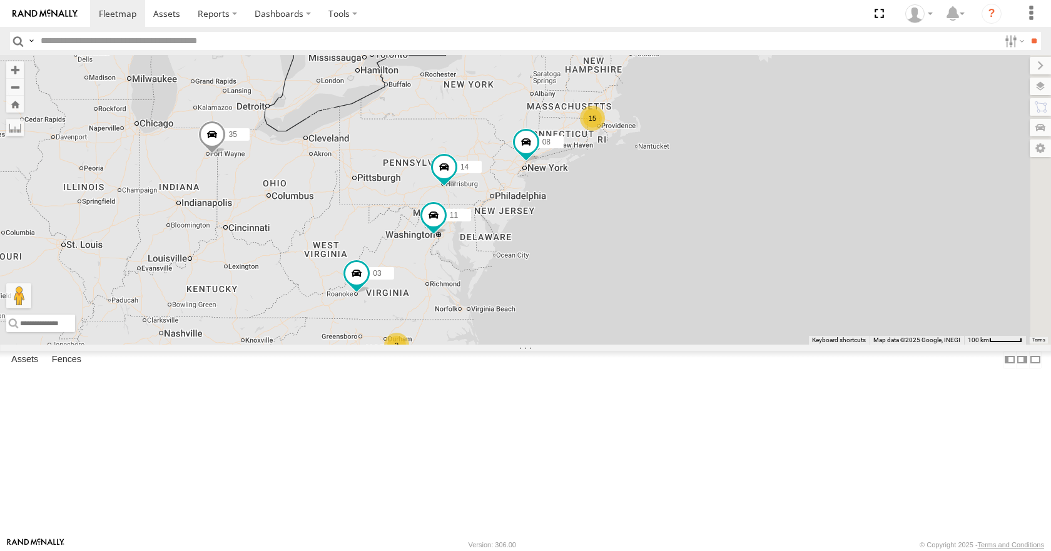
drag, startPoint x: 808, startPoint y: 146, endPoint x: 801, endPoint y: 150, distance: 7.0
click at [801, 150] on div "35 14 08 11 03 15 2" at bounding box center [525, 199] width 1051 height 289
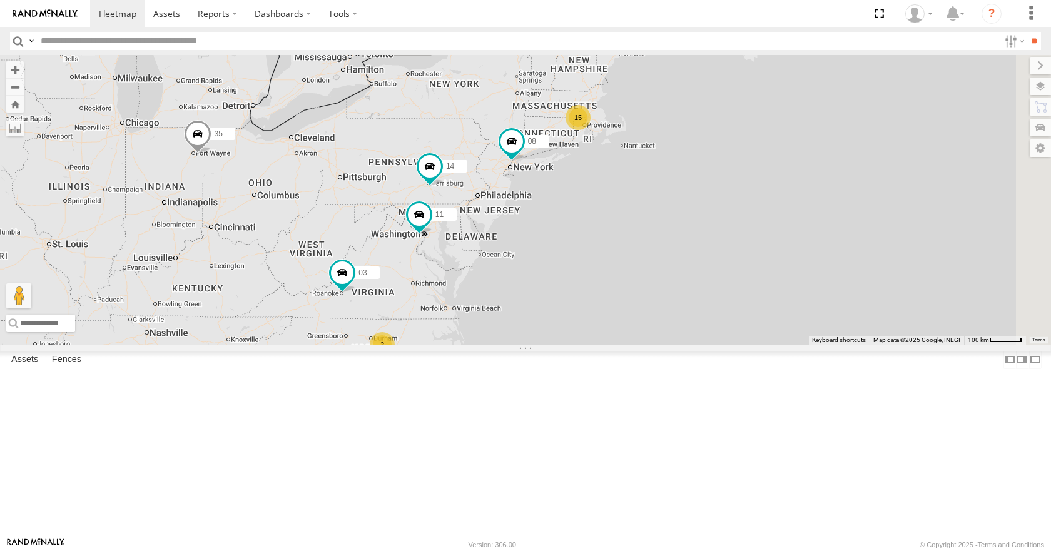
drag, startPoint x: 748, startPoint y: 165, endPoint x: 736, endPoint y: 160, distance: 12.1
click at [736, 160] on div "35 14 08 11 03 15 2" at bounding box center [525, 199] width 1051 height 289
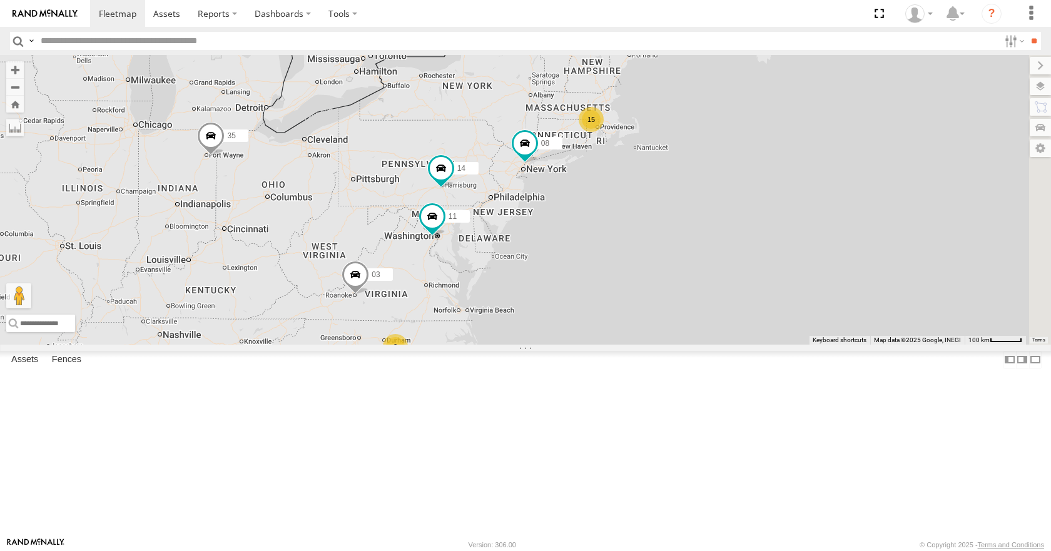
drag, startPoint x: 850, startPoint y: 161, endPoint x: 724, endPoint y: 187, distance: 128.3
click at [724, 187] on div "15 35 14 08 11 2 03" at bounding box center [525, 199] width 1051 height 289
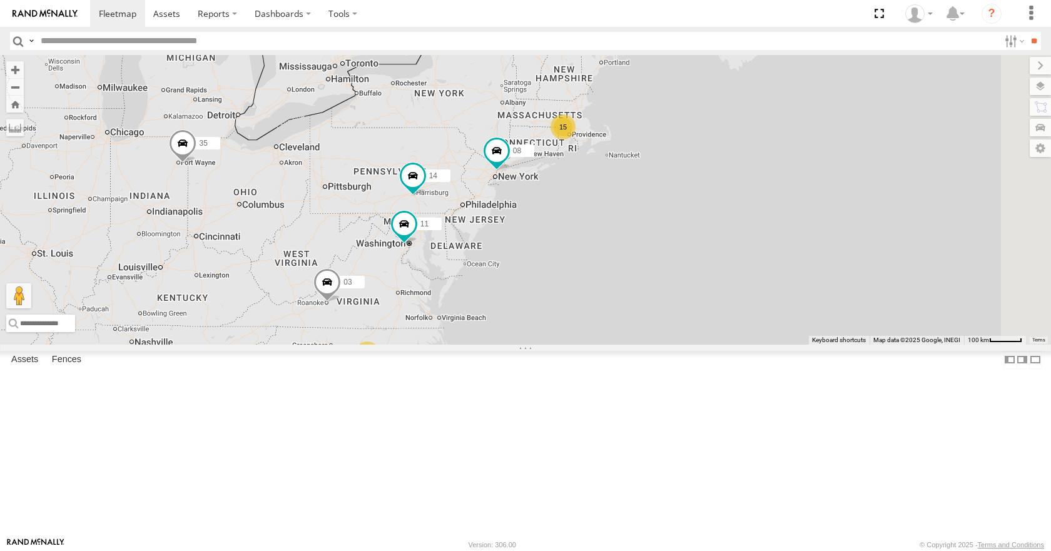
drag, startPoint x: 751, startPoint y: 144, endPoint x: 723, endPoint y: 151, distance: 29.1
click at [723, 151] on div "15 35 14 08 11 2 03" at bounding box center [525, 199] width 1051 height 289
drag, startPoint x: 776, startPoint y: 143, endPoint x: 781, endPoint y: 157, distance: 15.0
click at [781, 157] on div "15 35 14 08 11 2 03" at bounding box center [525, 199] width 1051 height 289
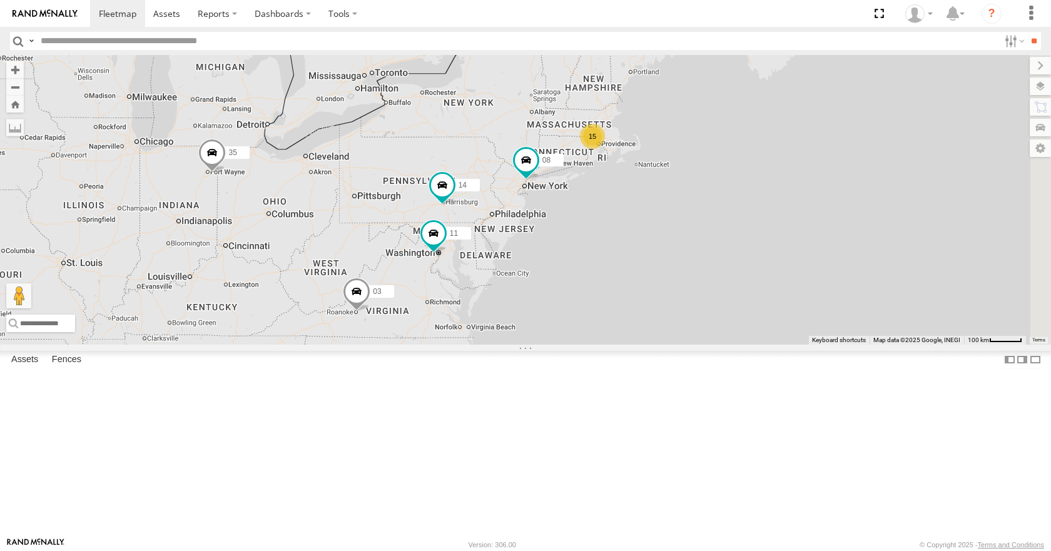
drag, startPoint x: 794, startPoint y: 101, endPoint x: 825, endPoint y: 96, distance: 31.7
click at [825, 96] on div "15 35 14 08 11 2 03" at bounding box center [525, 199] width 1051 height 289
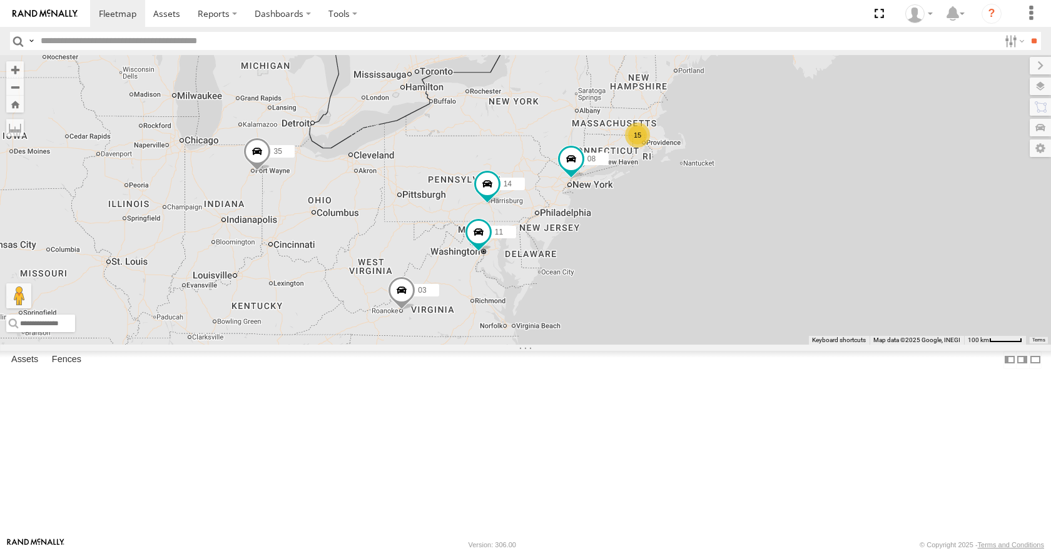
drag, startPoint x: 726, startPoint y: 121, endPoint x: 774, endPoint y: 120, distance: 48.2
click at [774, 120] on div "15 35 14 08 11 2 03" at bounding box center [525, 199] width 1051 height 289
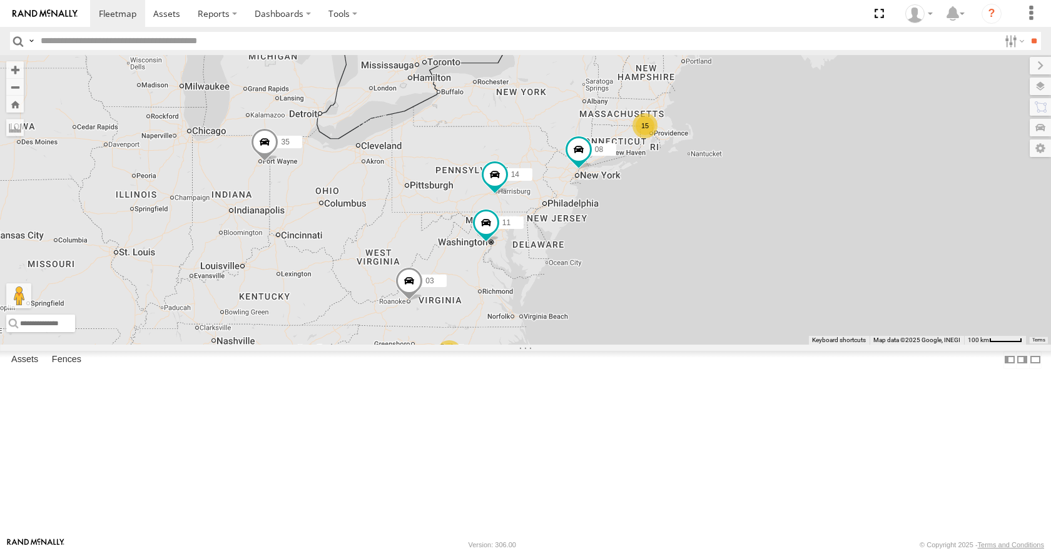
drag, startPoint x: 811, startPoint y: 157, endPoint x: 806, endPoint y: 148, distance: 10.6
click at [806, 148] on div "15 35 14 08 11 2 03" at bounding box center [525, 199] width 1051 height 289
drag, startPoint x: 804, startPoint y: 185, endPoint x: 818, endPoint y: 185, distance: 14.4
click at [818, 185] on div "15 35 14 08 11 2 03" at bounding box center [525, 199] width 1051 height 289
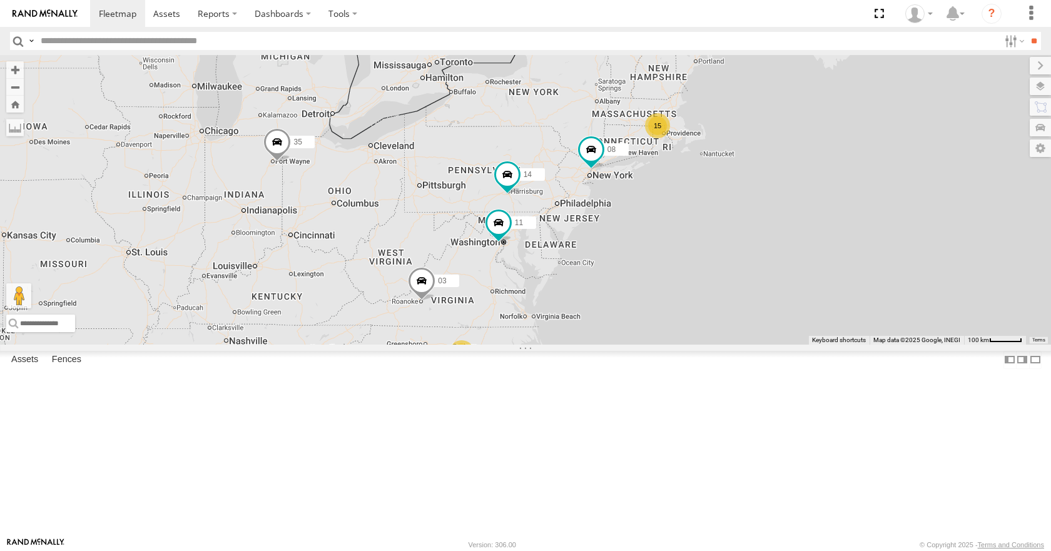
drag, startPoint x: 764, startPoint y: 163, endPoint x: 748, endPoint y: 166, distance: 16.7
click at [748, 166] on div "15 35 14 08 11 2 03" at bounding box center [525, 199] width 1051 height 289
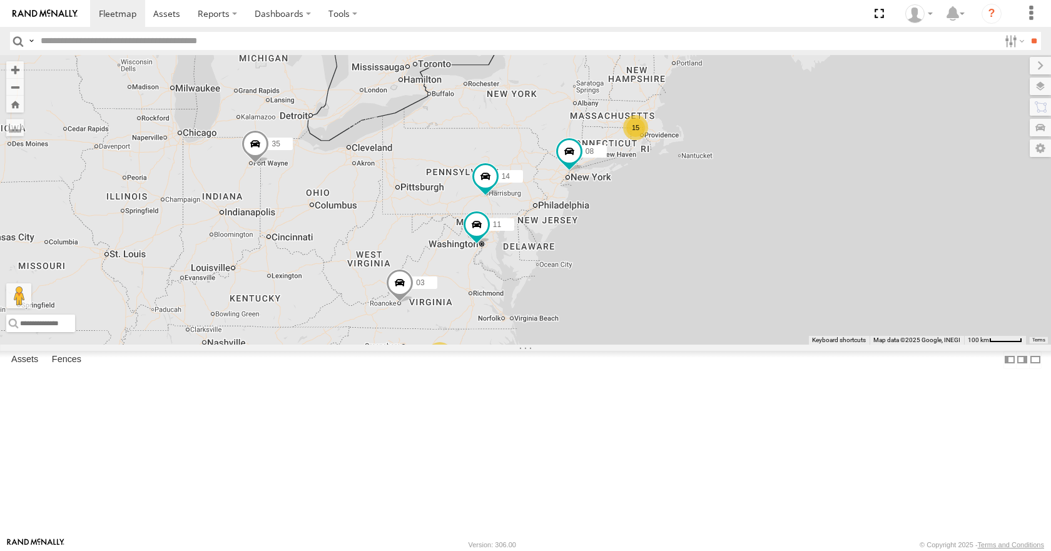
drag, startPoint x: 746, startPoint y: 202, endPoint x: 740, endPoint y: 199, distance: 7.0
click at [740, 199] on div "15 35 14 08 11 2 03" at bounding box center [525, 199] width 1051 height 289
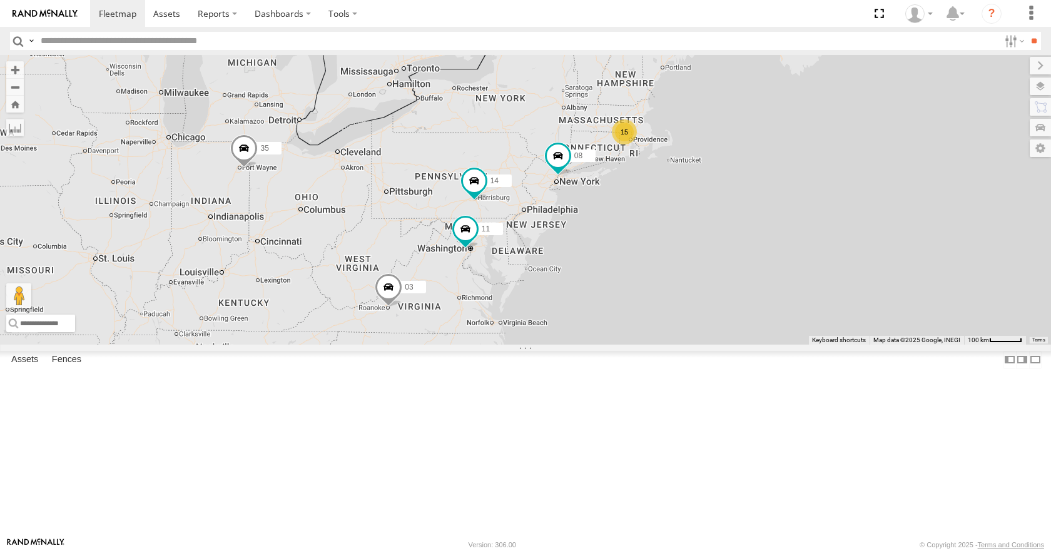
drag, startPoint x: 746, startPoint y: 188, endPoint x: 733, endPoint y: 193, distance: 14.6
click at [733, 193] on div "15 35 14 08 11 2 03" at bounding box center [525, 199] width 1051 height 289
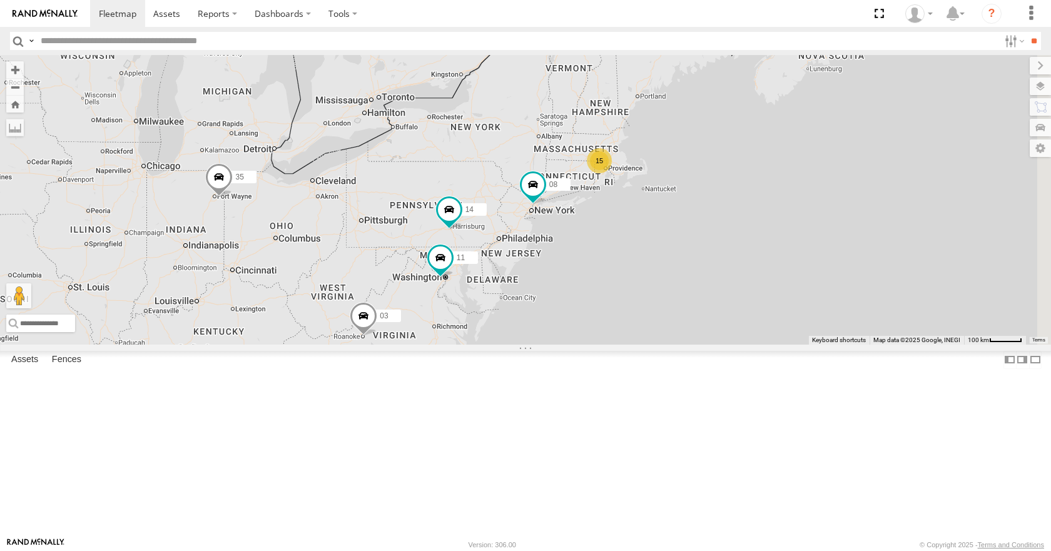
drag, startPoint x: 739, startPoint y: 176, endPoint x: 713, endPoint y: 209, distance: 41.8
click at [713, 209] on div "15 35 14 08 11 2 03" at bounding box center [525, 199] width 1051 height 289
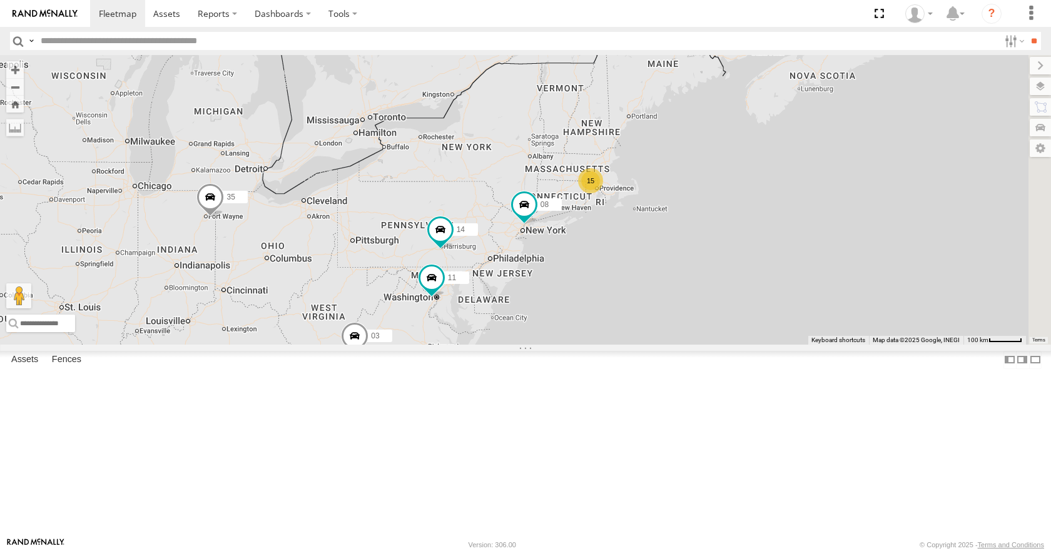
drag, startPoint x: 771, startPoint y: 194, endPoint x: 764, endPoint y: 214, distance: 21.4
click at [764, 214] on div "15 35 14 08 11 2 03" at bounding box center [525, 199] width 1051 height 289
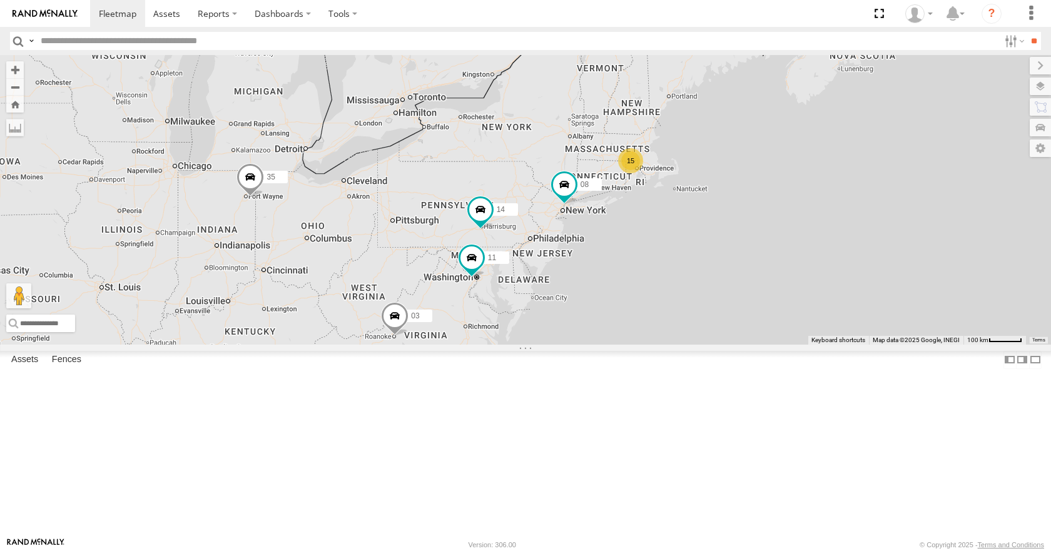
drag, startPoint x: 808, startPoint y: 201, endPoint x: 853, endPoint y: 177, distance: 51.2
click at [853, 177] on div "15 35 14 08 11 2 03" at bounding box center [525, 199] width 1051 height 289
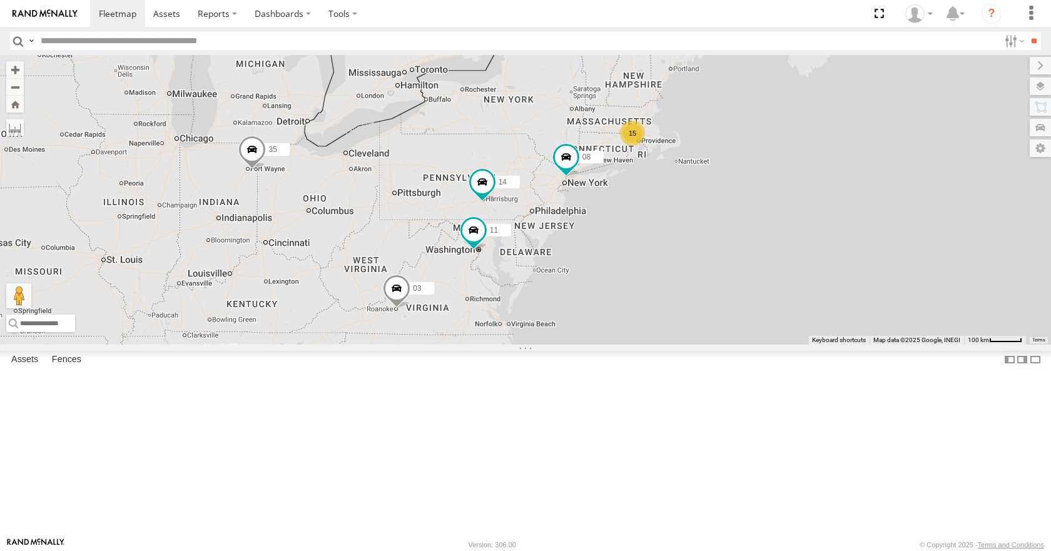
drag, startPoint x: 838, startPoint y: 214, endPoint x: 839, endPoint y: 185, distance: 29.4
click at [839, 185] on div "15 35 14 08 11 2 03" at bounding box center [525, 199] width 1051 height 289
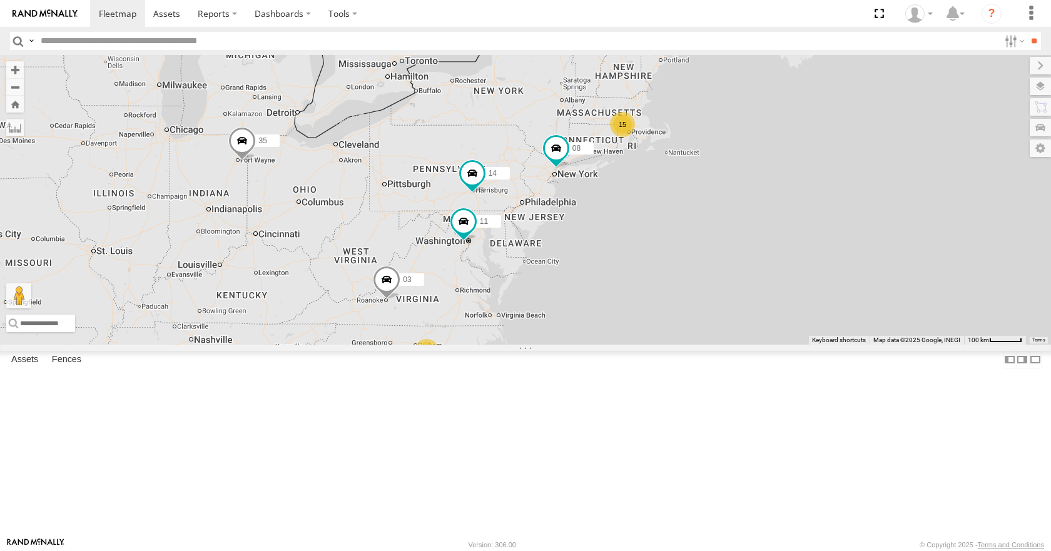
drag, startPoint x: 848, startPoint y: 243, endPoint x: 833, endPoint y: 233, distance: 18.4
click at [833, 233] on div "15 35 14 08 11 2 03" at bounding box center [525, 199] width 1051 height 289
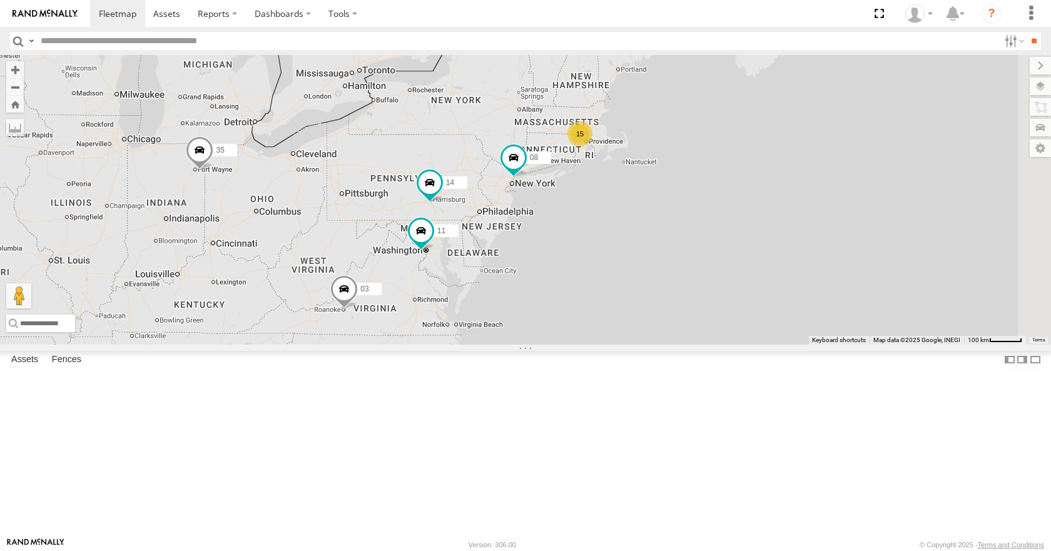
drag, startPoint x: 842, startPoint y: 258, endPoint x: 806, endPoint y: 271, distance: 38.4
click at [806, 271] on div "15 35 14 08 11 2 03" at bounding box center [525, 199] width 1051 height 289
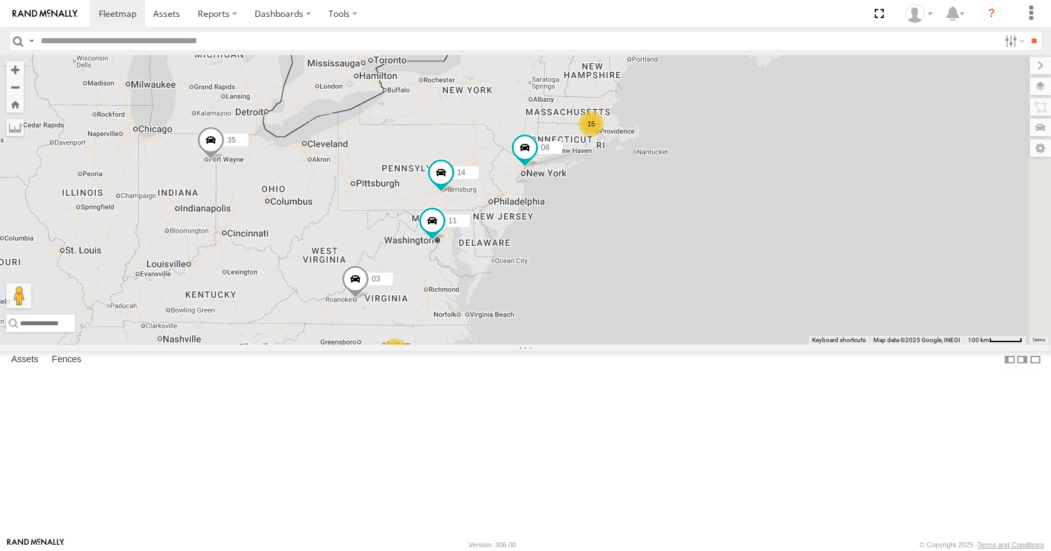
drag, startPoint x: 794, startPoint y: 243, endPoint x: 808, endPoint y: 233, distance: 17.9
click at [808, 233] on div "15 35 14 08 11 2 03" at bounding box center [525, 199] width 1051 height 289
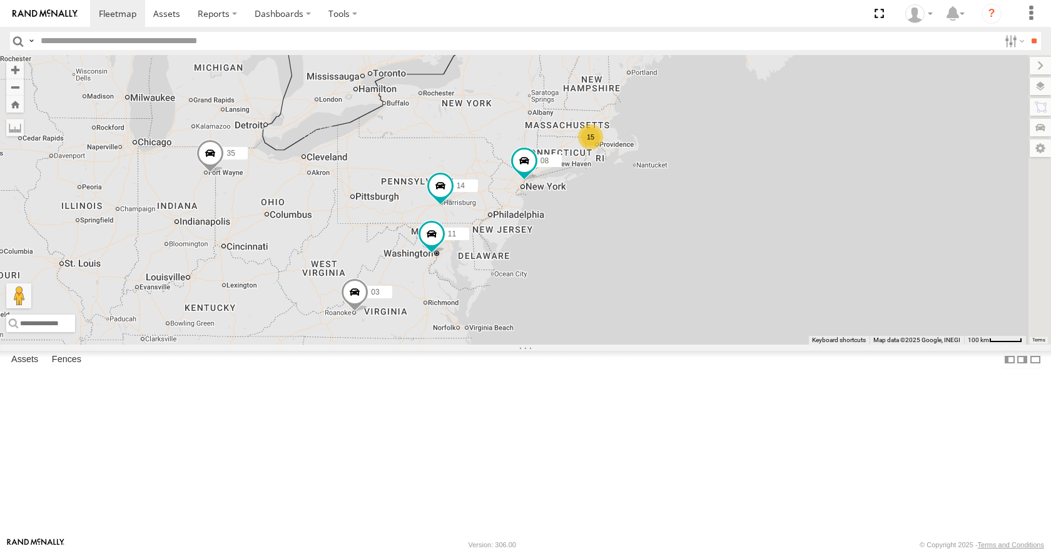
drag, startPoint x: 806, startPoint y: 250, endPoint x: 802, endPoint y: 262, distance: 11.9
click at [801, 268] on div "15 35 14 08 11 2 03" at bounding box center [525, 199] width 1051 height 289
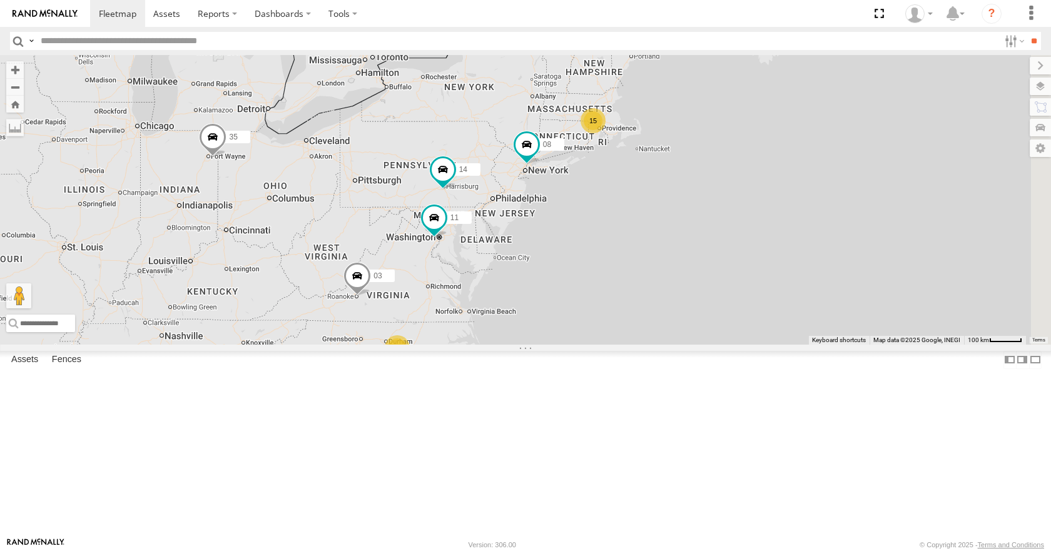
drag, startPoint x: 805, startPoint y: 256, endPoint x: 809, endPoint y: 238, distance: 18.5
click at [809, 238] on div "15 35 14 08 11 2 03" at bounding box center [525, 199] width 1051 height 289
drag, startPoint x: 811, startPoint y: 253, endPoint x: 790, endPoint y: 267, distance: 25.2
click at [790, 267] on div "15 35 14 08 11 2 03" at bounding box center [525, 199] width 1051 height 289
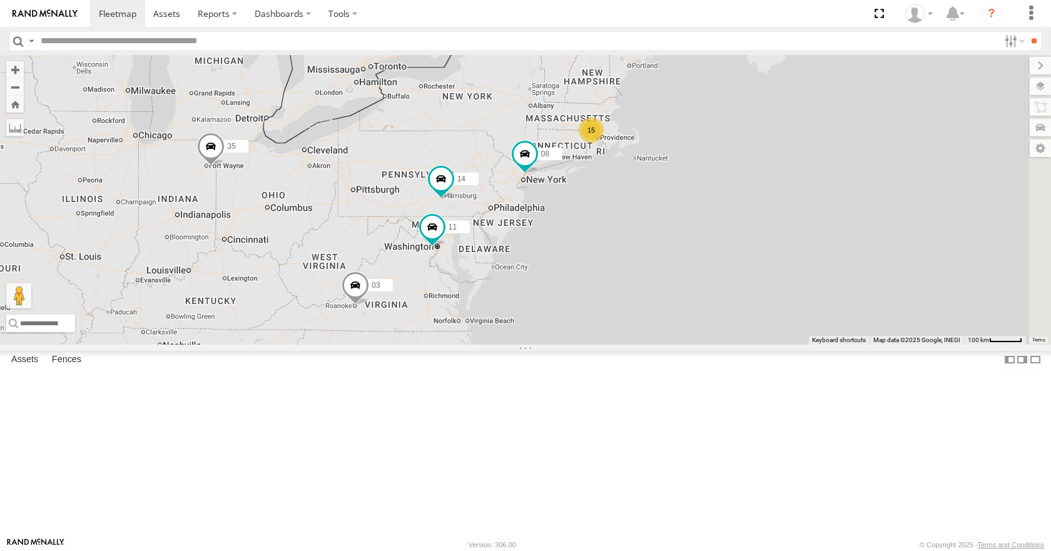
drag, startPoint x: 788, startPoint y: 245, endPoint x: 807, endPoint y: 238, distance: 20.2
click at [807, 238] on div "15 35 14 08 11 2 03" at bounding box center [525, 199] width 1051 height 289
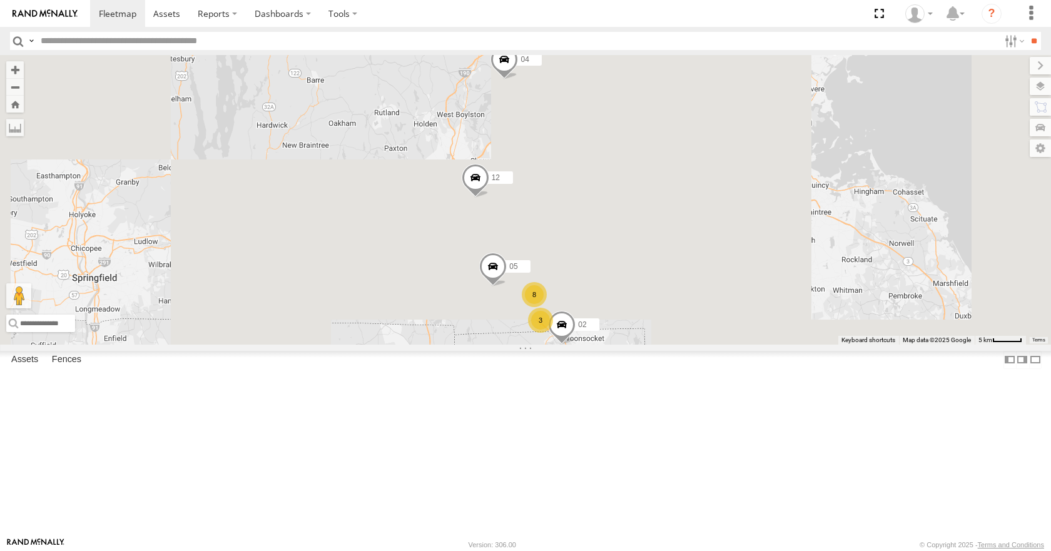
drag, startPoint x: 662, startPoint y: 153, endPoint x: 707, endPoint y: 300, distance: 153.8
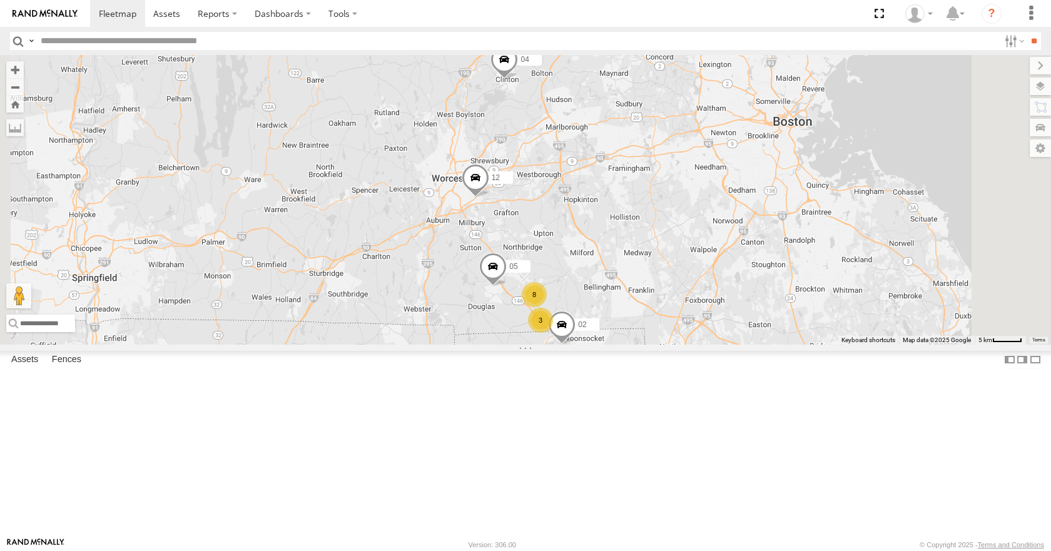
click at [707, 300] on div "35 14 08 11 03 04 12 05 3 8 02" at bounding box center [525, 199] width 1051 height 289
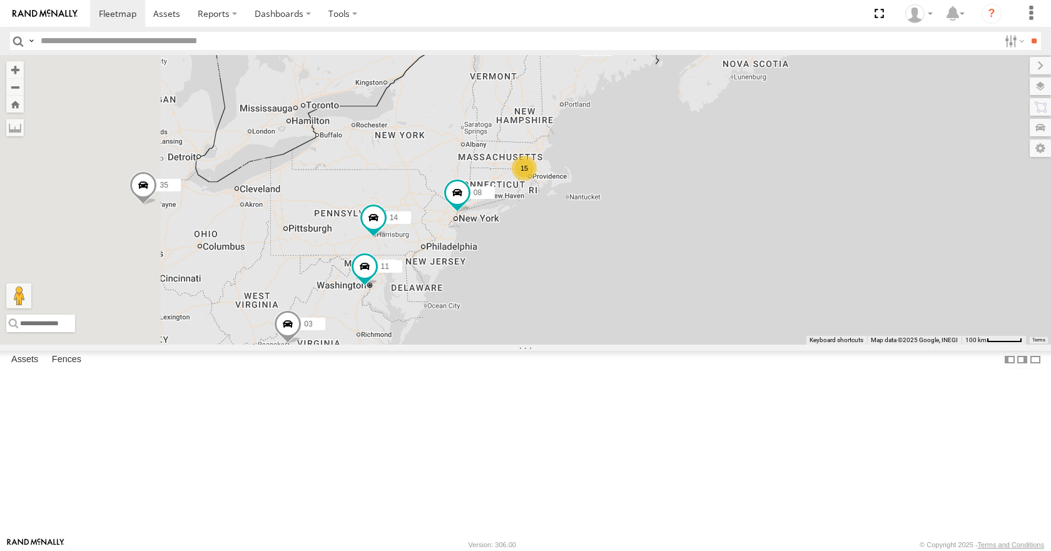
drag, startPoint x: 514, startPoint y: 342, endPoint x: 625, endPoint y: 178, distance: 197.7
click at [625, 178] on div "35 14 08 11 03 15" at bounding box center [525, 199] width 1051 height 289
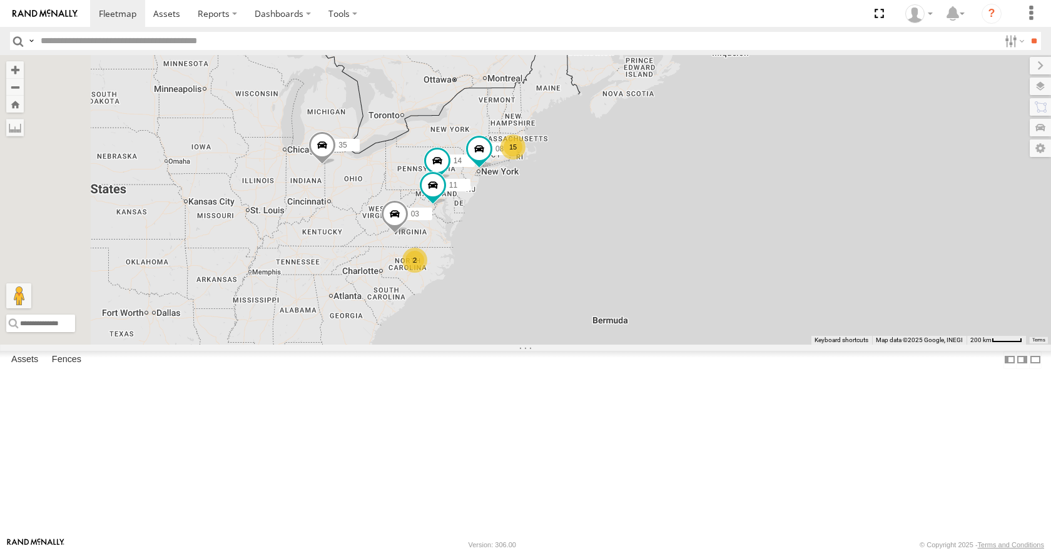
drag, startPoint x: 604, startPoint y: 233, endPoint x: 676, endPoint y: 209, distance: 75.4
click at [676, 209] on div "35 14 08 11 03 15 2" at bounding box center [525, 199] width 1051 height 289
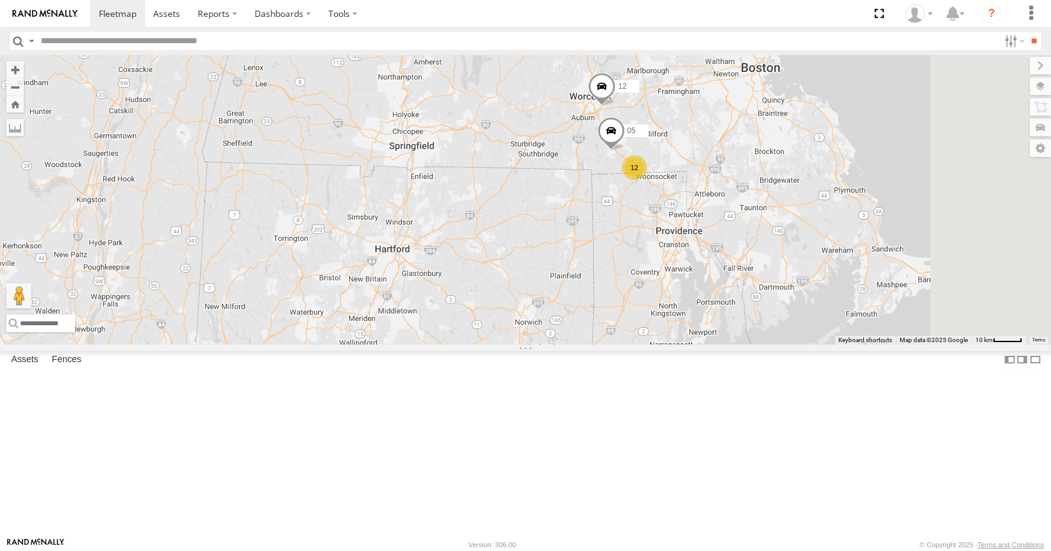
drag, startPoint x: 890, startPoint y: 163, endPoint x: 815, endPoint y: 216, distance: 92.0
click at [815, 216] on div "14 08 11 03 35 12 12 05 04" at bounding box center [525, 199] width 1051 height 289
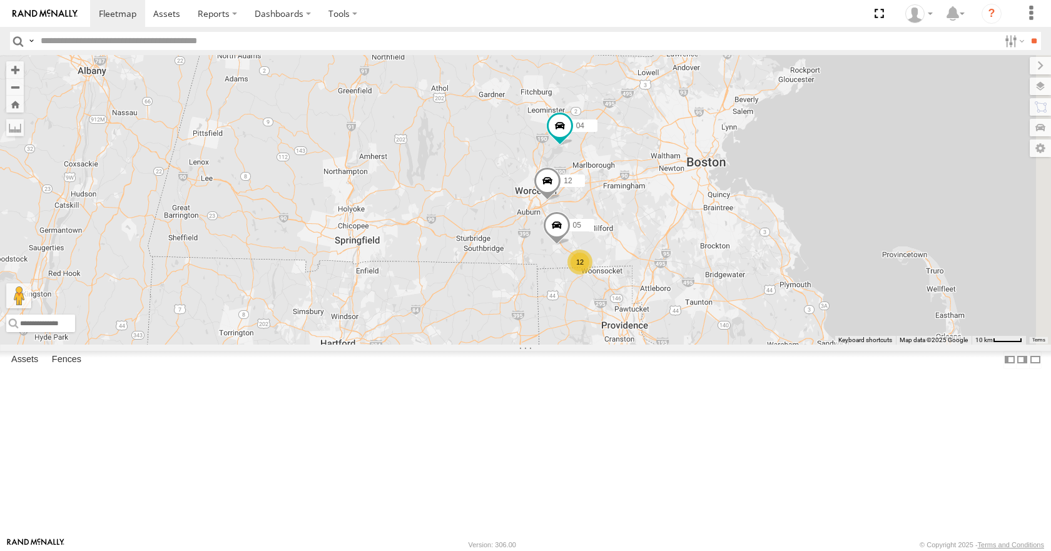
drag, startPoint x: 850, startPoint y: 133, endPoint x: 796, endPoint y: 230, distance: 110.4
click at [796, 230] on div "14 08 11 03 35 12 12 05 04" at bounding box center [525, 199] width 1051 height 289
drag, startPoint x: 797, startPoint y: 256, endPoint x: 759, endPoint y: 280, distance: 45.0
click at [759, 280] on div "14 08 11 03 35 12 12 05 04" at bounding box center [525, 199] width 1051 height 289
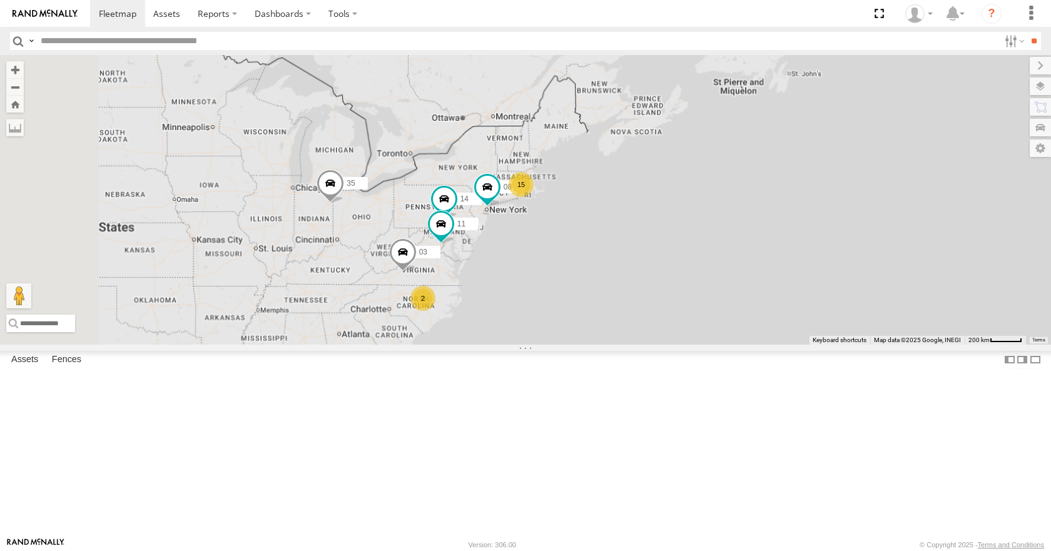
drag, startPoint x: 662, startPoint y: 386, endPoint x: 676, endPoint y: 316, distance: 71.5
click at [676, 316] on div "14 08 11 03 35 15 2" at bounding box center [525, 199] width 1051 height 289
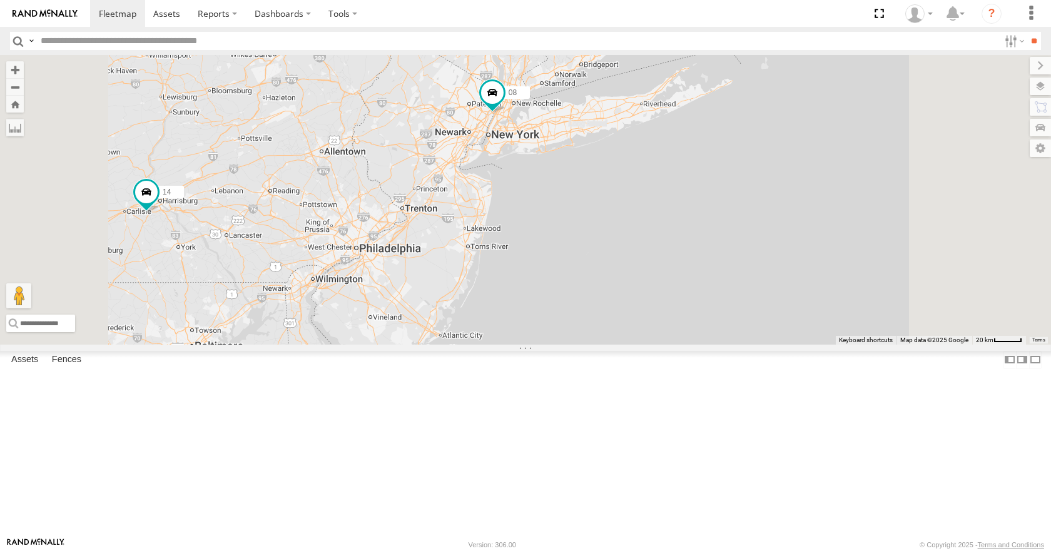
drag, startPoint x: 622, startPoint y: 257, endPoint x: 631, endPoint y: 318, distance: 61.9
click at [631, 318] on div "14 08 11 03 35 04" at bounding box center [525, 199] width 1051 height 289
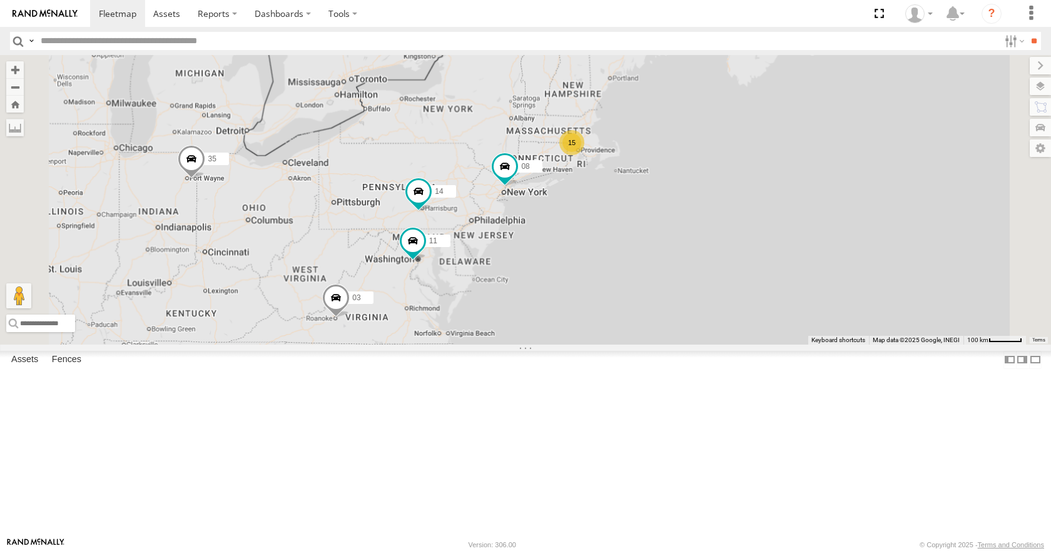
drag, startPoint x: 597, startPoint y: 241, endPoint x: 622, endPoint y: 218, distance: 33.6
click at [622, 218] on div "14 08 11 03 35 15 2" at bounding box center [525, 199] width 1051 height 289
drag, startPoint x: 614, startPoint y: 194, endPoint x: 602, endPoint y: 196, distance: 11.5
click at [602, 196] on div "14 08 11 03 35 15 2" at bounding box center [525, 199] width 1051 height 289
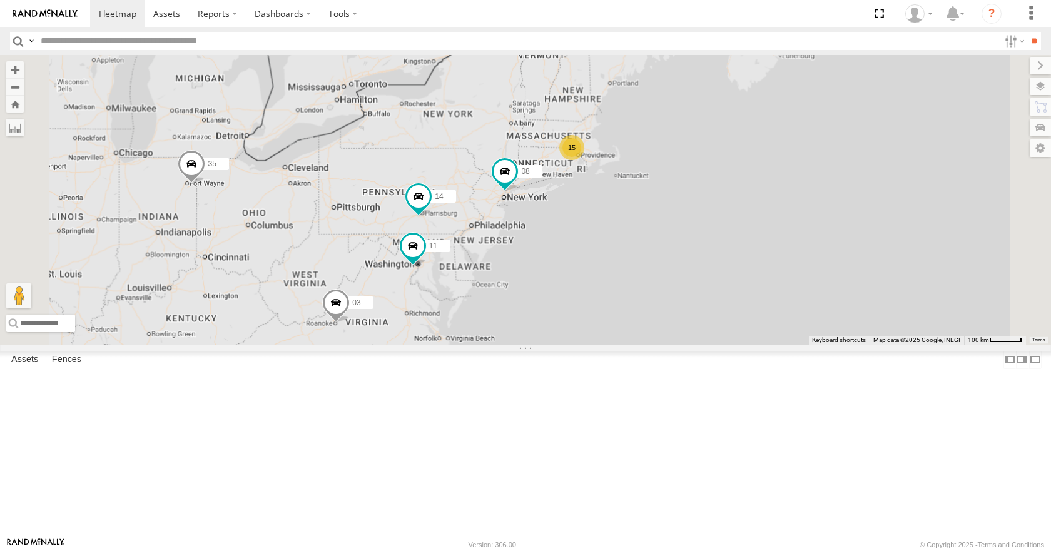
drag, startPoint x: 693, startPoint y: 138, endPoint x: 710, endPoint y: 139, distance: 17.6
click at [710, 139] on div "14 08 11 03 35 15 2" at bounding box center [525, 199] width 1051 height 289
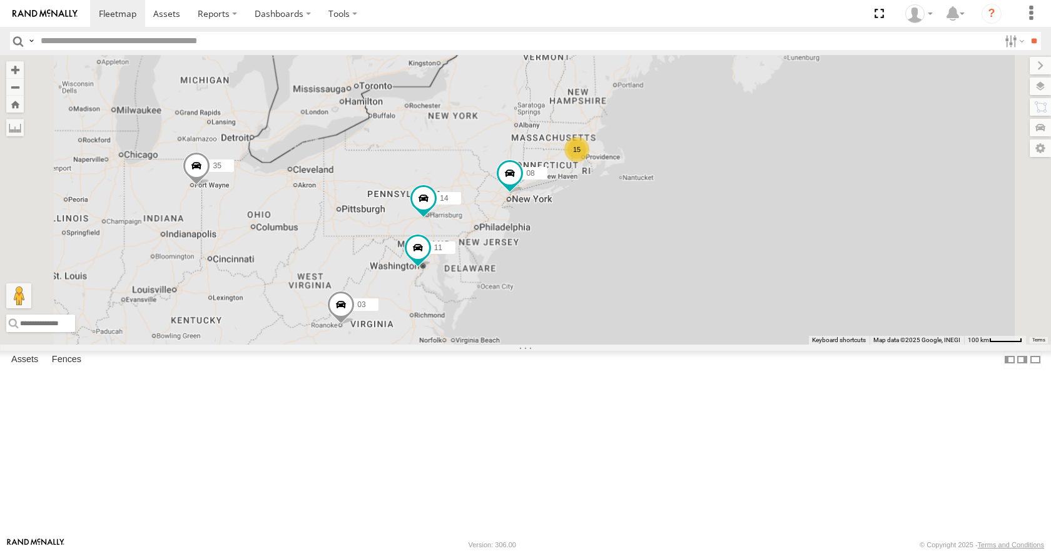
drag, startPoint x: 695, startPoint y: 136, endPoint x: 701, endPoint y: 138, distance: 6.5
click at [701, 138] on div "14 08 11 03 35 15 2" at bounding box center [525, 199] width 1051 height 289
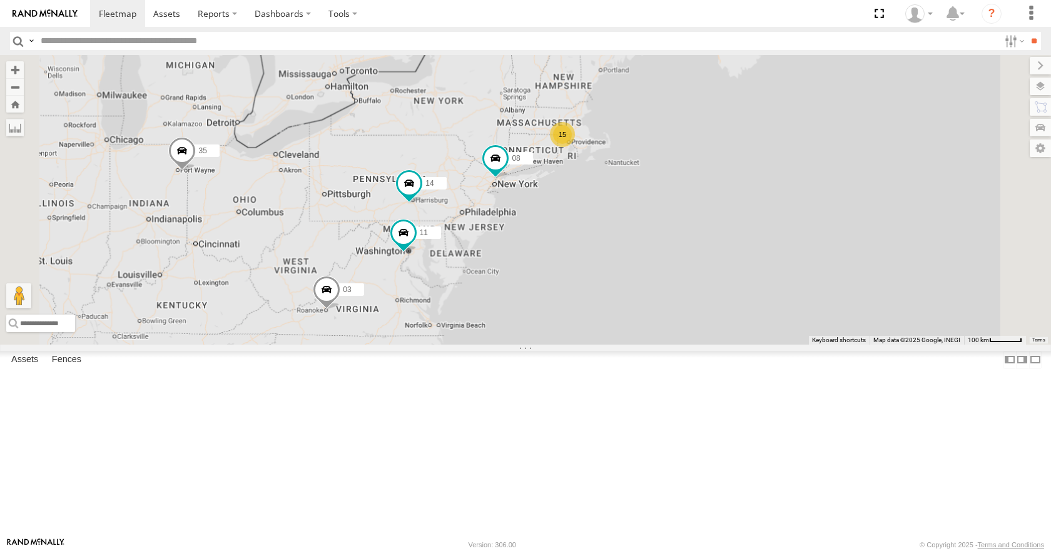
drag, startPoint x: 636, startPoint y: 265, endPoint x: 616, endPoint y: 245, distance: 28.3
click at [616, 245] on div "14 08 11 03 35 15 2" at bounding box center [525, 199] width 1051 height 289
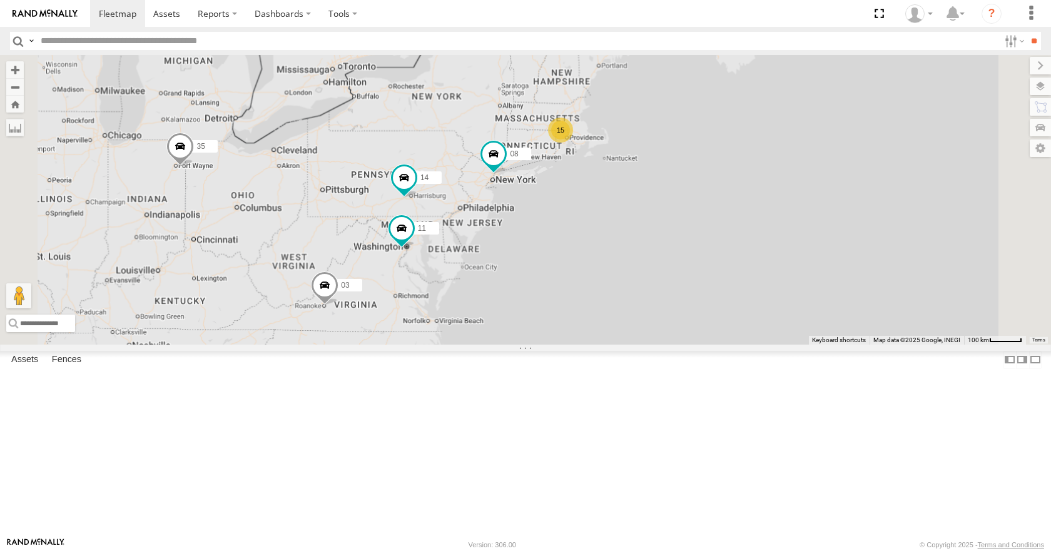
click at [631, 313] on div "35 14 08 11 03 15 2" at bounding box center [525, 199] width 1051 height 289
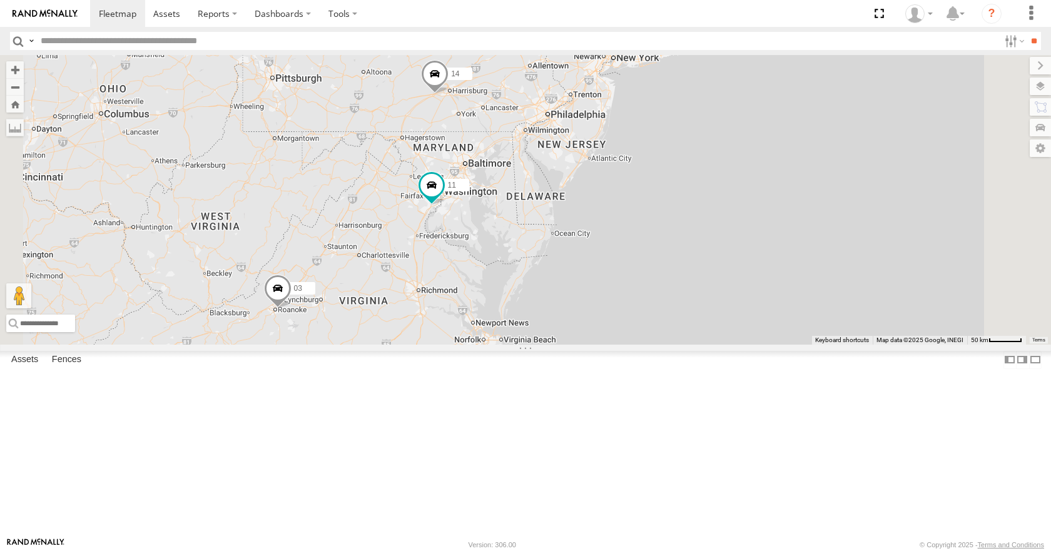
drag, startPoint x: 683, startPoint y: 250, endPoint x: 665, endPoint y: 325, distance: 77.2
click at [665, 325] on div "35 14 08 11 03 2" at bounding box center [525, 199] width 1051 height 289
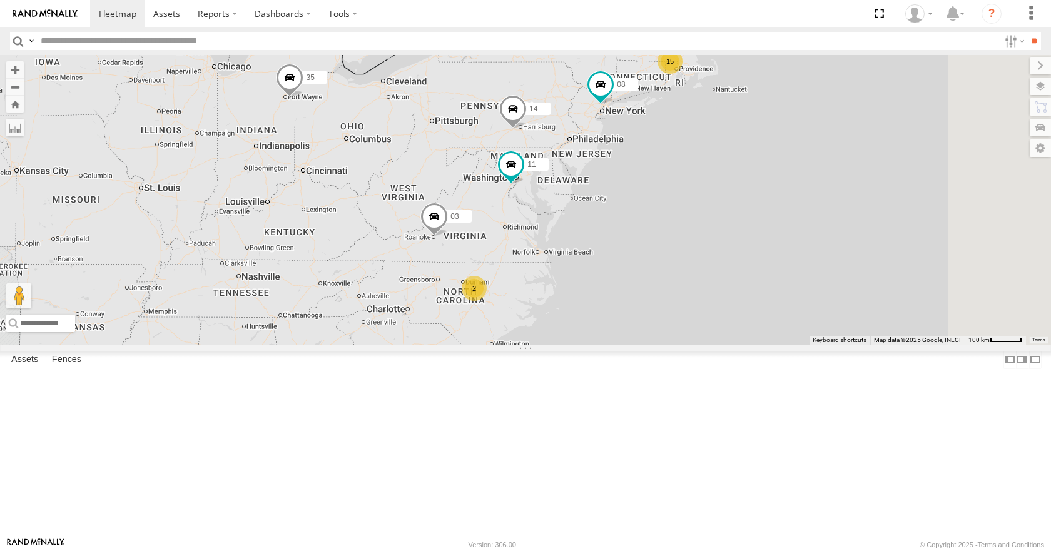
drag, startPoint x: 665, startPoint y: 325, endPoint x: 708, endPoint y: 292, distance: 54.4
click at [708, 292] on div "35 14 08 11 03 15 2" at bounding box center [525, 199] width 1051 height 289
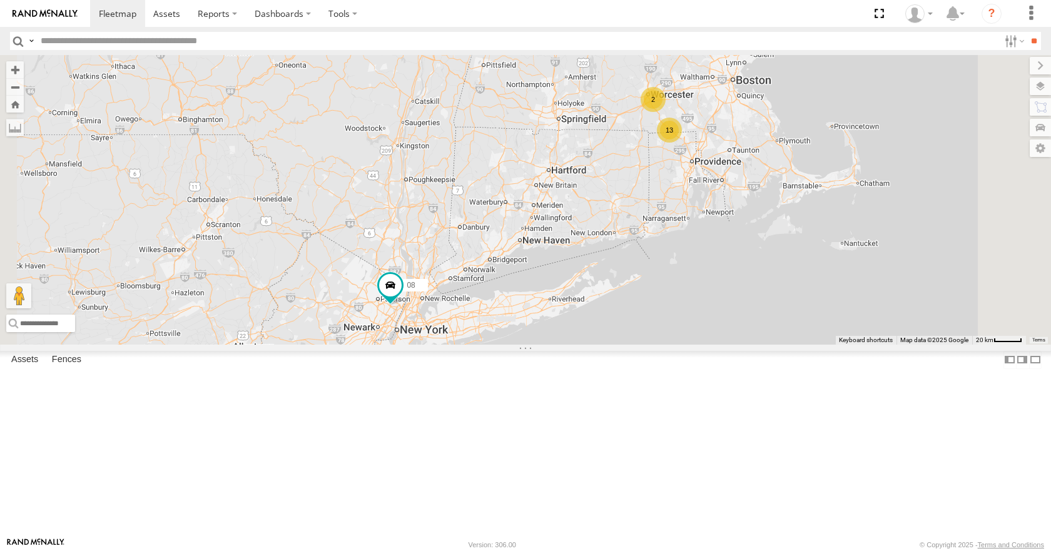
drag, startPoint x: 837, startPoint y: 99, endPoint x: 772, endPoint y: 196, distance: 117.3
click at [772, 196] on div "35 14 08 11 03 13 2" at bounding box center [525, 199] width 1051 height 289
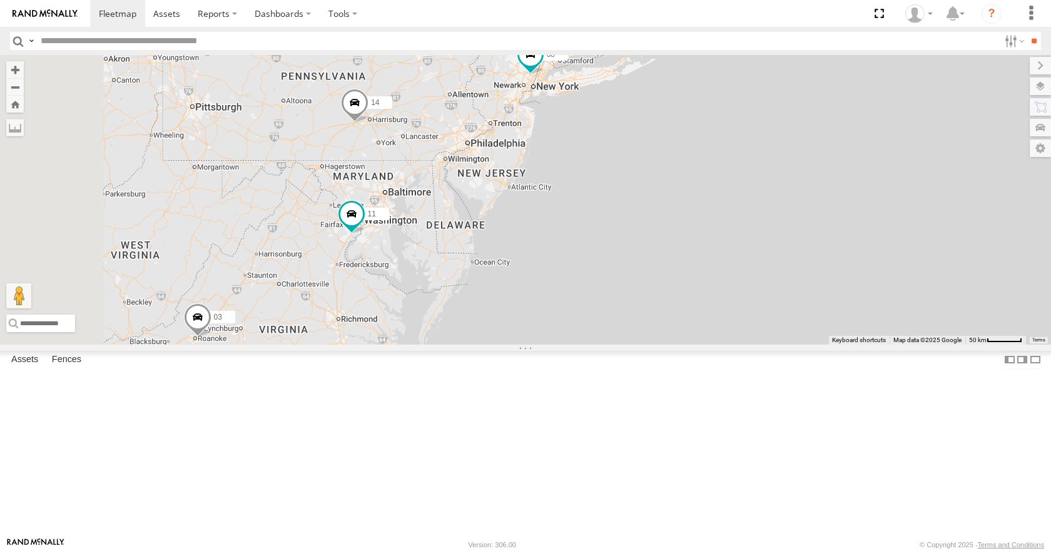
drag, startPoint x: 561, startPoint y: 332, endPoint x: 748, endPoint y: 92, distance: 304.5
click at [748, 92] on div "35 14 08 11 03 14 04" at bounding box center [525, 199] width 1051 height 289
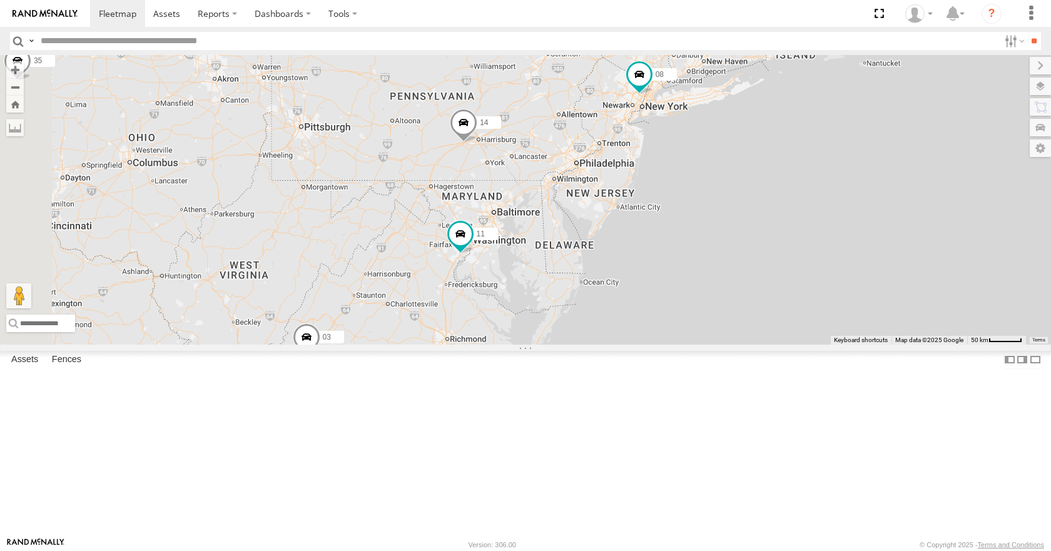
drag, startPoint x: 658, startPoint y: 116, endPoint x: 769, endPoint y: 137, distance: 112.6
click at [769, 137] on div "35 14 08 11 03 14 04 2" at bounding box center [525, 199] width 1051 height 289
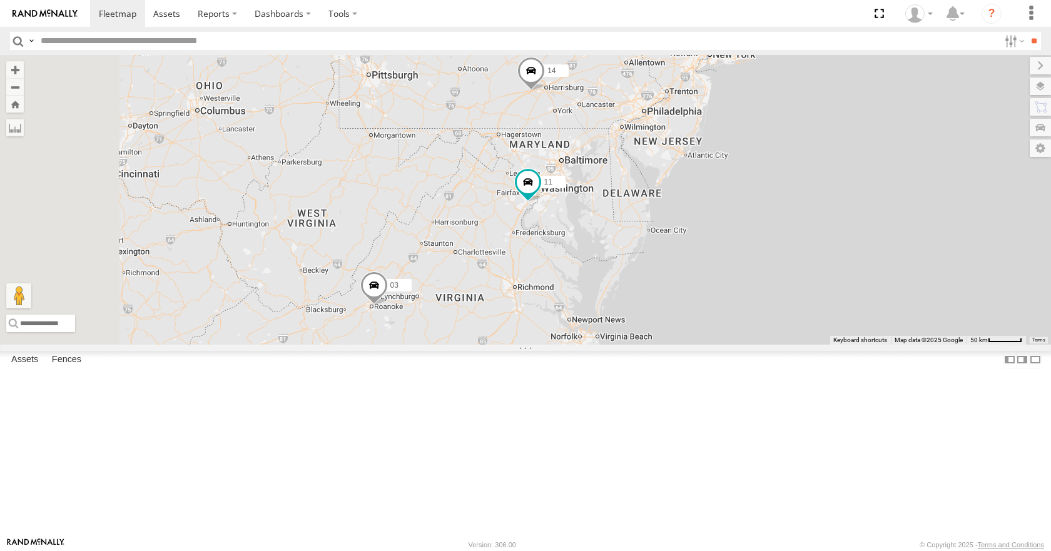
drag, startPoint x: 703, startPoint y: 211, endPoint x: 776, endPoint y: 156, distance: 92.5
click at [776, 156] on div "35 14 08 11 03 14 04 2" at bounding box center [525, 199] width 1051 height 289
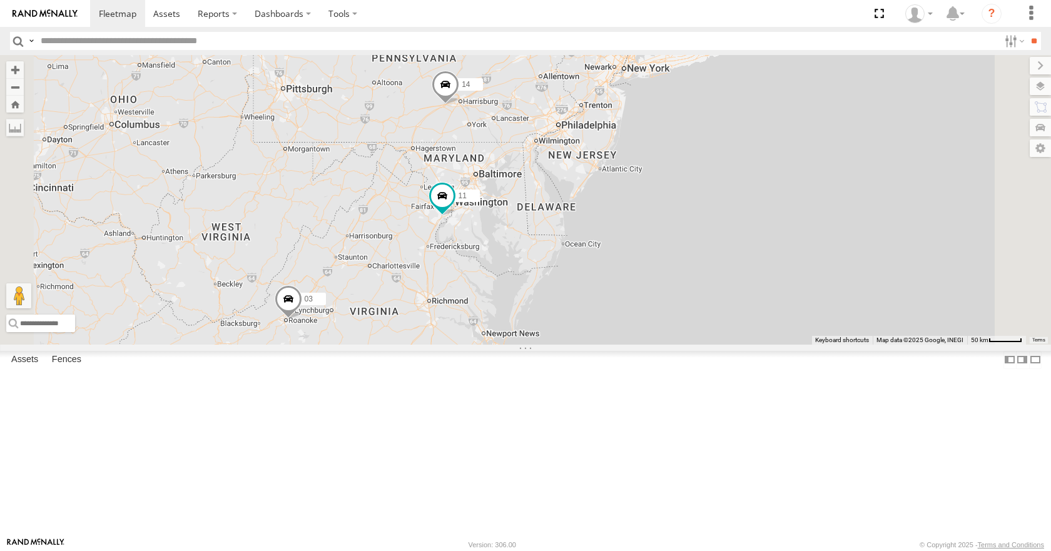
drag, startPoint x: 793, startPoint y: 208, endPoint x: 740, endPoint y: 235, distance: 59.3
click at [740, 235] on div "35 14 08 11 03 4 2" at bounding box center [525, 199] width 1051 height 289
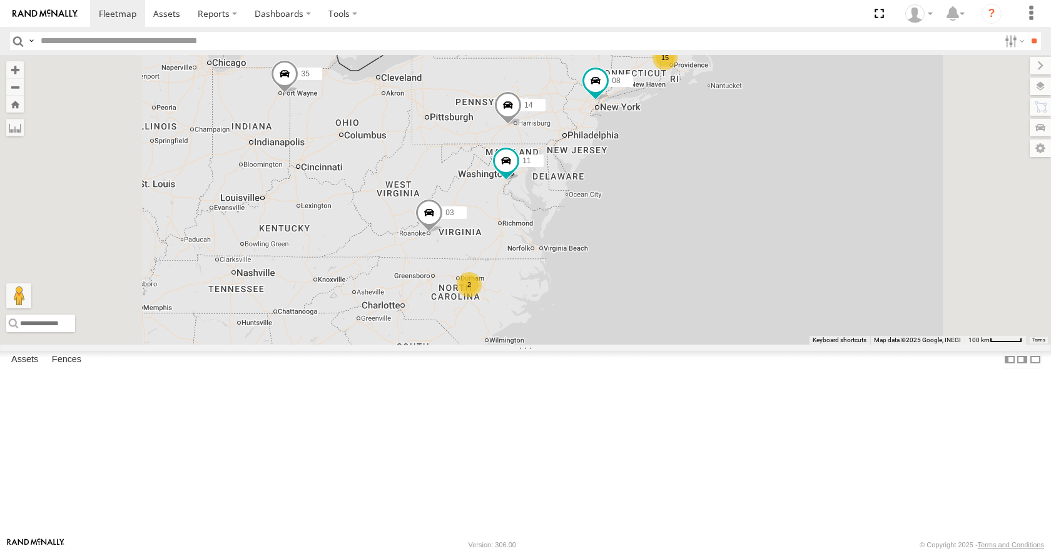
drag, startPoint x: 808, startPoint y: 225, endPoint x: 801, endPoint y: 228, distance: 7.9
click at [801, 228] on div "35 14 08 11 03 15 2" at bounding box center [525, 199] width 1051 height 289
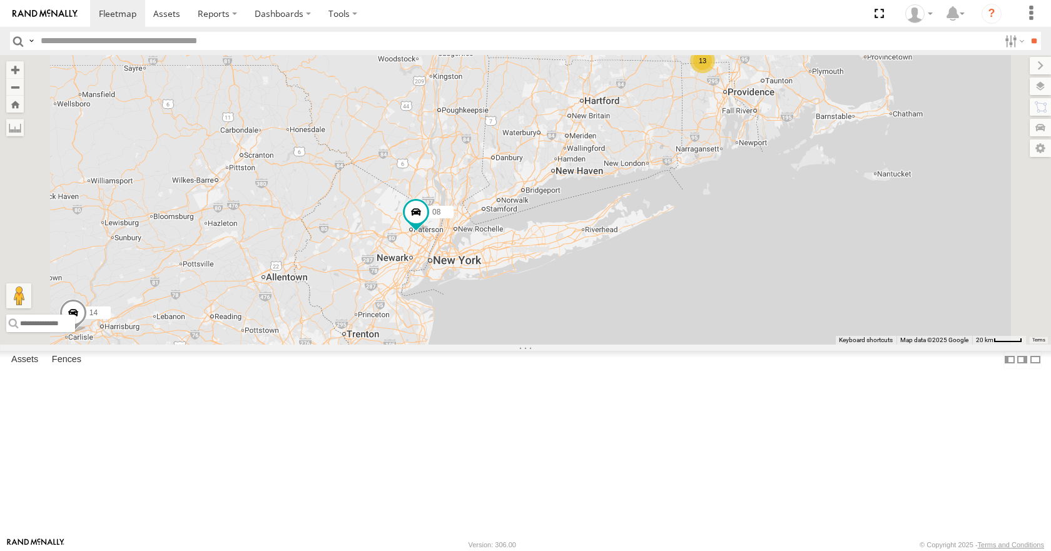
drag, startPoint x: 809, startPoint y: 153, endPoint x: 734, endPoint y: 221, distance: 100.5
click at [734, 221] on div "35 14 08 11 03 13 2" at bounding box center [525, 199] width 1051 height 289
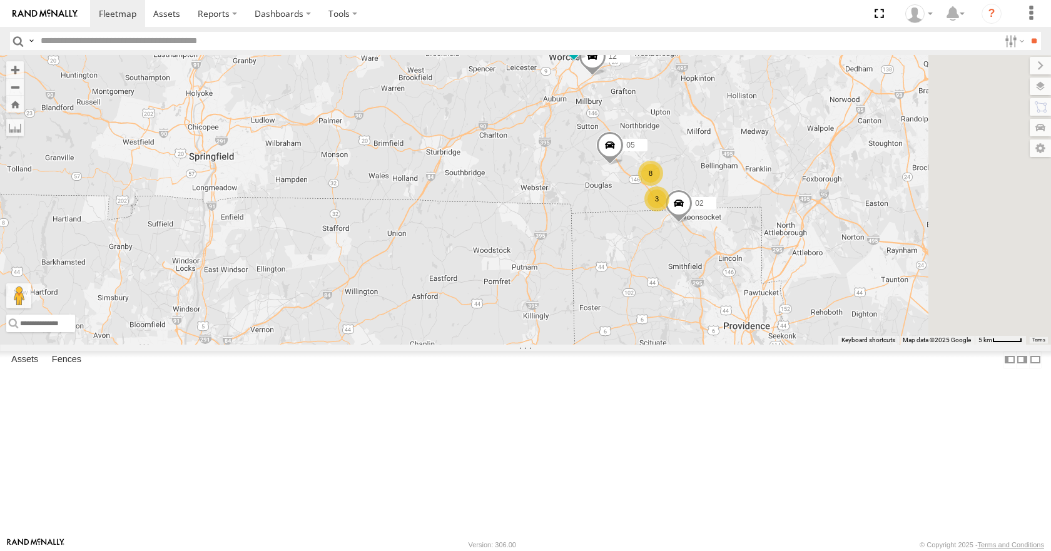
drag, startPoint x: 768, startPoint y: 209, endPoint x: 694, endPoint y: 267, distance: 93.6
click at [694, 267] on div "35 14 08 11 03 3 8 12 05 02 04" at bounding box center [525, 199] width 1051 height 289
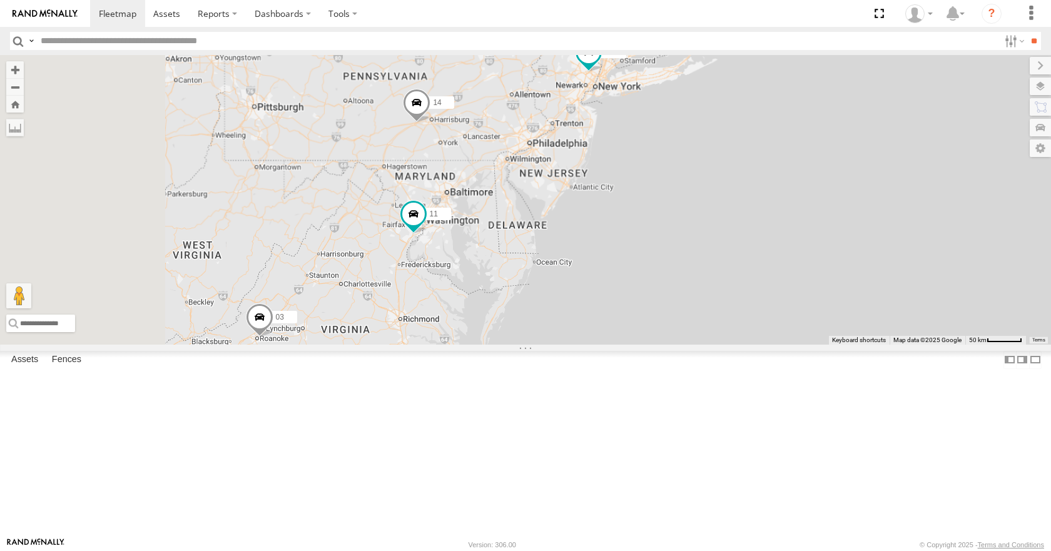
drag, startPoint x: 688, startPoint y: 403, endPoint x: 892, endPoint y: 85, distance: 377.6
click at [892, 85] on div "35 14 08 11 03 15" at bounding box center [525, 199] width 1051 height 289
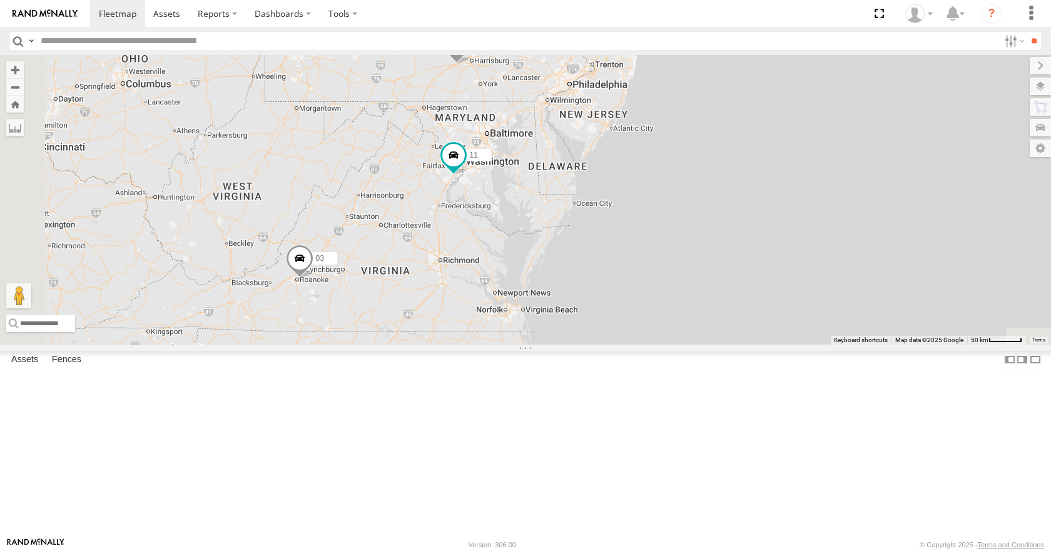
drag, startPoint x: 813, startPoint y: 196, endPoint x: 884, endPoint y: 159, distance: 80.0
click at [887, 158] on div "35 14 08 11 03 15 2" at bounding box center [525, 199] width 1051 height 289
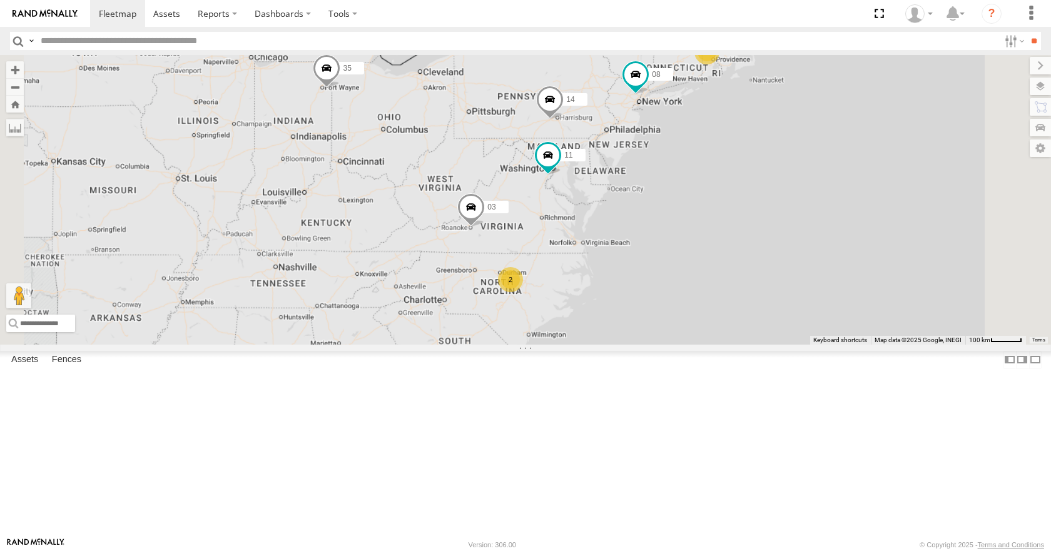
drag, startPoint x: 884, startPoint y: 161, endPoint x: 812, endPoint y: 235, distance: 103.1
click at [812, 235] on div "35 14 08 11 03 15 2" at bounding box center [525, 199] width 1051 height 289
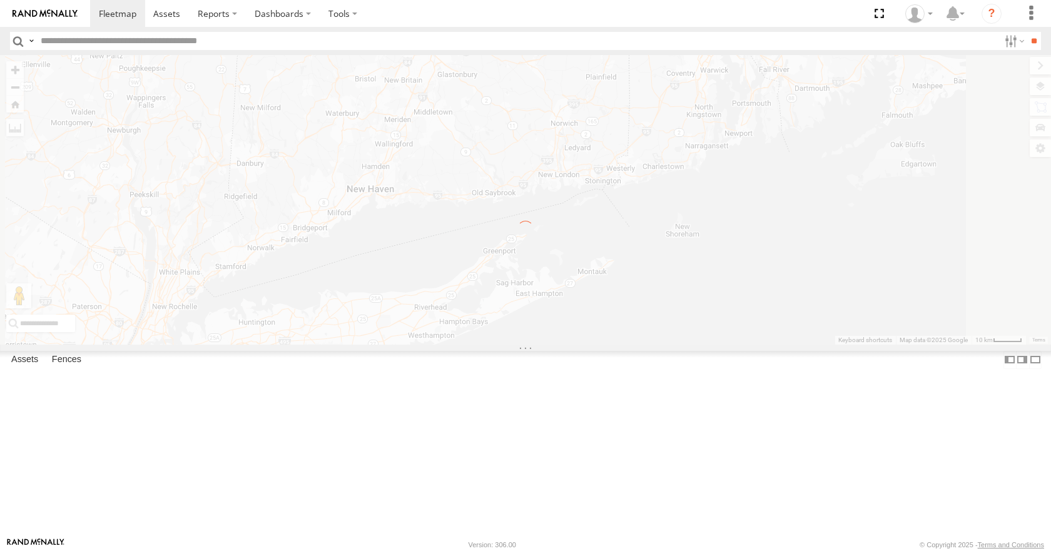
drag, startPoint x: 887, startPoint y: 103, endPoint x: 760, endPoint y: 352, distance: 279.5
click at [760, 344] on div "← Move left → Move right ↑ Move up ↓ Move down + Zoom in - Zoom out Home Jump l…" at bounding box center [525, 199] width 1051 height 289
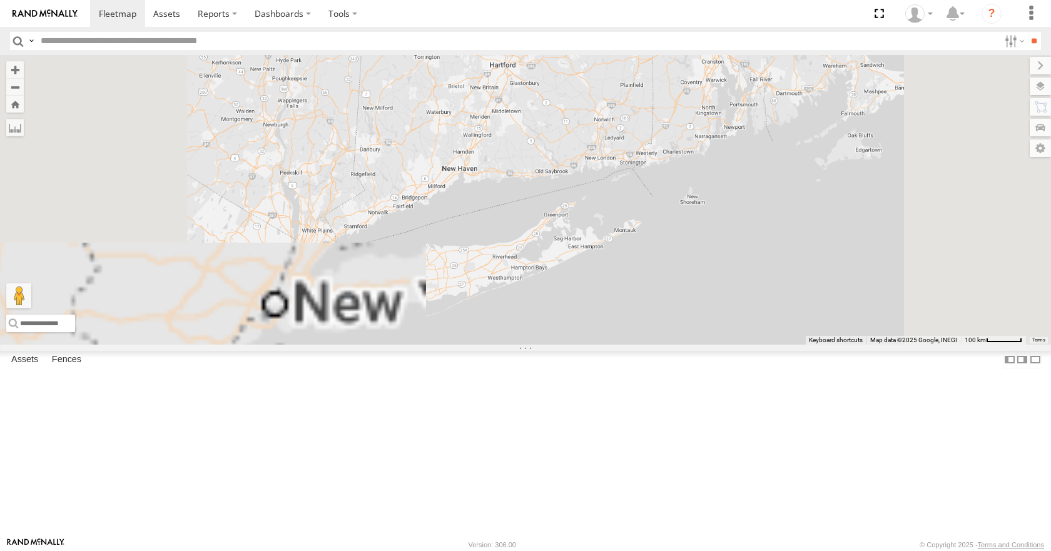
drag, startPoint x: 808, startPoint y: 135, endPoint x: 733, endPoint y: 312, distance: 192.9
click at [733, 312] on div "← Move left → Move right ↑ Move up ↓ Move down + Zoom in - Zoom out Home Jump l…" at bounding box center [525, 199] width 1051 height 289
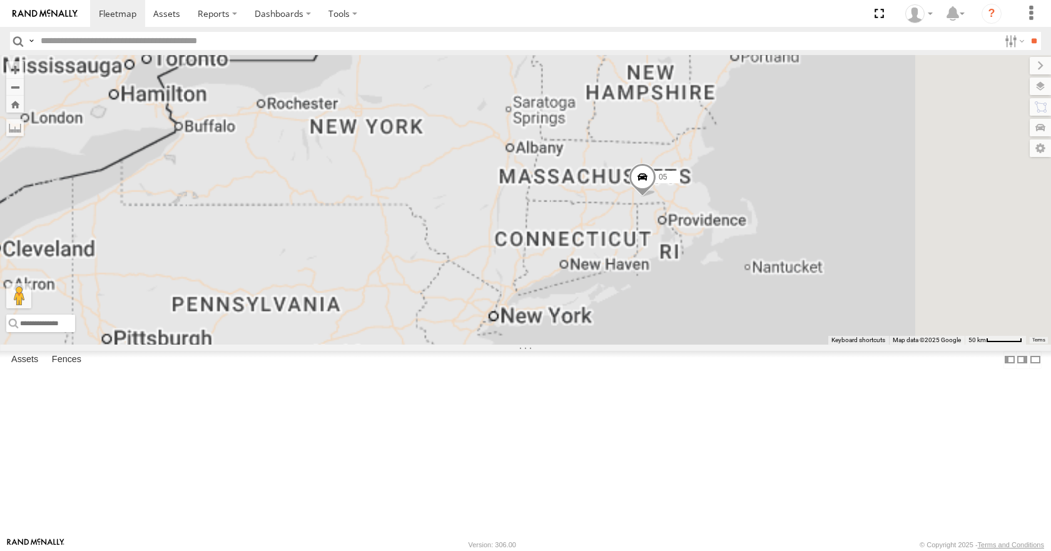
drag, startPoint x: 825, startPoint y: 154, endPoint x: 761, endPoint y: 303, distance: 162.8
click at [761, 303] on div "05" at bounding box center [525, 199] width 1051 height 289
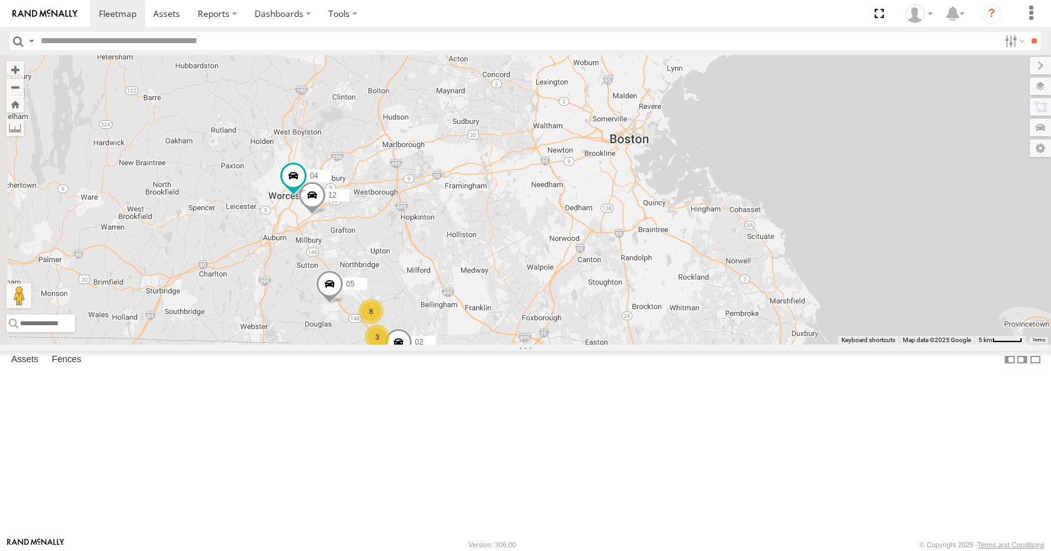
drag, startPoint x: 841, startPoint y: 283, endPoint x: 739, endPoint y: 241, distance: 110.8
click at [739, 241] on div "14 08 3 8 12 05 02 04" at bounding box center [525, 199] width 1051 height 289
drag, startPoint x: 757, startPoint y: 246, endPoint x: 676, endPoint y: 247, distance: 81.3
click at [676, 247] on div "14 08 3 8 12 05 02 04" at bounding box center [525, 199] width 1051 height 289
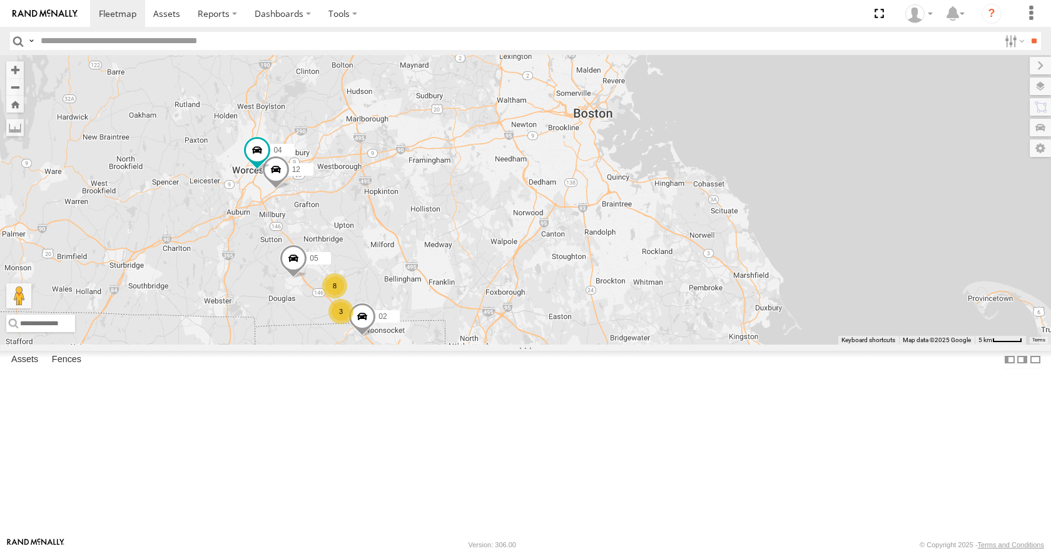
drag, startPoint x: 623, startPoint y: 285, endPoint x: 675, endPoint y: 267, distance: 55.6
click at [675, 267] on div "14 08 05 3 8 12 02 04" at bounding box center [525, 199] width 1051 height 289
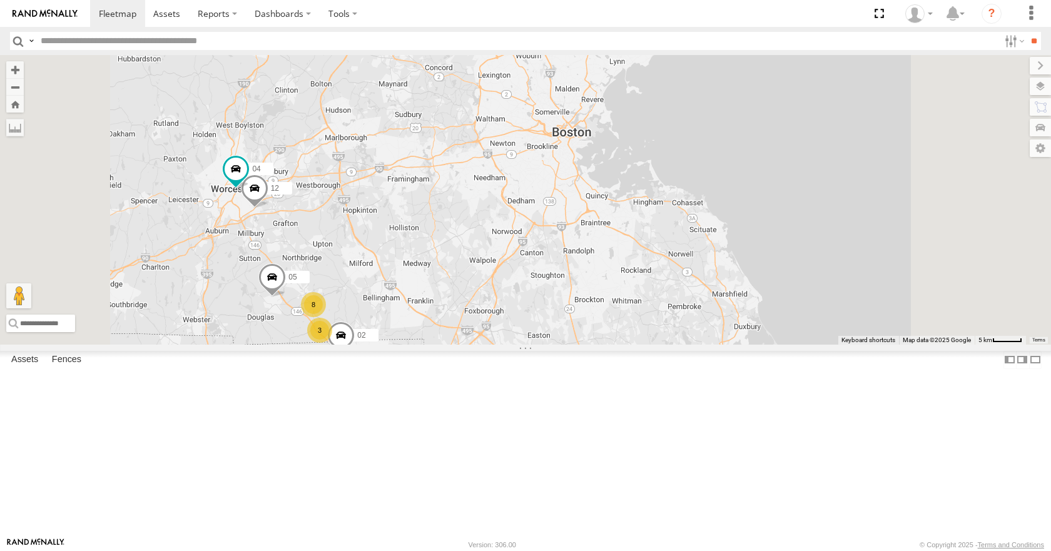
drag, startPoint x: 654, startPoint y: 333, endPoint x: 717, endPoint y: 292, distance: 74.6
click at [717, 292] on div "14 08 05 3 8 12 02 04" at bounding box center [525, 199] width 1051 height 289
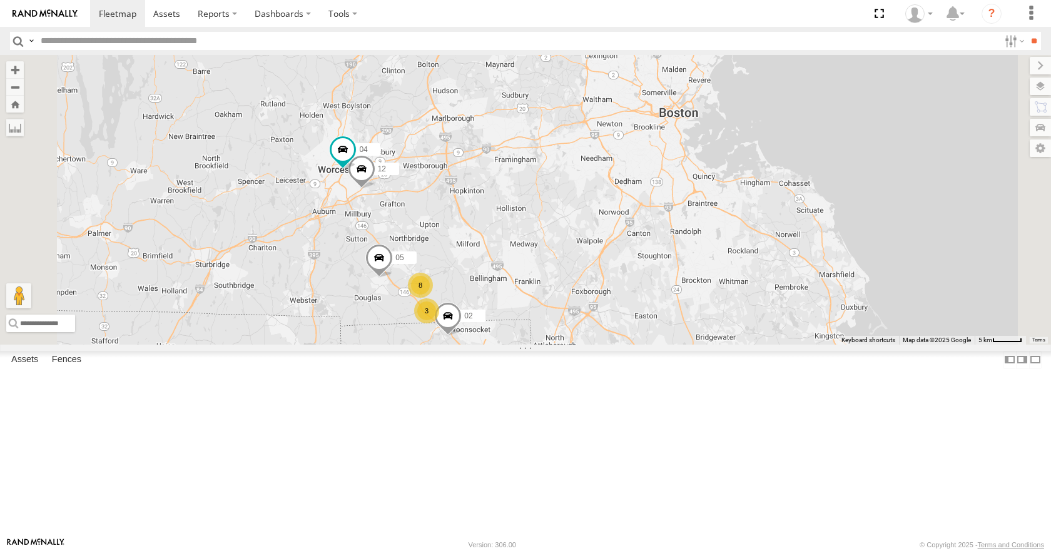
drag, startPoint x: 647, startPoint y: 320, endPoint x: 662, endPoint y: 322, distance: 15.2
click at [662, 322] on div "14 08 05 3 8 12 02 04" at bounding box center [525, 199] width 1051 height 289
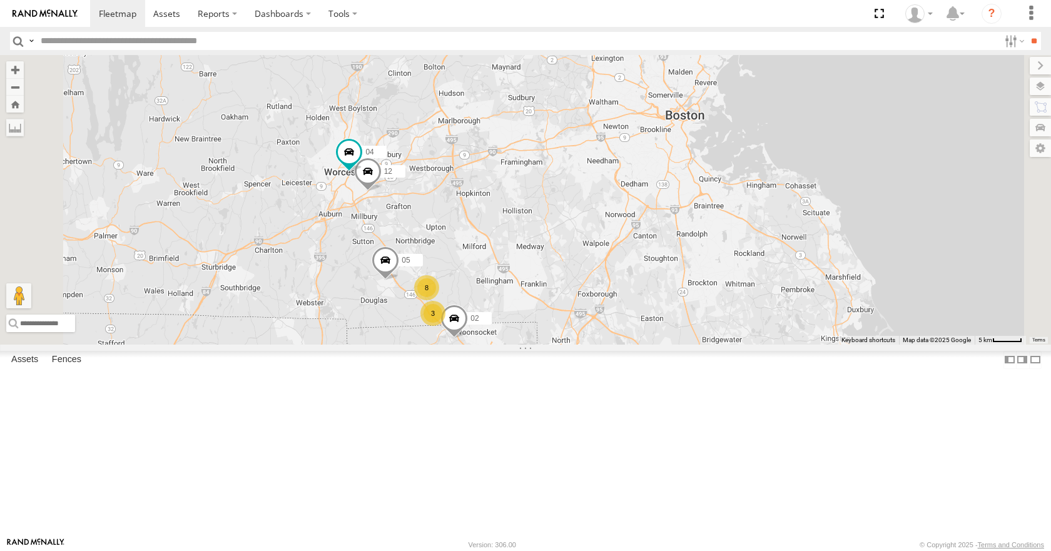
drag, startPoint x: 664, startPoint y: 293, endPoint x: 673, endPoint y: 296, distance: 9.9
click at [673, 296] on div "14 08 05 3 8 12 02 04" at bounding box center [525, 199] width 1051 height 289
click at [674, 252] on div "14 08 05 3 8 12 02 04" at bounding box center [525, 199] width 1051 height 289
drag, startPoint x: 760, startPoint y: 250, endPoint x: 725, endPoint y: 254, distance: 35.3
click at [725, 254] on div "14 08 05 3 8 12 02 04" at bounding box center [525, 199] width 1051 height 289
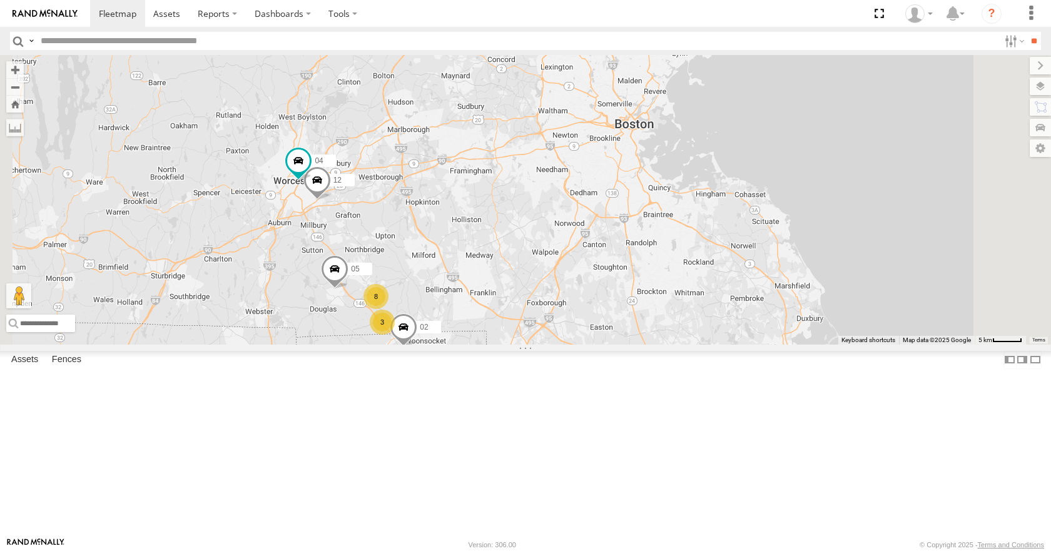
drag, startPoint x: 716, startPoint y: 217, endPoint x: 706, endPoint y: 222, distance: 11.8
click at [706, 222] on div "14 08 05 3 8 12 02 04" at bounding box center [525, 199] width 1051 height 289
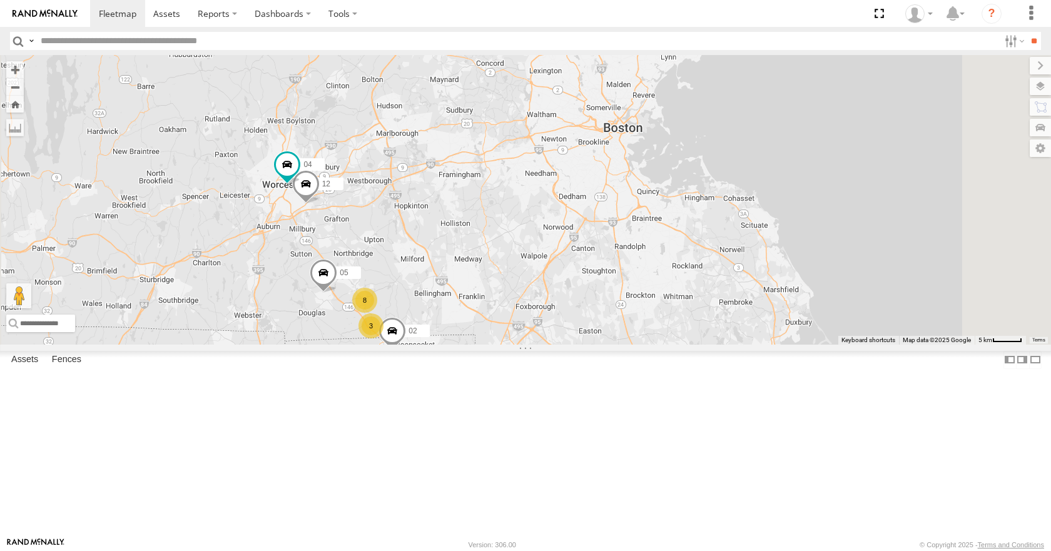
drag, startPoint x: 706, startPoint y: 193, endPoint x: 694, endPoint y: 196, distance: 13.1
click at [694, 196] on div "14 08 05 3 8 12 02 04" at bounding box center [525, 199] width 1051 height 289
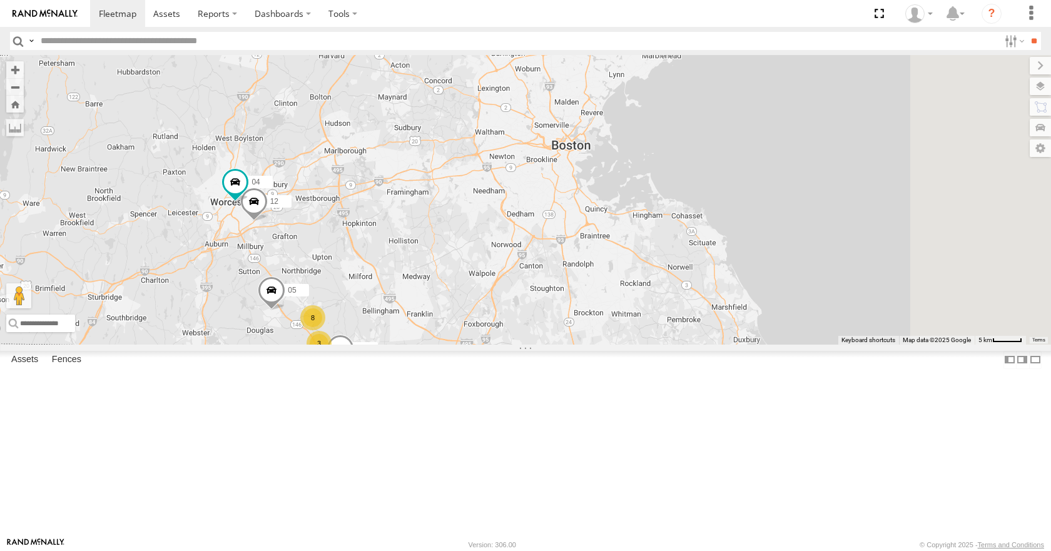
drag, startPoint x: 761, startPoint y: 191, endPoint x: 710, endPoint y: 208, distance: 53.6
click at [710, 208] on div "14 08 05 3 8 12 02 04" at bounding box center [525, 199] width 1051 height 289
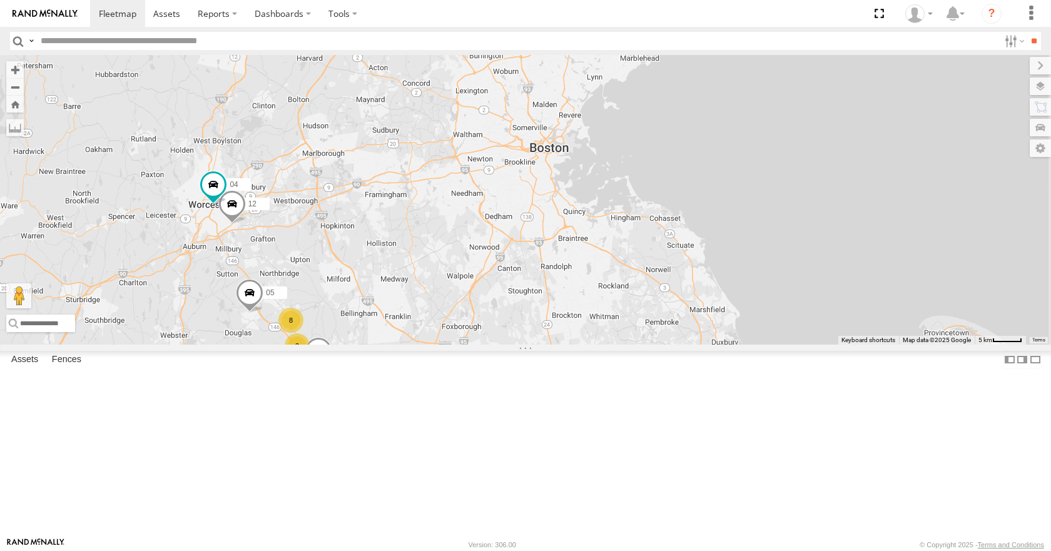
drag, startPoint x: 701, startPoint y: 195, endPoint x: 688, endPoint y: 194, distance: 13.2
click at [688, 194] on div "14 08 05 3 8 12 02 04" at bounding box center [525, 199] width 1051 height 289
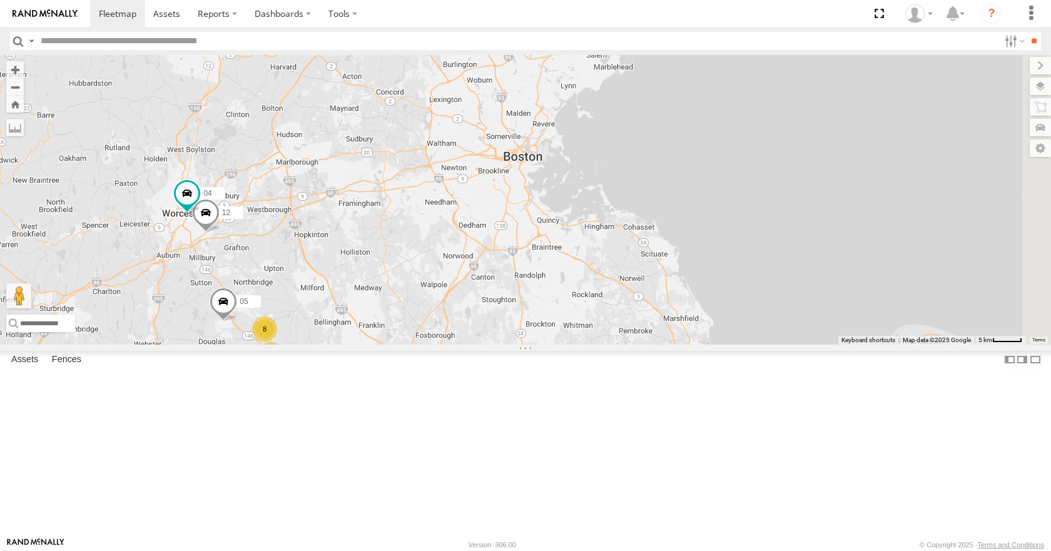
drag, startPoint x: 720, startPoint y: 203, endPoint x: 696, endPoint y: 216, distance: 27.7
click at [696, 216] on div "14 08 05 3 8 12 02 04" at bounding box center [525, 199] width 1051 height 289
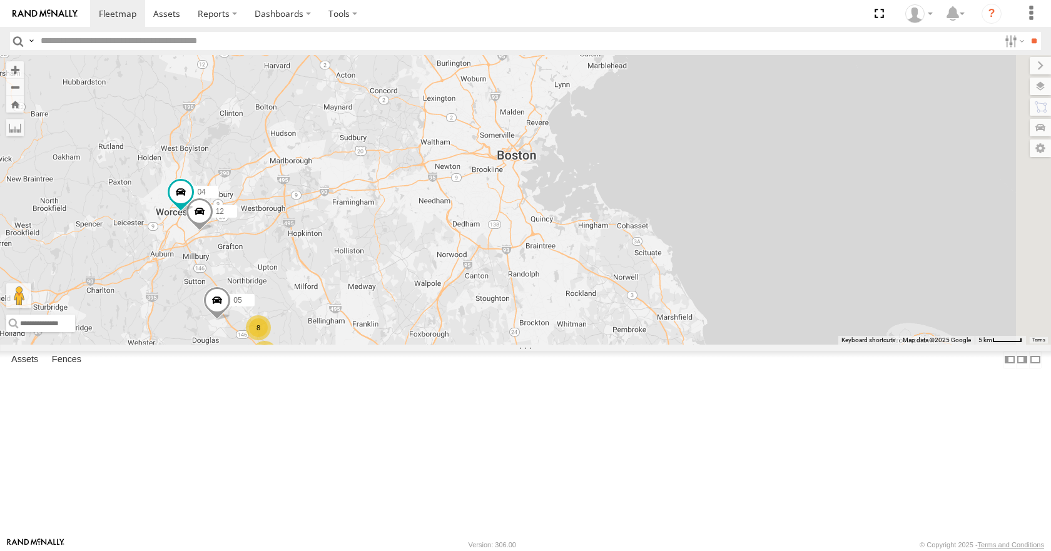
drag, startPoint x: 646, startPoint y: 256, endPoint x: 672, endPoint y: 243, distance: 28.8
click at [672, 243] on div "14 08 05 3 8 12 02 04" at bounding box center [525, 199] width 1051 height 289
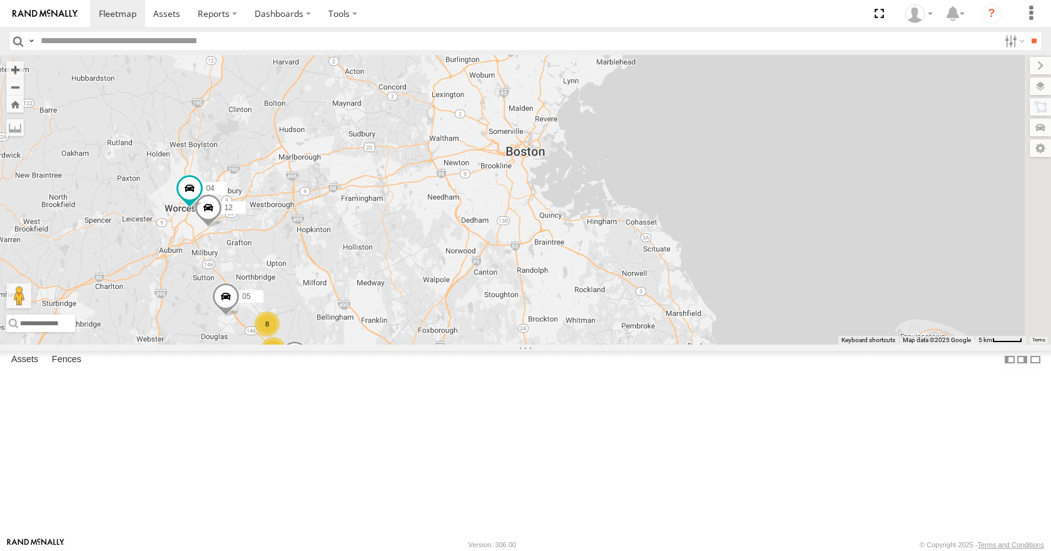
drag, startPoint x: 668, startPoint y: 265, endPoint x: 686, endPoint y: 259, distance: 18.6
click at [686, 259] on div "14 08 05 3 8 12 02 04" at bounding box center [525, 199] width 1051 height 289
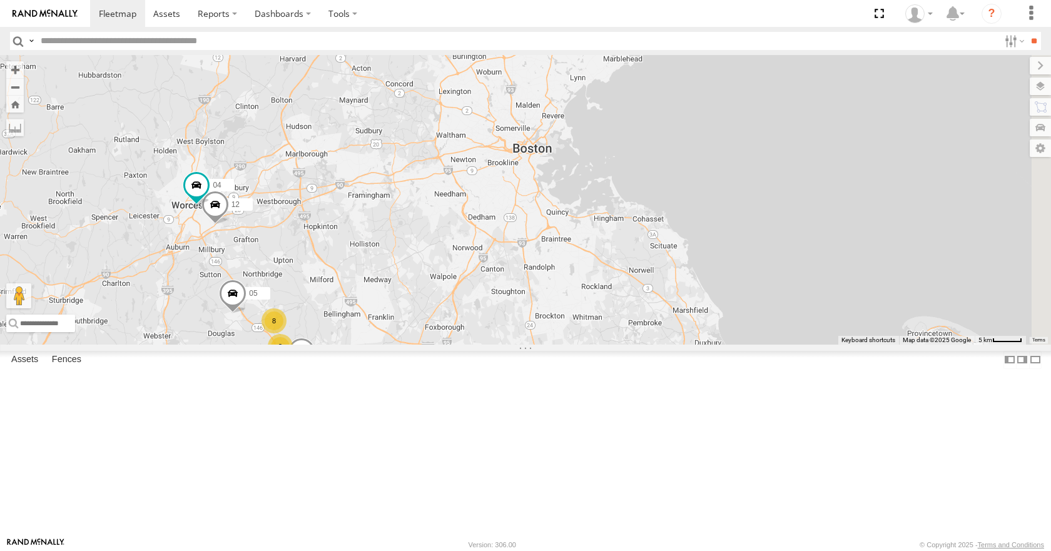
drag, startPoint x: 659, startPoint y: 250, endPoint x: 678, endPoint y: 241, distance: 20.5
click at [678, 241] on div "14 08 05 3 8 12 02 04" at bounding box center [525, 199] width 1051 height 289
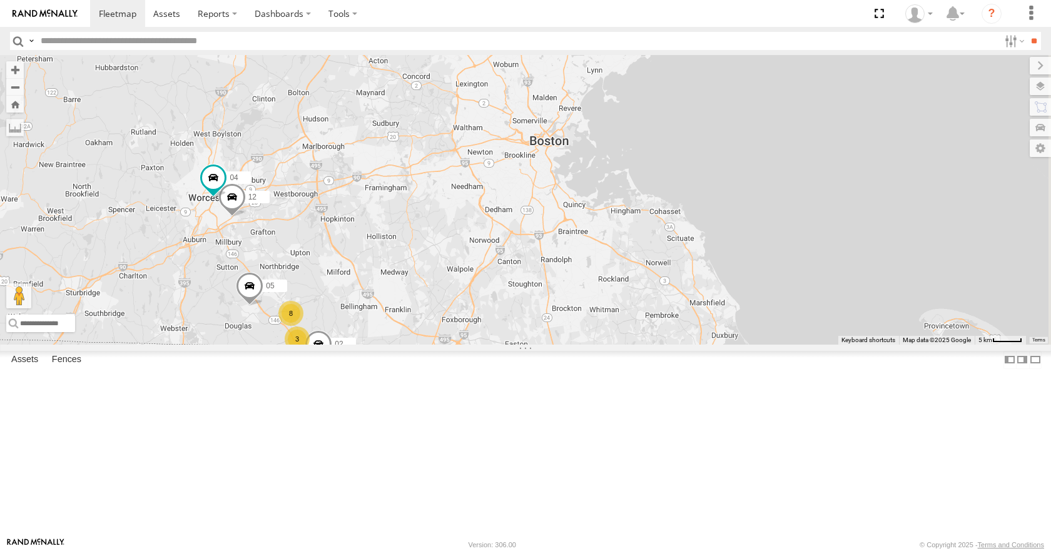
drag, startPoint x: 678, startPoint y: 259, endPoint x: 703, endPoint y: 259, distance: 24.4
click at [703, 259] on div "14 08 05 3 8 12 02 04" at bounding box center [525, 199] width 1051 height 289
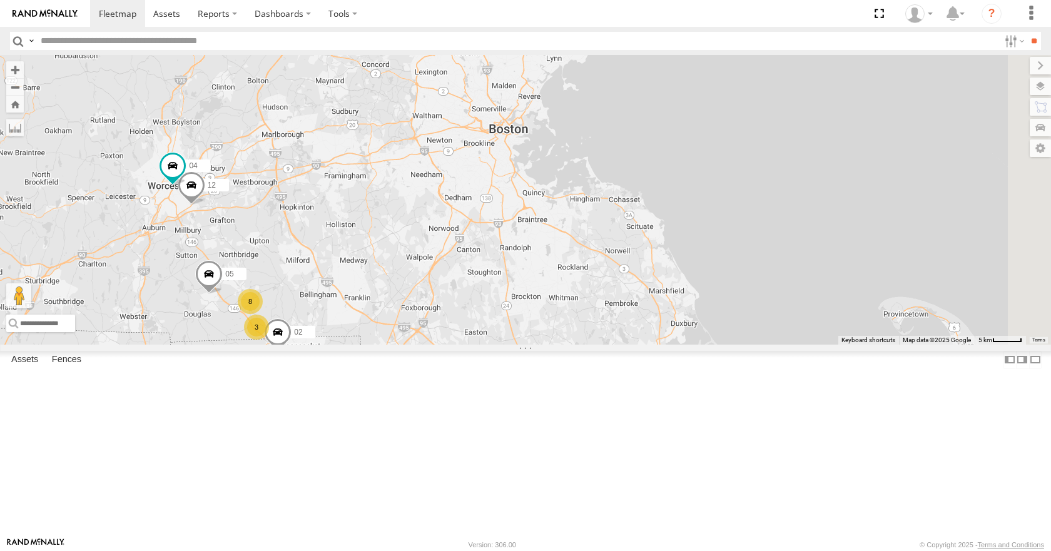
drag, startPoint x: 804, startPoint y: 290, endPoint x: 681, endPoint y: 280, distance: 123.1
click at [706, 280] on div "14 08 05 3 8 12 02 04" at bounding box center [525, 199] width 1051 height 289
drag, startPoint x: 660, startPoint y: 277, endPoint x: 580, endPoint y: 277, distance: 80.1
click at [580, 277] on div "14 08 05 3 8 12 02 04" at bounding box center [525, 199] width 1051 height 289
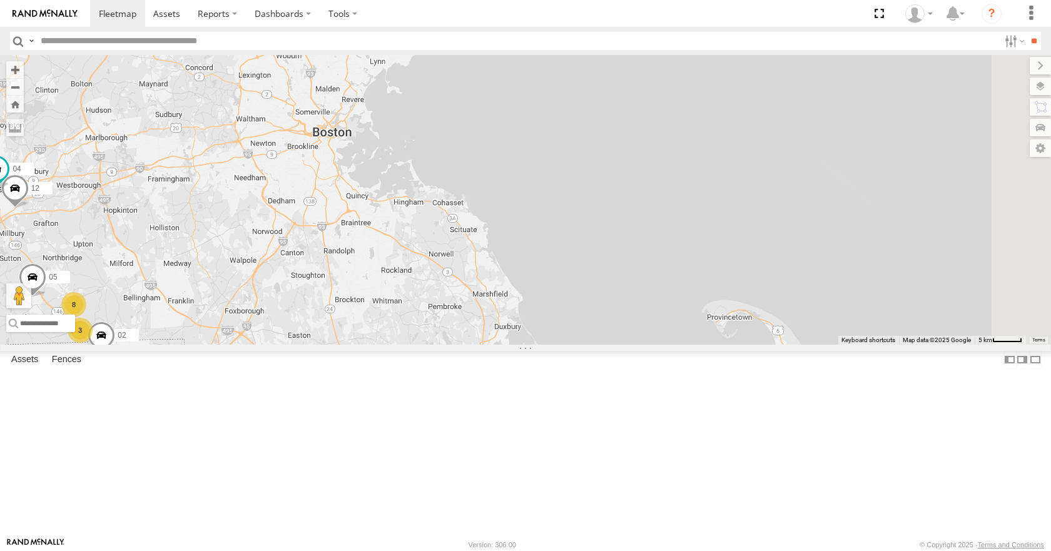
drag, startPoint x: 624, startPoint y: 281, endPoint x: 581, endPoint y: 285, distance: 42.7
click at [581, 285] on div "14 08 05 3 8 12 02 04" at bounding box center [525, 199] width 1051 height 289
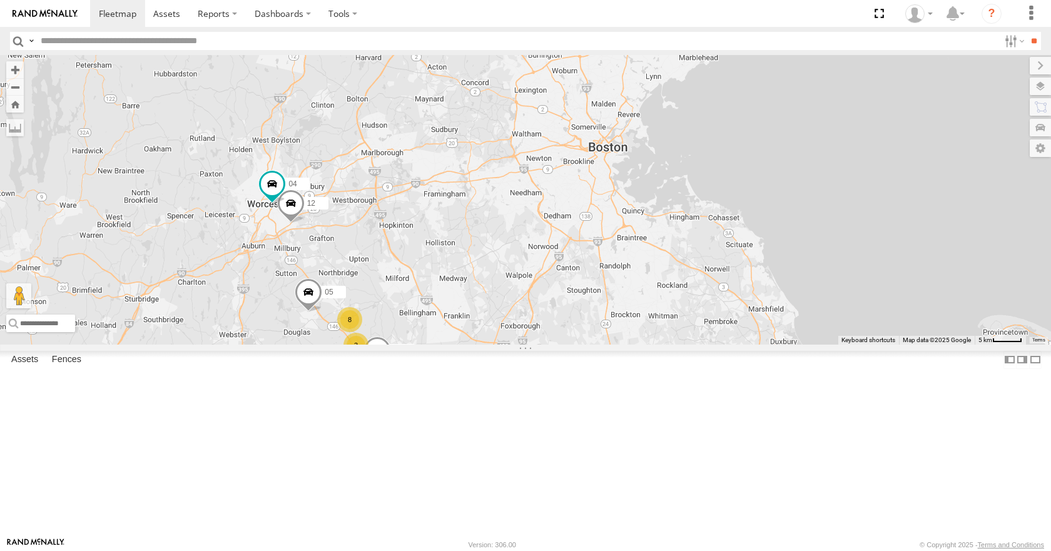
drag, startPoint x: 577, startPoint y: 285, endPoint x: 860, endPoint y: 297, distance: 283.0
click at [860, 297] on div "14 08 05 3 8 12 02 04" at bounding box center [525, 199] width 1051 height 289
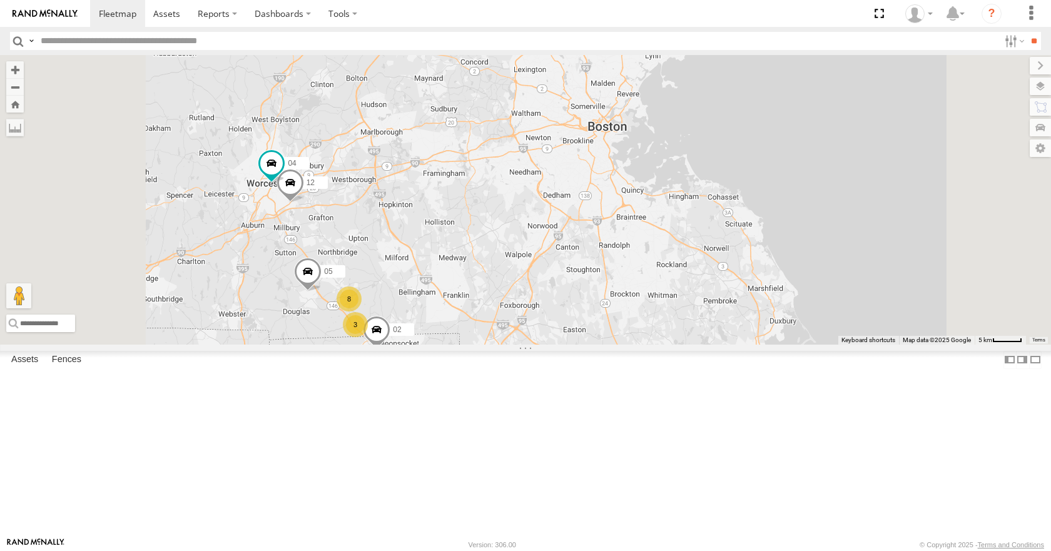
drag, startPoint x: 611, startPoint y: 231, endPoint x: 637, endPoint y: 221, distance: 28.3
click at [637, 221] on div "14 08 05 3 8 12 02 04" at bounding box center [525, 199] width 1051 height 289
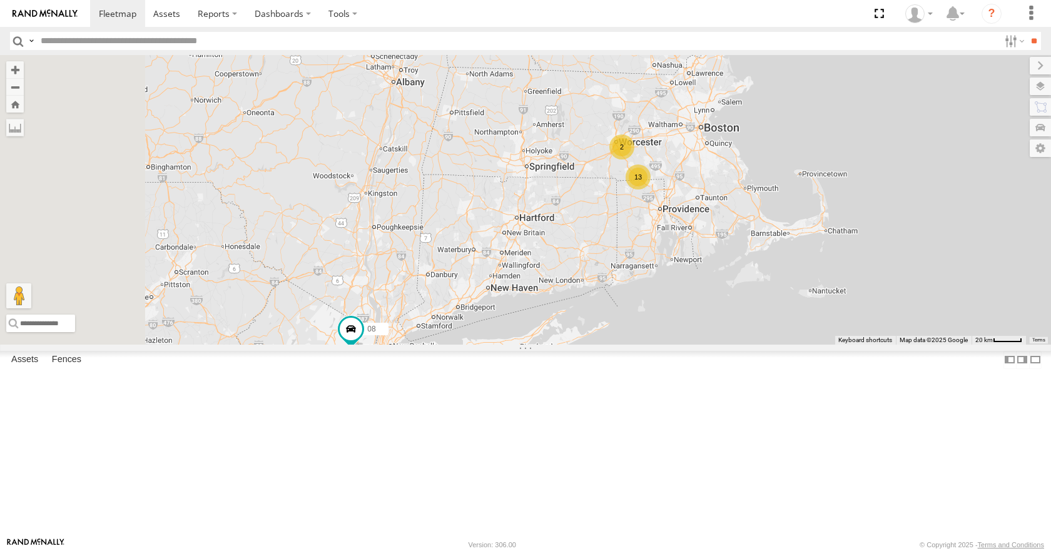
drag, startPoint x: 610, startPoint y: 247, endPoint x: 834, endPoint y: 185, distance: 232.6
click at [834, 185] on div "14 08 13 2" at bounding box center [525, 199] width 1051 height 289
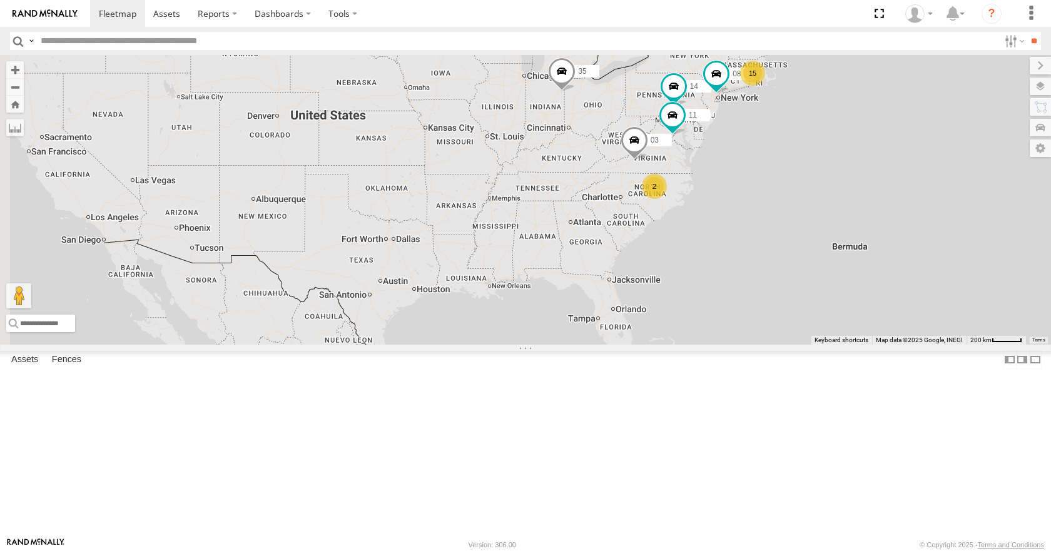
drag, startPoint x: 565, startPoint y: 232, endPoint x: 792, endPoint y: 175, distance: 234.3
click at [792, 175] on div "14 08 15 35 11 2 03" at bounding box center [525, 199] width 1051 height 289
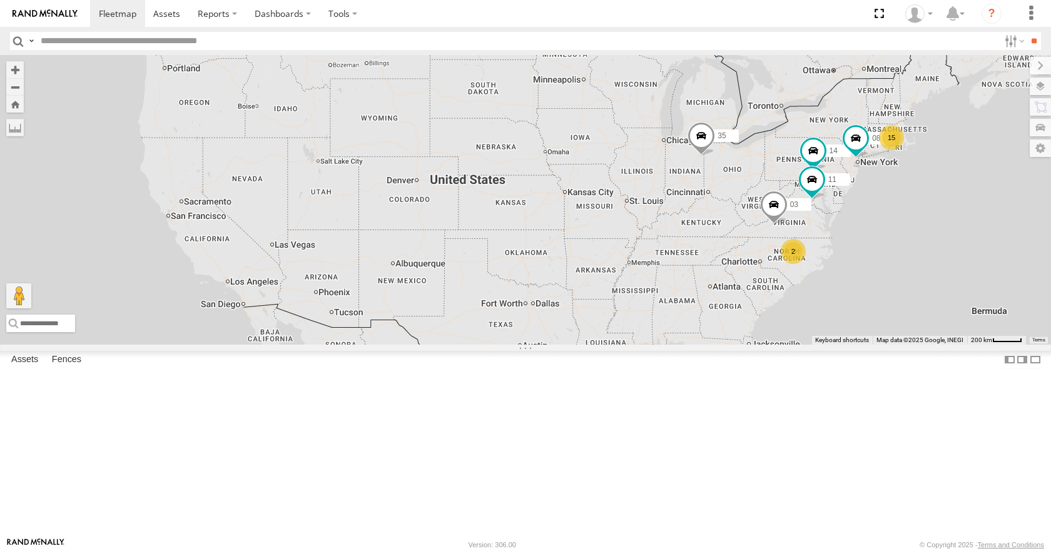
drag, startPoint x: 645, startPoint y: 228, endPoint x: 803, endPoint y: 300, distance: 173.3
click at [803, 300] on div "14 08 15 35 11 2 03" at bounding box center [525, 199] width 1051 height 289
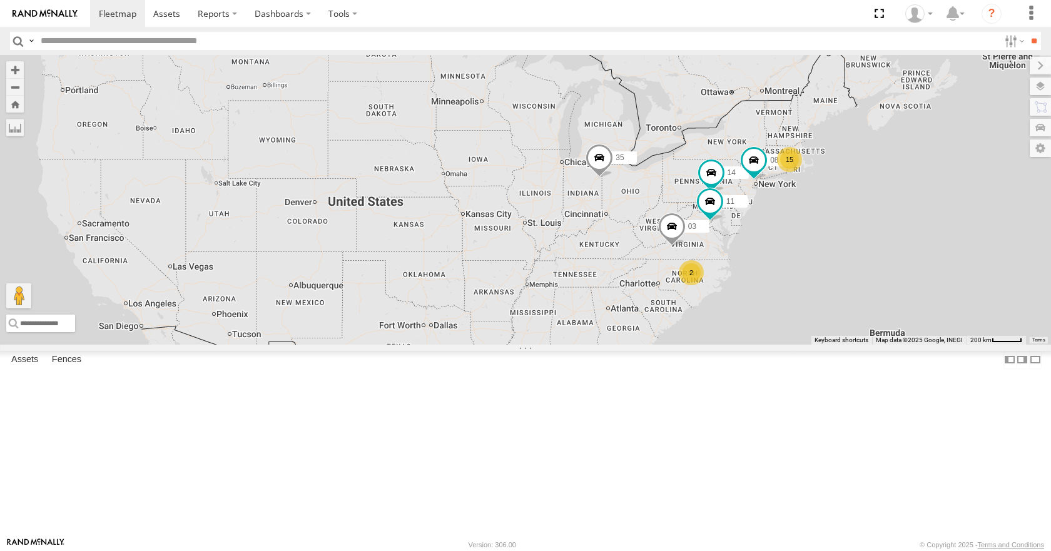
drag, startPoint x: 862, startPoint y: 297, endPoint x: 758, endPoint y: 320, distance: 106.3
click at [758, 320] on div "14 08 15 35 11 2 03" at bounding box center [525, 199] width 1051 height 289
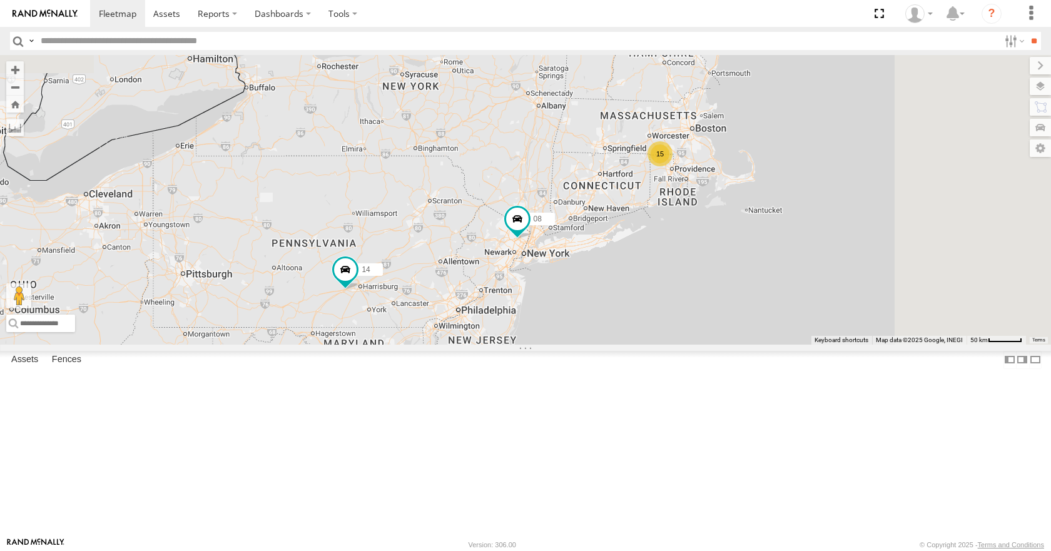
drag, startPoint x: 917, startPoint y: 219, endPoint x: 769, endPoint y: 369, distance: 210.6
click at [769, 344] on div "14 08 35 11 03 15 2" at bounding box center [525, 199] width 1051 height 289
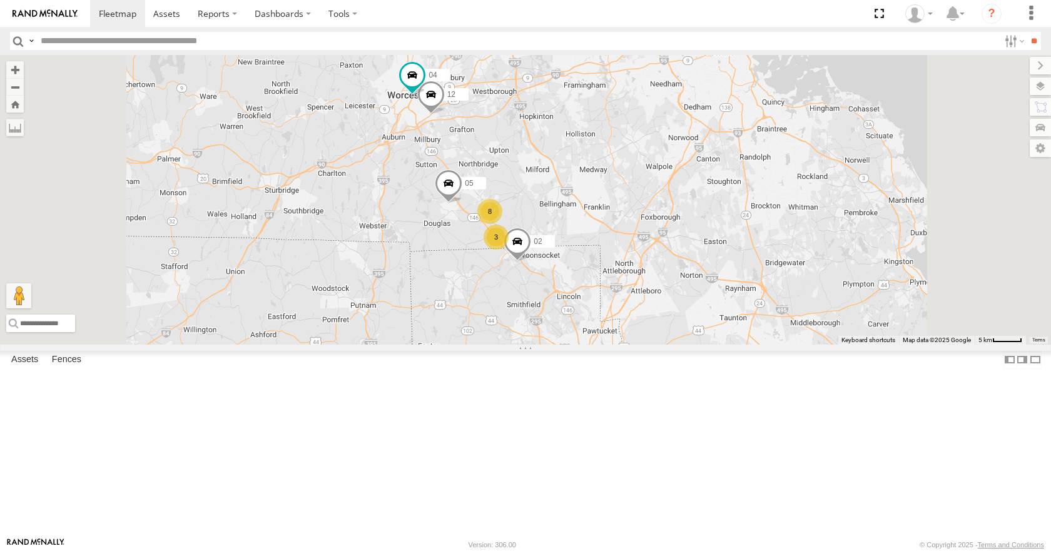
drag, startPoint x: 815, startPoint y: 200, endPoint x: 766, endPoint y: 327, distance: 135.8
click at [766, 327] on div "14 08 35 11 03 3 8 12 05 02 04" at bounding box center [525, 199] width 1051 height 289
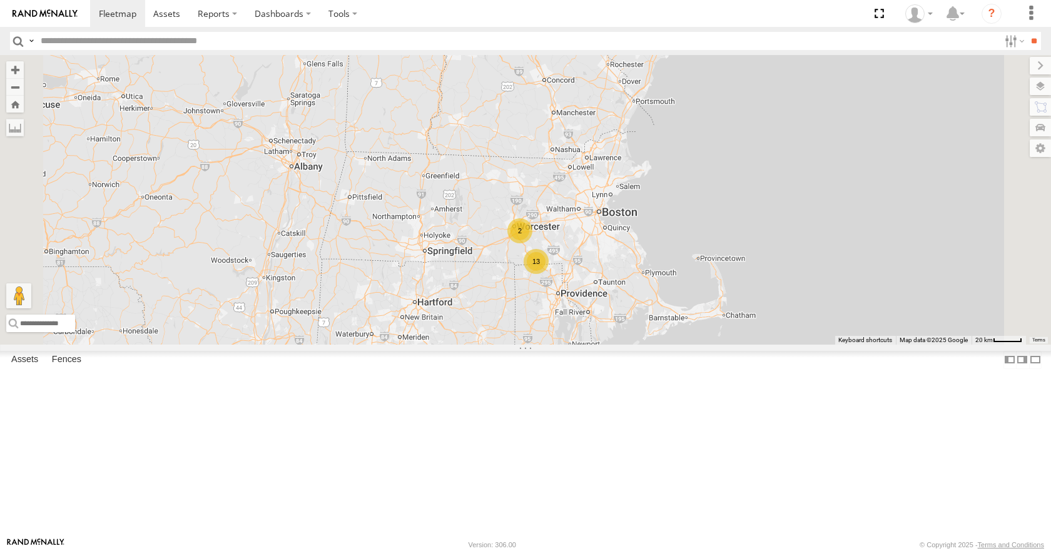
drag, startPoint x: 721, startPoint y: 317, endPoint x: 833, endPoint y: 225, distance: 144.5
click at [833, 225] on div "14 08 35 11 03 13 2" at bounding box center [525, 199] width 1051 height 289
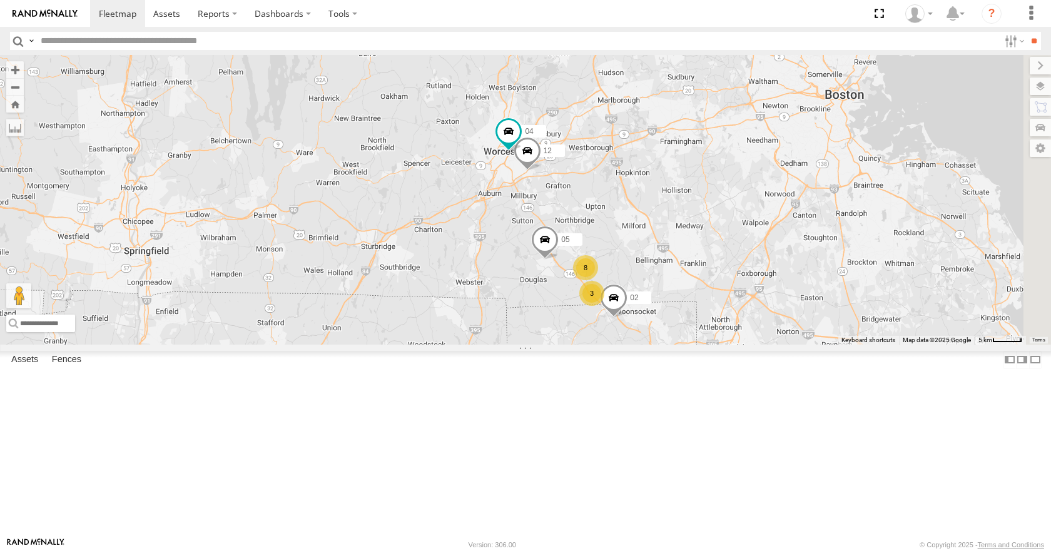
drag, startPoint x: 884, startPoint y: 171, endPoint x: 726, endPoint y: 327, distance: 222.1
click at [726, 327] on div "14 08 35 11 03 3 8 12 05 02 04" at bounding box center [525, 199] width 1051 height 289
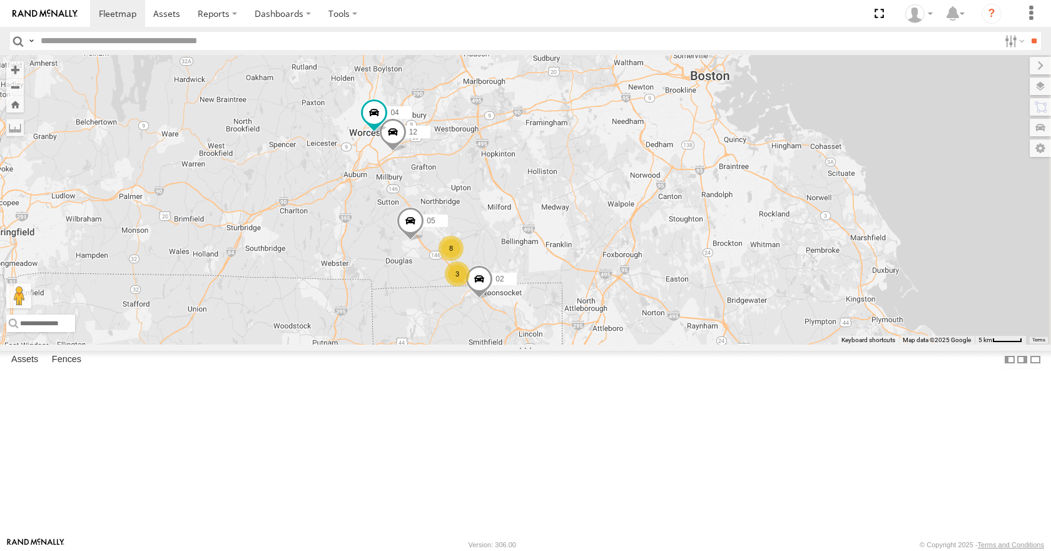
drag, startPoint x: 838, startPoint y: 292, endPoint x: 691, endPoint y: 273, distance: 147.7
click at [691, 273] on div "14 08 35 11 03 12 05 02 04 3 8" at bounding box center [525, 199] width 1051 height 289
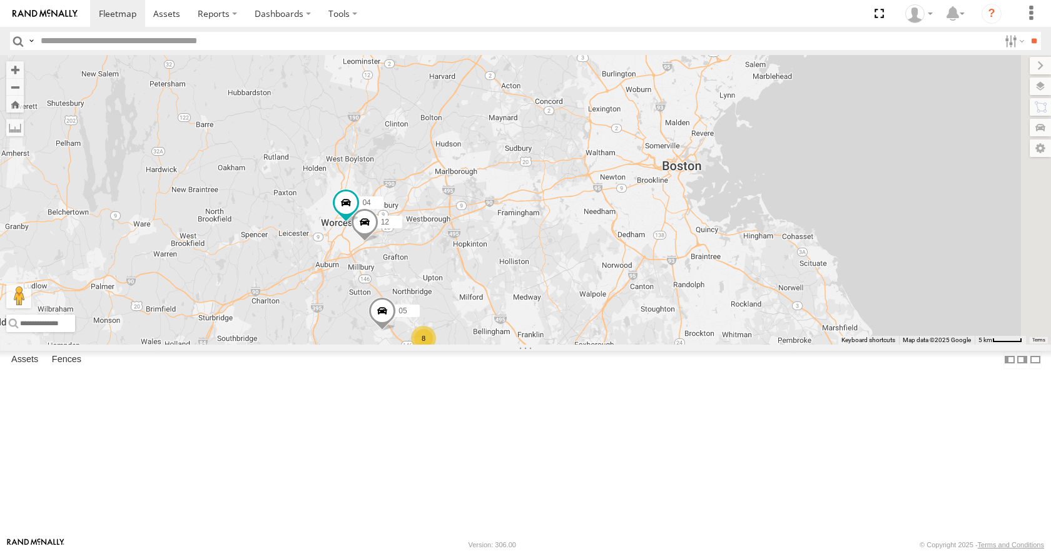
drag, startPoint x: 737, startPoint y: 158, endPoint x: 709, endPoint y: 250, distance: 95.6
click at [709, 250] on div "14 08 35 11 03 12 05 02 04 3 8" at bounding box center [525, 199] width 1051 height 289
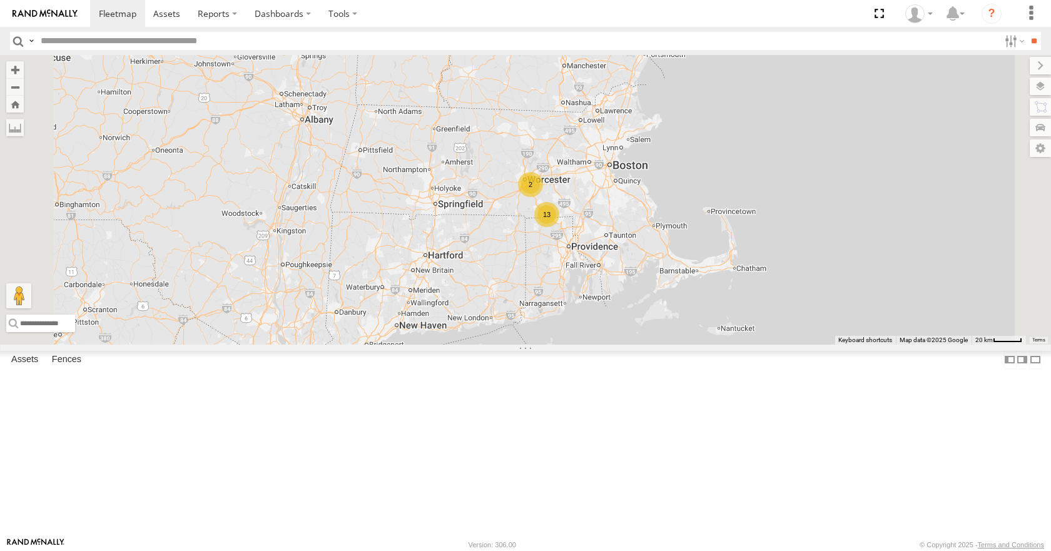
drag
click at [752, 284] on div "14 08 35 11 03 13 2" at bounding box center [525, 199] width 1051 height 289
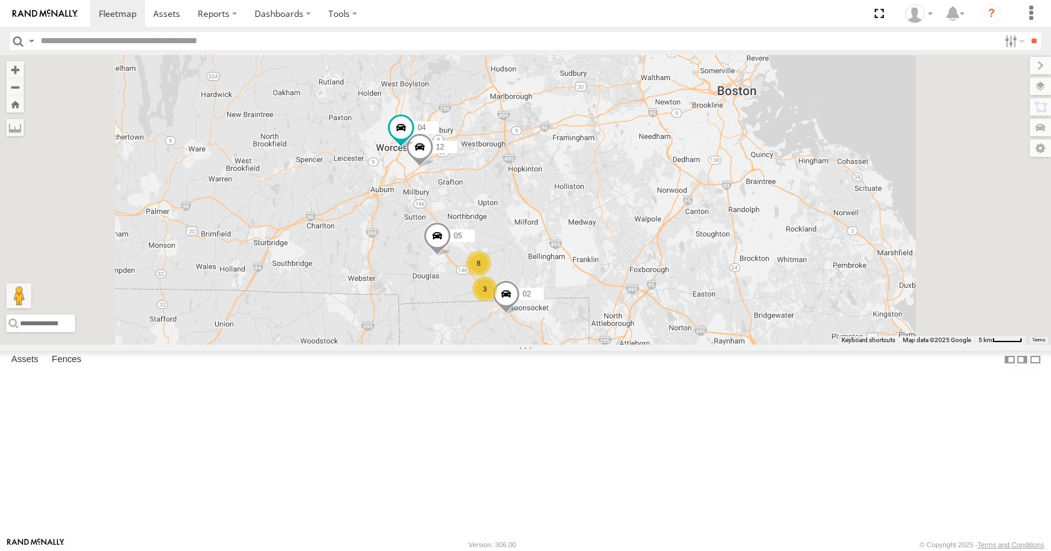
click at [723, 291] on div "14 08 35 11 03 05 3 8 12 02 04" at bounding box center [525, 199] width 1051 height 289
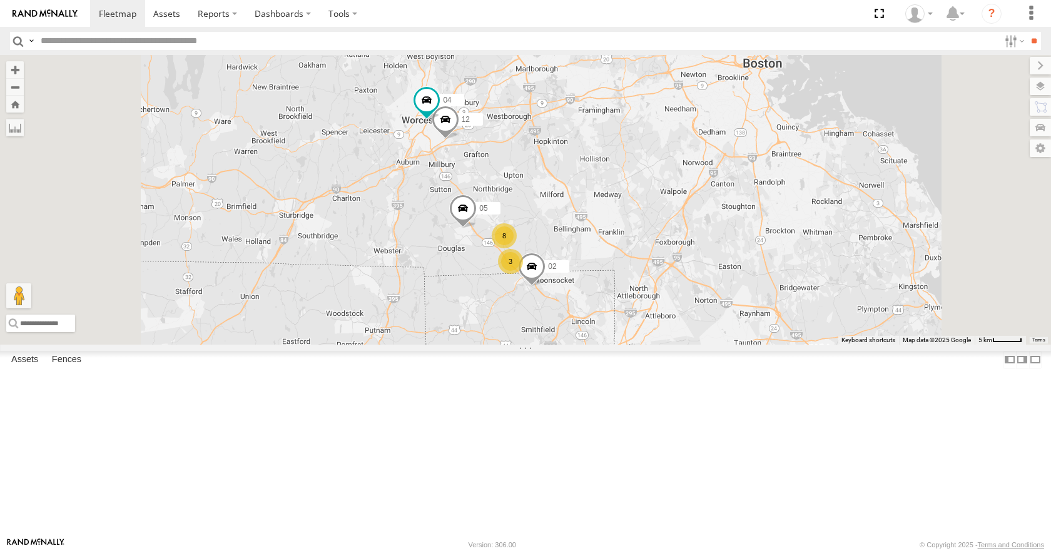
click at [750, 233] on div "14 08 35 11 03 05 3 8 12 02 04" at bounding box center [525, 199] width 1051 height 289
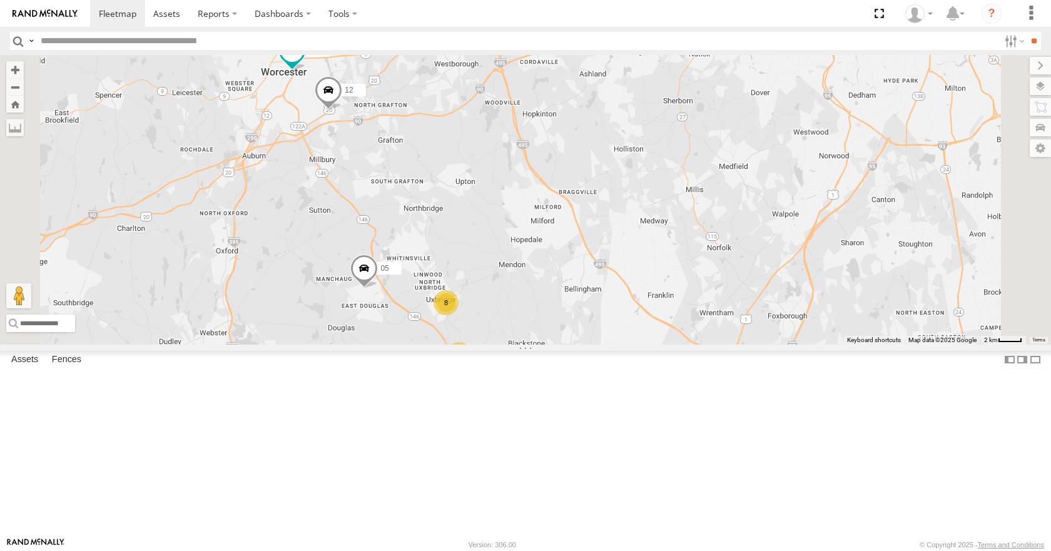
click at [681, 214] on div "14 08 35 11 03 05 12 02 04 3 8" at bounding box center [525, 199] width 1051 height 289
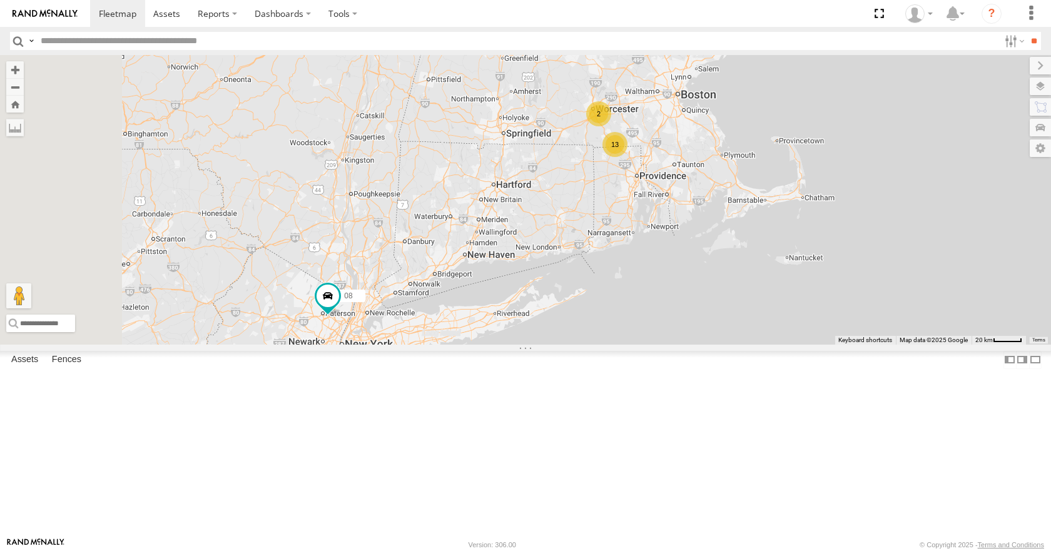
click at [822, 201] on div "14 08 35 11 03 13 2" at bounding box center [525, 199] width 1051 height 289
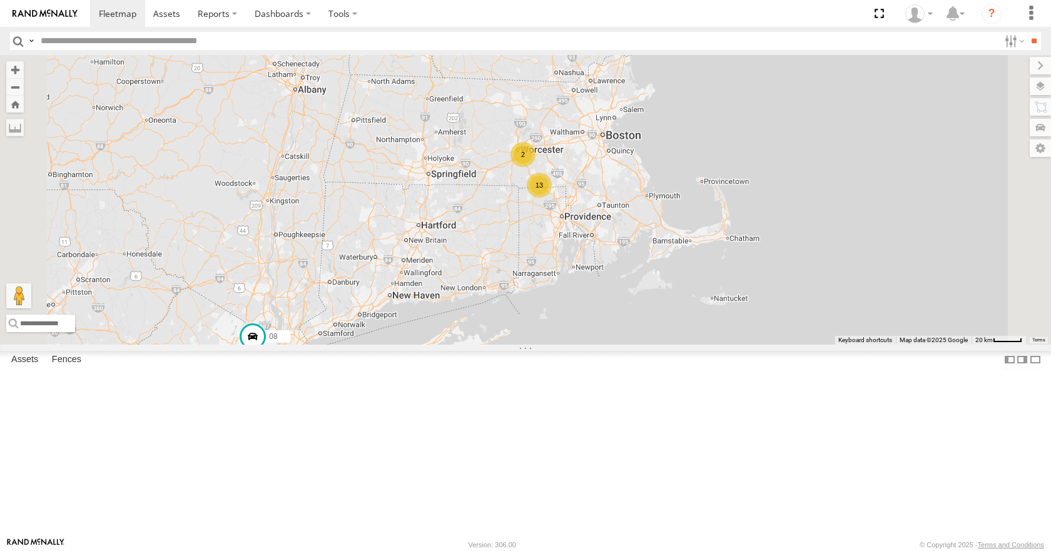
click at [732, 245] on div "14 08 35 11 03 13 2" at bounding box center [525, 199] width 1051 height 289
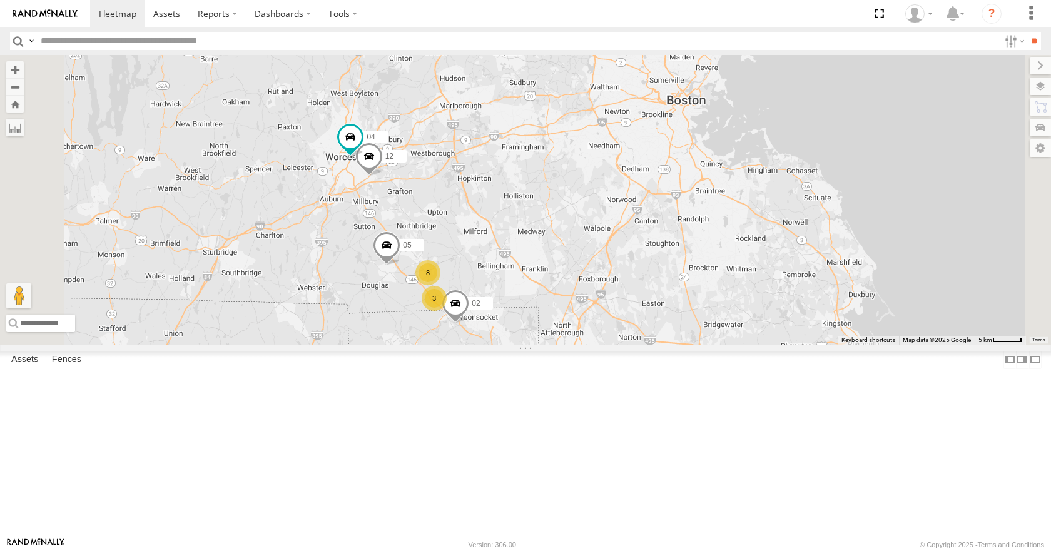
click at [770, 175] on div "14 08 35 11 03 05 3 8 12 02 04" at bounding box center [525, 199] width 1051 height 289
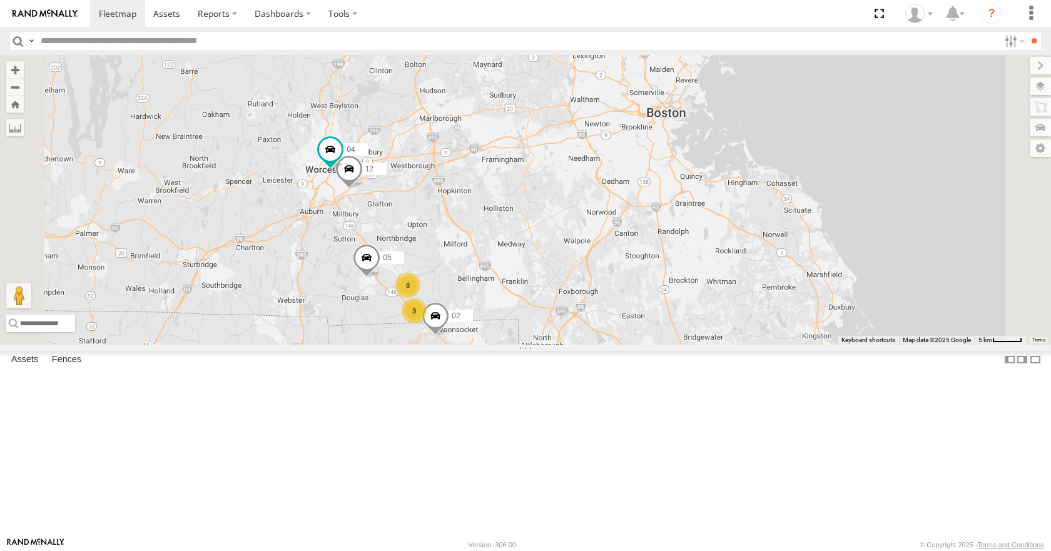
click at [750, 128] on div "14 08 35 11 03 05 3 8 12 02 04" at bounding box center [525, 199] width 1051 height 289
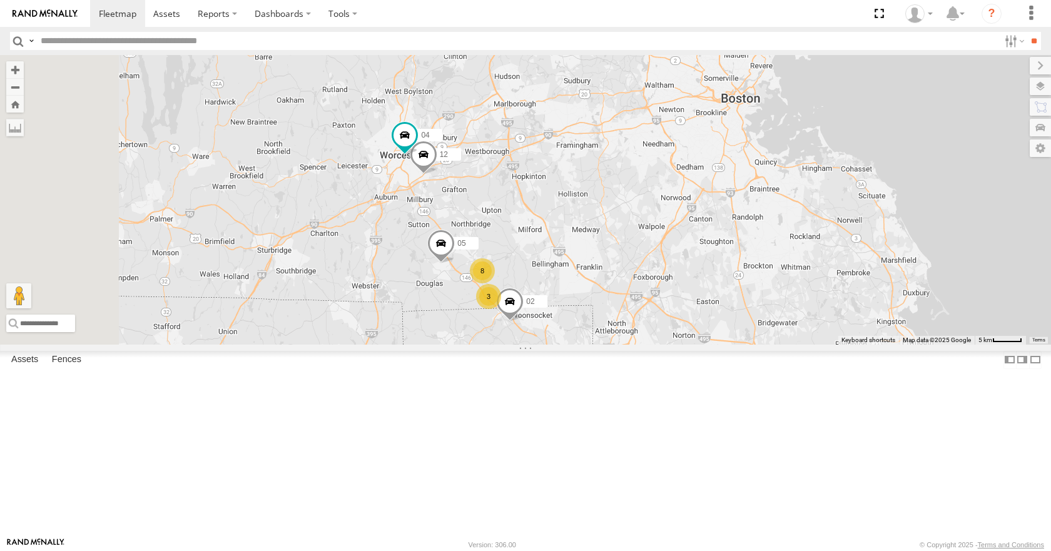
drag, startPoint x: 589, startPoint y: 181, endPoint x: 698, endPoint y: 145, distance: 114.9
click at [698, 145] on div "14 08 35 11 03 05 3 8 12 02 04" at bounding box center [525, 199] width 1051 height 289
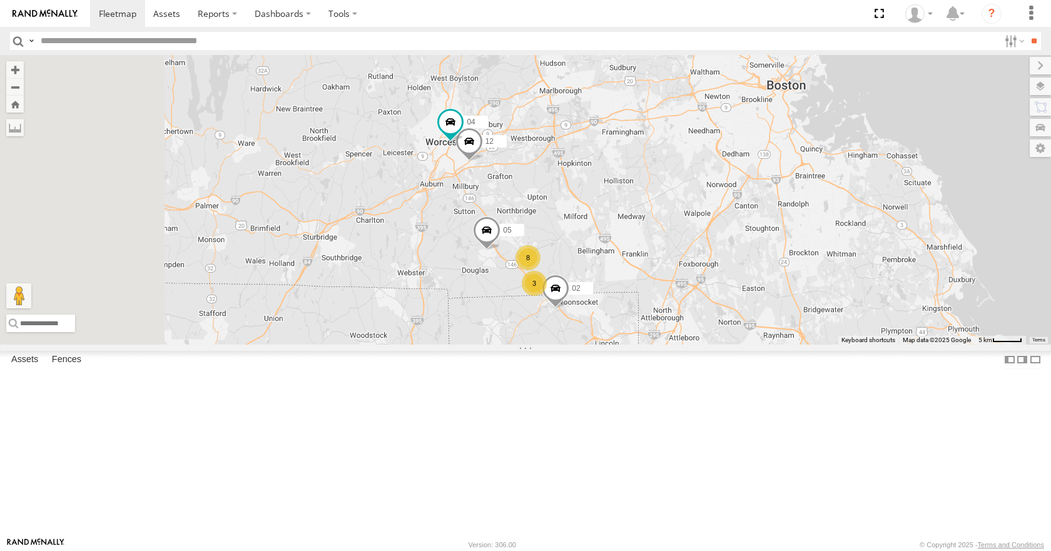
drag, startPoint x: 719, startPoint y: 133, endPoint x: 782, endPoint y: 100, distance: 70.5
click at [743, 126] on div "14 08 35 11 03 05 3 8 12 02 04" at bounding box center [525, 199] width 1051 height 289
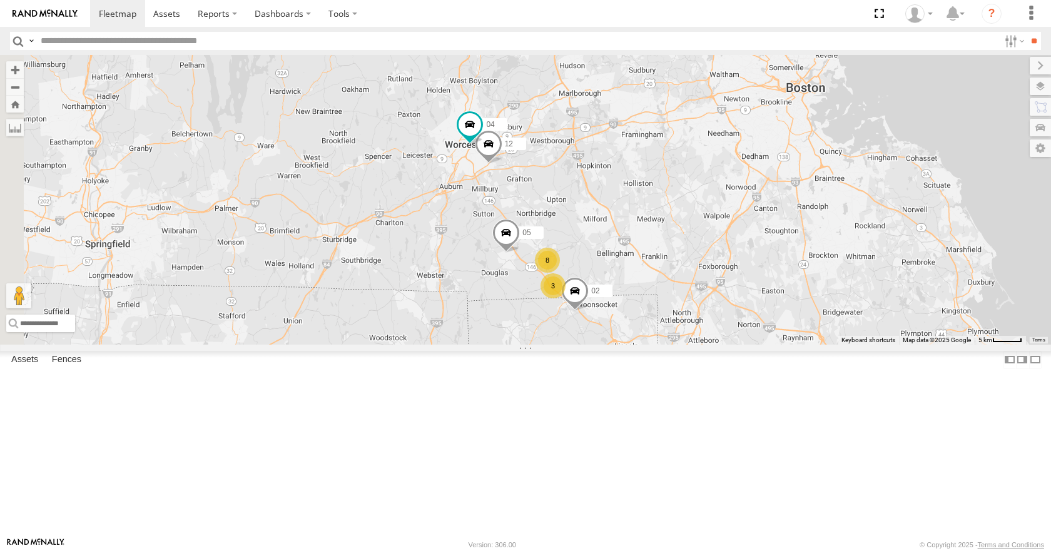
drag, startPoint x: 782, startPoint y: 100, endPoint x: 797, endPoint y: 105, distance: 15.8
click at [797, 105] on div "14 08 35 11 03 05 3 8 12 02 04" at bounding box center [525, 199] width 1051 height 289
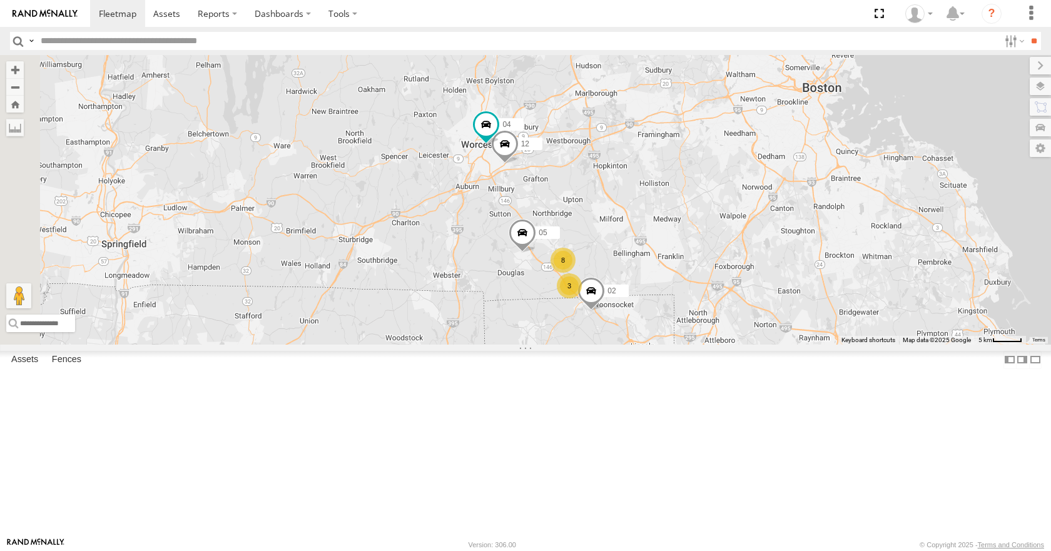
drag, startPoint x: 805, startPoint y: 105, endPoint x: 833, endPoint y: 111, distance: 28.2
click at [830, 109] on div "14 08 35 11 03 05 3 8 12 02 04" at bounding box center [525, 199] width 1051 height 289
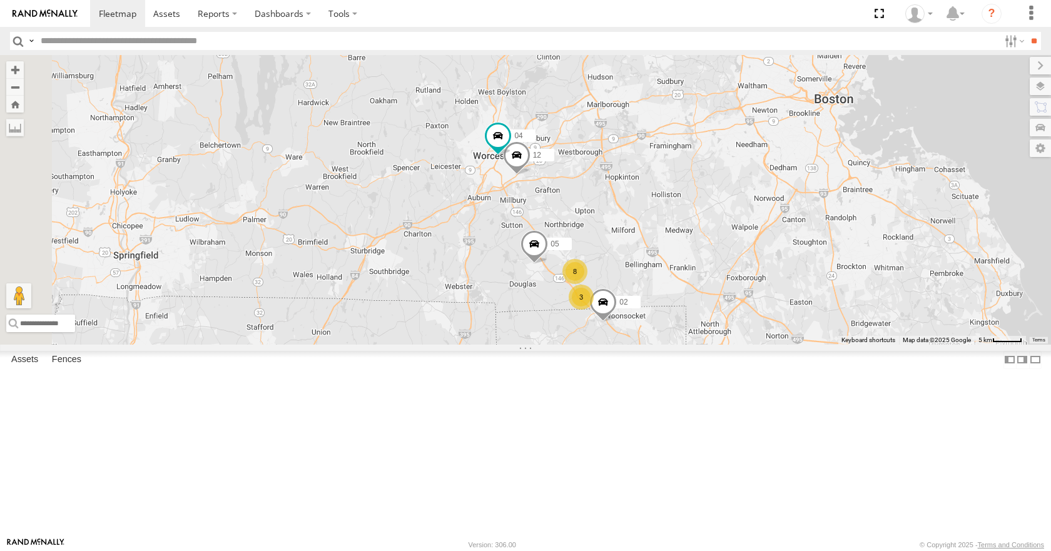
drag, startPoint x: 849, startPoint y: 115, endPoint x: 836, endPoint y: 131, distance: 20.5
click at [836, 131] on div "14 08 35 11 03 05 3 8 12 02 04" at bounding box center [525, 199] width 1051 height 289
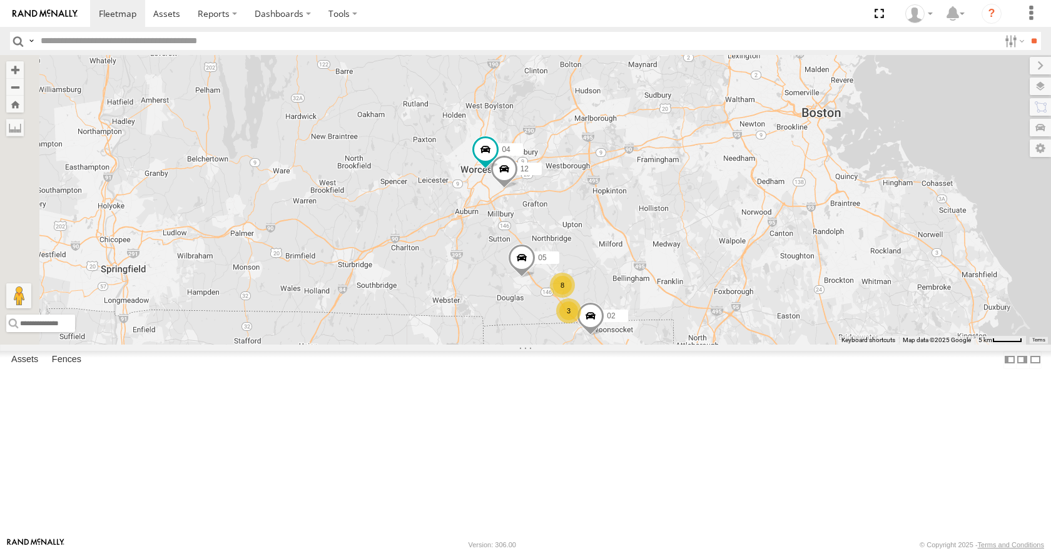
drag, startPoint x: 882, startPoint y: 79, endPoint x: 875, endPoint y: 107, distance: 28.4
click at [875, 107] on div "14 08 35 11 03 05 3 8 12 02 04" at bounding box center [525, 199] width 1051 height 289
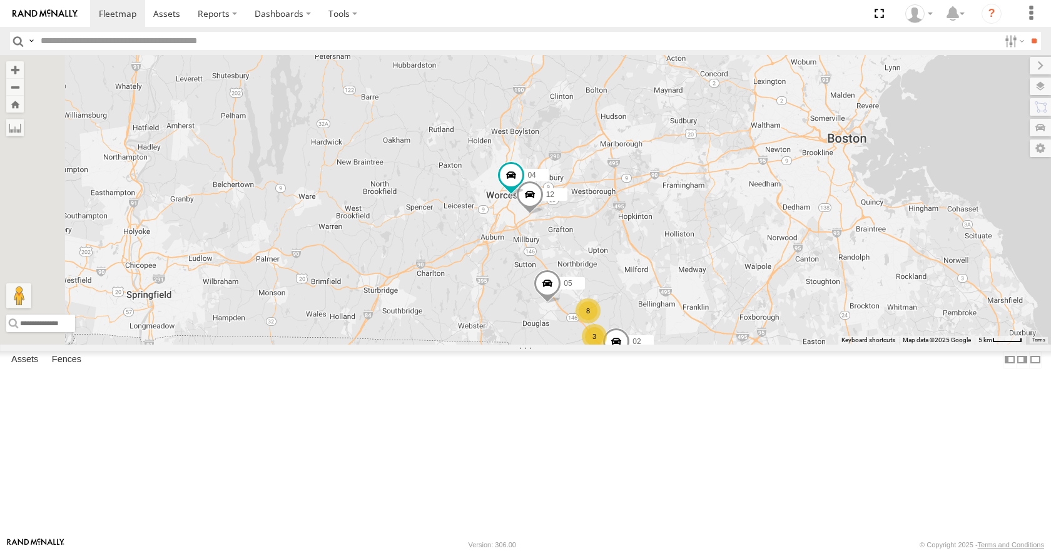
drag, startPoint x: 805, startPoint y: 185, endPoint x: 846, endPoint y: 168, distance: 44.6
click at [846, 168] on div "14 08 35 11 03 05 3 8 12 02 04" at bounding box center [525, 199] width 1051 height 289
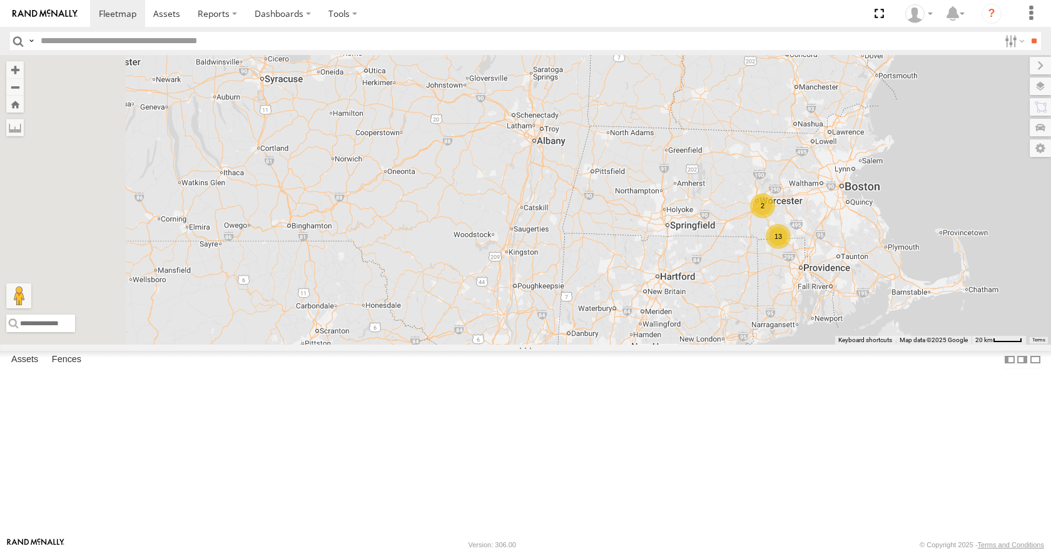
drag, startPoint x: 540, startPoint y: 190, endPoint x: 783, endPoint y: 262, distance: 253.6
click at [783, 262] on div "14 08 35 11 03 13 2" at bounding box center [525, 199] width 1051 height 289
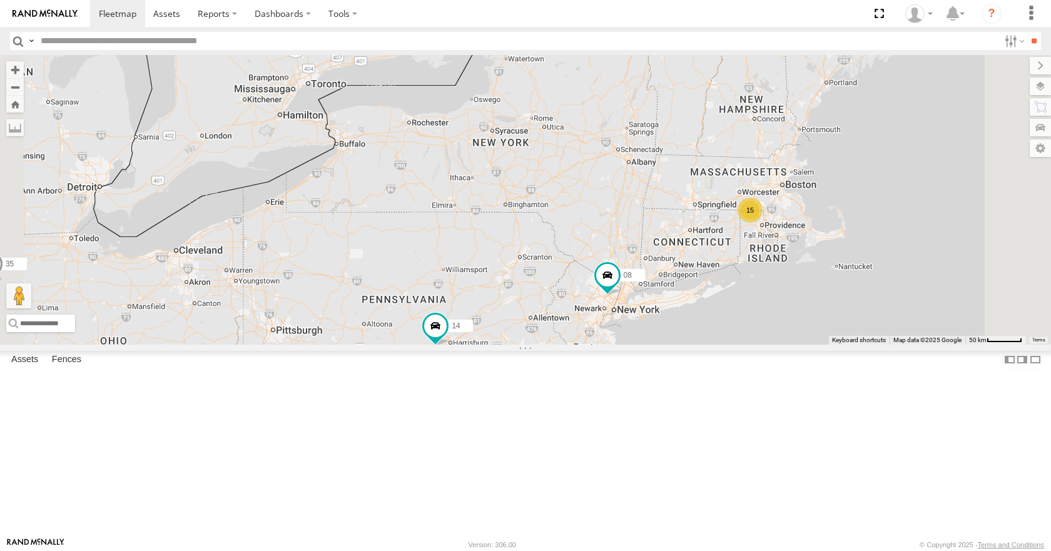
drag, startPoint x: 545, startPoint y: 245, endPoint x: 790, endPoint y: 261, distance: 245.8
click at [790, 261] on div "14 08 35 11 03 15" at bounding box center [525, 199] width 1051 height 289
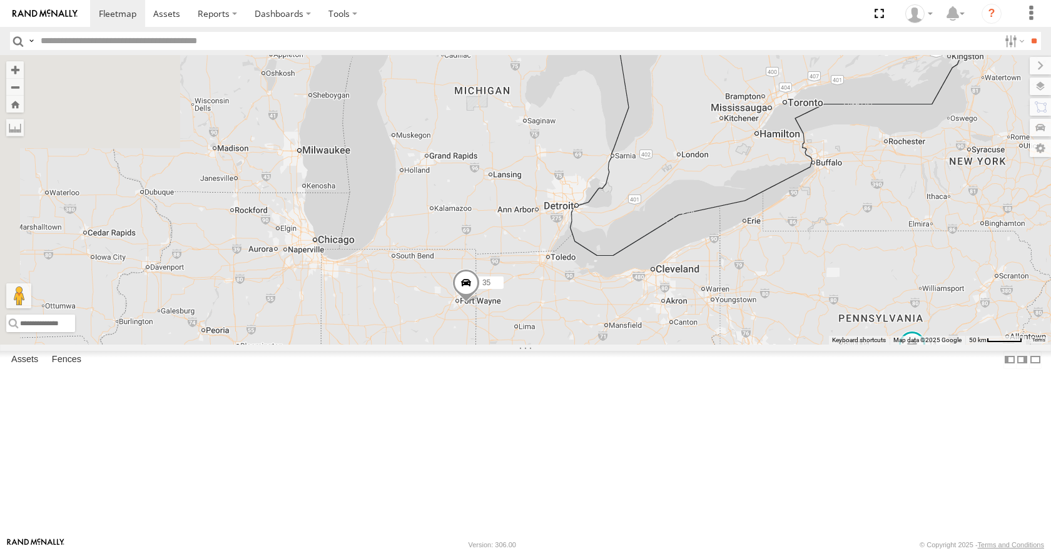
drag, startPoint x: 730, startPoint y: 247, endPoint x: 978, endPoint y: 251, distance: 247.8
click at [978, 251] on div "14 08 35 11 03 15" at bounding box center [525, 199] width 1051 height 289
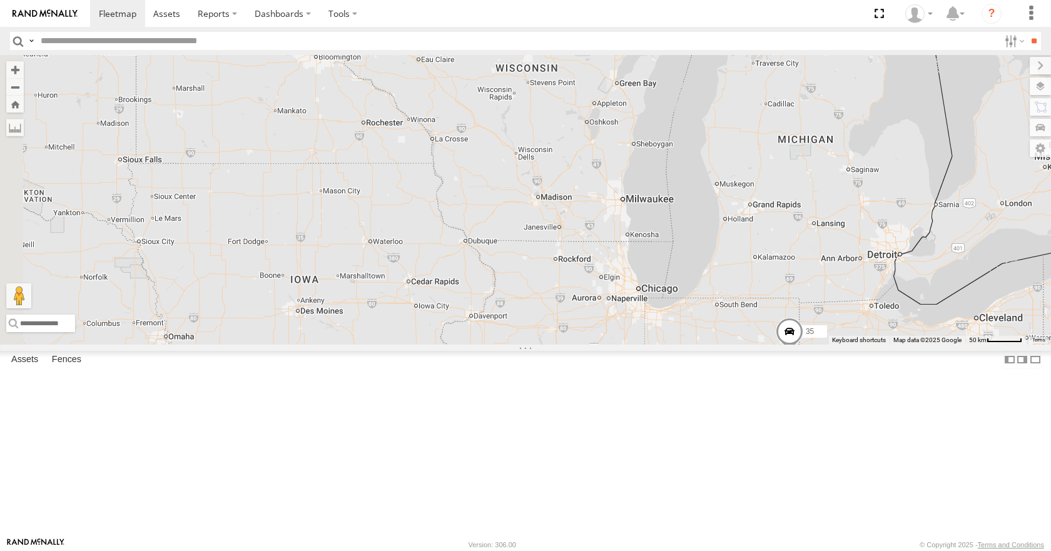
drag, startPoint x: 641, startPoint y: 228, endPoint x: 903, endPoint y: 278, distance: 266.1
click at [903, 278] on div "14 08 35 11 03 15" at bounding box center [525, 199] width 1051 height 289
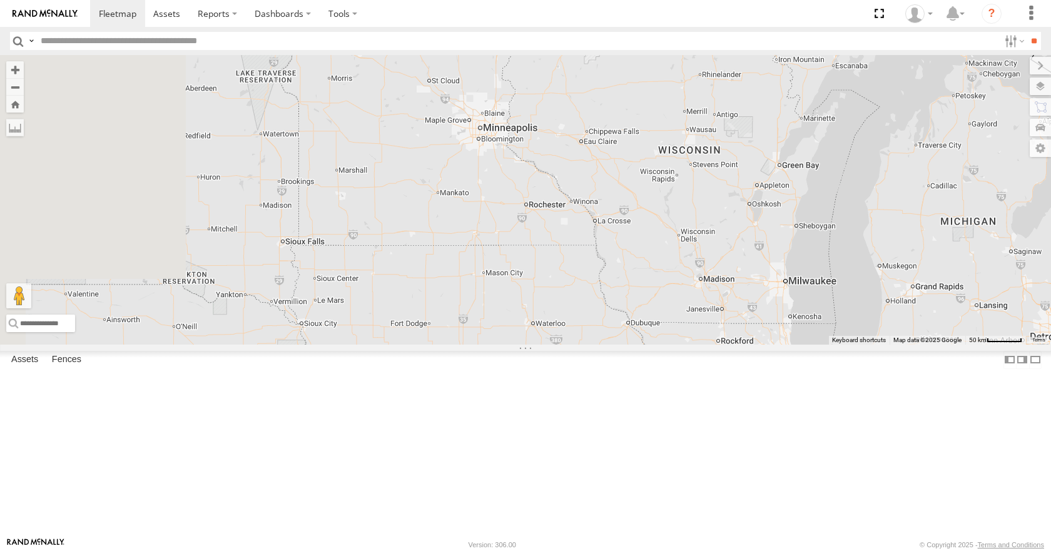
drag, startPoint x: 785, startPoint y: 281, endPoint x: 858, endPoint y: 313, distance: 79.5
click at [858, 313] on div "14 08 35 11 03 15" at bounding box center [525, 199] width 1051 height 289
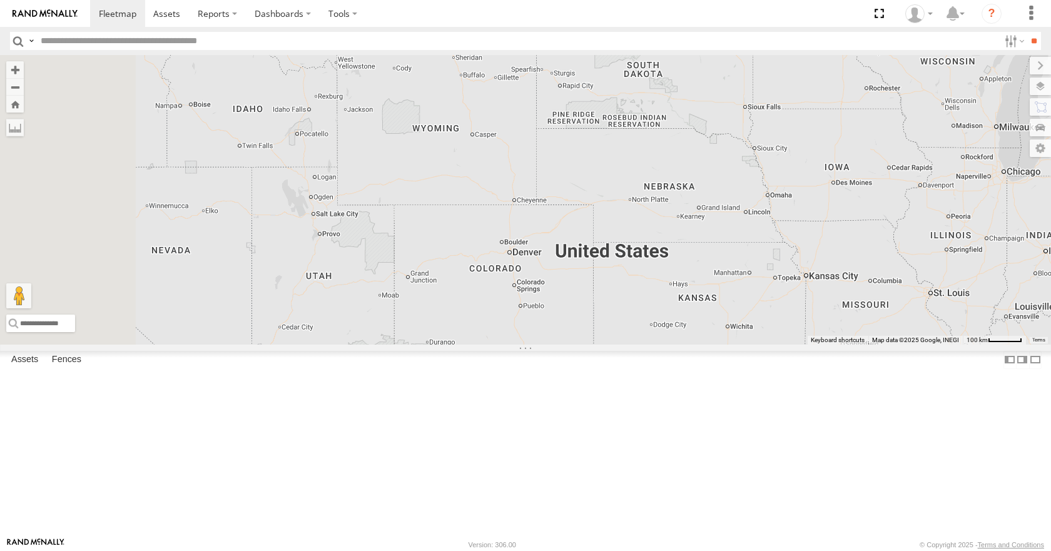
drag, startPoint x: 587, startPoint y: 238, endPoint x: 888, endPoint y: 165, distance: 309.7
click at [888, 165] on div "14 08 35 11 03" at bounding box center [525, 199] width 1051 height 289
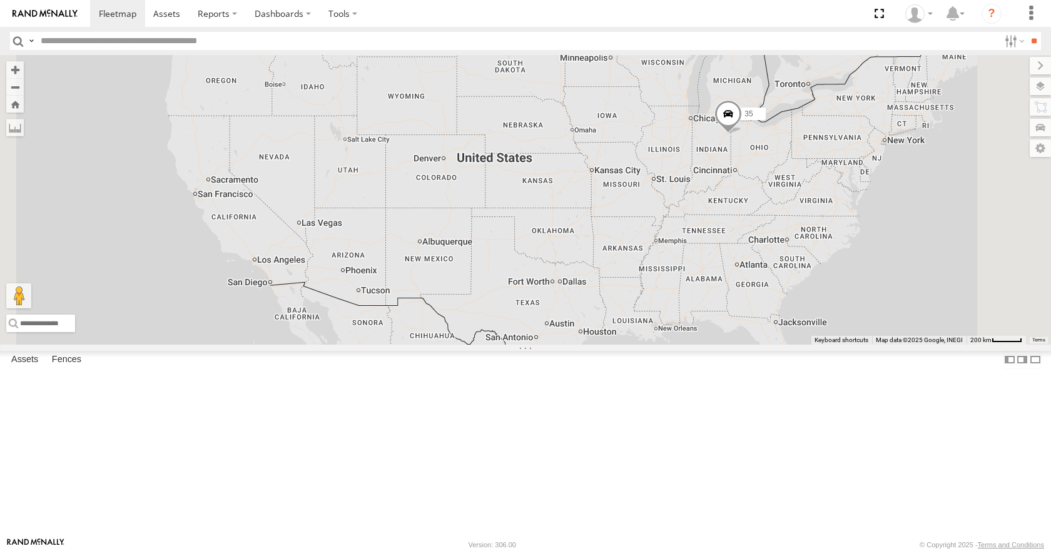
drag, startPoint x: 849, startPoint y: 302, endPoint x: 688, endPoint y: 269, distance: 164.8
click at [688, 269] on div "35" at bounding box center [525, 199] width 1051 height 289
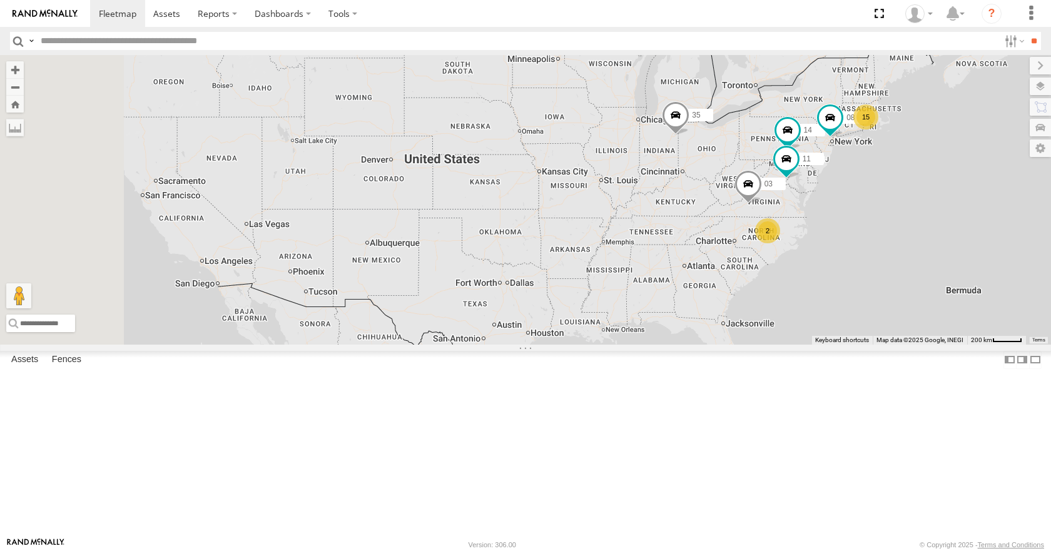
drag, startPoint x: 768, startPoint y: 250, endPoint x: 807, endPoint y: 274, distance: 45.5
click at [807, 274] on div "35 15 14 08 11 2 03" at bounding box center [525, 199] width 1051 height 289
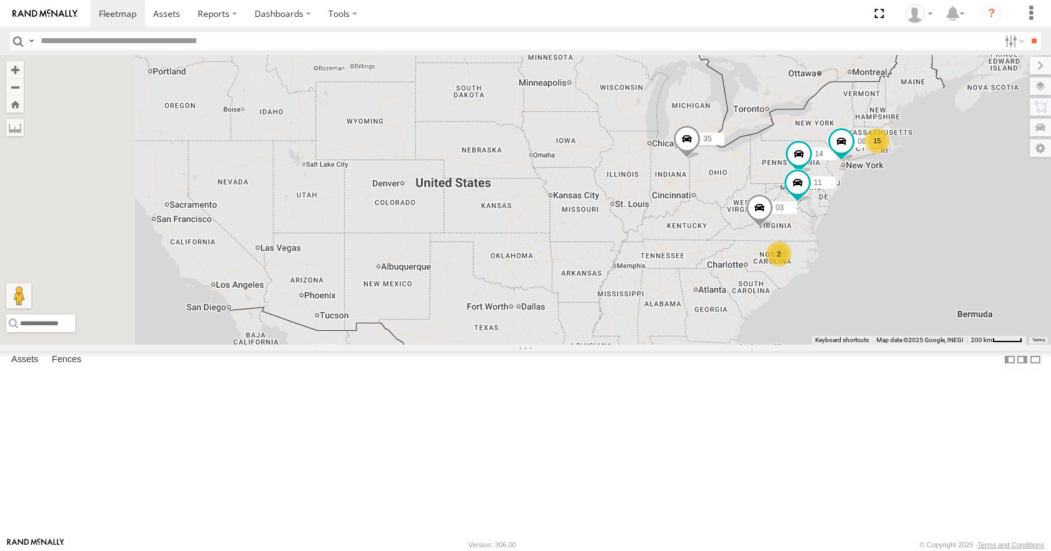
drag, startPoint x: 808, startPoint y: 240, endPoint x: 821, endPoint y: 265, distance: 28.5
click at [821, 265] on div "35 15 14 08 11 2 03" at bounding box center [525, 199] width 1051 height 289
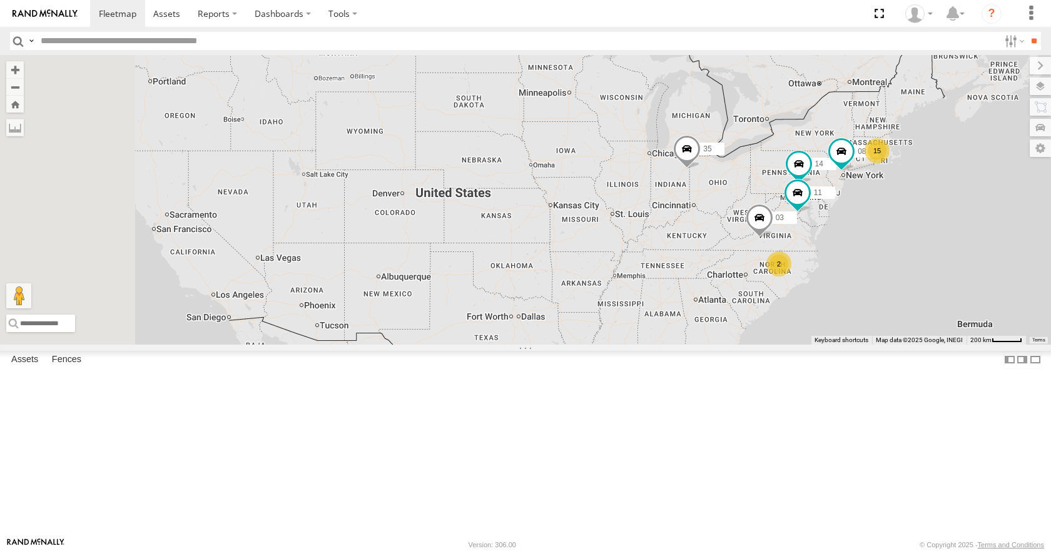
click at [818, 277] on div "35 15 14 08 11 2 03" at bounding box center [525, 199] width 1051 height 289
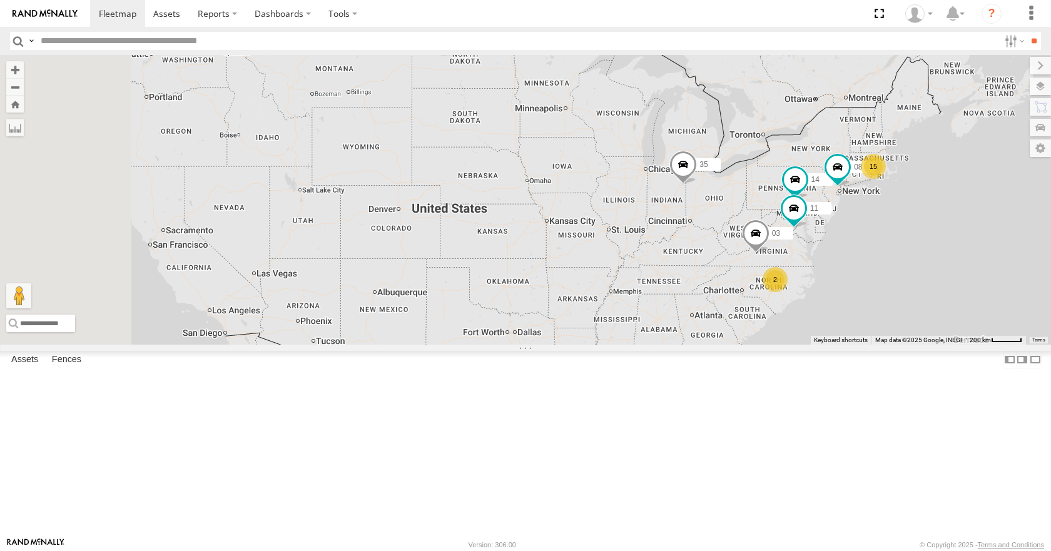
click at [837, 236] on div "35 15 14 08 11 2 03" at bounding box center [525, 199] width 1051 height 289
click at [833, 234] on div "35 15 14 08 11 2 03" at bounding box center [525, 199] width 1051 height 289
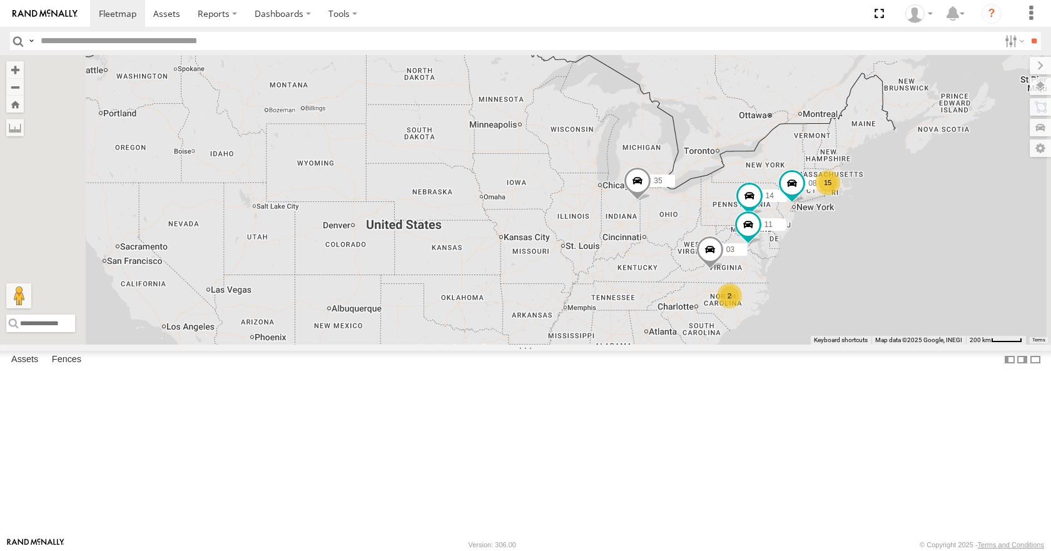
click at [726, 220] on div "35 15 14 08 11 2 03" at bounding box center [525, 199] width 1051 height 289
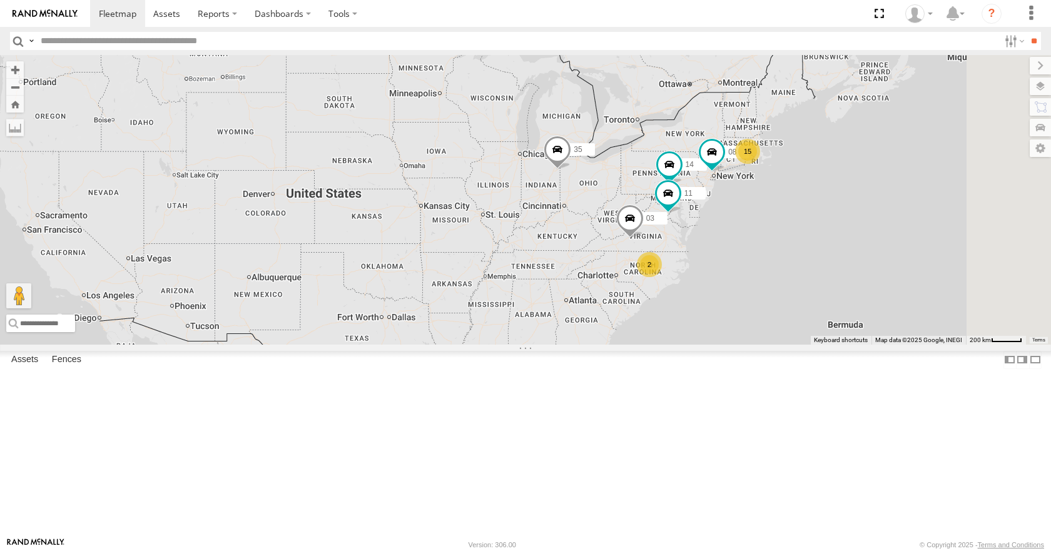
drag, startPoint x: 729, startPoint y: 224, endPoint x: 645, endPoint y: 191, distance: 90.7
click at [645, 191] on div "35 15 14 08 11 2 03" at bounding box center [525, 199] width 1051 height 289
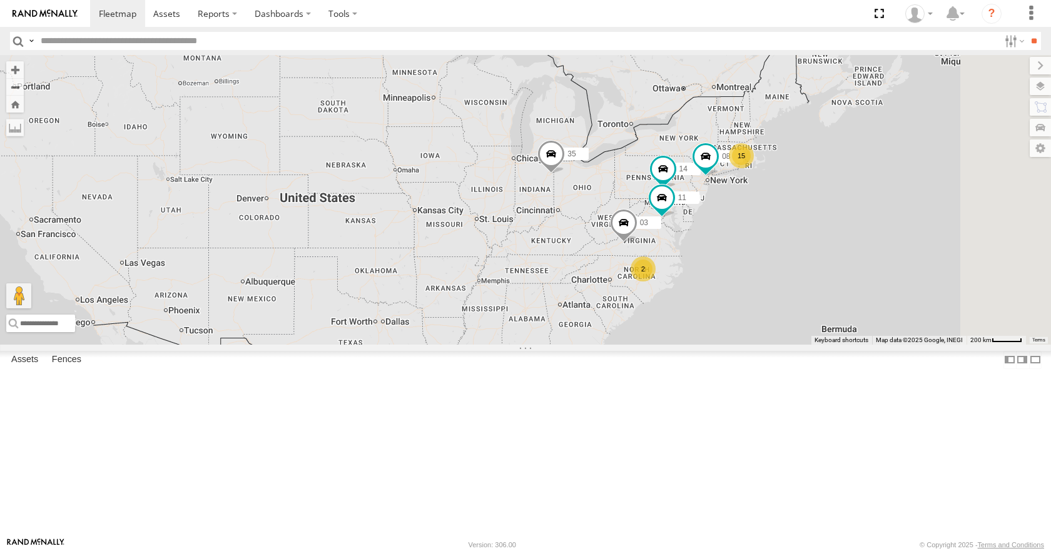
drag, startPoint x: 647, startPoint y: 195, endPoint x: 640, endPoint y: 201, distance: 9.3
click at [640, 201] on div "35 15 14 08 11 2 03" at bounding box center [525, 199] width 1051 height 289
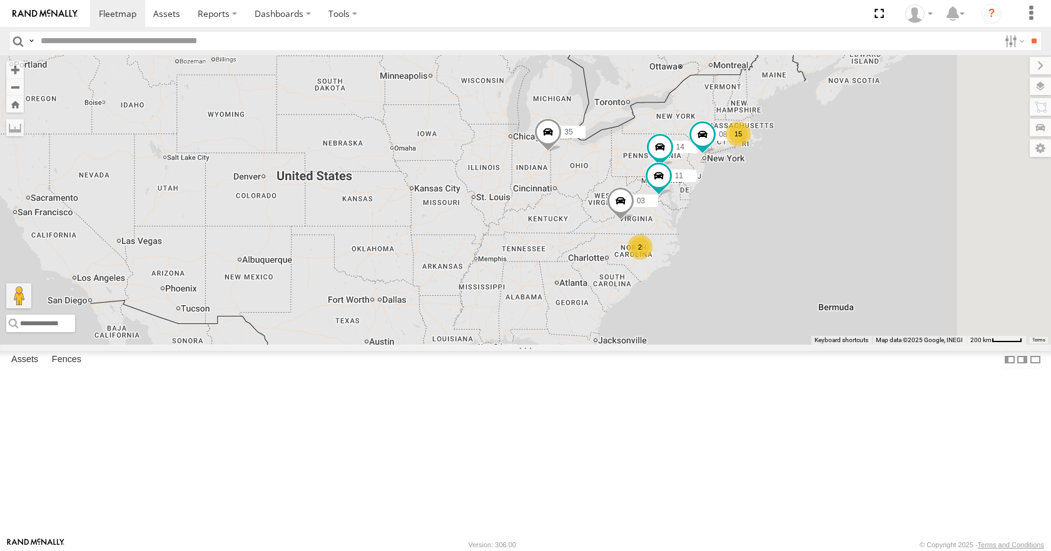
drag, startPoint x: 641, startPoint y: 199, endPoint x: 639, endPoint y: 176, distance: 22.6
click at [639, 176] on div "35 15 14 08 11 2 03" at bounding box center [525, 199] width 1051 height 289
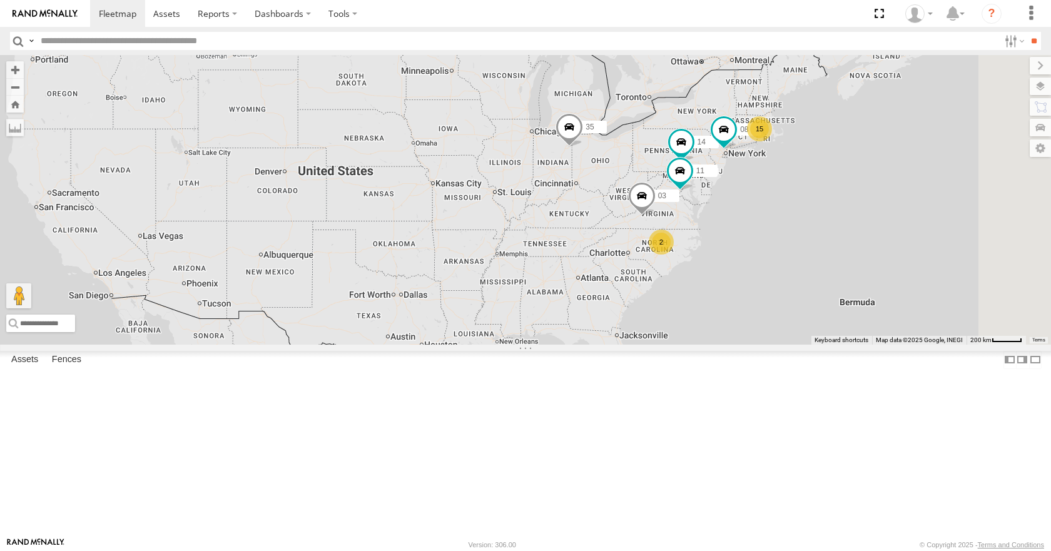
drag, startPoint x: 706, startPoint y: 196, endPoint x: 728, endPoint y: 191, distance: 23.1
click at [728, 191] on div "35 15 14 08 11 2 03" at bounding box center [525, 199] width 1051 height 289
drag, startPoint x: 790, startPoint y: 189, endPoint x: 814, endPoint y: 179, distance: 26.4
click at [814, 179] on div "35 15 14 08 11 2 03" at bounding box center [525, 199] width 1051 height 289
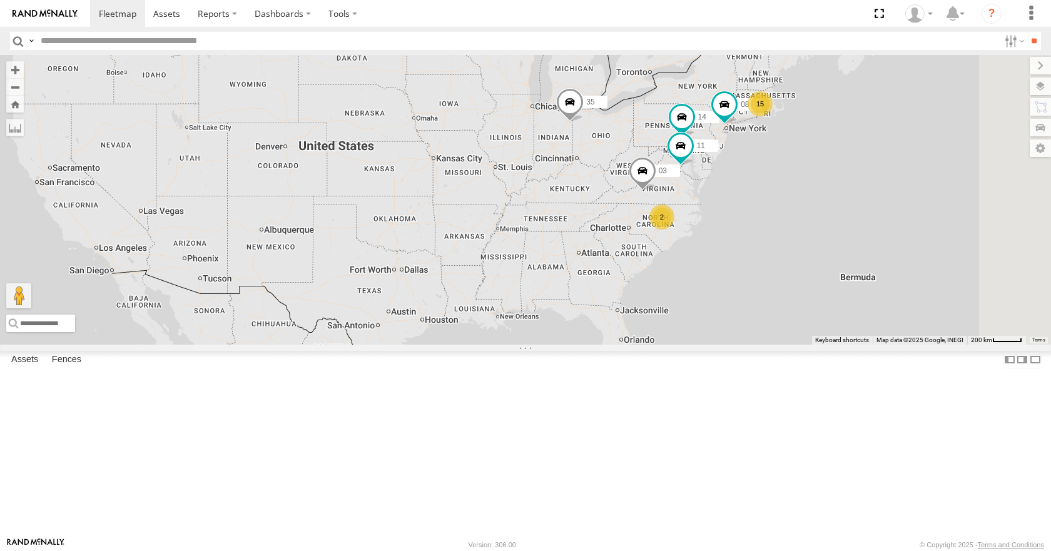
drag, startPoint x: 877, startPoint y: 149, endPoint x: 847, endPoint y: 137, distance: 32.3
click at [847, 137] on div "35 15 14 08 11 2 03" at bounding box center [525, 199] width 1051 height 289
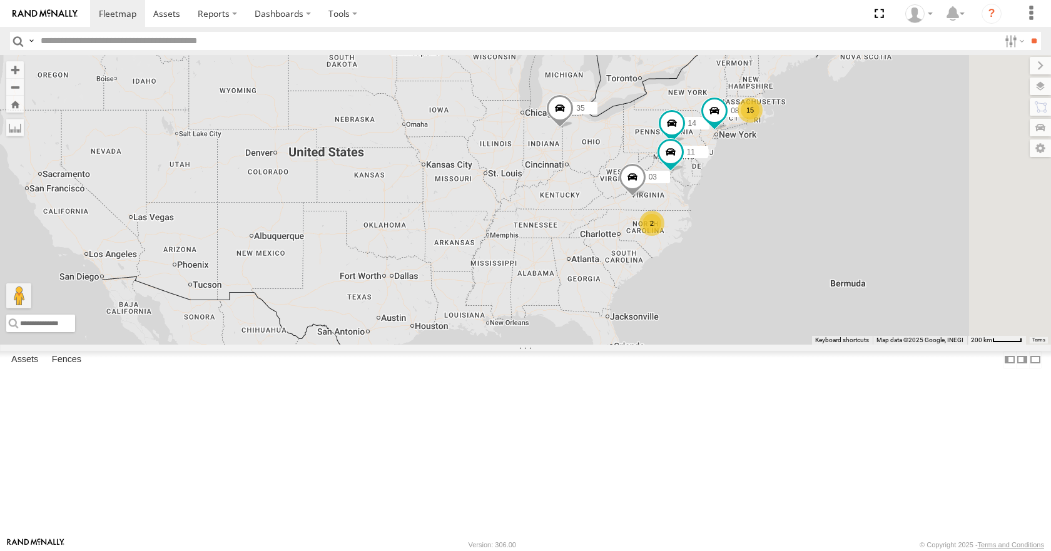
drag, startPoint x: 902, startPoint y: 133, endPoint x: 890, endPoint y: 140, distance: 13.5
click at [890, 140] on div "35 15 14 08 11 2 03" at bounding box center [525, 199] width 1051 height 289
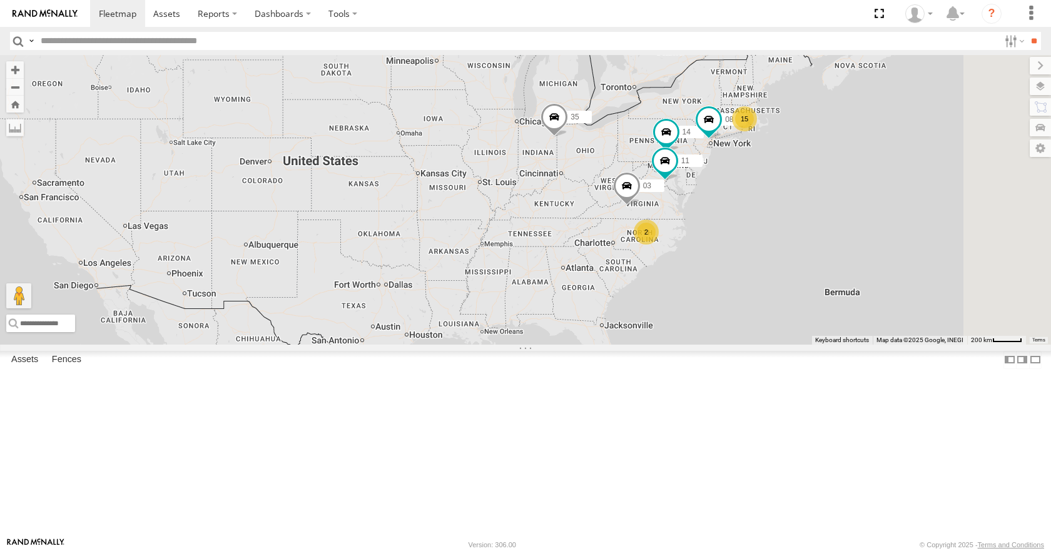
drag, startPoint x: 936, startPoint y: 145, endPoint x: 935, endPoint y: 155, distance: 10.1
click at [935, 155] on div "35 15 14 08 11 2 03" at bounding box center [525, 199] width 1051 height 289
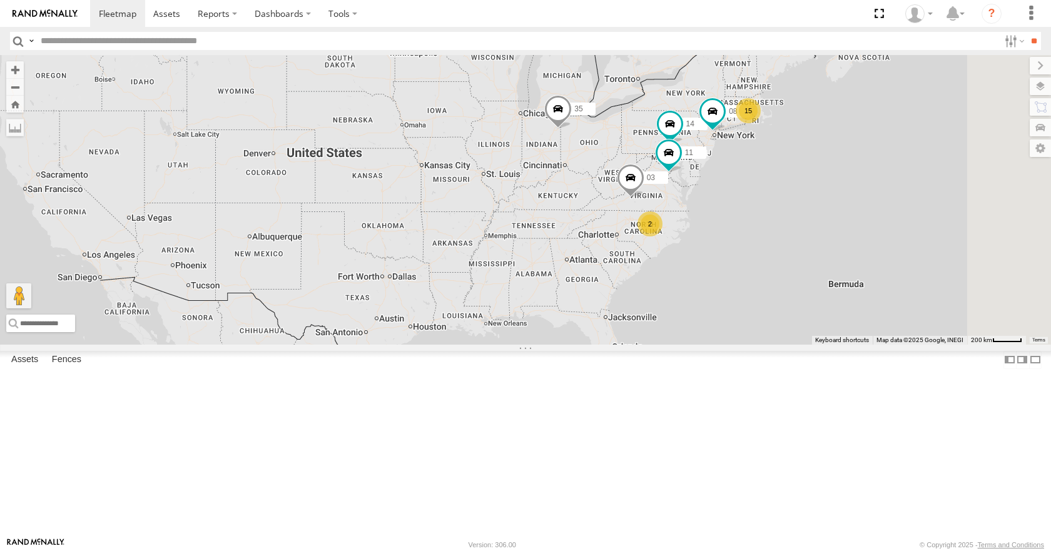
drag, startPoint x: 885, startPoint y: 171, endPoint x: 889, endPoint y: 161, distance: 10.9
click at [889, 161] on div "35 15 14 08 11 2 03" at bounding box center [525, 199] width 1051 height 289
click at [905, 172] on div "35 15 14 08 11 2 03" at bounding box center [525, 199] width 1051 height 289
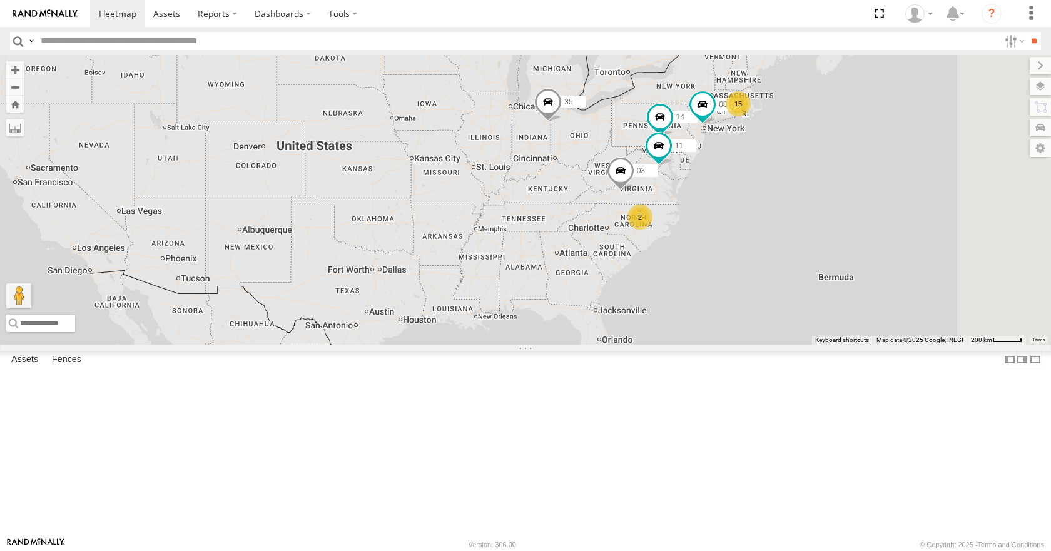
drag, startPoint x: 907, startPoint y: 184, endPoint x: 892, endPoint y: 178, distance: 15.5
click at [892, 178] on div "35 15 14 08 11 2 03" at bounding box center [525, 199] width 1051 height 289
drag, startPoint x: 905, startPoint y: 190, endPoint x: 914, endPoint y: 188, distance: 9.0
click at [914, 188] on div "35 15 14 08 11 2 03" at bounding box center [525, 199] width 1051 height 289
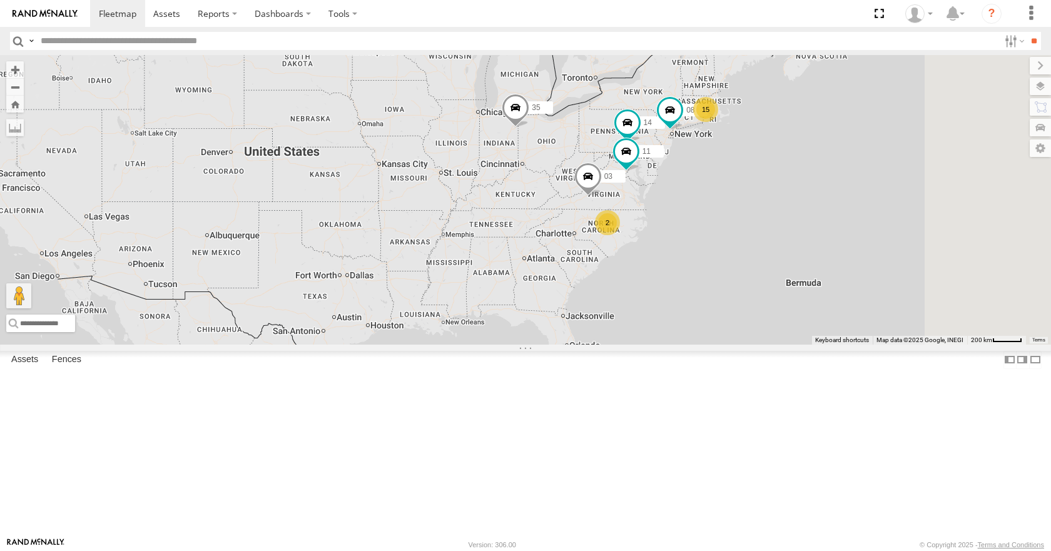
click at [802, 186] on div "35 15 14 08 11 2 03" at bounding box center [525, 199] width 1051 height 289
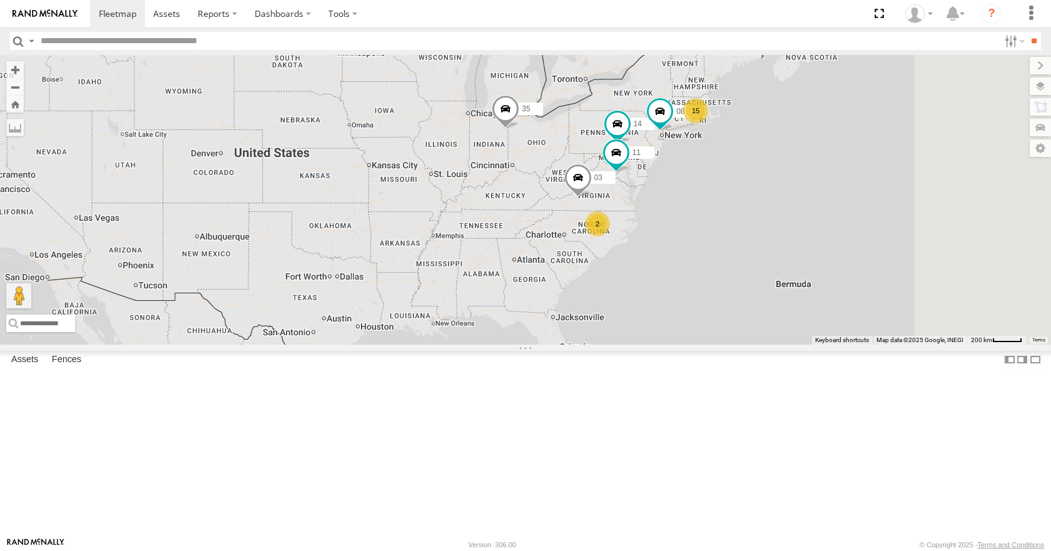
click at [800, 187] on div "35 15 14 08 11 2 03" at bounding box center [525, 199] width 1051 height 289
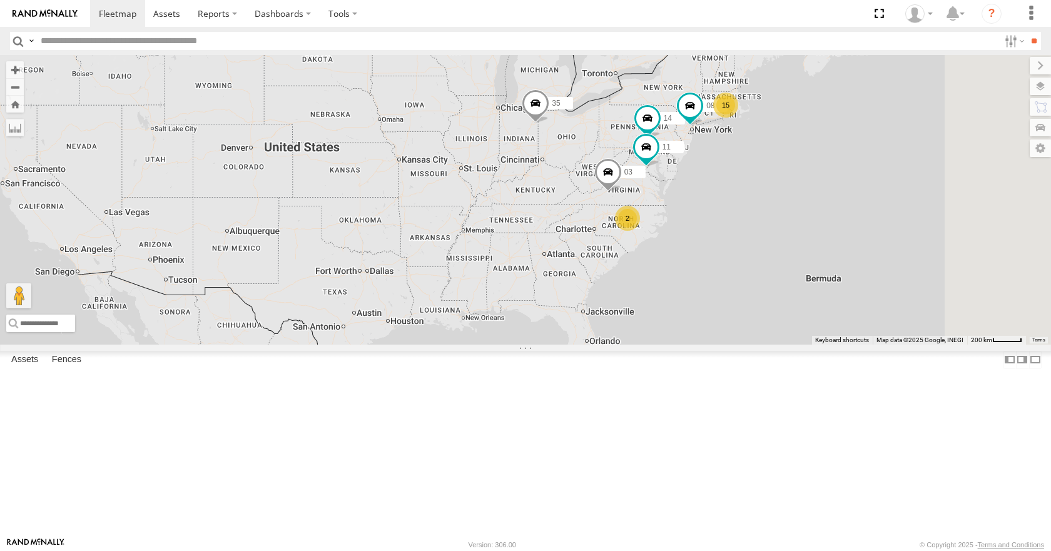
click at [820, 184] on div "35 15 14 08 11 2 03" at bounding box center [525, 199] width 1051 height 289
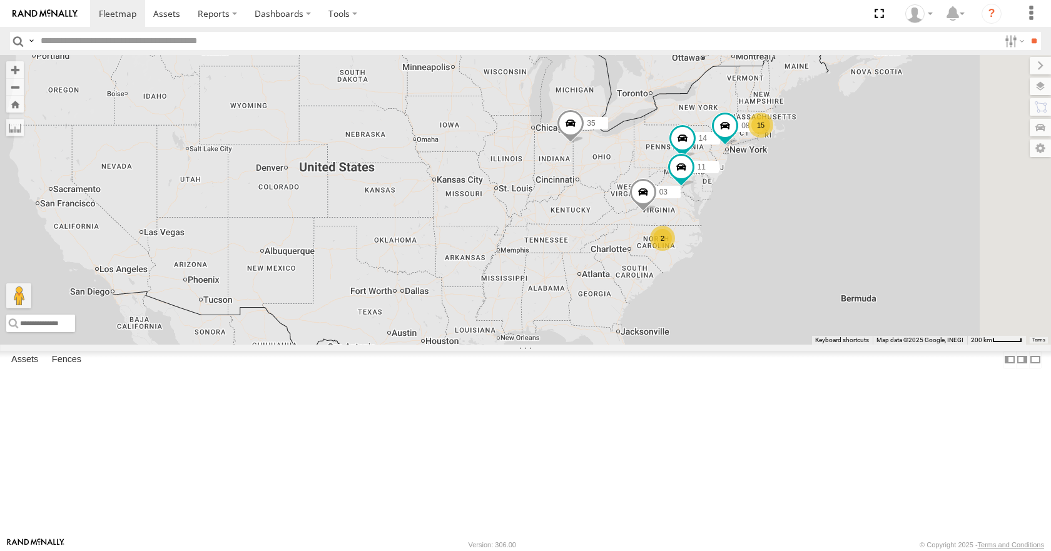
click at [661, 168] on div "35 15 14 08 11 2 03" at bounding box center [525, 199] width 1051 height 289
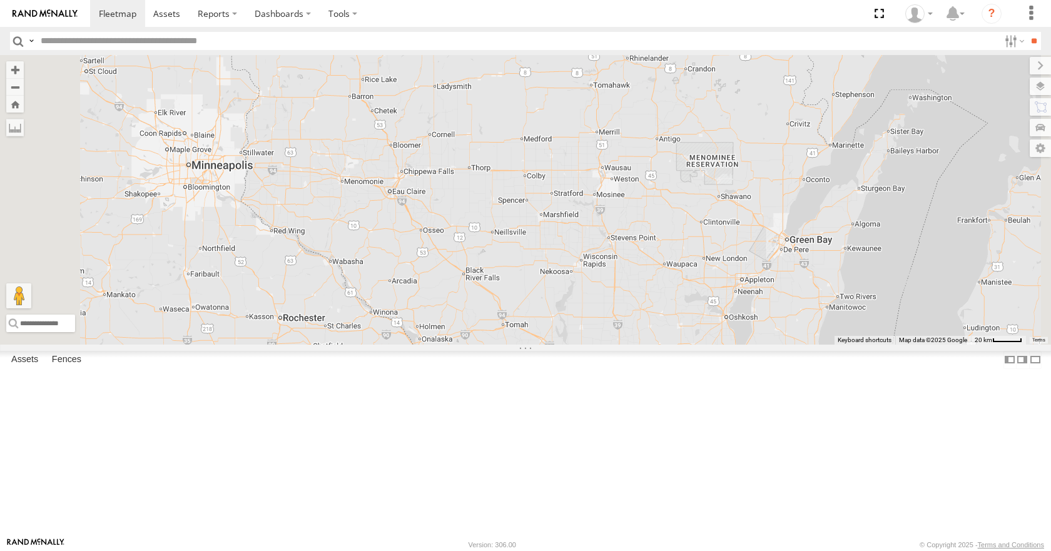
drag, startPoint x: 541, startPoint y: 170, endPoint x: 651, endPoint y: 277, distance: 153.1
click at [651, 277] on div "35 14 08 11 03" at bounding box center [525, 199] width 1051 height 289
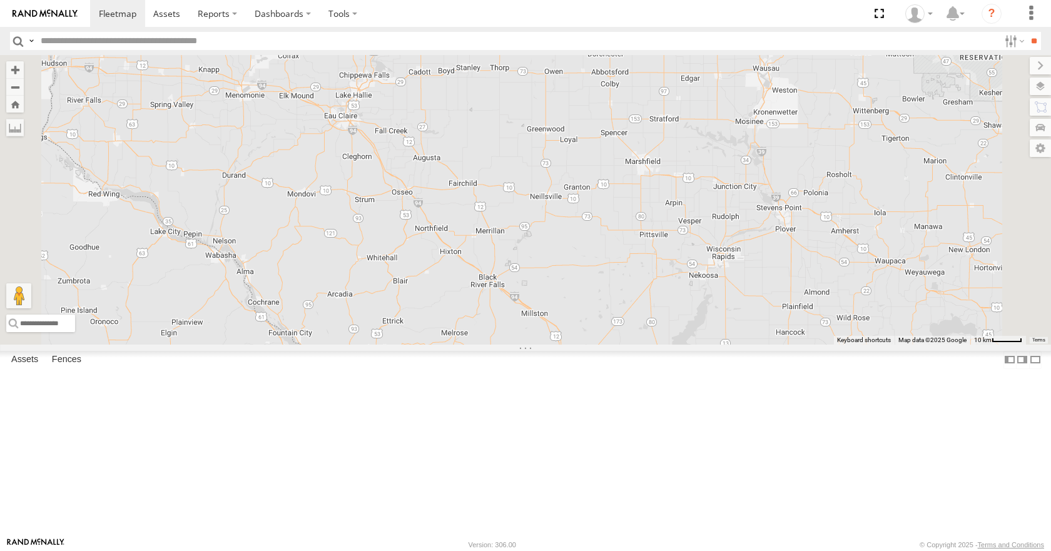
drag, startPoint x: 745, startPoint y: 409, endPoint x: 760, endPoint y: 450, distance: 43.7
click at [760, 344] on div "35 14 08 11 03" at bounding box center [525, 199] width 1051 height 289
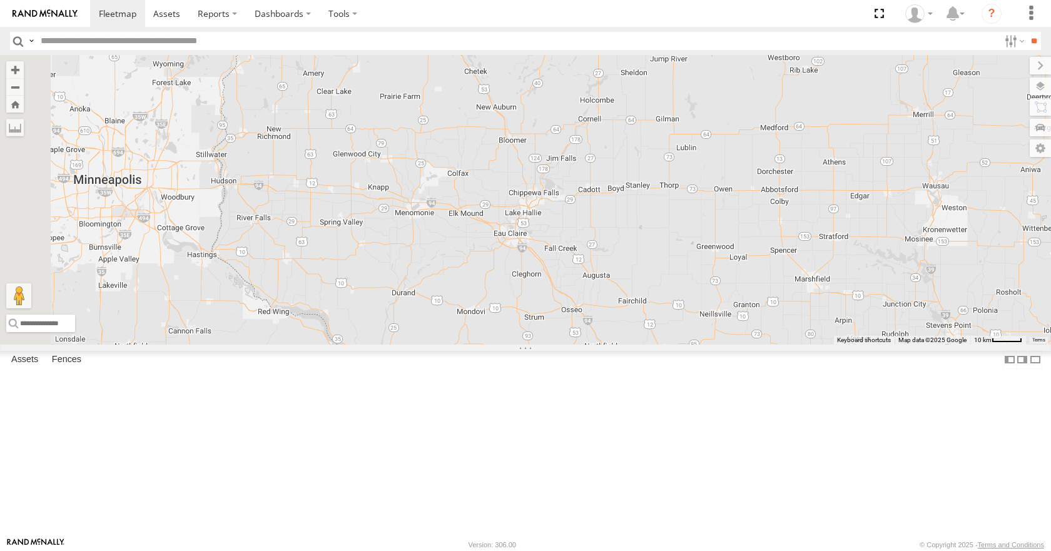
drag, startPoint x: 578, startPoint y: 288, endPoint x: 747, endPoint y: 402, distance: 203.7
click at [747, 344] on div "35 14 08 11 03" at bounding box center [525, 199] width 1051 height 289
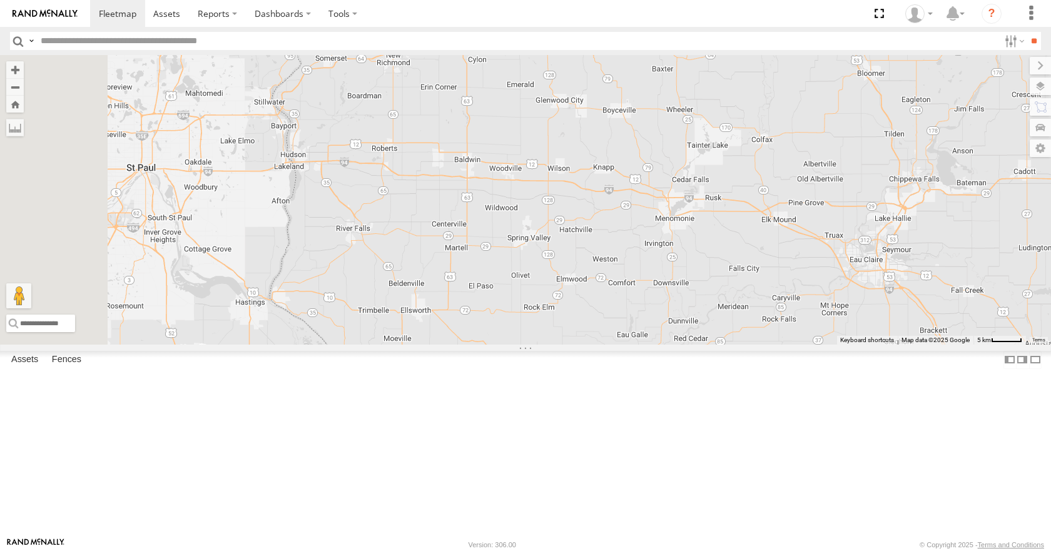
drag, startPoint x: 400, startPoint y: 290, endPoint x: 536, endPoint y: 303, distance: 137.0
click at [536, 303] on div "35 14 08 11 03" at bounding box center [525, 199] width 1051 height 289
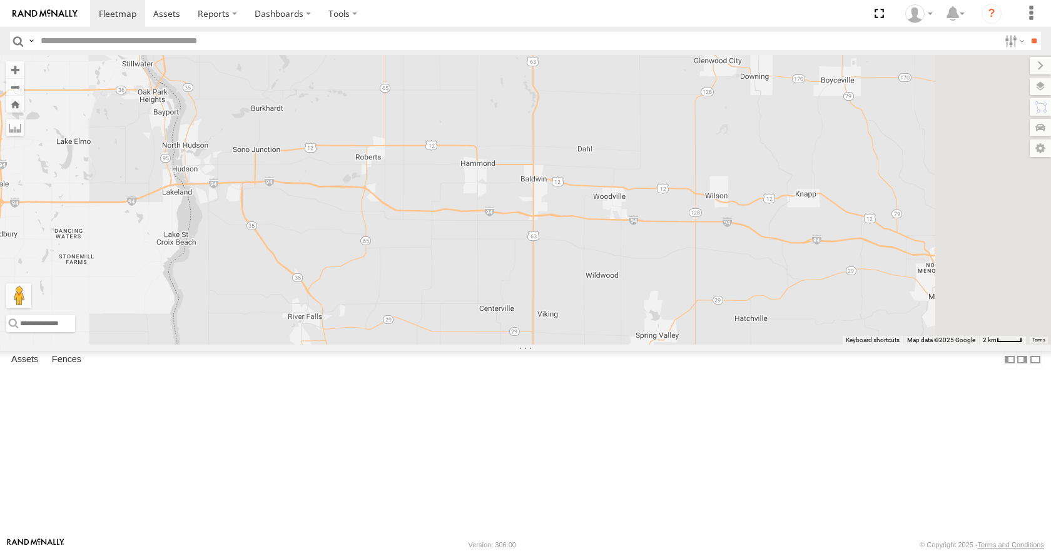
drag, startPoint x: 467, startPoint y: 227, endPoint x: 352, endPoint y: 182, distance: 124.2
click at [352, 182] on div "35 14 08 11 03" at bounding box center [525, 199] width 1051 height 289
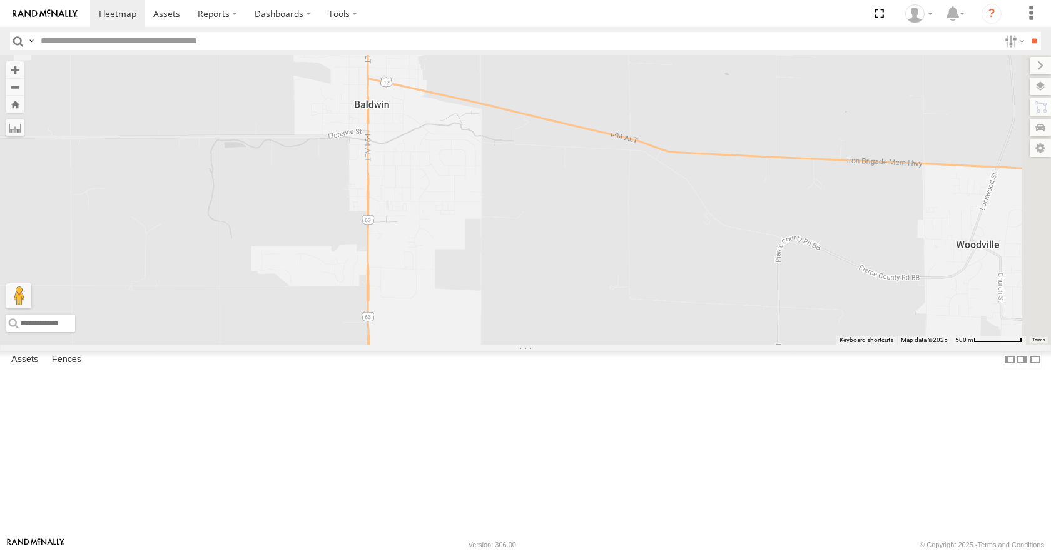
drag, startPoint x: 778, startPoint y: 214, endPoint x: 654, endPoint y: 216, distance: 124.5
click at [654, 216] on div "35 14 08 11 03" at bounding box center [525, 199] width 1051 height 289
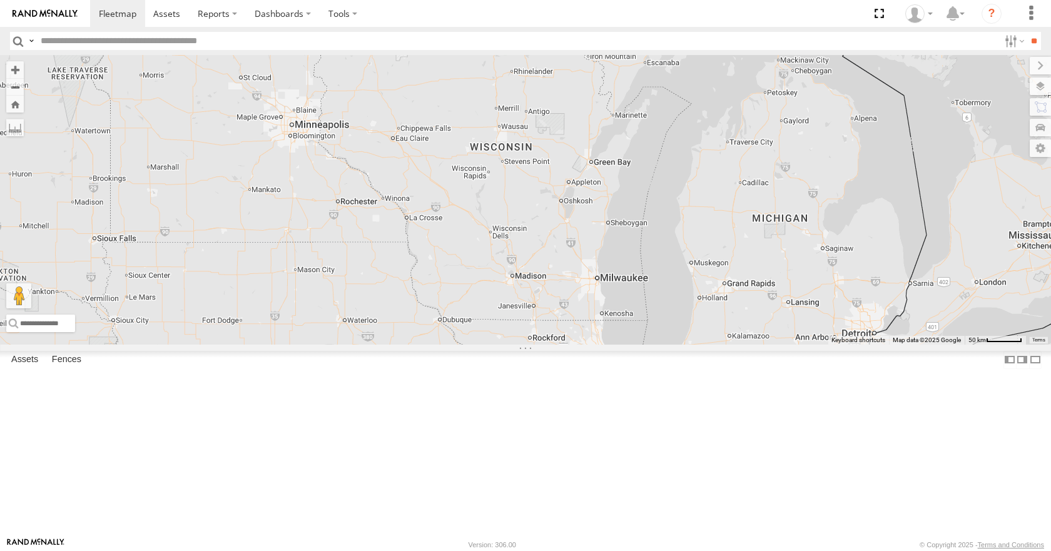
drag, startPoint x: 771, startPoint y: 314, endPoint x: 723, endPoint y: 322, distance: 48.8
click at [723, 322] on div "35 14 08 11 03" at bounding box center [525, 199] width 1051 height 289
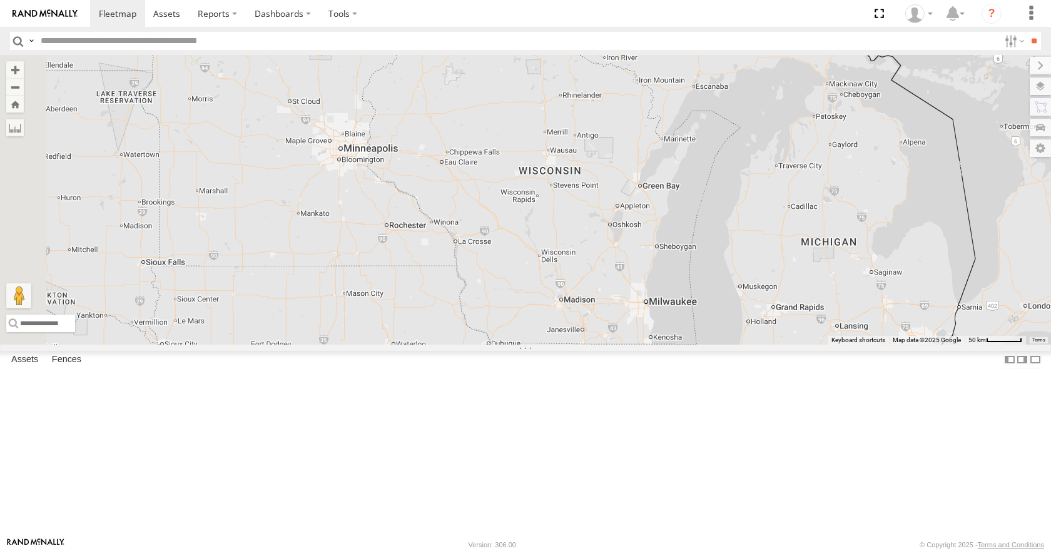
drag, startPoint x: 587, startPoint y: 253, endPoint x: 638, endPoint y: 277, distance: 56.0
click at [638, 277] on div "35 14 08 11 03" at bounding box center [525, 199] width 1051 height 289
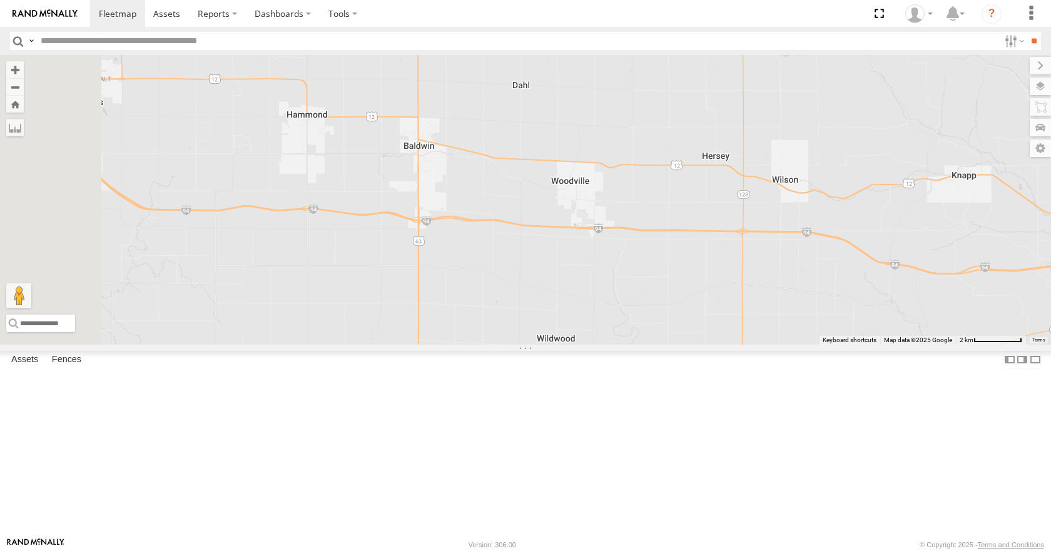
drag, startPoint x: 544, startPoint y: 188, endPoint x: 588, endPoint y: 273, distance: 95.4
click at [588, 273] on div "35 14 08 11 03" at bounding box center [525, 199] width 1051 height 289
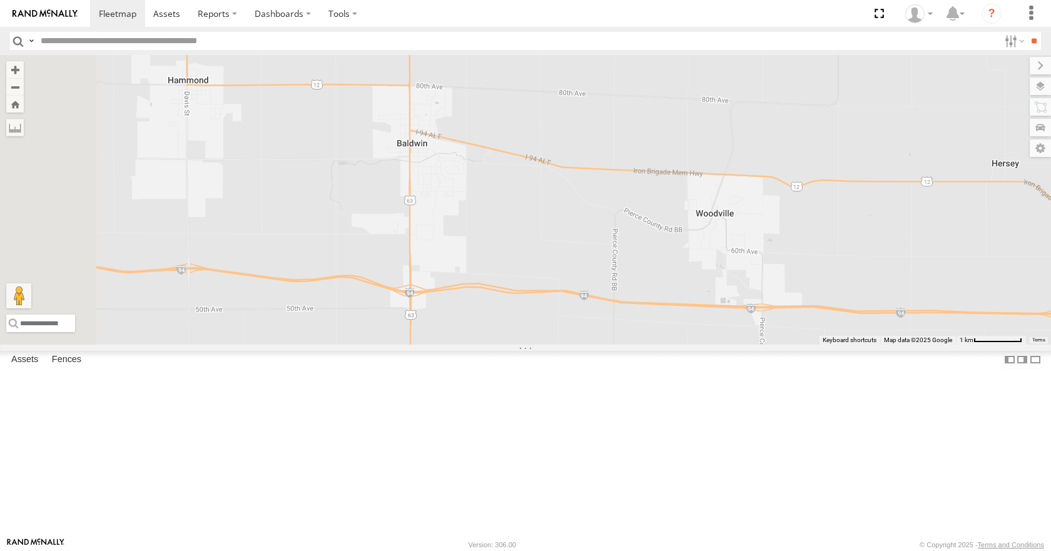
drag, startPoint x: 573, startPoint y: 231, endPoint x: 584, endPoint y: 272, distance: 42.2
click at [584, 272] on div "35 14 08 11 03" at bounding box center [525, 199] width 1051 height 289
